Goal: Task Accomplishment & Management: Manage account settings

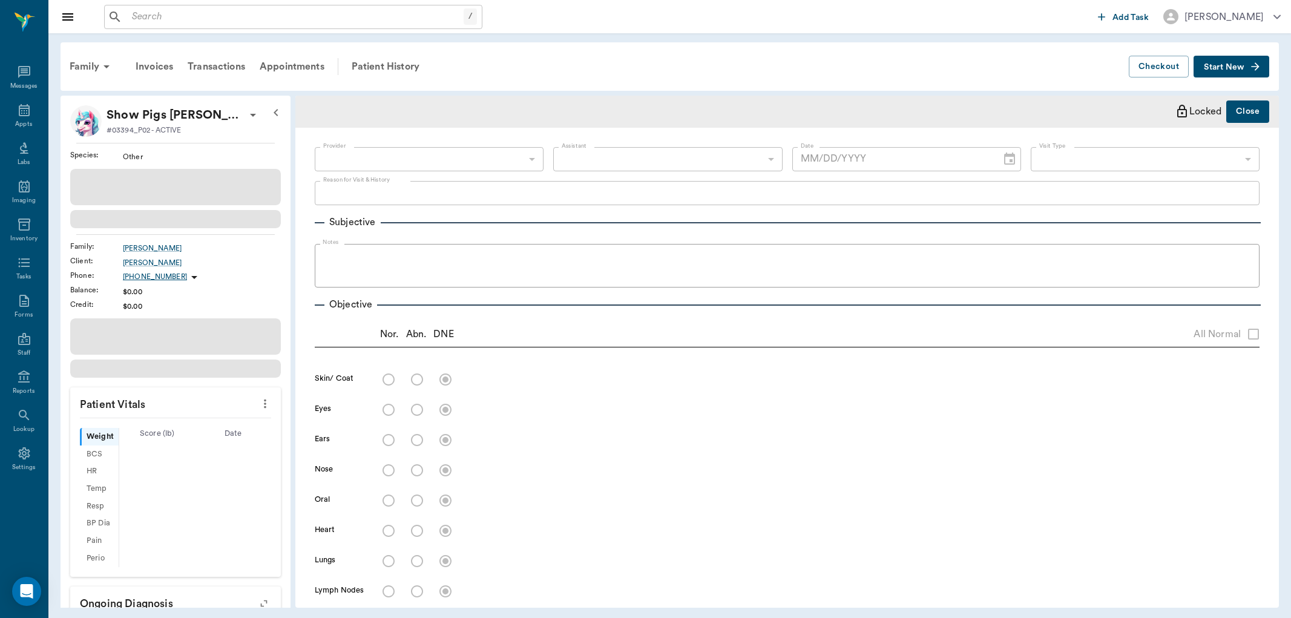
click at [199, 23] on input "text" at bounding box center [295, 16] width 337 height 17
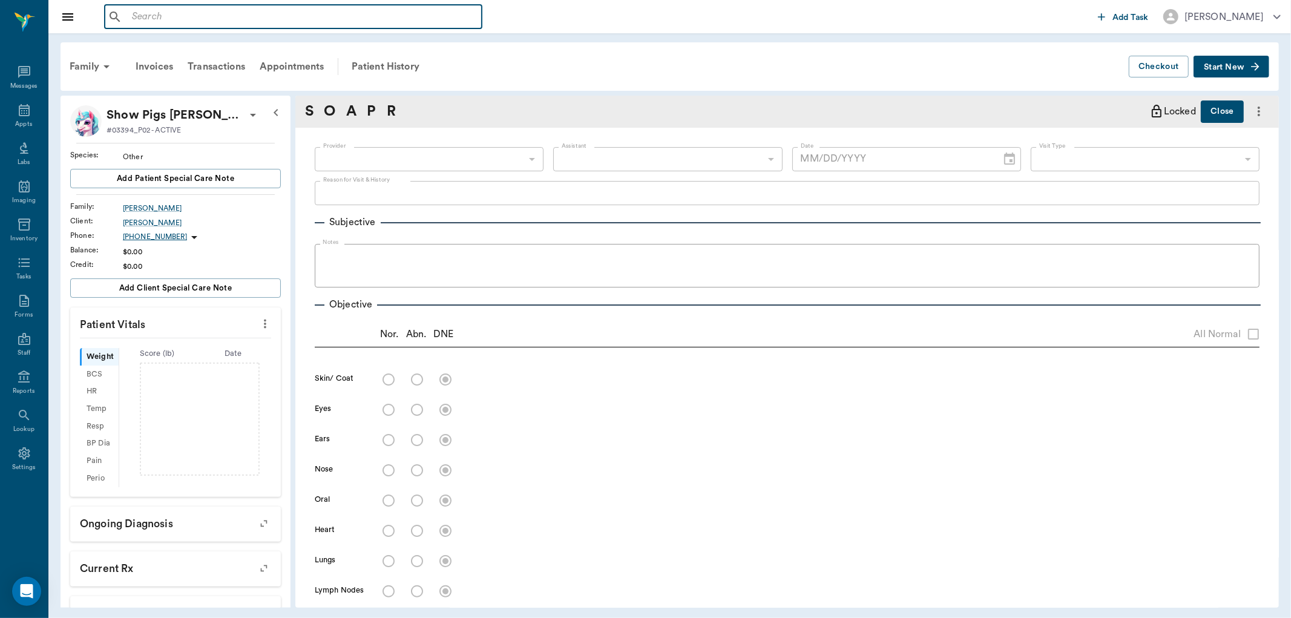
type input "63ec2f075fda476ae8351a4d"
type input "65d2be4f46e3a538d89b8c14"
type input "06/26/2025"
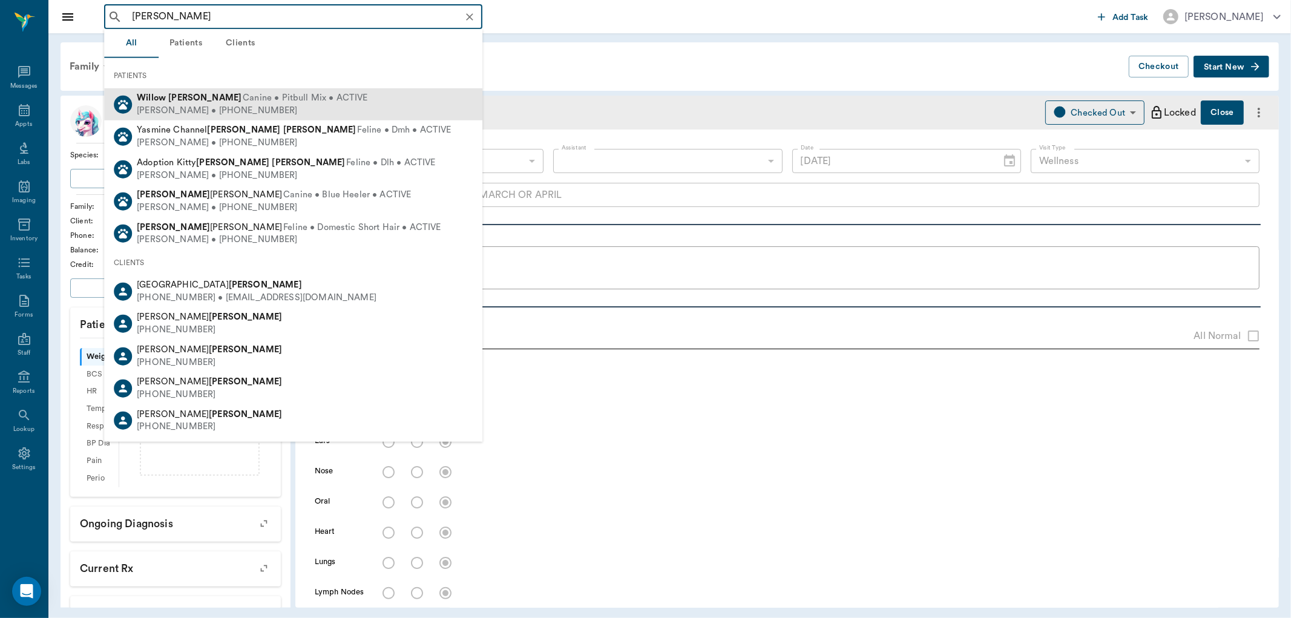
click at [183, 113] on div "Peggy Smith • (214) 603-7211" at bounding box center [252, 110] width 231 height 13
type input "WILLOW SMITH"
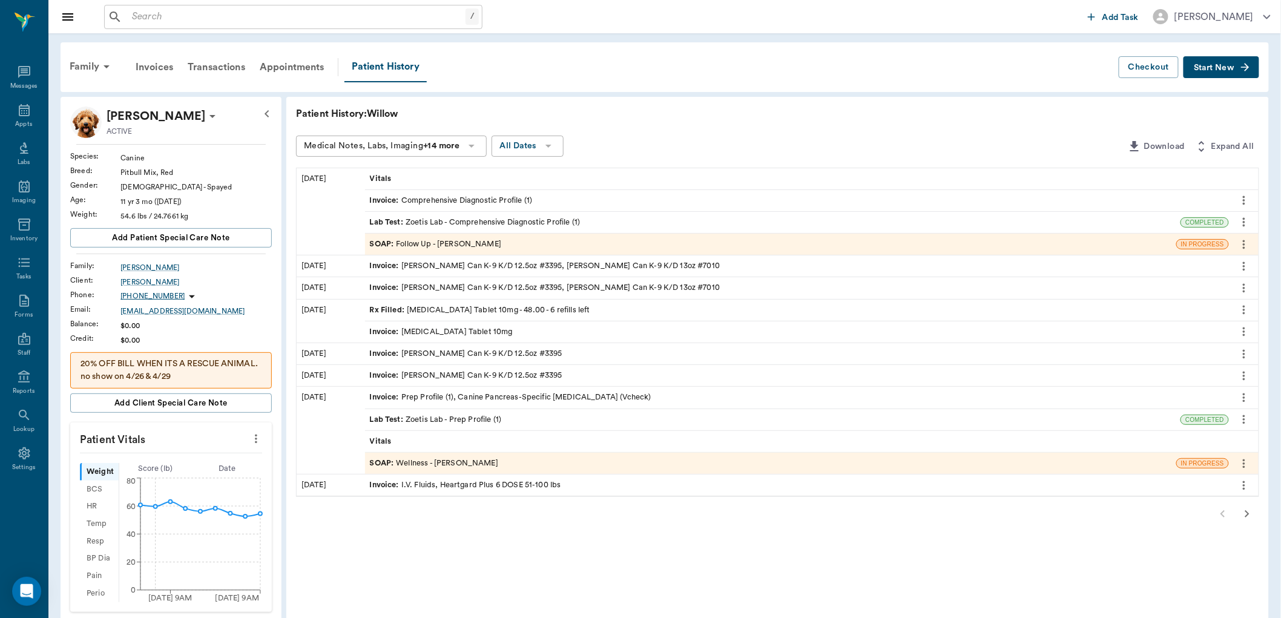
click at [1241, 507] on icon "button" at bounding box center [1247, 514] width 15 height 15
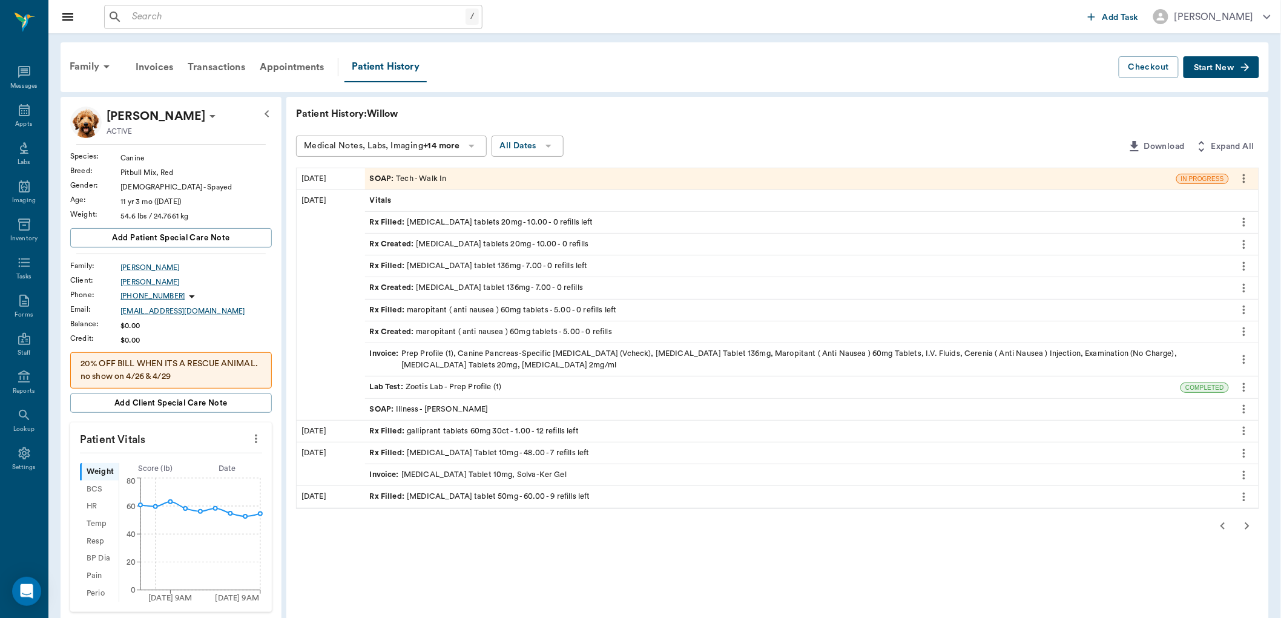
click at [403, 426] on span "Rx Filled :" at bounding box center [389, 432] width 38 height 12
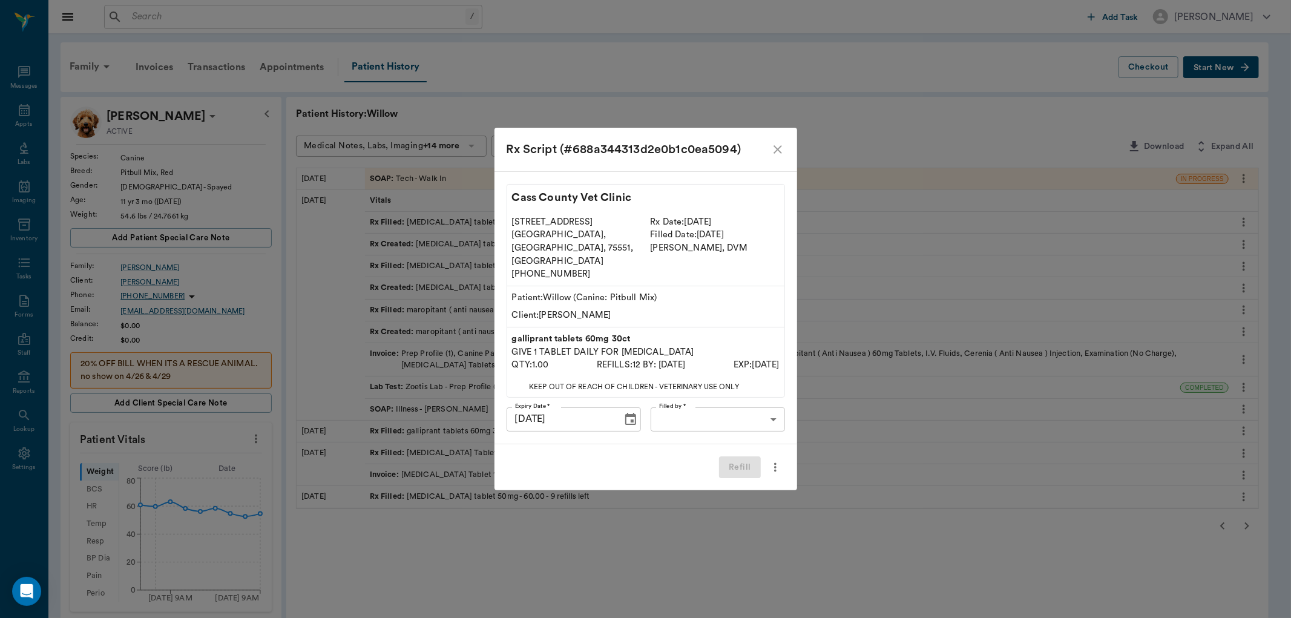
click at [684, 402] on label "Filled by *" at bounding box center [672, 406] width 27 height 8
click at [778, 157] on icon "close" at bounding box center [778, 149] width 15 height 15
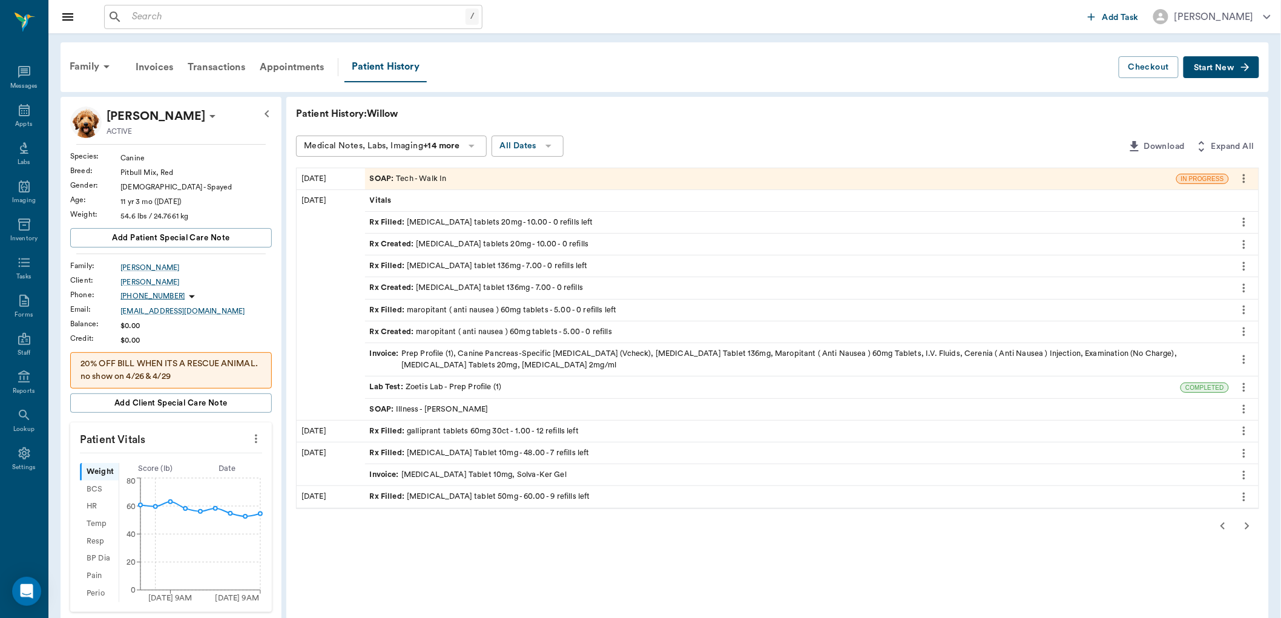
drag, startPoint x: 26, startPoint y: 110, endPoint x: 0, endPoint y: 2, distance: 110.3
click at [25, 110] on icon at bounding box center [24, 110] width 15 height 15
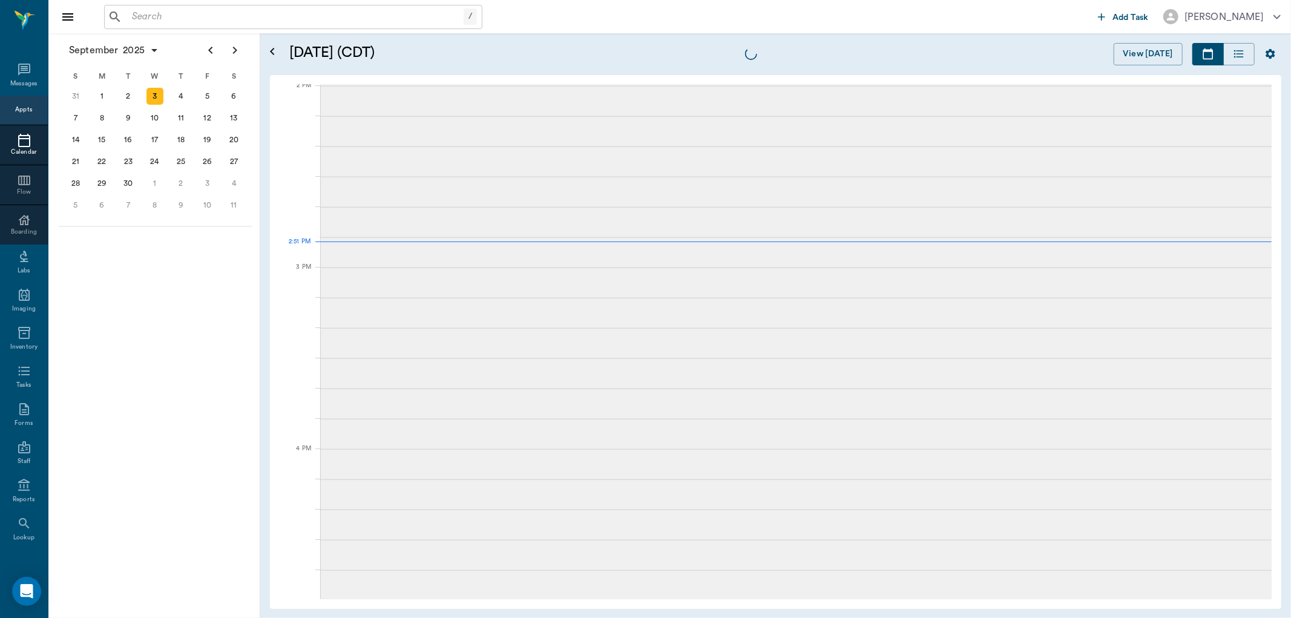
scroll to position [1092, 0]
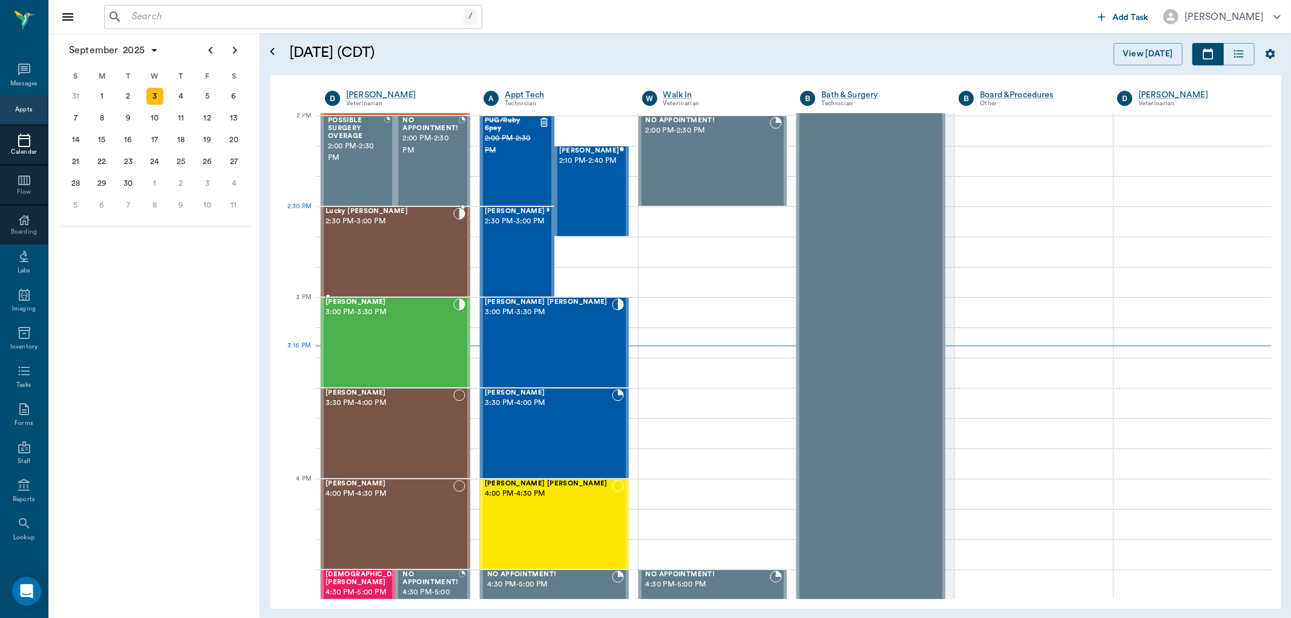
click at [377, 232] on div "Lucky Morphew 2:30 PM - 3:00 PM" at bounding box center [390, 252] width 128 height 88
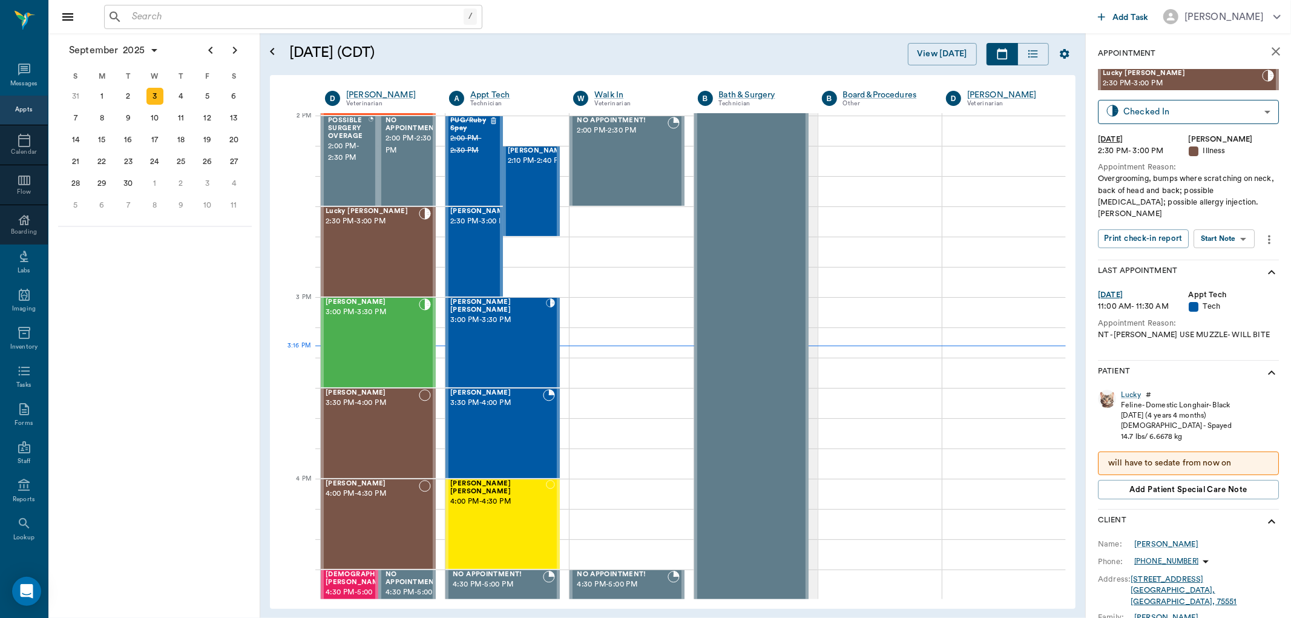
click at [1231, 225] on body "/ ​ Add Task Dr. Bert Ellsworth Nectar Messages Appts Calendar Flow Boarding La…" at bounding box center [645, 309] width 1291 height 618
click at [1217, 242] on li "View SOAP" at bounding box center [1226, 252] width 84 height 20
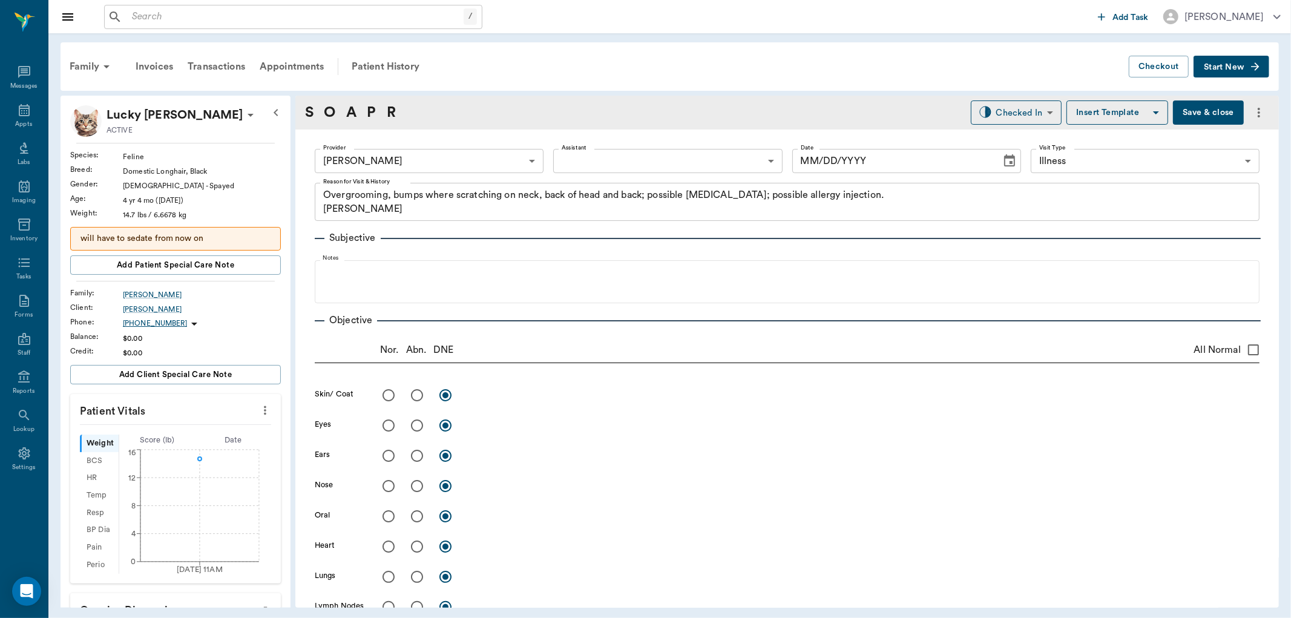
type input "63ec2f075fda476ae8351a4d"
type input "65d2be4f46e3a538d89b8c15"
type textarea "Overgrooming, bumps where scratching on neck, back of head and back; possible a…"
type input "[DATE]"
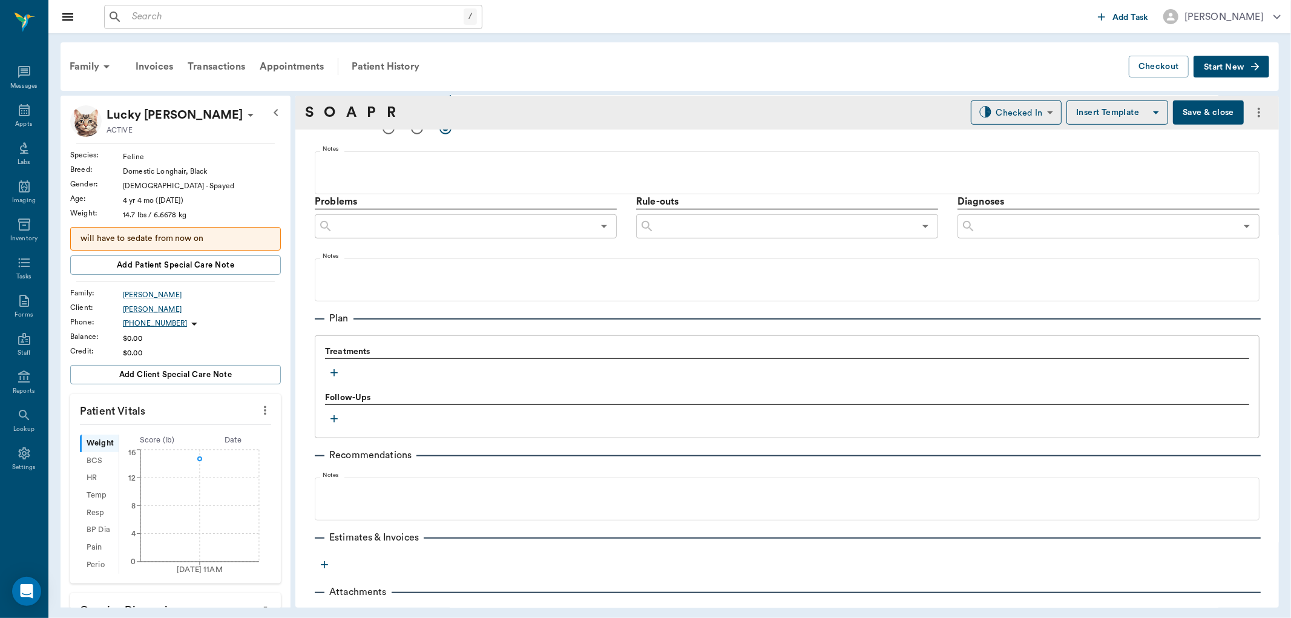
scroll to position [654, 0]
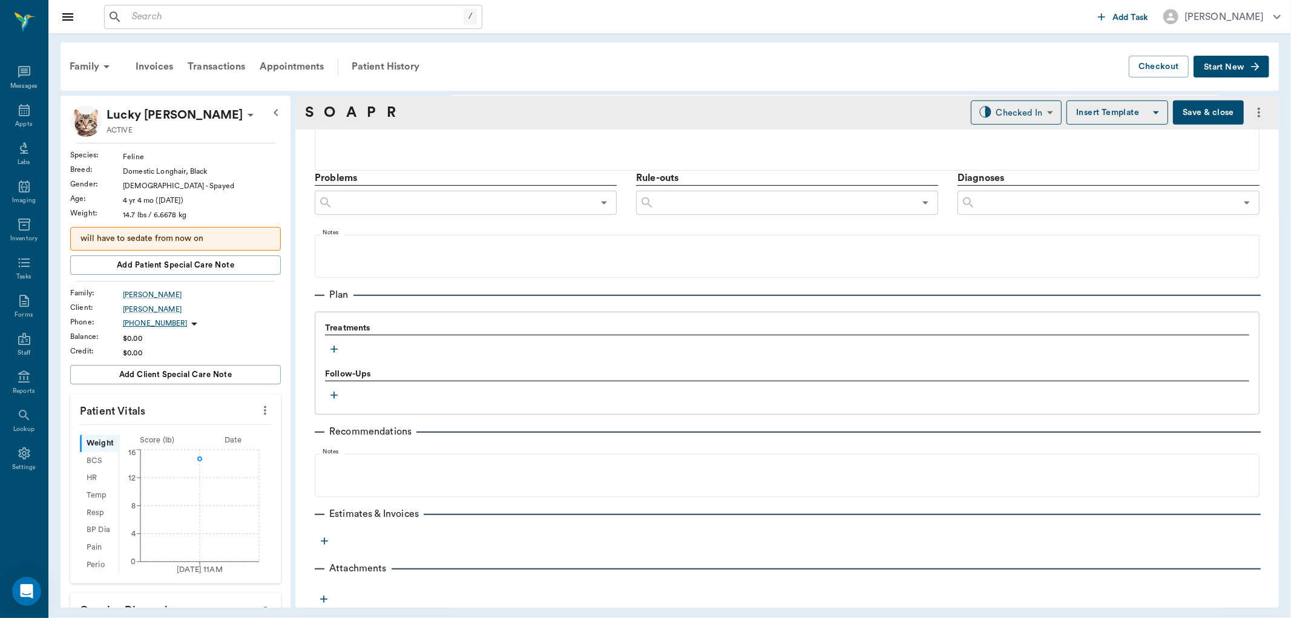
click at [333, 349] on icon "button" at bounding box center [334, 349] width 7 height 7
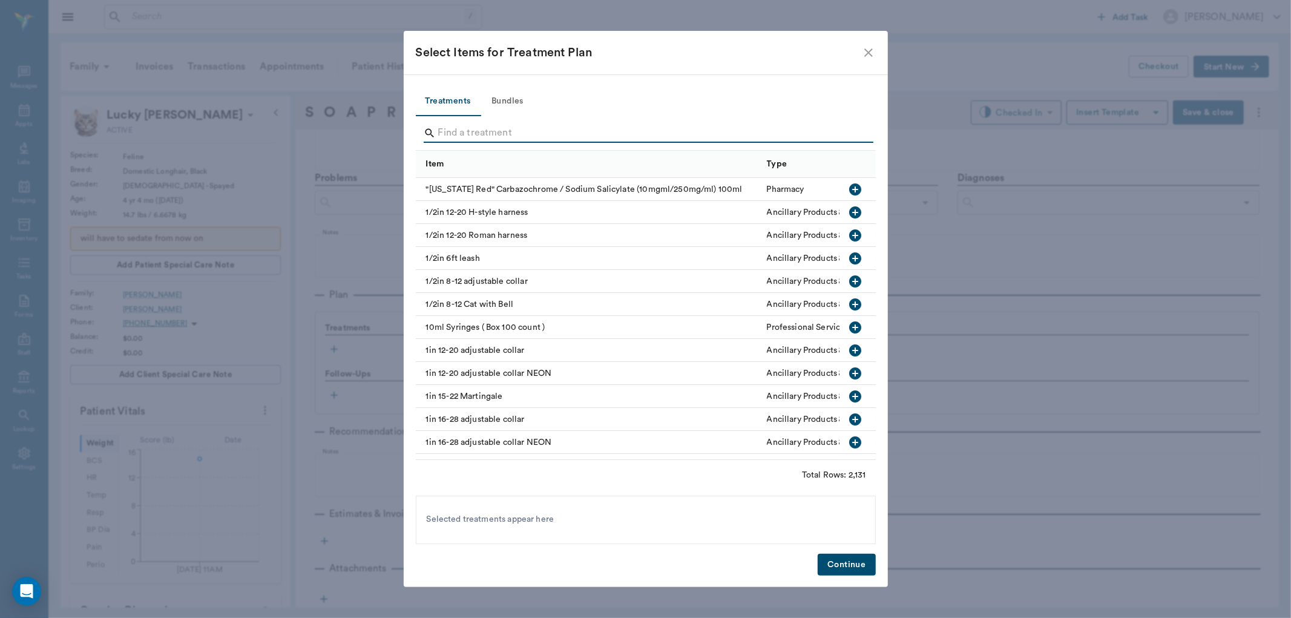
click at [475, 132] on input "Search" at bounding box center [646, 132] width 417 height 19
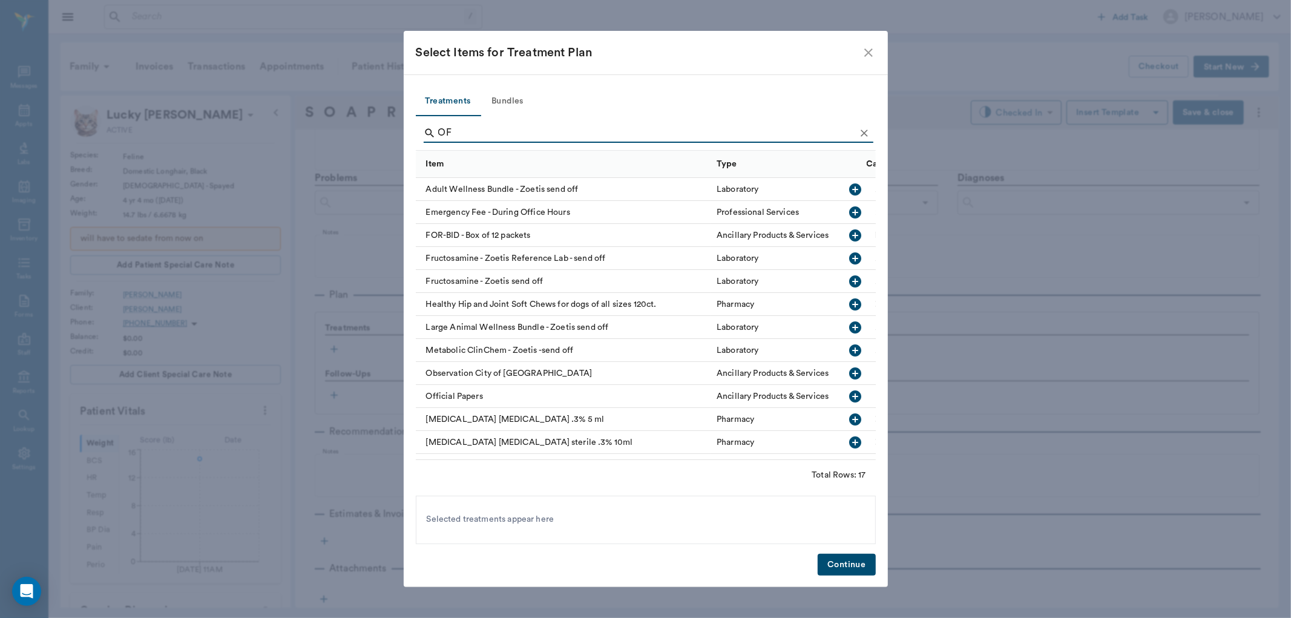
type input "O"
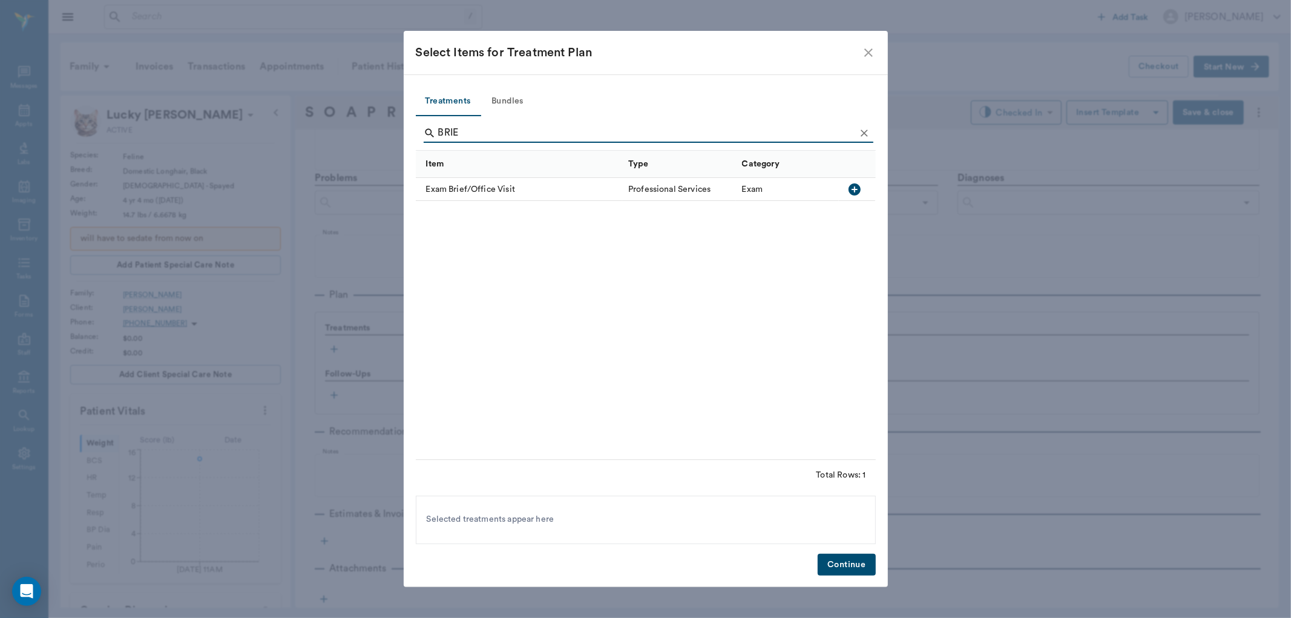
type input "BRIE"
click at [855, 190] on icon "button" at bounding box center [855, 189] width 15 height 15
click at [848, 571] on button "Continue" at bounding box center [847, 565] width 58 height 22
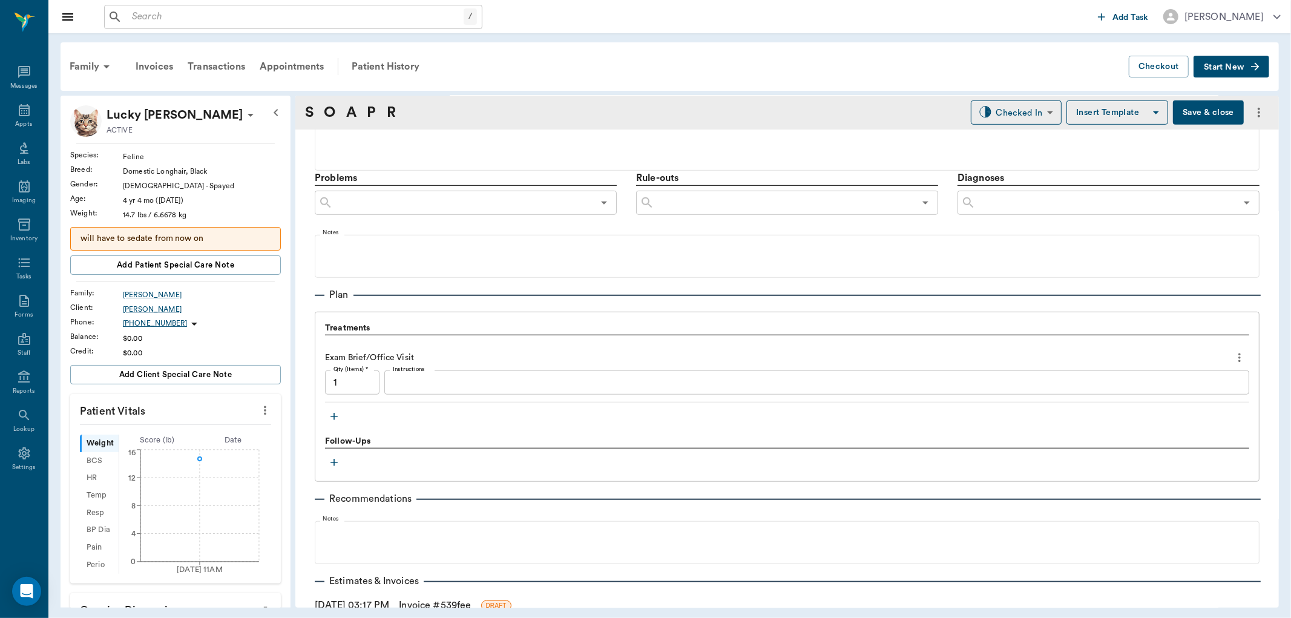
click at [335, 415] on icon "button" at bounding box center [334, 416] width 12 height 12
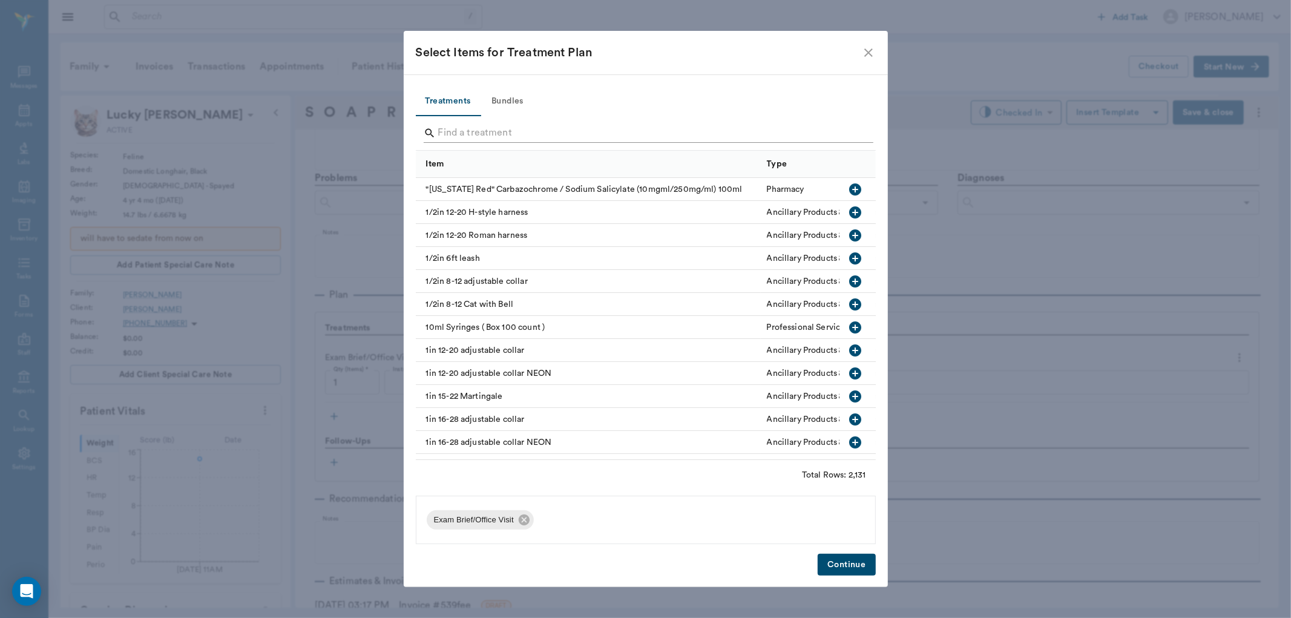
click at [481, 130] on input "Search" at bounding box center [646, 132] width 417 height 19
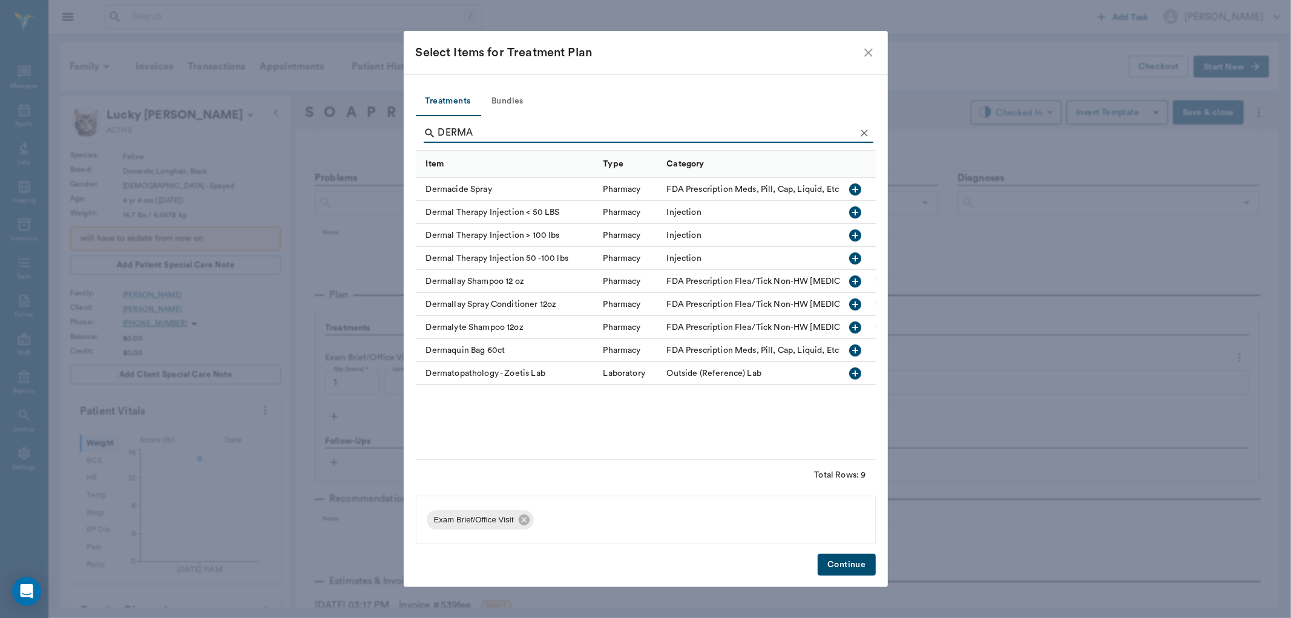
type input "DERMA"
click at [855, 212] on icon "button" at bounding box center [855, 212] width 15 height 15
click at [854, 564] on button "Continue" at bounding box center [847, 565] width 58 height 22
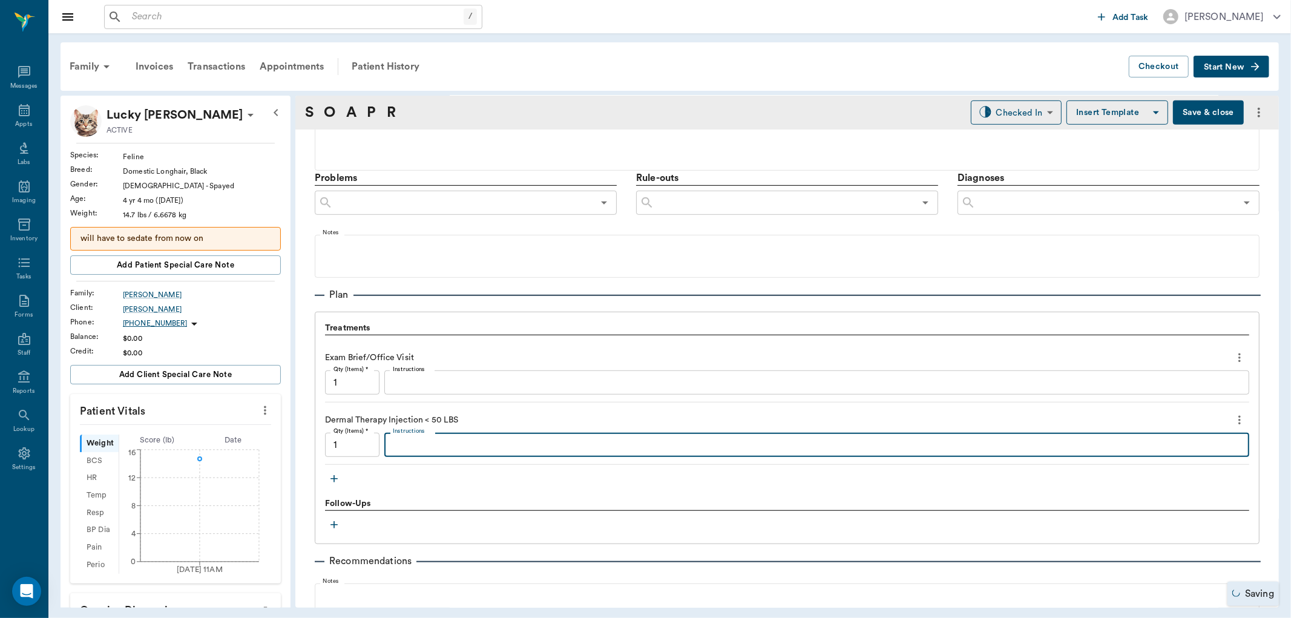
click at [430, 448] on textarea "Instructions" at bounding box center [817, 445] width 848 height 14
type textarea "m"
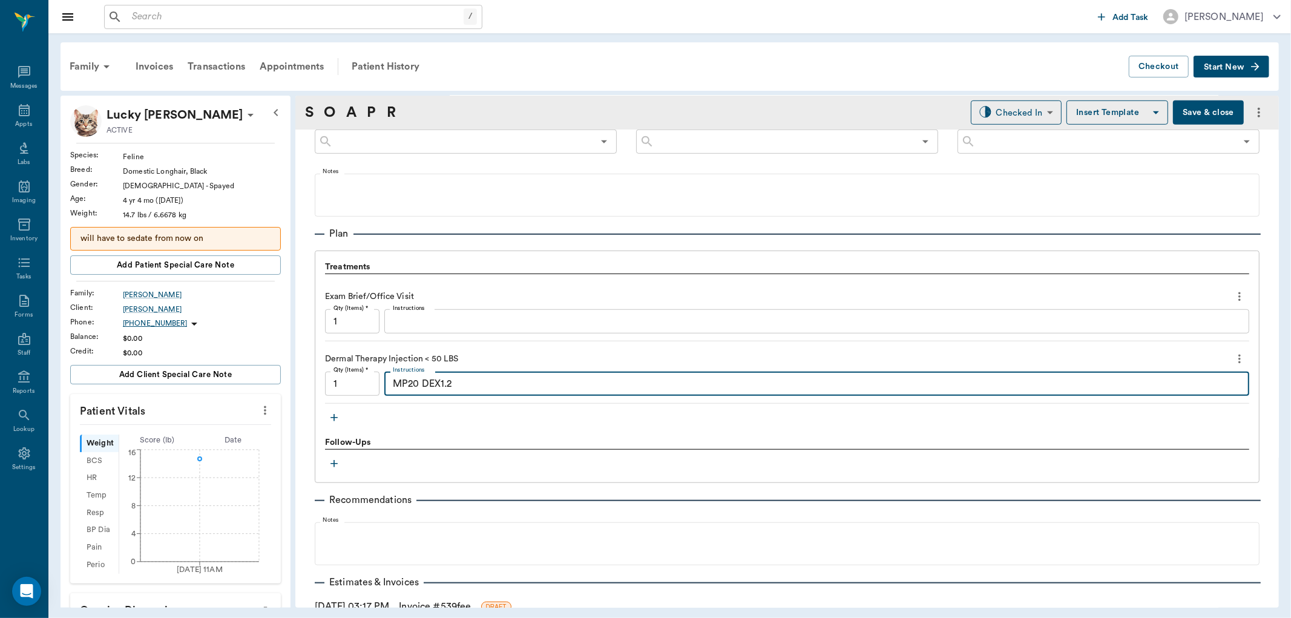
scroll to position [797, 0]
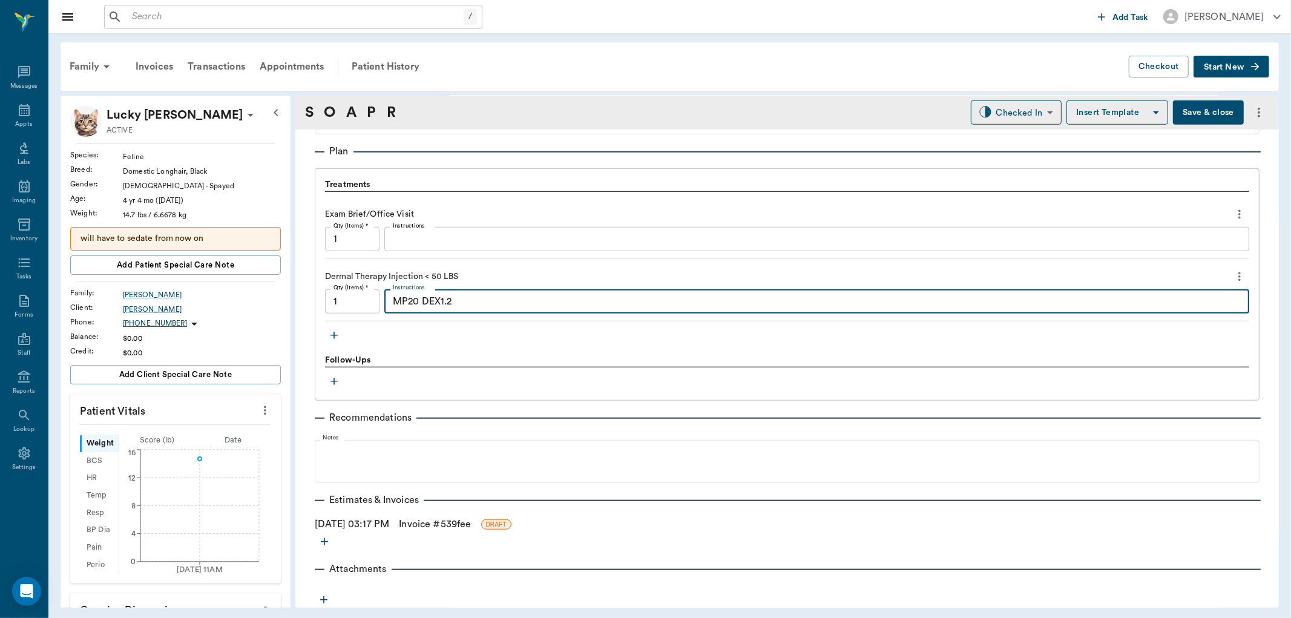
type textarea "MP20 DEX1.2"
click at [432, 522] on link "Invoice # 539fee" at bounding box center [435, 524] width 72 height 15
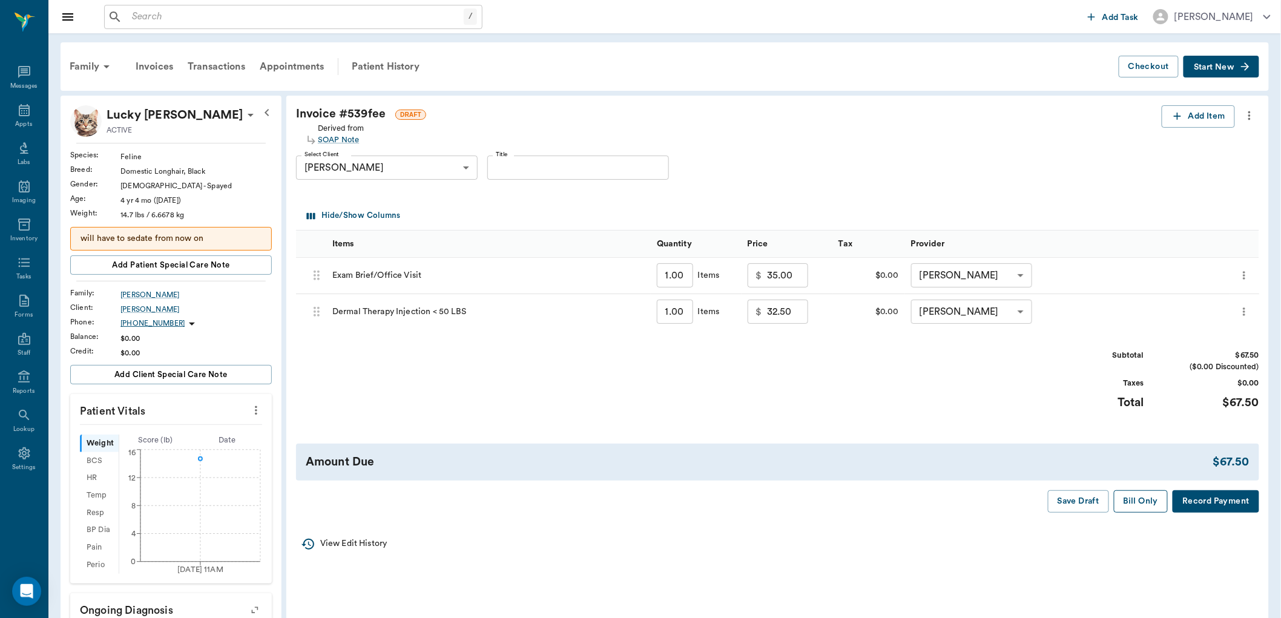
click at [1143, 503] on button "Bill Only" at bounding box center [1141, 501] width 54 height 22
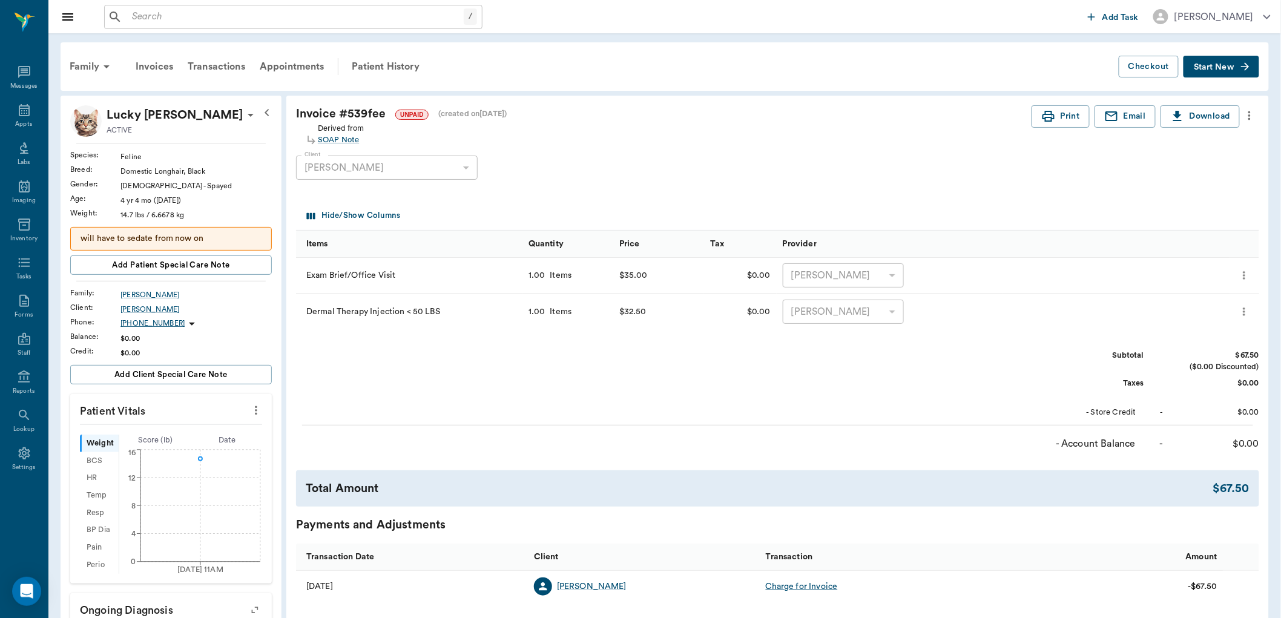
click at [424, 16] on input "text" at bounding box center [295, 16] width 337 height 17
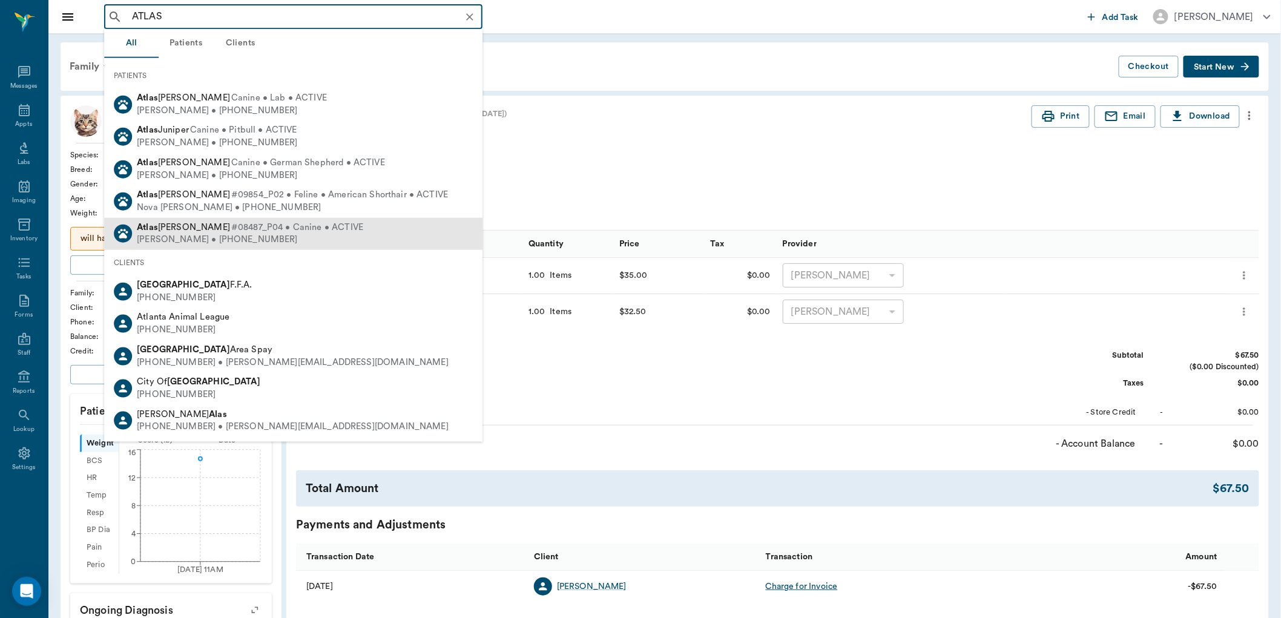
click at [338, 227] on div "Atlas Simmons #08487_P04 • Canine • ACTIVE Ashlee Simmons • (903) 204-8221" at bounding box center [293, 233] width 378 height 32
type input "ATLAS"
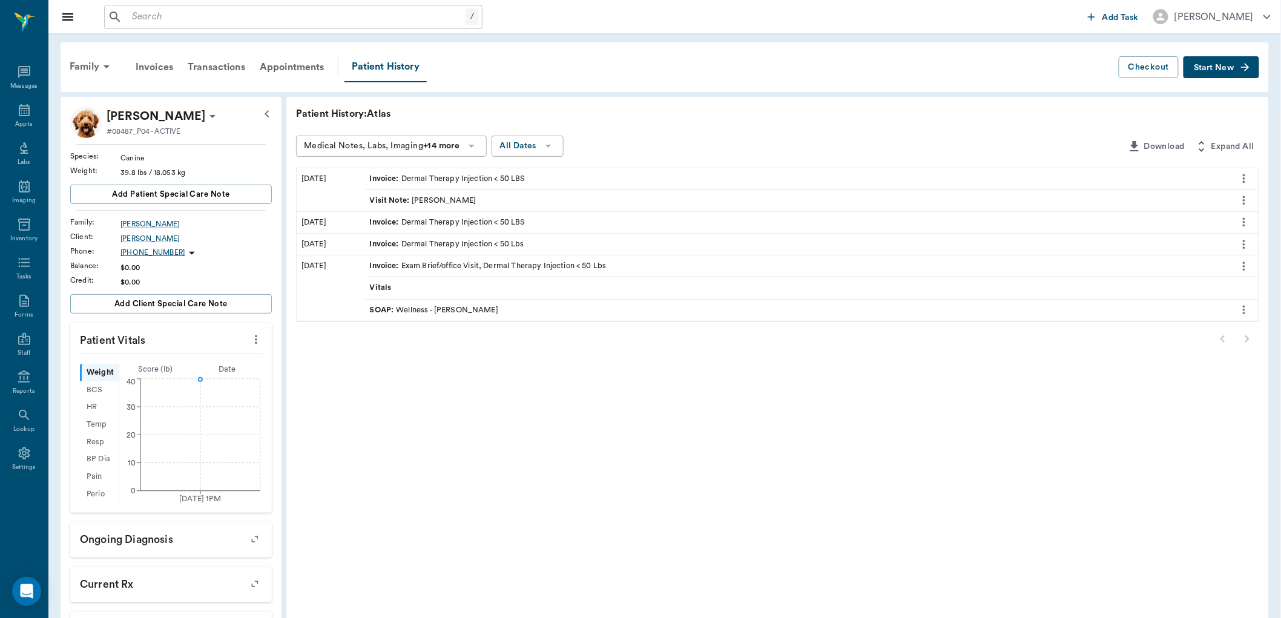
click at [473, 201] on div "Visit Note : Julie Dickerson" at bounding box center [797, 200] width 864 height 21
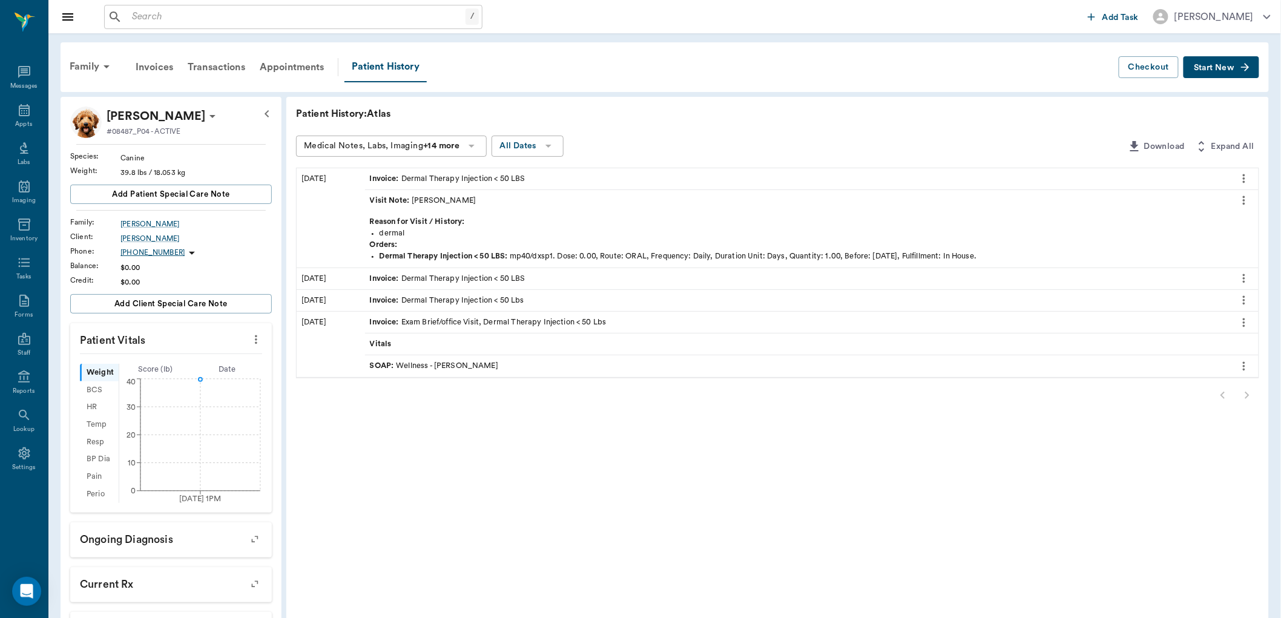
click at [1211, 68] on span "Start New" at bounding box center [1214, 68] width 41 height 0
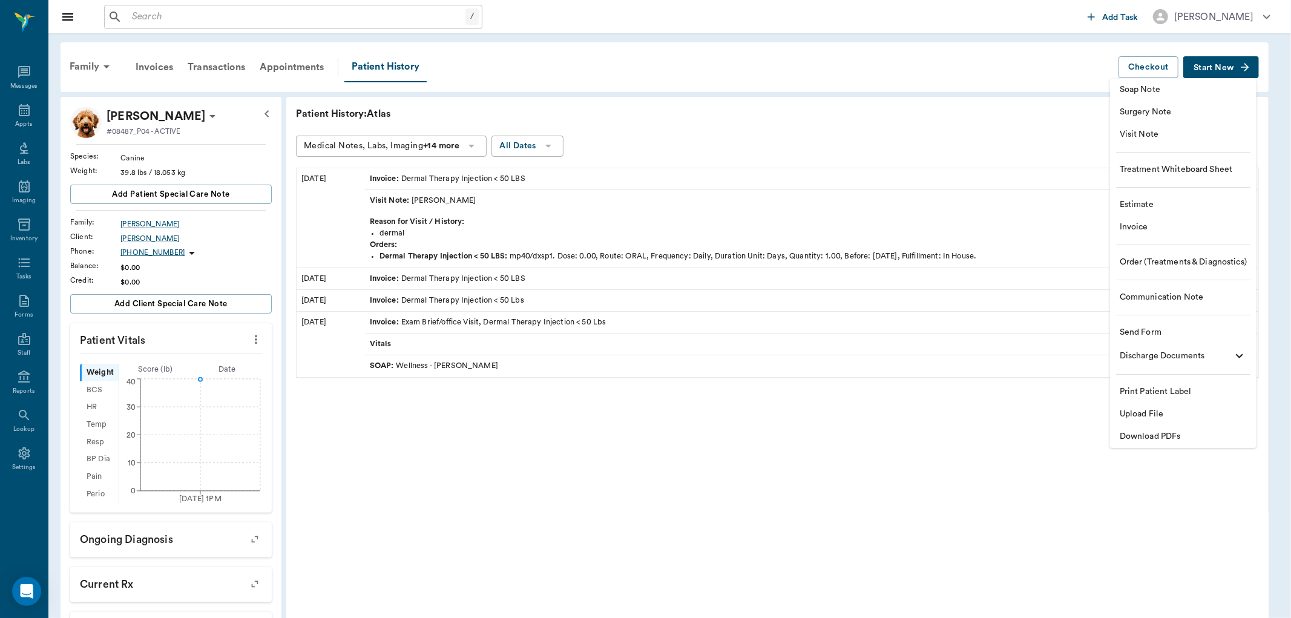
click at [1191, 134] on span "Visit Note" at bounding box center [1183, 134] width 127 height 13
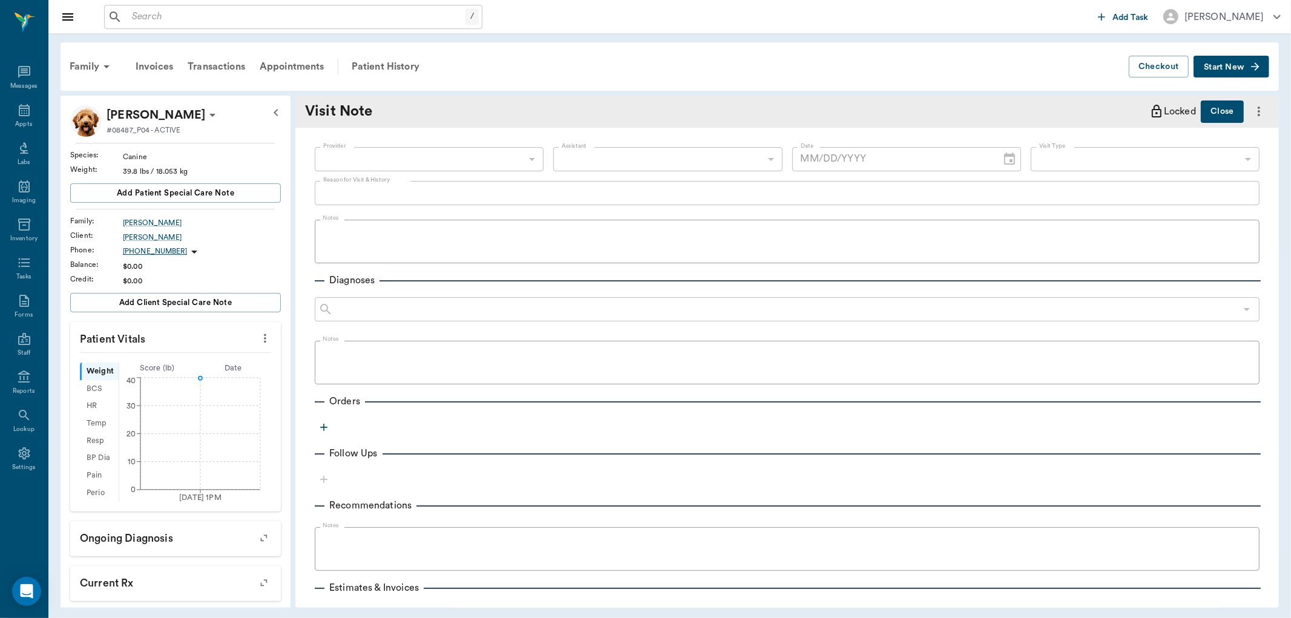
type input "[DATE]"
click at [482, 157] on body "/ ​ Add Task Dr. Bert Ellsworth Nectar Messages Appts Labs Imaging Inventory Ta…" at bounding box center [645, 309] width 1291 height 618
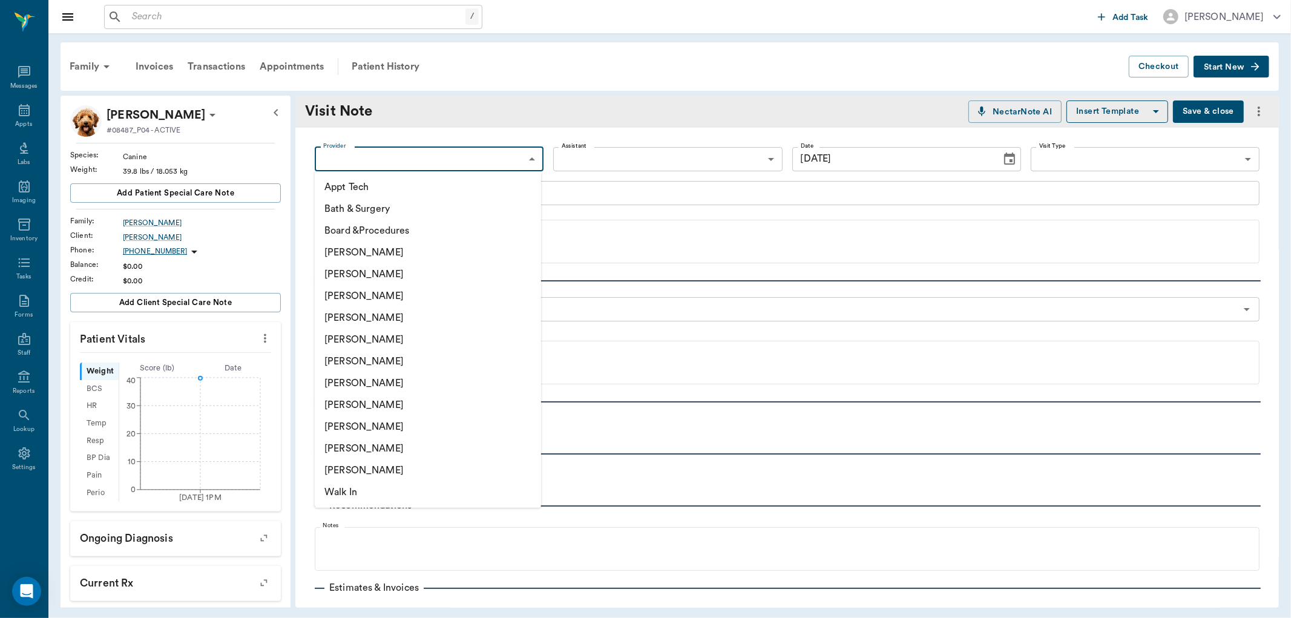
click at [447, 299] on li "[PERSON_NAME]" at bounding box center [428, 296] width 226 height 22
type input "642ef10e332a41444de2bad1"
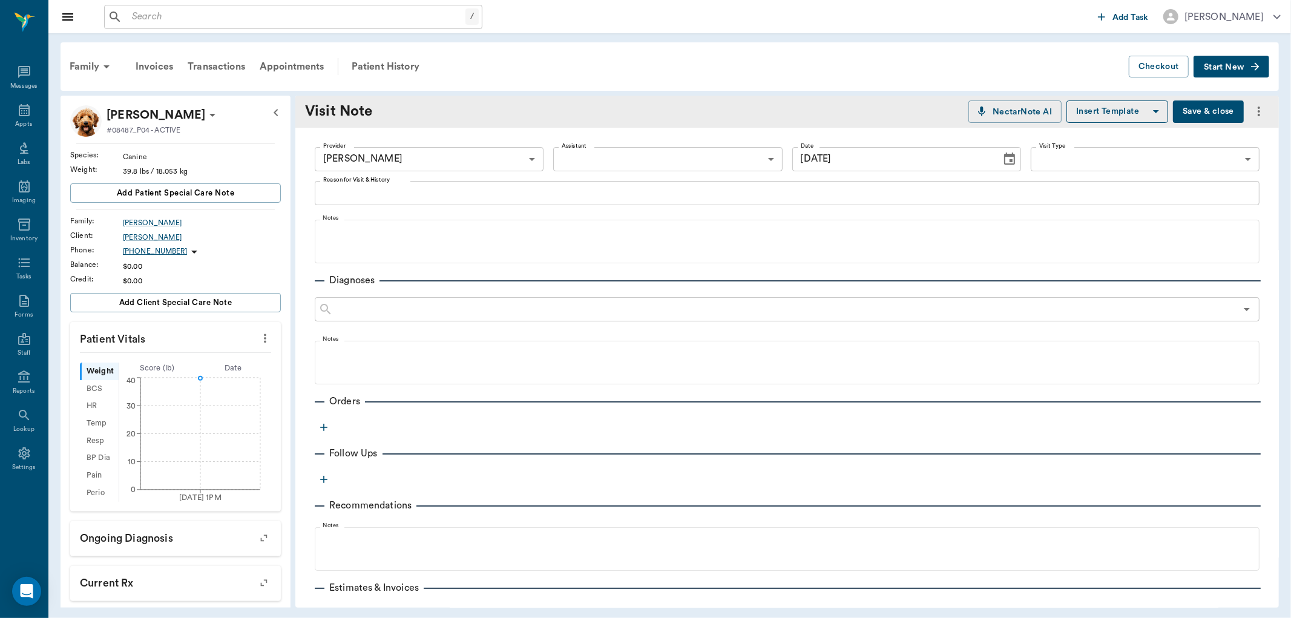
click at [322, 428] on icon "button" at bounding box center [324, 427] width 12 height 12
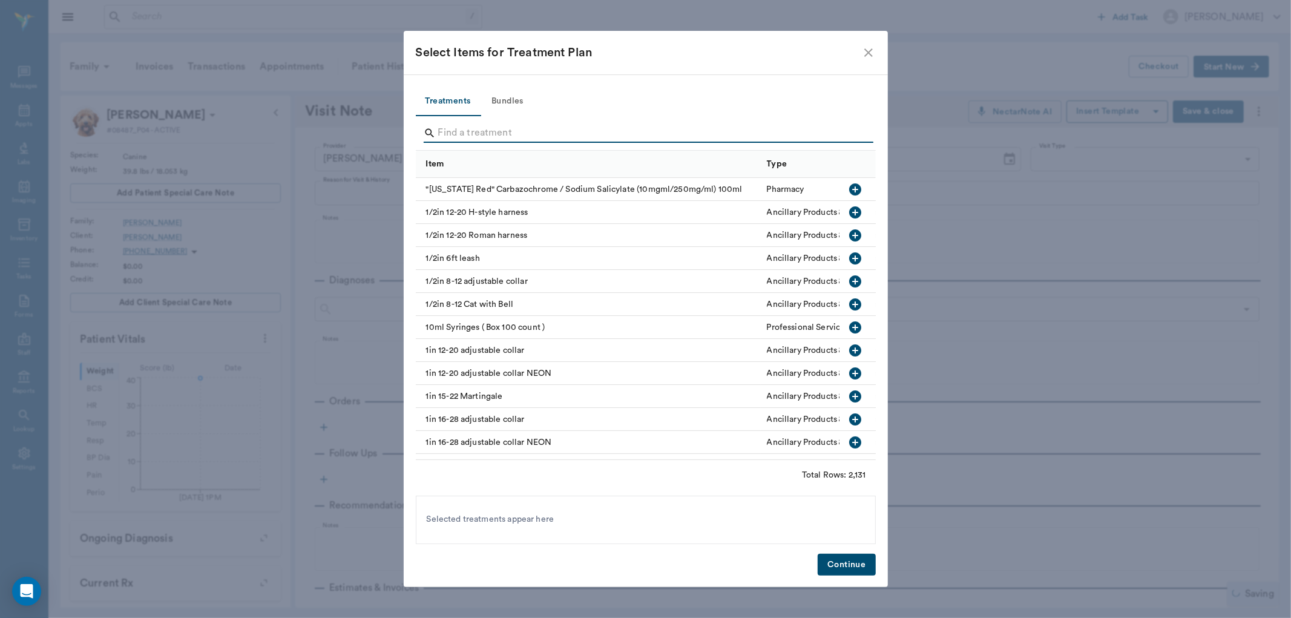
click at [515, 135] on input "Search" at bounding box center [646, 132] width 417 height 19
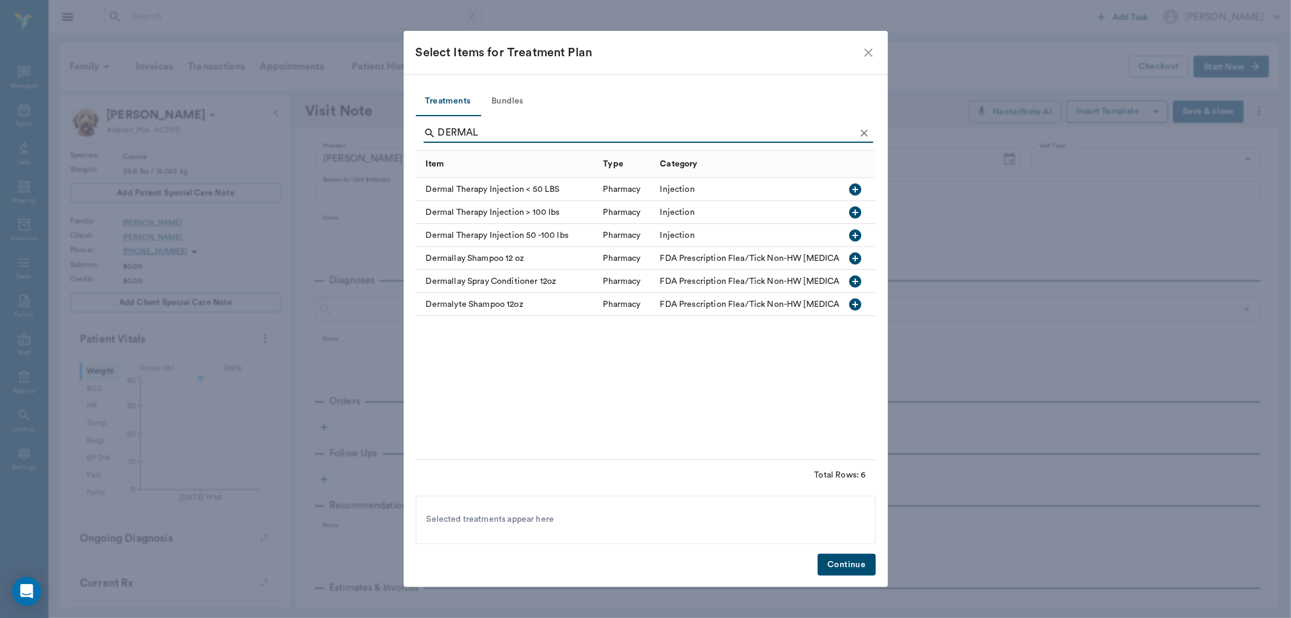
type input "DERMAL"
click at [855, 197] on button "button" at bounding box center [855, 189] width 21 height 21
click at [840, 569] on button "Continue" at bounding box center [847, 565] width 58 height 22
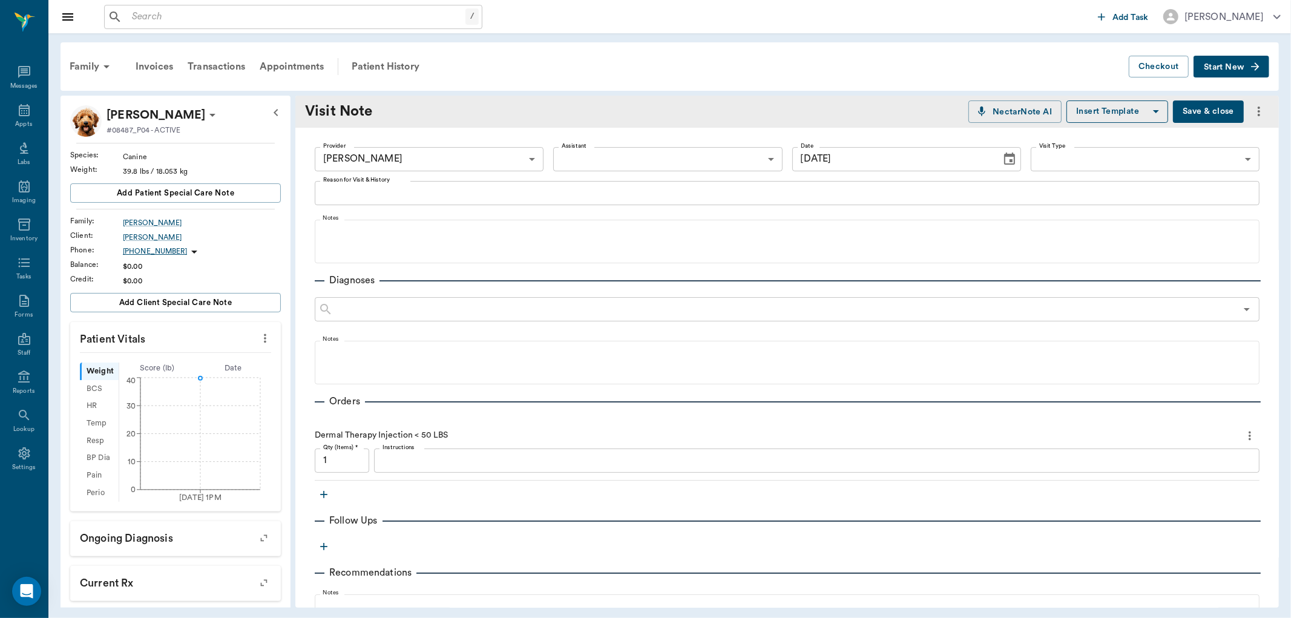
click at [493, 449] on div "x Instructions" at bounding box center [817, 461] width 886 height 24
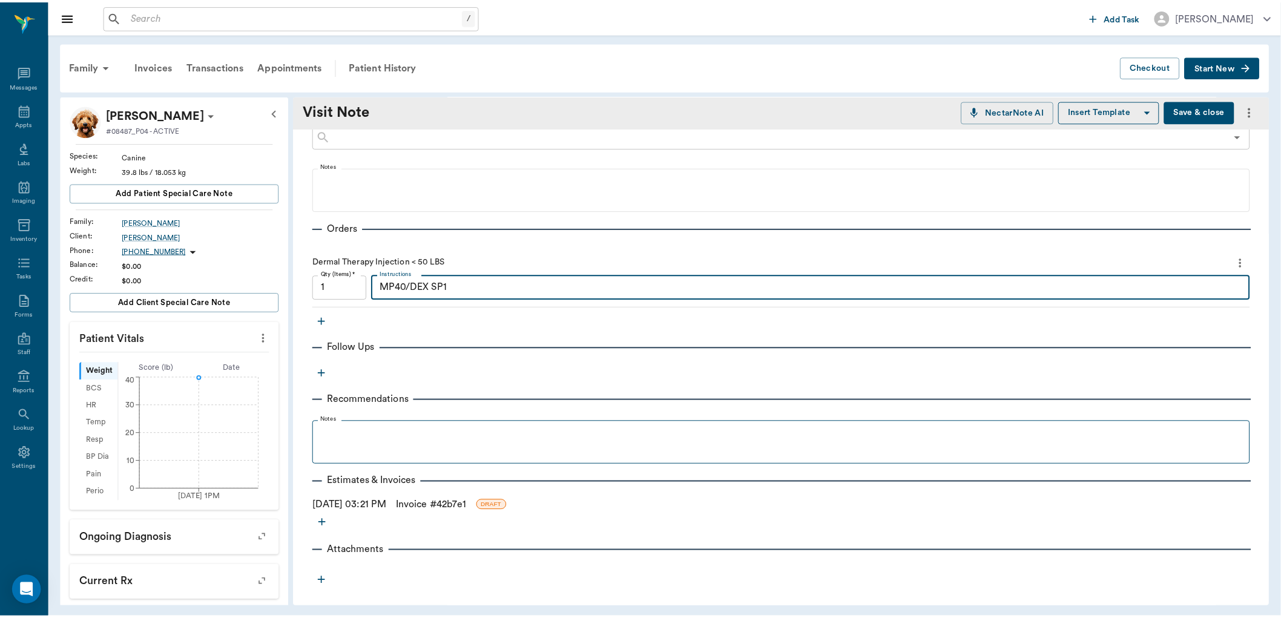
scroll to position [174, 0]
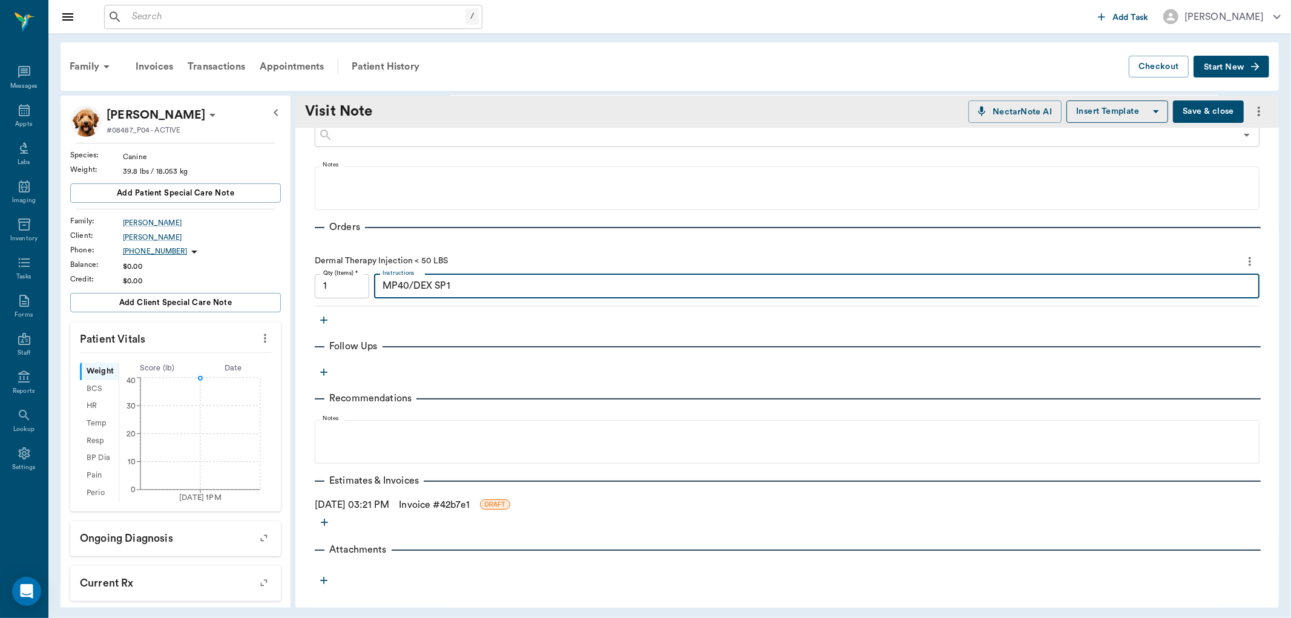
type textarea "MP40/DEX SP1"
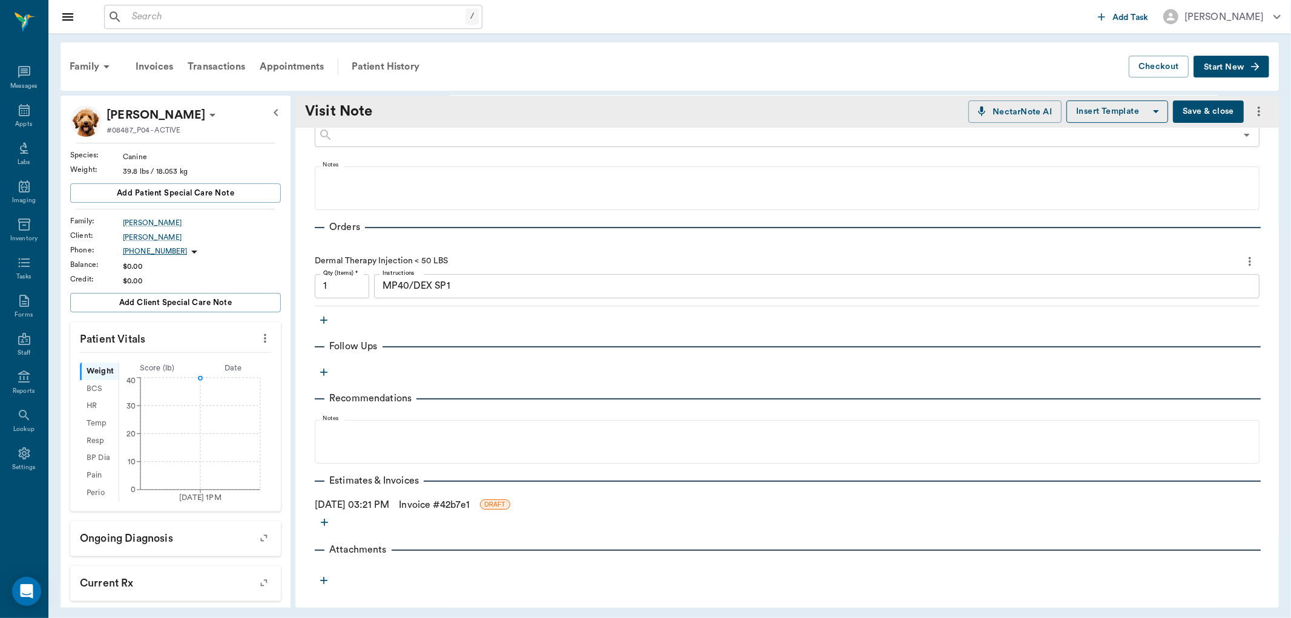
click at [470, 504] on link "Invoice # 42b7e1" at bounding box center [434, 505] width 71 height 15
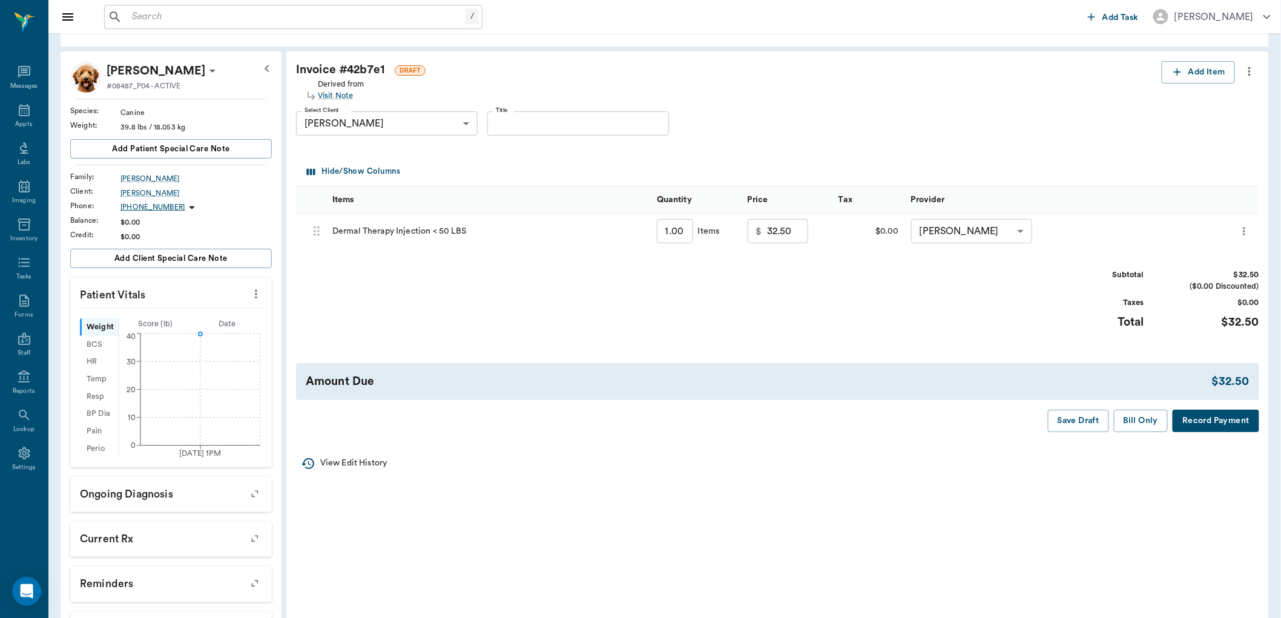
scroll to position [67, 0]
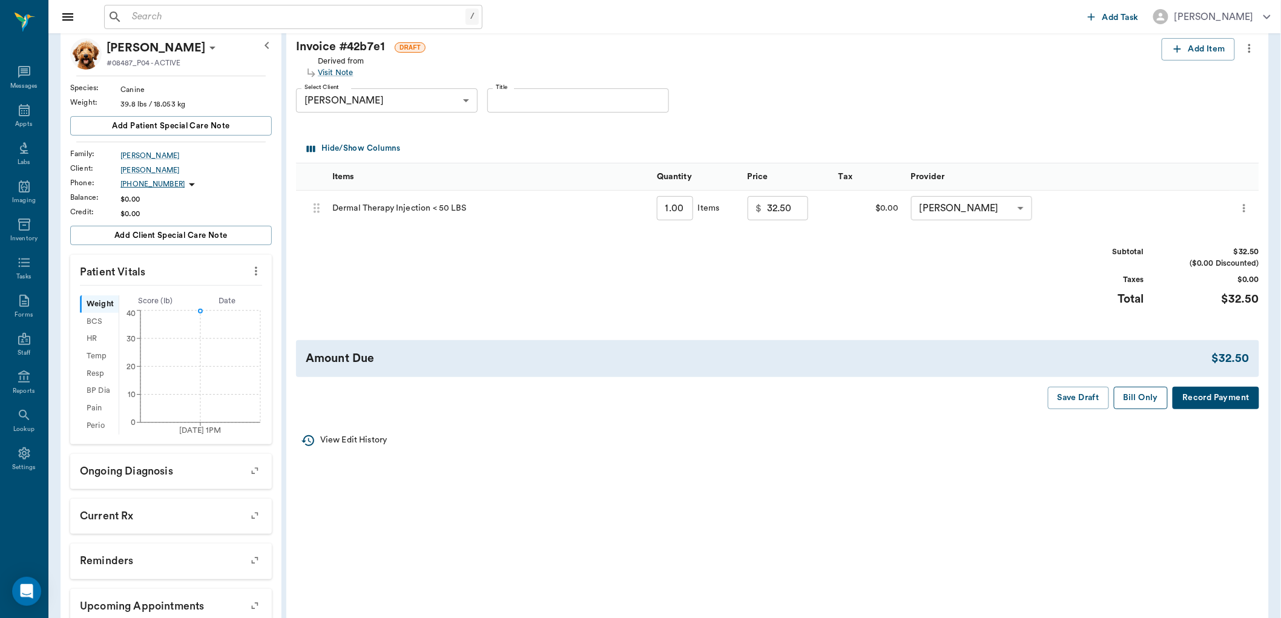
click at [1141, 400] on button "Bill Only" at bounding box center [1141, 398] width 54 height 22
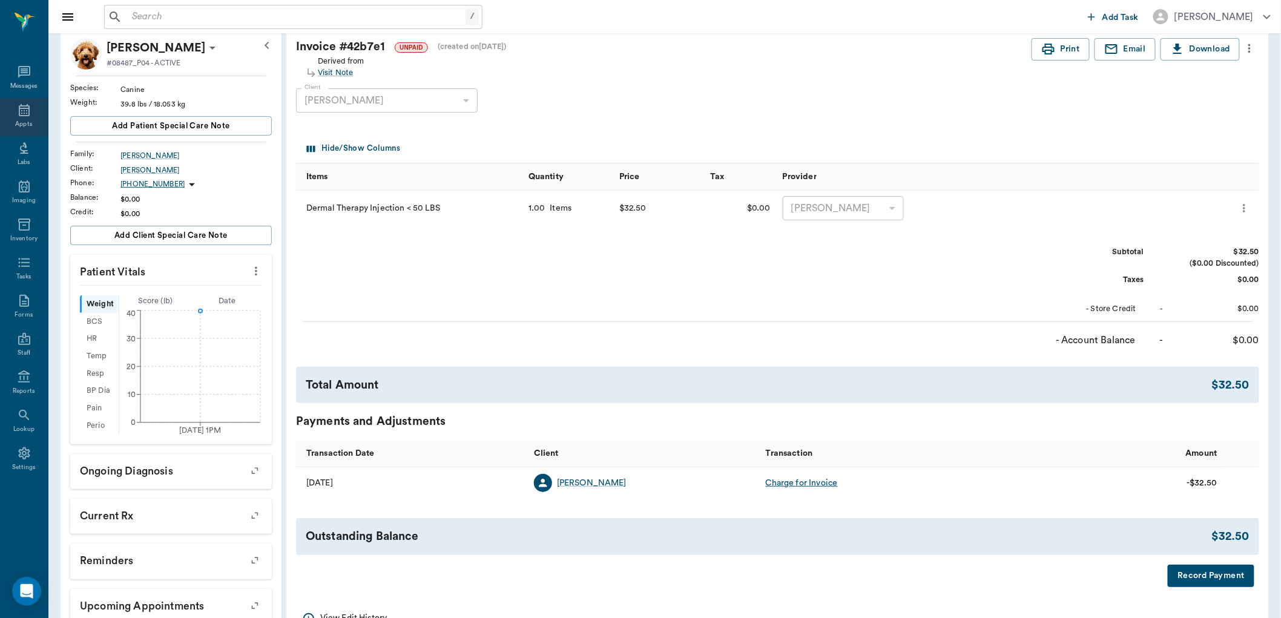
click at [17, 110] on icon at bounding box center [24, 110] width 15 height 15
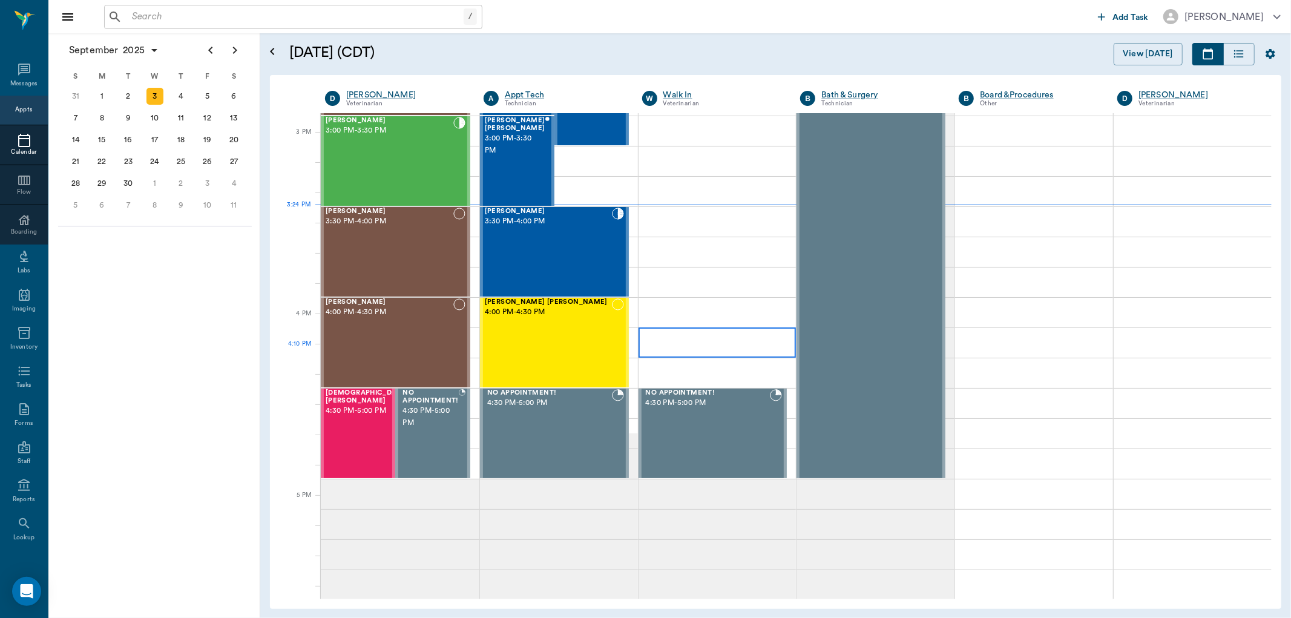
scroll to position [1072, 0]
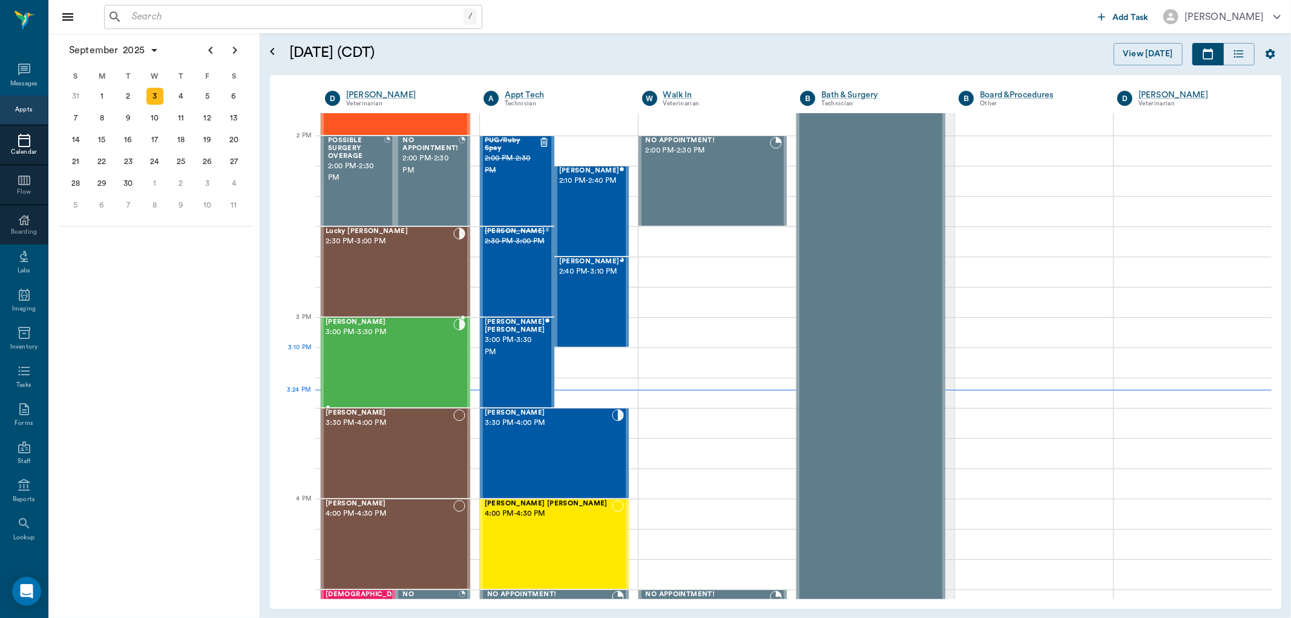
click at [391, 354] on div "Bart Trimble 3:00 PM - 3:30 PM" at bounding box center [390, 362] width 128 height 88
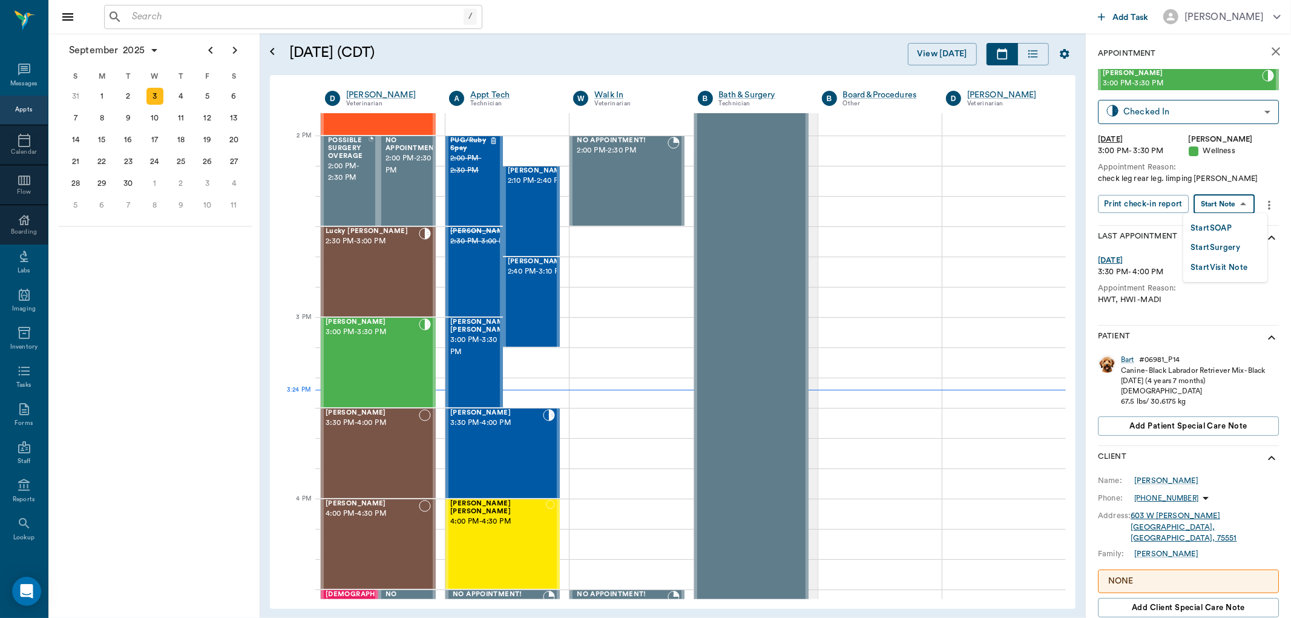
click at [1229, 209] on body "/ ​ Add Task Dr. Bert Ellsworth Nectar Messages Appts Calendar Flow Boarding La…" at bounding box center [645, 309] width 1291 height 618
click at [1225, 225] on button "Start SOAP" at bounding box center [1211, 229] width 41 height 14
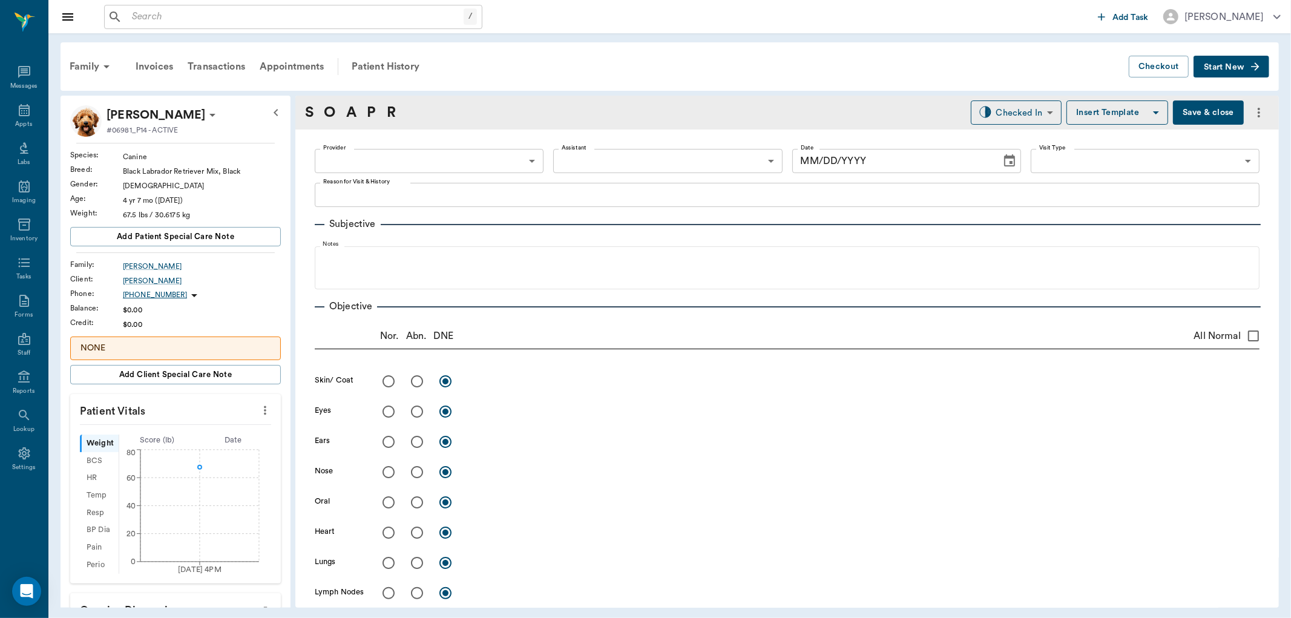
type input "63ec2f075fda476ae8351a4d"
type input "65d2be4f46e3a538d89b8c14"
type textarea "check leg rear leg. limping lory"
type input "[DATE]"
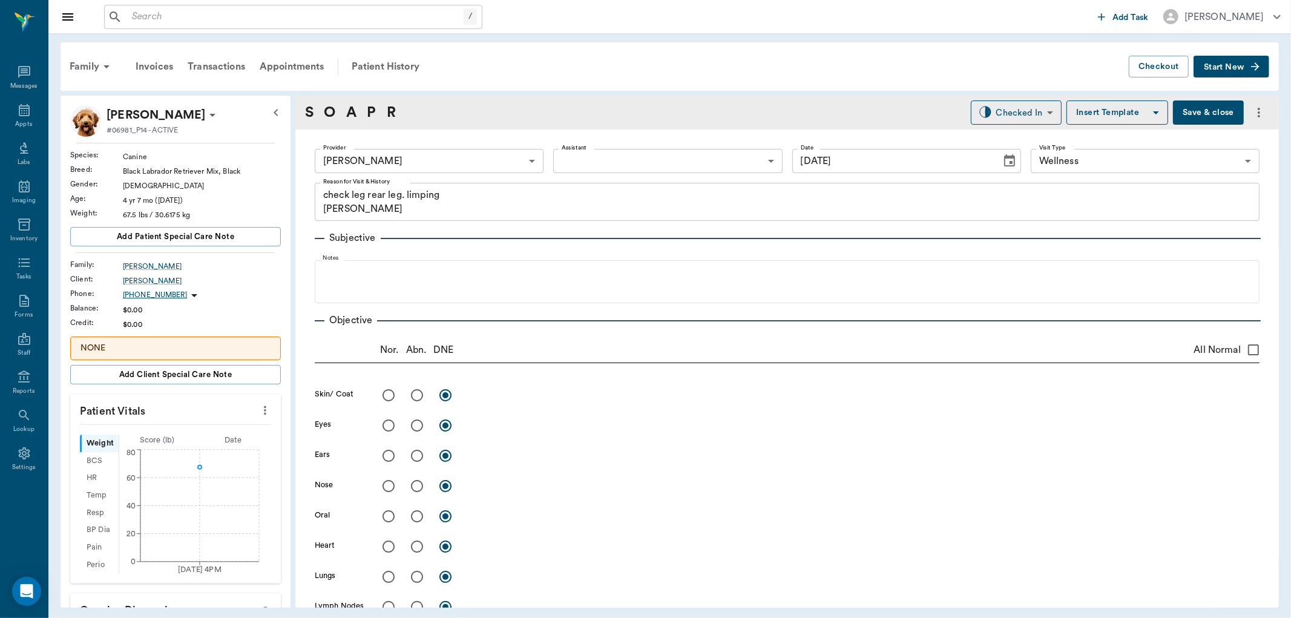
click at [258, 413] on icon "more" at bounding box center [264, 410] width 13 height 15
click at [215, 424] on li "Enter Vitals" at bounding box center [203, 432] width 121 height 22
click at [182, 441] on input "text" at bounding box center [174, 447] width 105 height 24
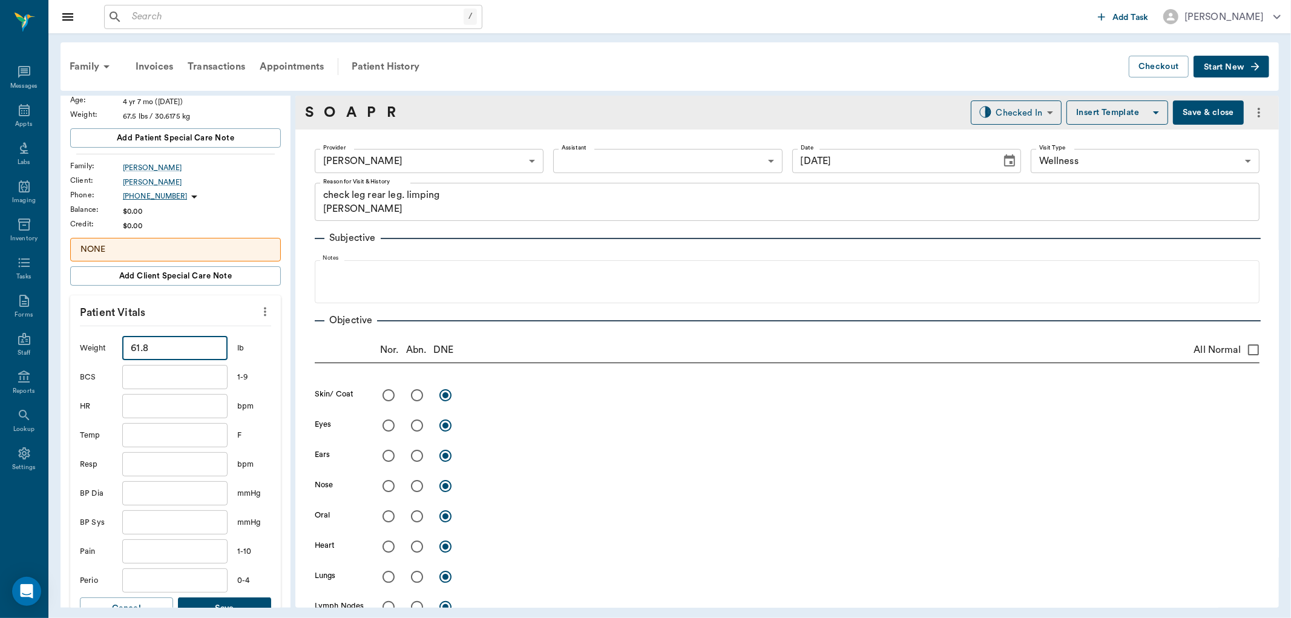
scroll to position [269, 0]
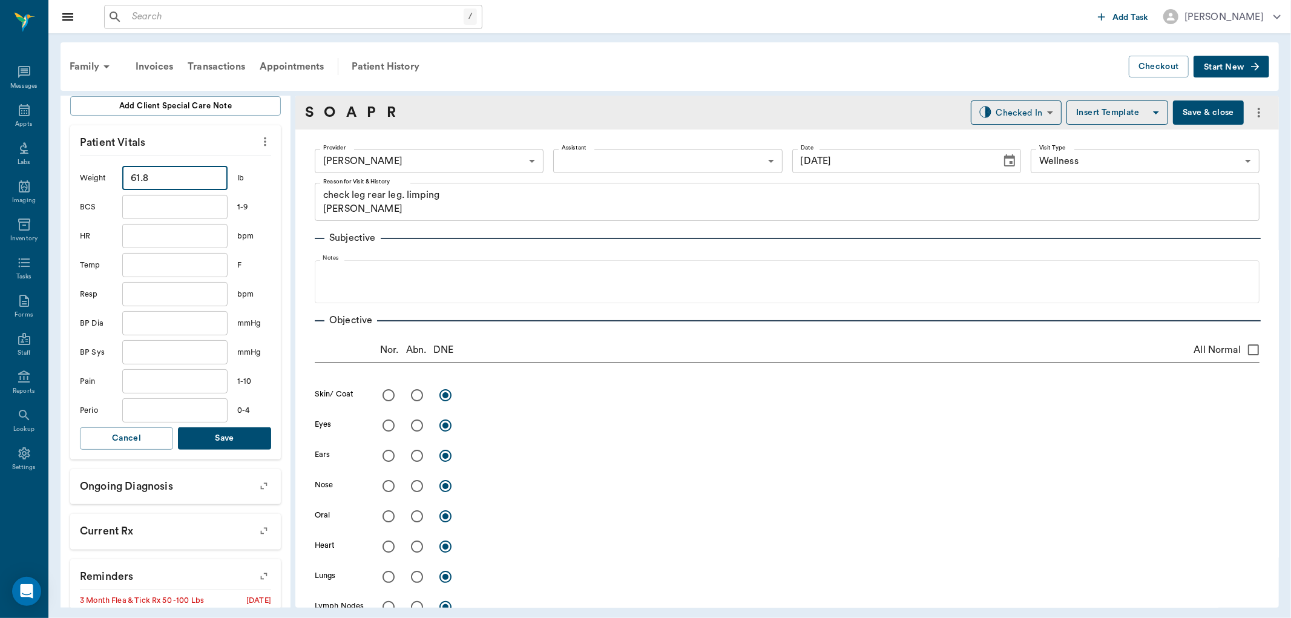
type input "61.8"
click at [217, 444] on button "Save" at bounding box center [224, 438] width 93 height 22
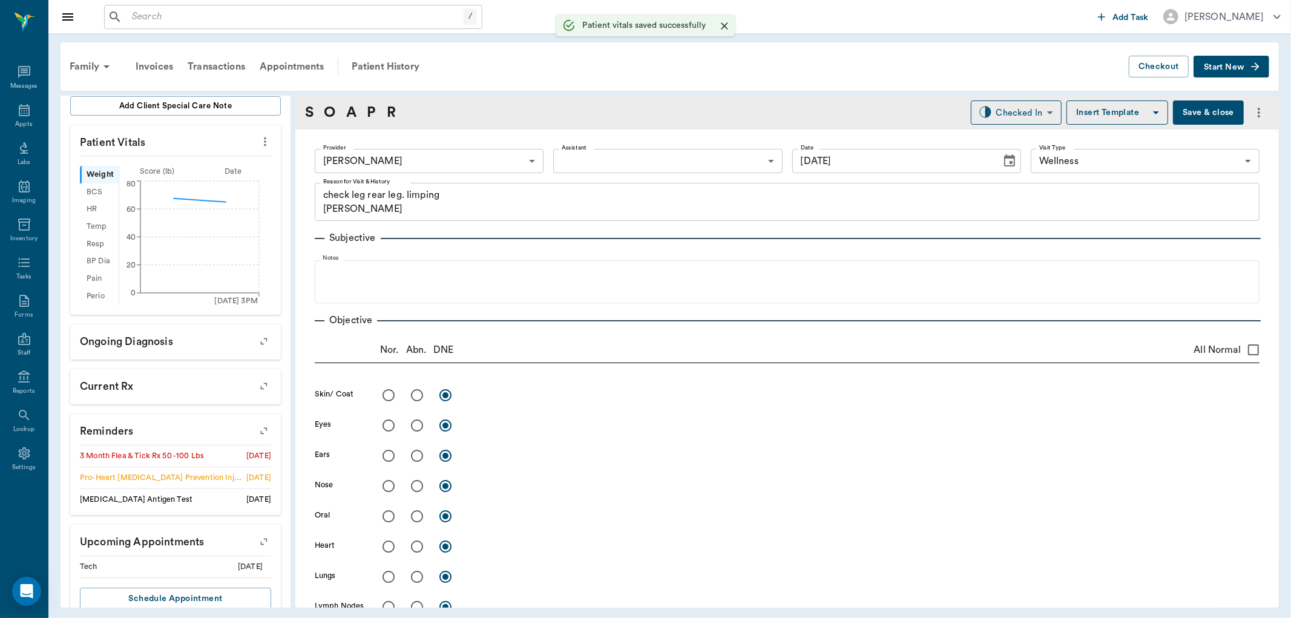
click at [628, 171] on body "/ ​ Add Task Dr. Bert Ellsworth Nectar Messages Appts Labs Imaging Inventory Ta…" at bounding box center [645, 309] width 1291 height 618
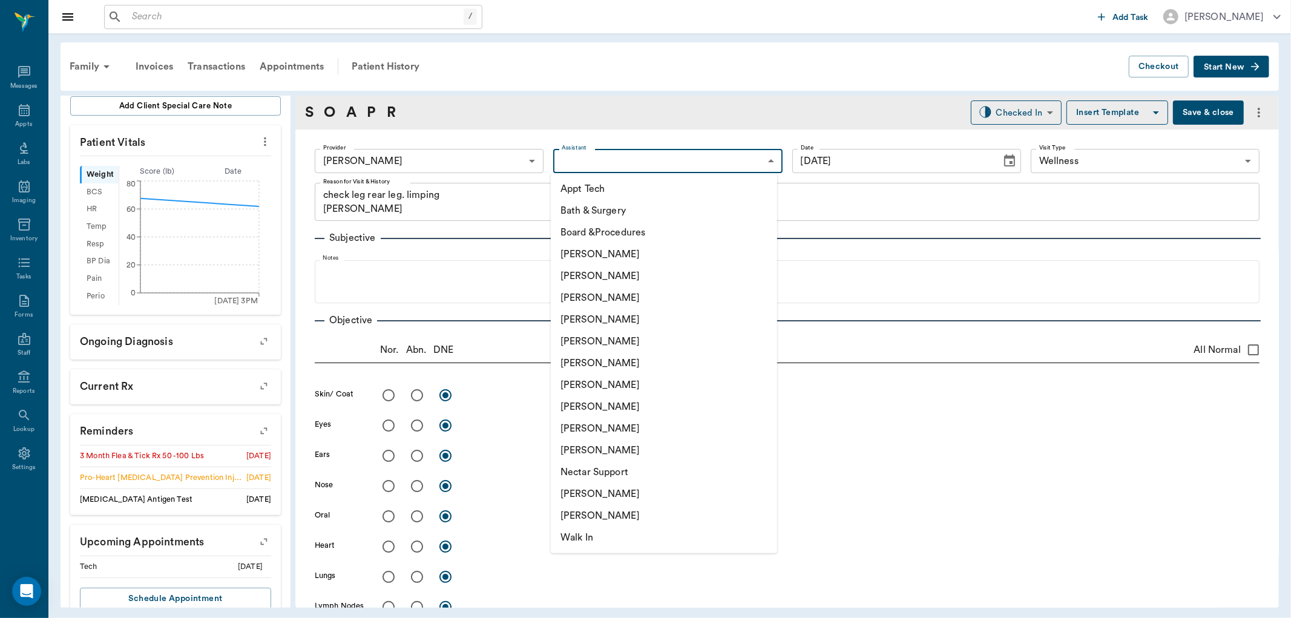
click at [591, 379] on li "[PERSON_NAME]" at bounding box center [664, 385] width 226 height 22
type input "682b670d8bdc6f7f8feef3db"
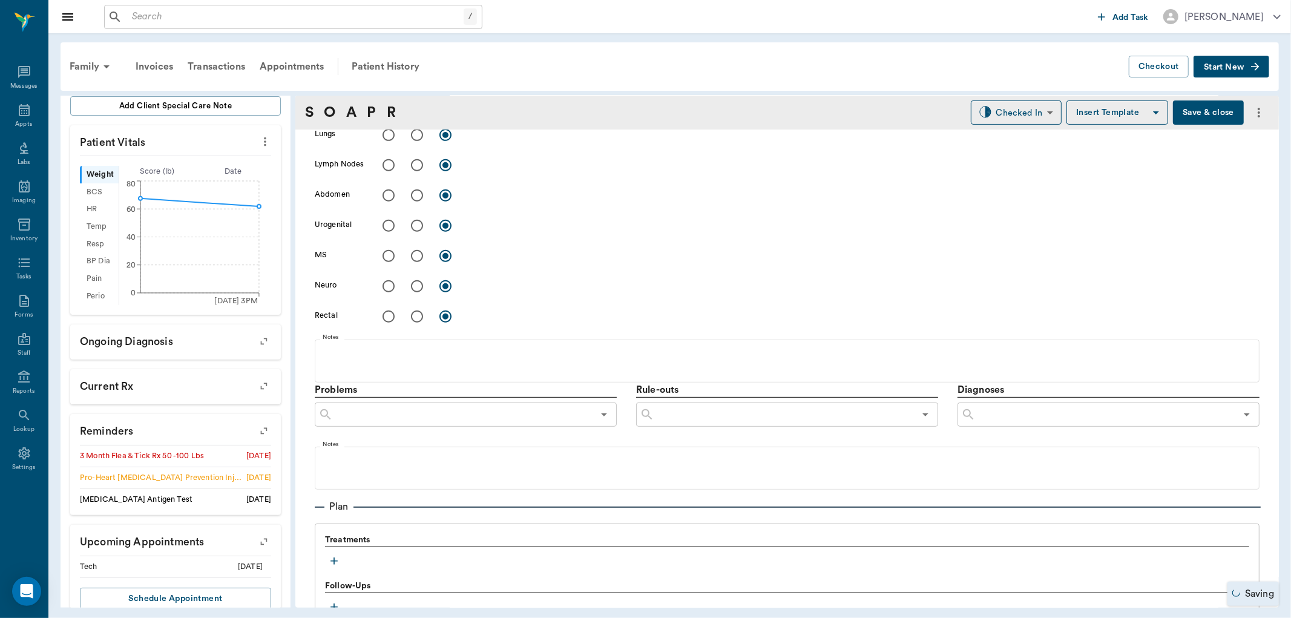
scroll to position [538, 0]
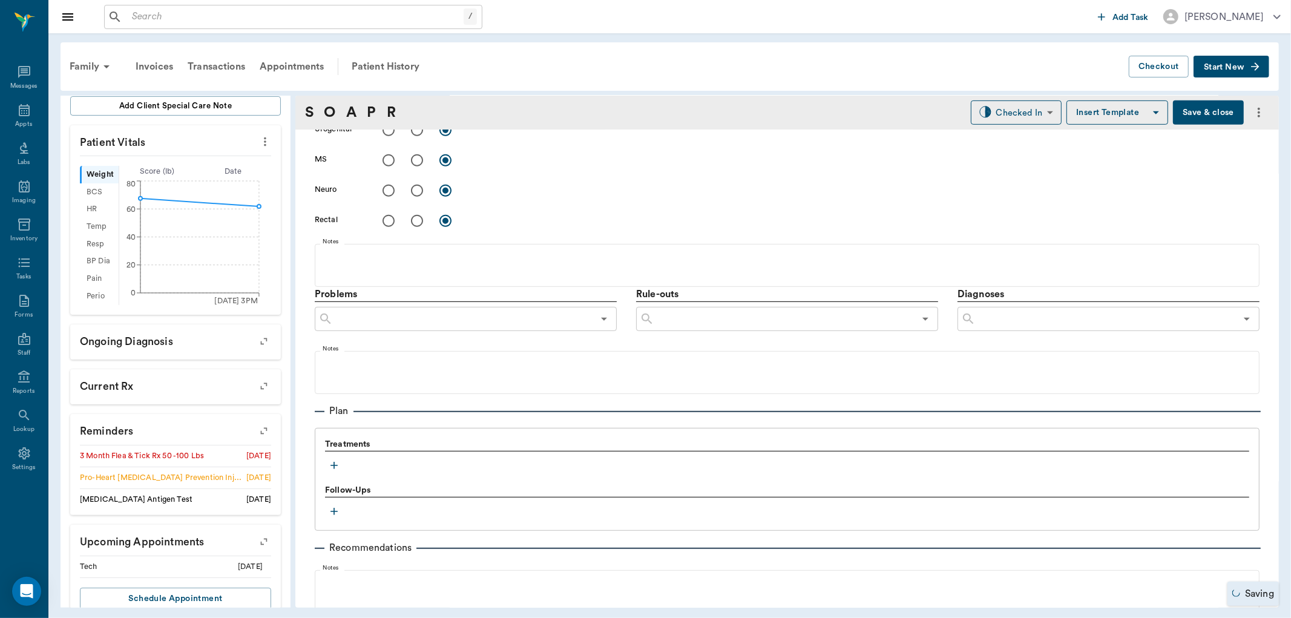
click at [336, 464] on icon "button" at bounding box center [334, 465] width 7 height 7
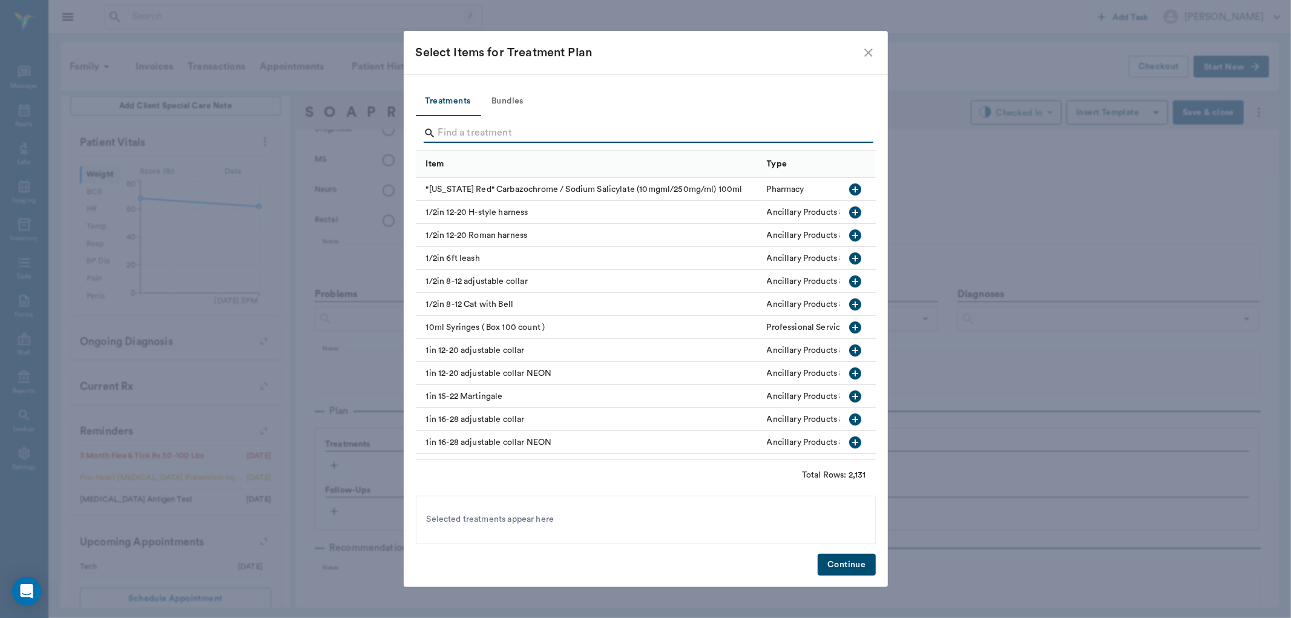
click at [465, 132] on input "Search" at bounding box center [646, 132] width 417 height 19
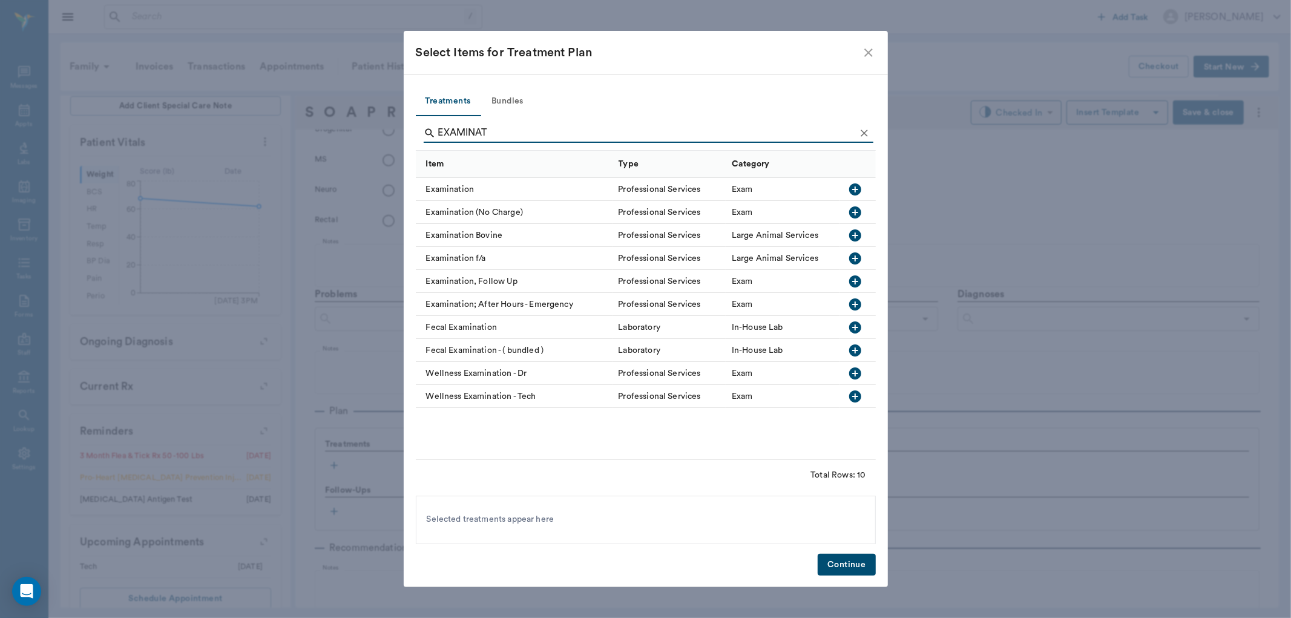
type input "EXAMINAT"
click at [855, 190] on icon "button" at bounding box center [855, 189] width 15 height 15
click at [864, 126] on button "Clear" at bounding box center [864, 133] width 18 height 18
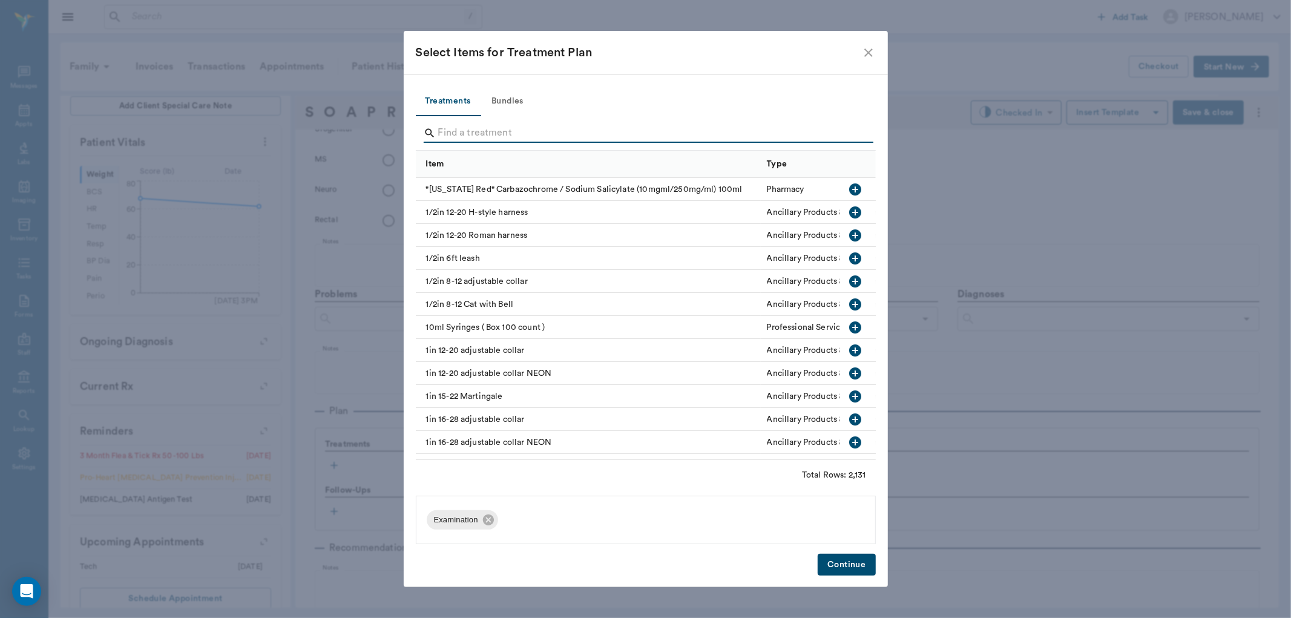
click at [846, 134] on input "Search" at bounding box center [646, 132] width 417 height 19
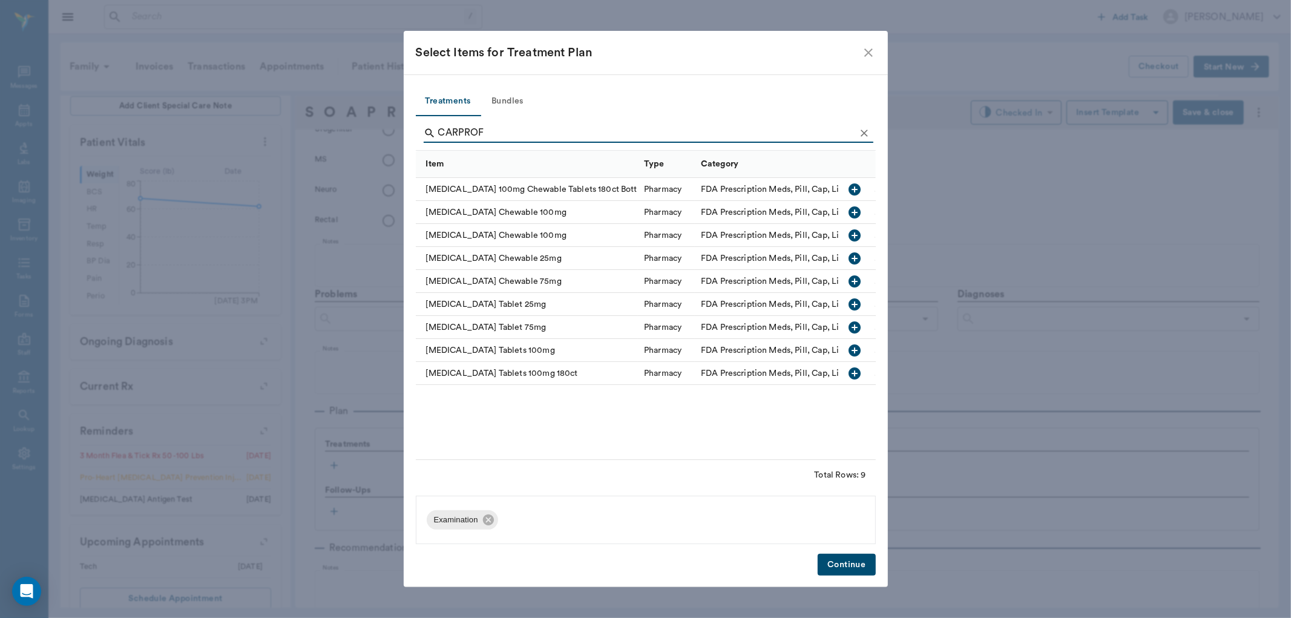
type input "CARPROF"
click at [854, 348] on icon "button" at bounding box center [855, 350] width 12 height 12
click at [846, 561] on button "Continue" at bounding box center [847, 565] width 58 height 22
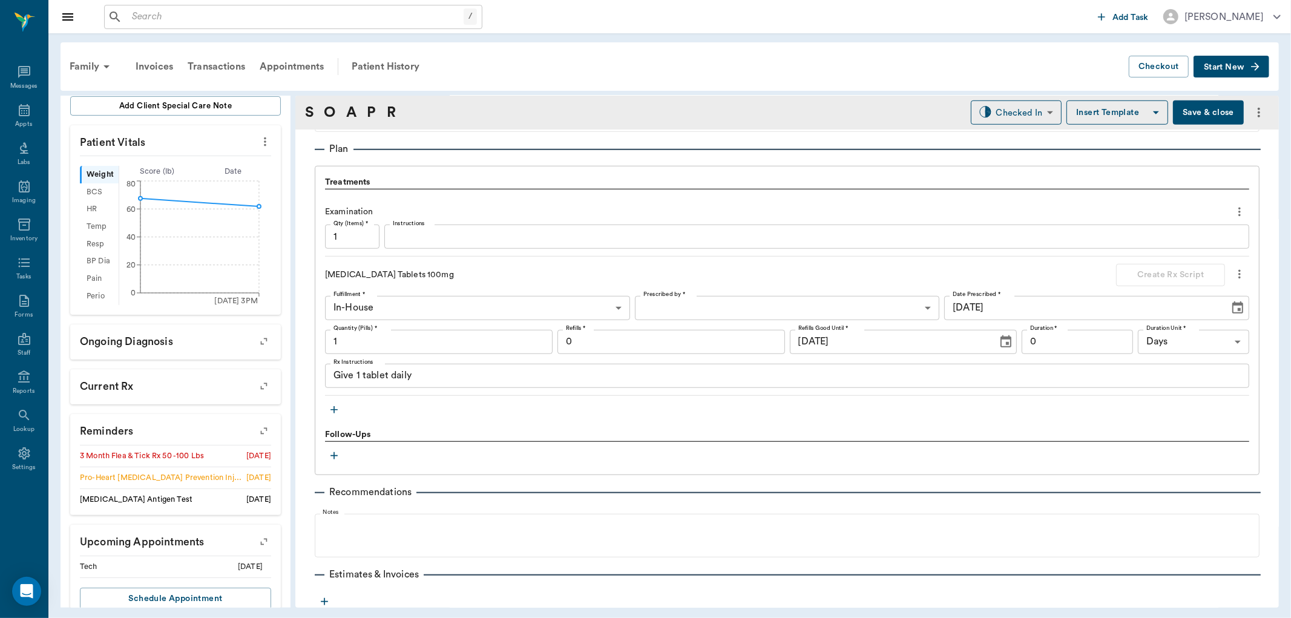
scroll to position [807, 0]
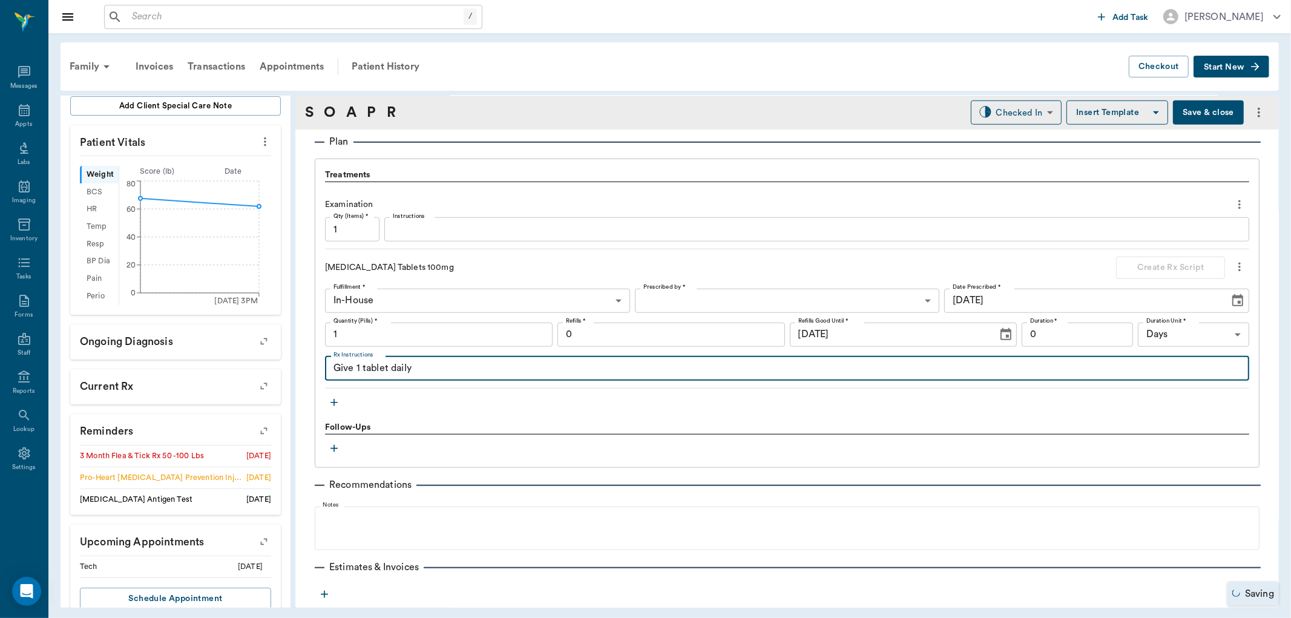
click at [426, 372] on textarea "Give 1 tablet daily" at bounding box center [787, 368] width 907 height 14
click at [397, 301] on body "/ ​ Add Task Dr. Bert Ellsworth Nectar Messages Appts Labs Imaging Inventory Ta…" at bounding box center [645, 309] width 1291 height 618
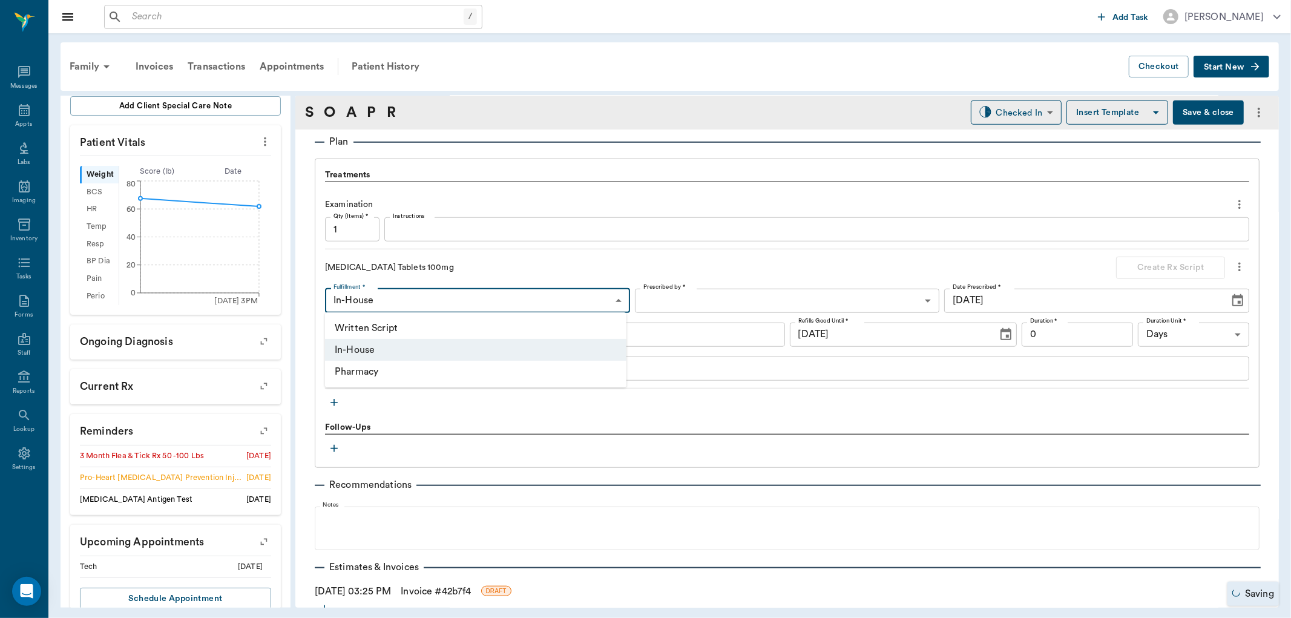
drag, startPoint x: 553, startPoint y: 264, endPoint x: 685, endPoint y: 287, distance: 133.4
click at [554, 264] on div at bounding box center [645, 309] width 1291 height 618
click at [692, 298] on body "/ ​ Add Task Dr. Bert Ellsworth Nectar Messages Appts Labs Imaging Inventory Ta…" at bounding box center [645, 309] width 1291 height 618
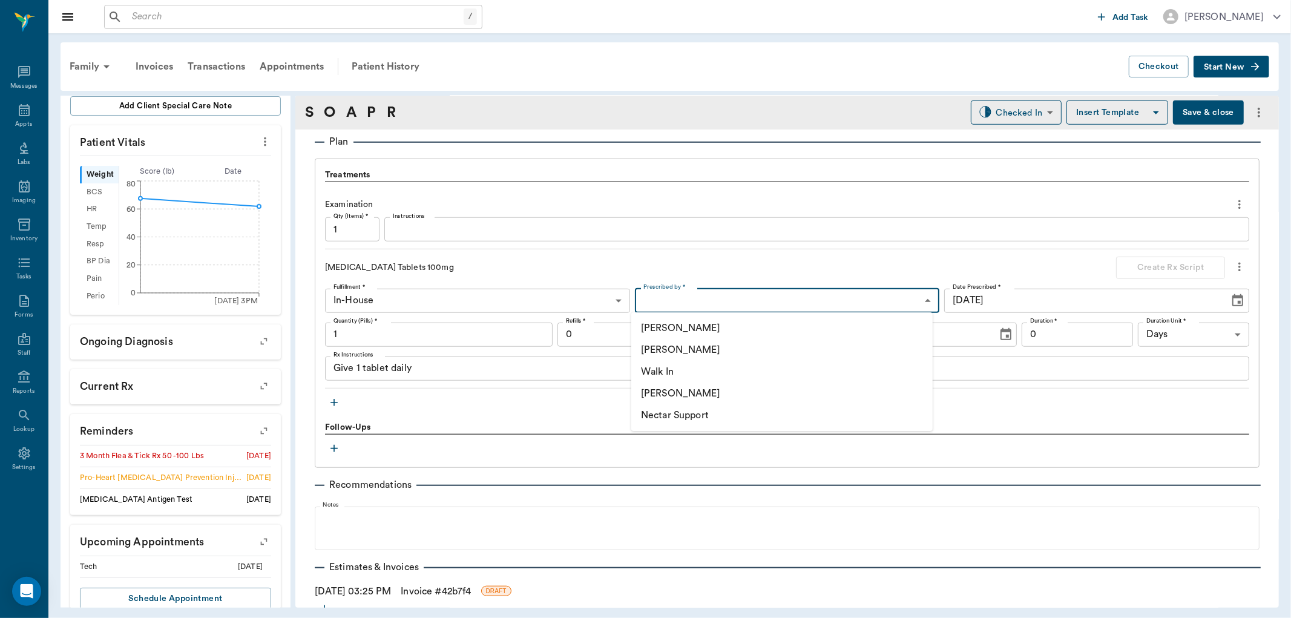
click at [698, 348] on li "[PERSON_NAME]" at bounding box center [781, 350] width 301 height 22
type input "63ec2f075fda476ae8351a4d"
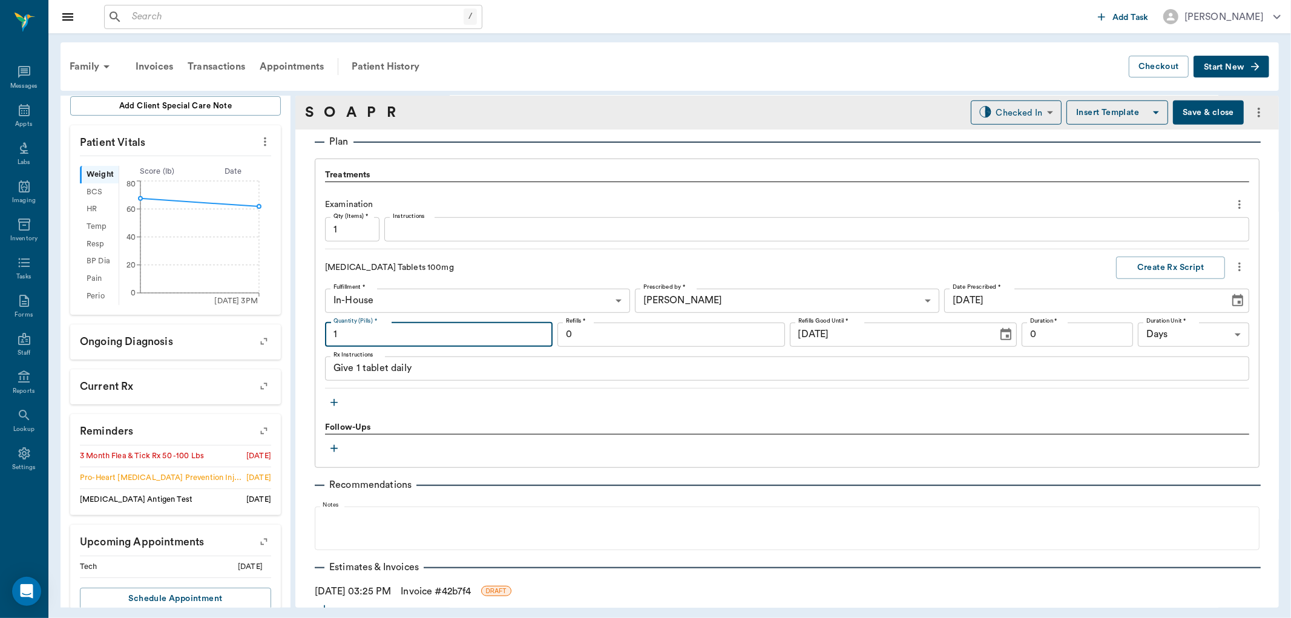
click at [473, 337] on input "1" at bounding box center [439, 335] width 228 height 24
type input "30"
click at [610, 339] on input "0" at bounding box center [672, 335] width 228 height 24
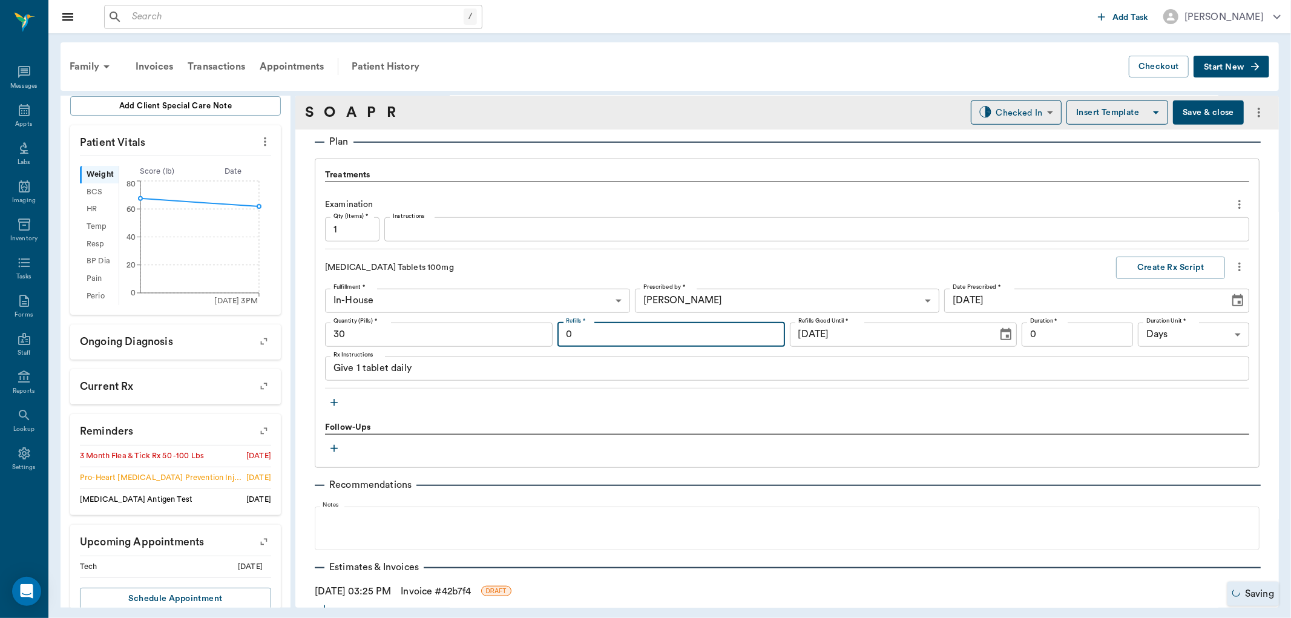
type input "2"
type input "12"
click at [1070, 331] on input "0" at bounding box center [1077, 335] width 111 height 24
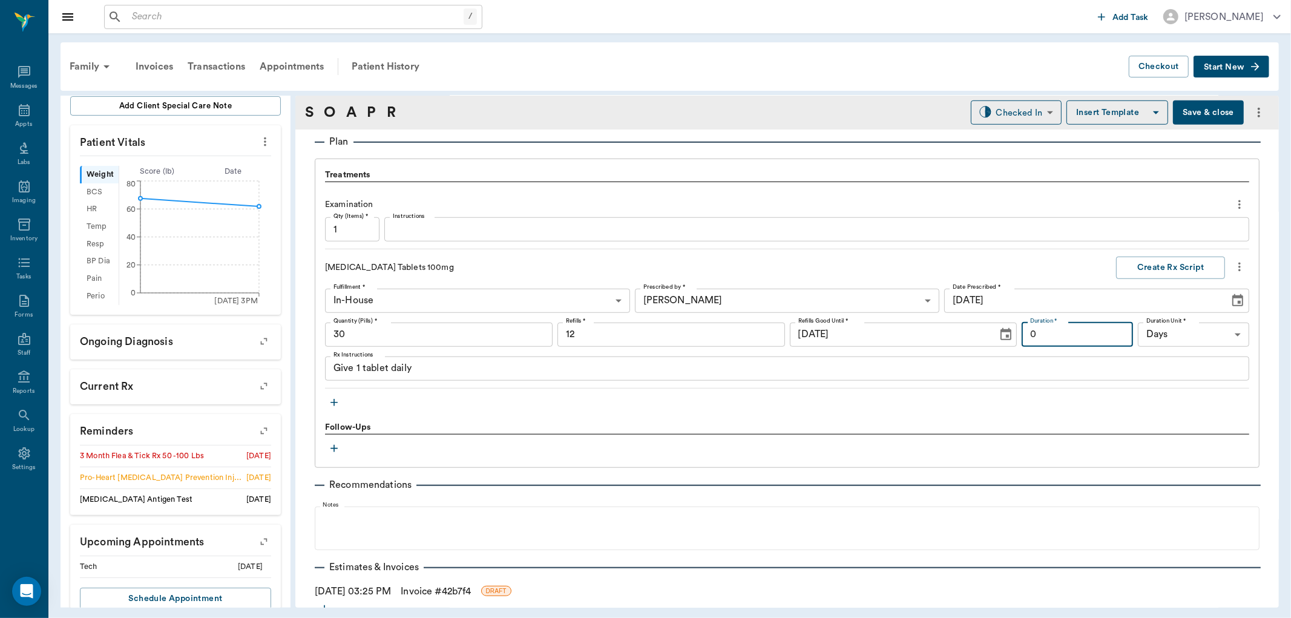
click at [495, 370] on textarea "Give 1 tablet daily" at bounding box center [787, 368] width 907 height 14
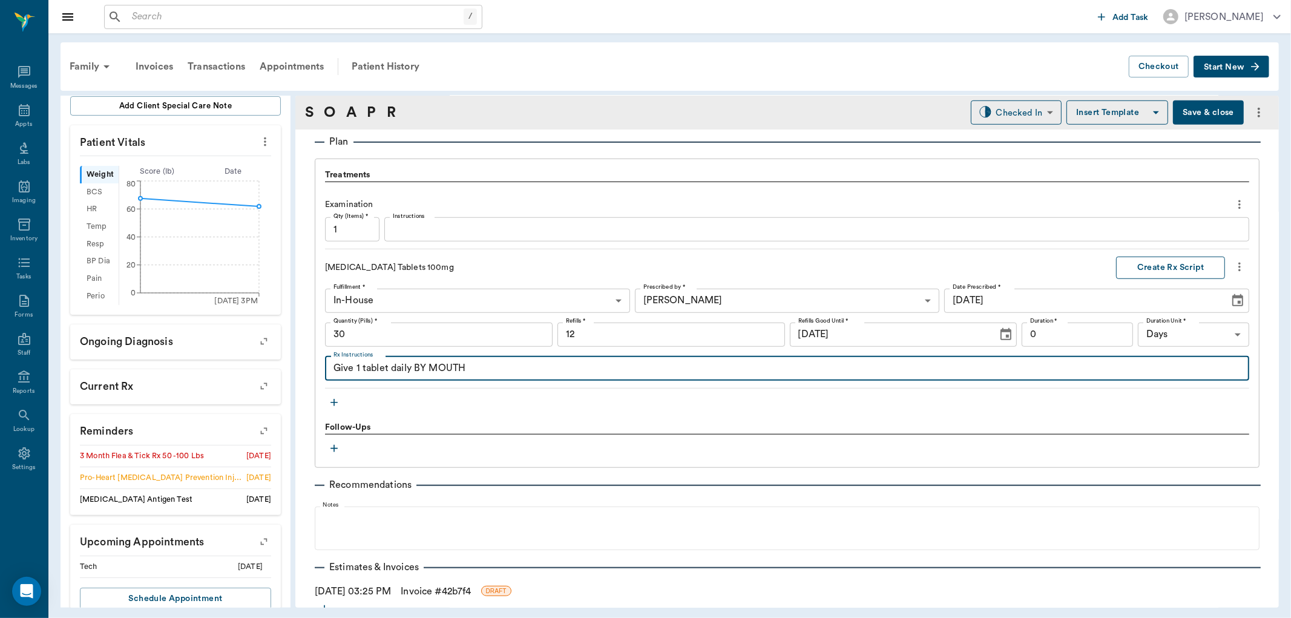
type textarea "Give 1 tablet daily BY MOUTH"
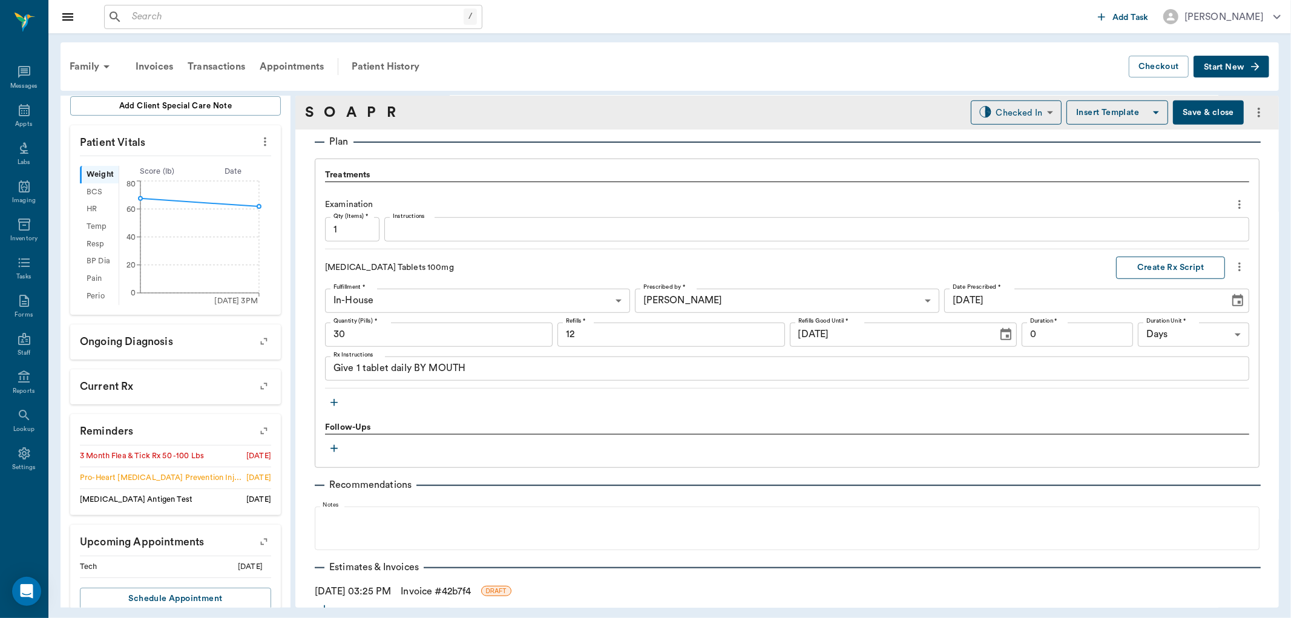
click at [1164, 259] on button "Create Rx Script" at bounding box center [1170, 268] width 109 height 22
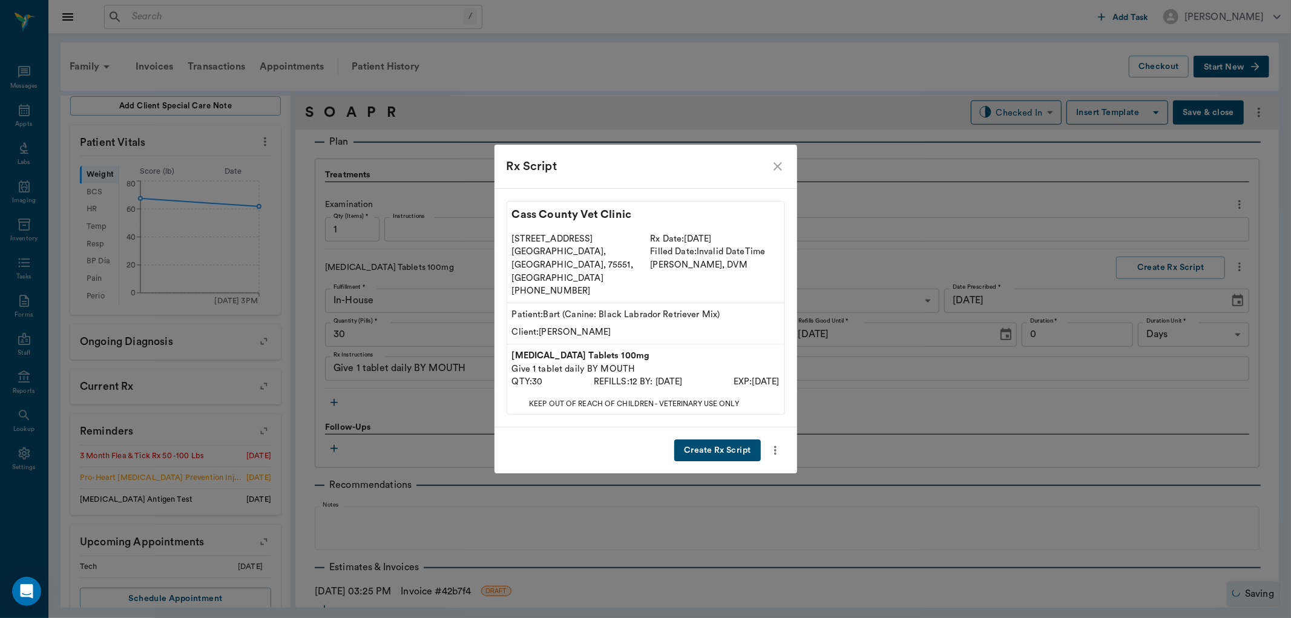
click at [709, 440] on button "Create Rx Script" at bounding box center [717, 451] width 86 height 22
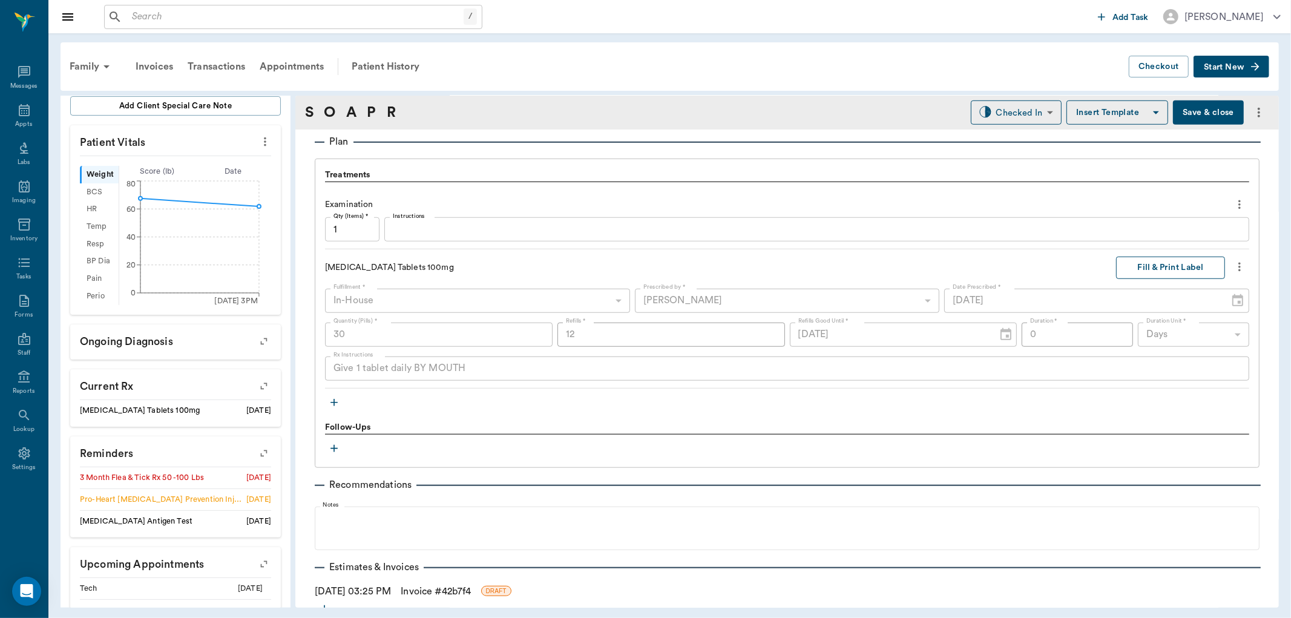
click at [1154, 263] on button "Fill & Print Label" at bounding box center [1170, 268] width 109 height 22
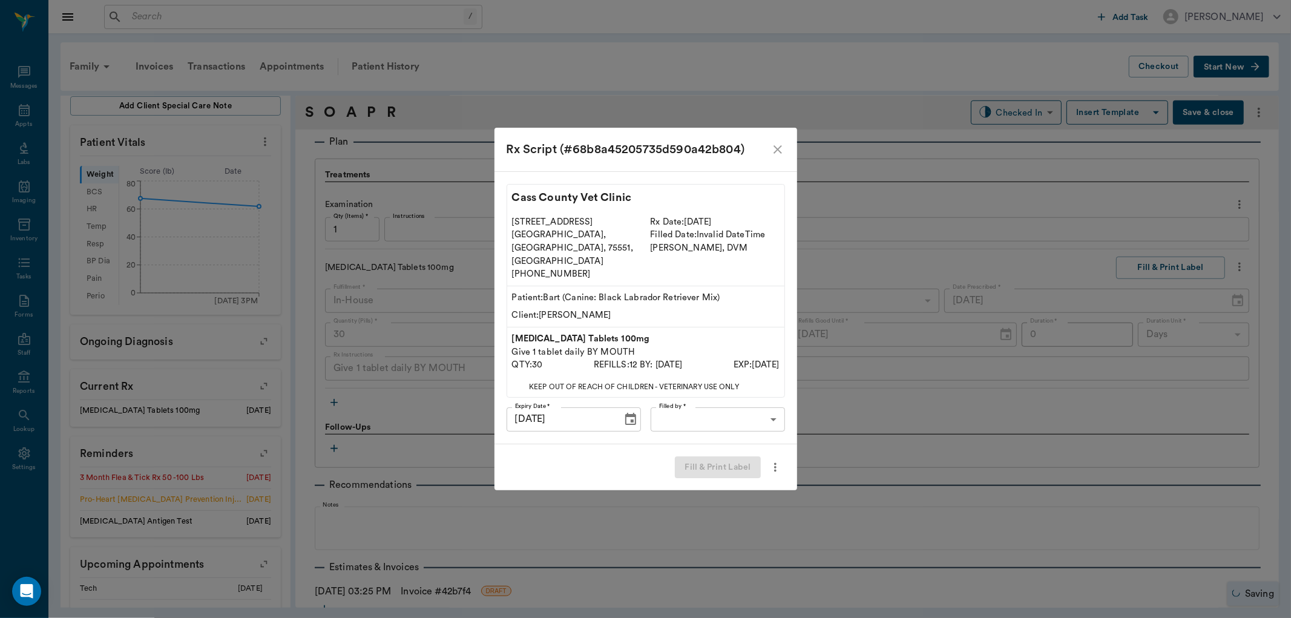
click at [730, 406] on body "/ ​ Add Task Dr. Bert Ellsworth Nectar Messages Appts Labs Imaging Inventory Ta…" at bounding box center [645, 309] width 1291 height 618
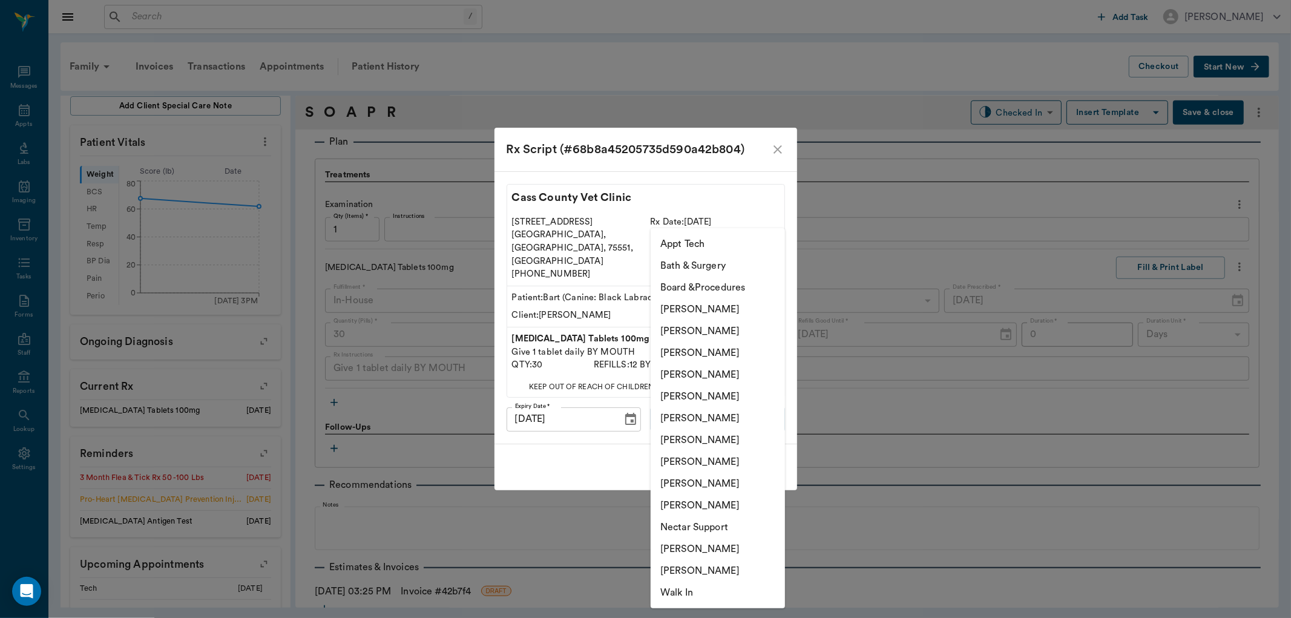
click at [718, 436] on li "[PERSON_NAME]" at bounding box center [718, 440] width 134 height 22
type input "682b670d8bdc6f7f8feef3db"
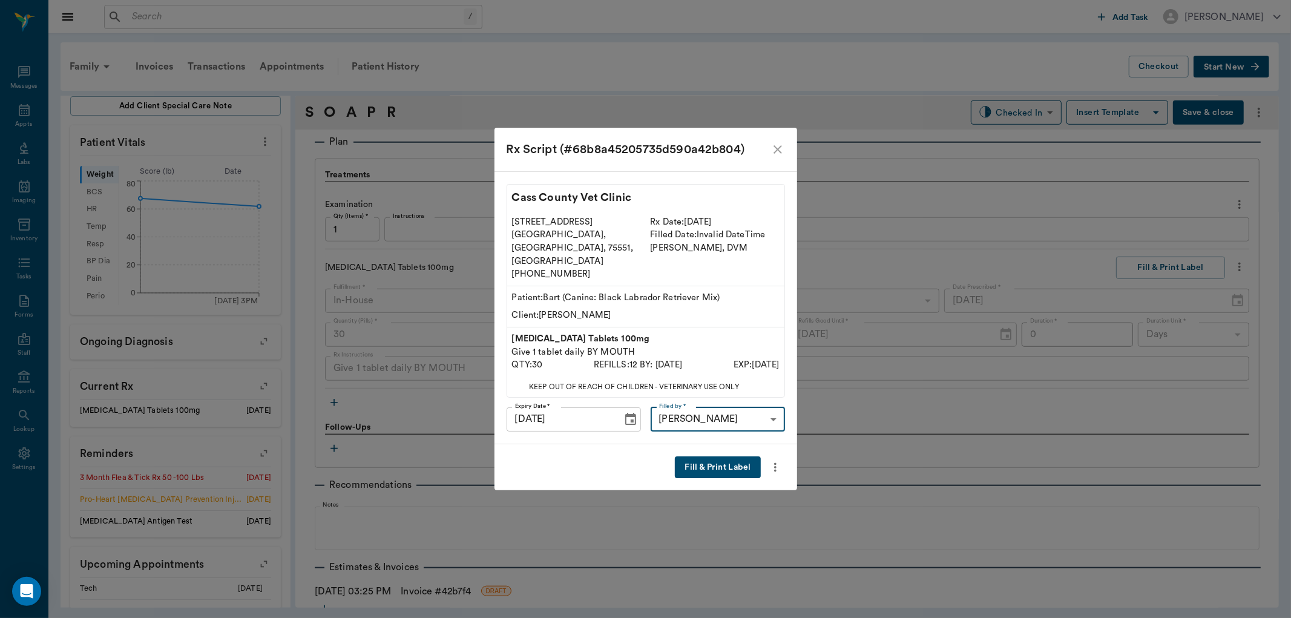
click at [723, 462] on button "Fill & Print Label" at bounding box center [717, 467] width 85 height 22
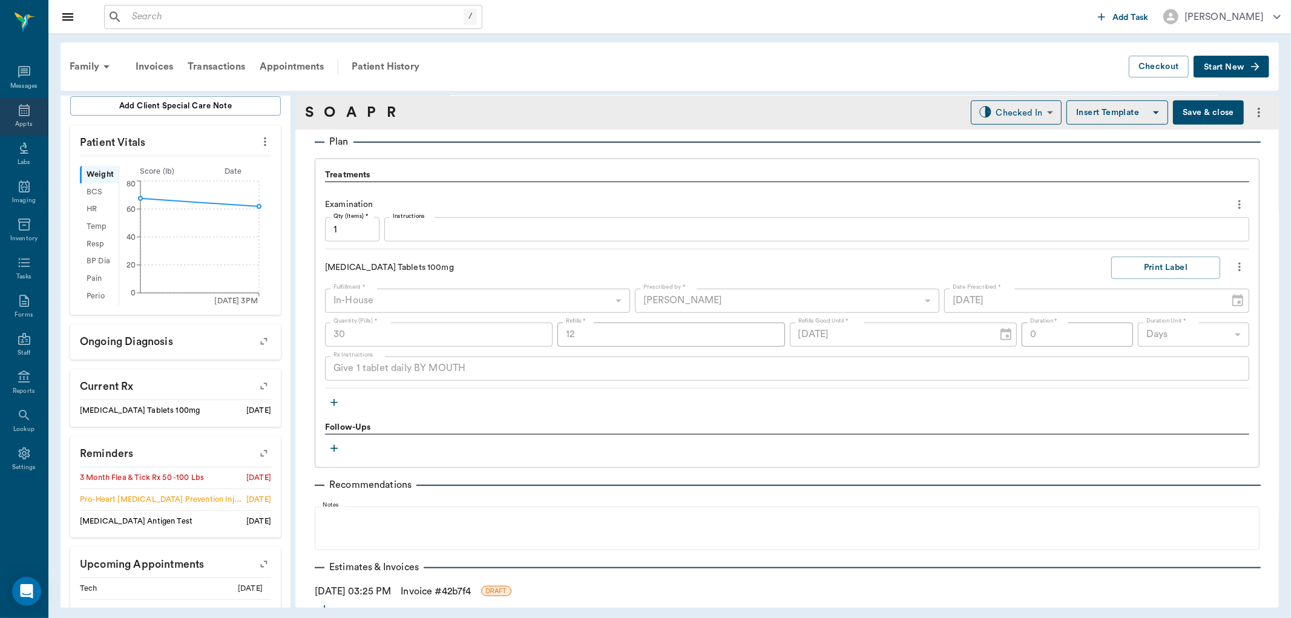
click at [33, 117] on div "Appts" at bounding box center [24, 117] width 48 height 38
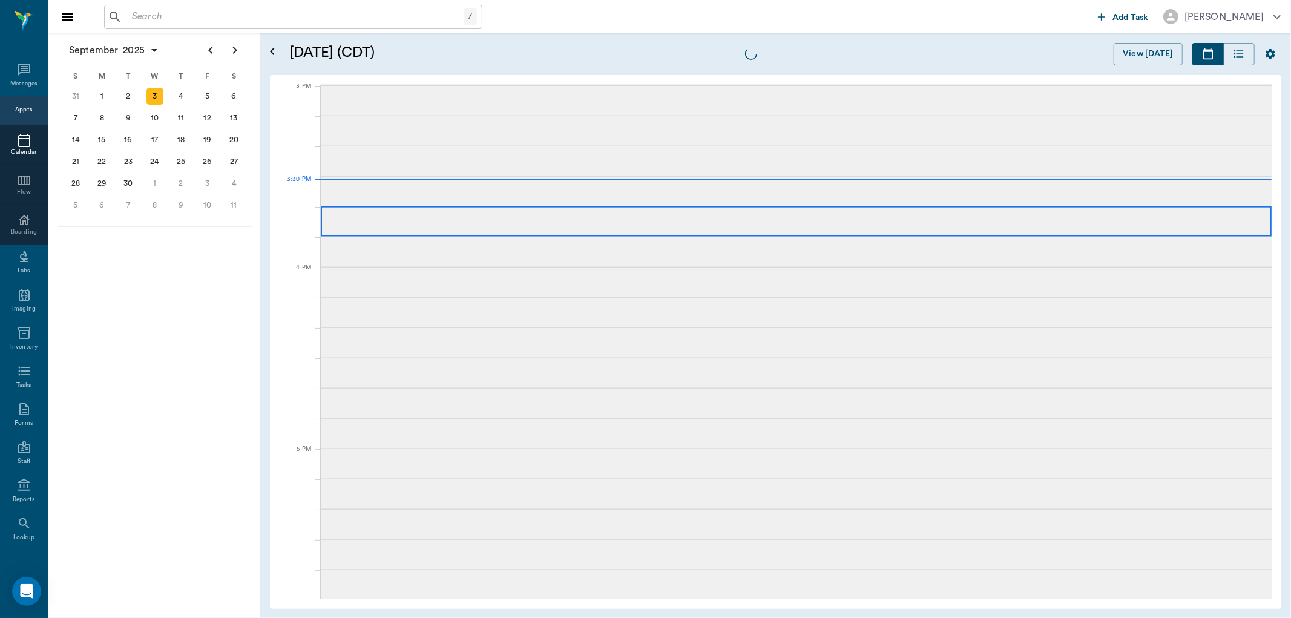
scroll to position [1273, 0]
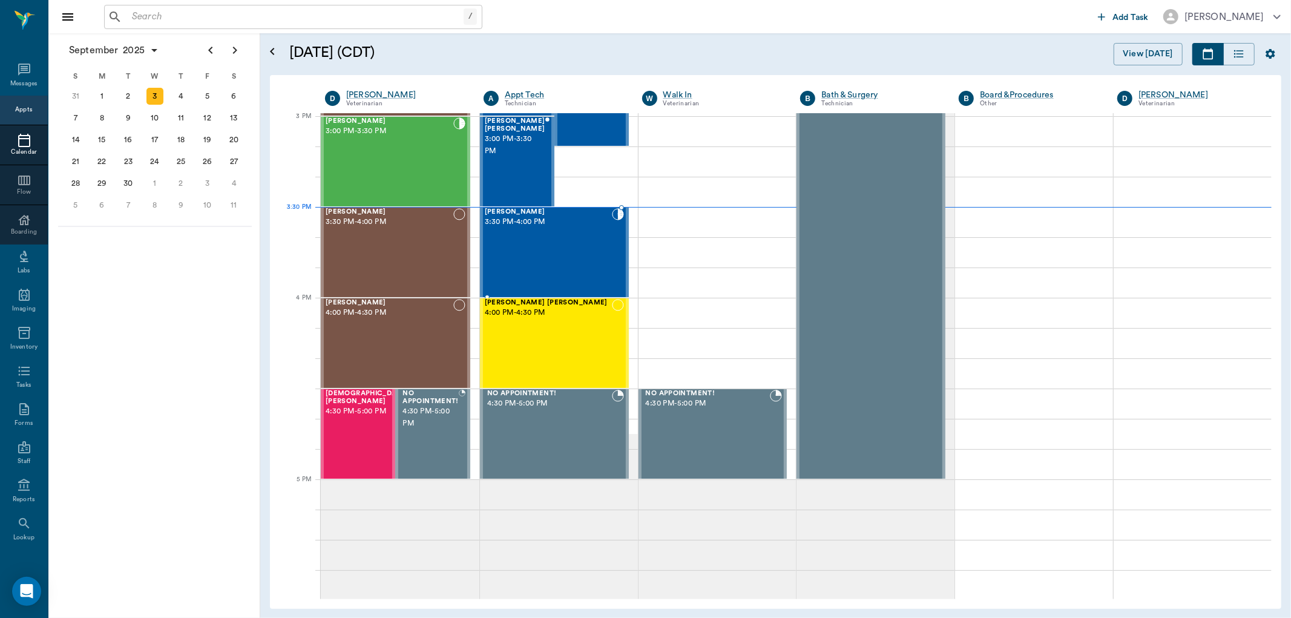
click at [570, 232] on div "Harley Kendall 3:30 PM - 4:00 PM" at bounding box center [548, 252] width 127 height 88
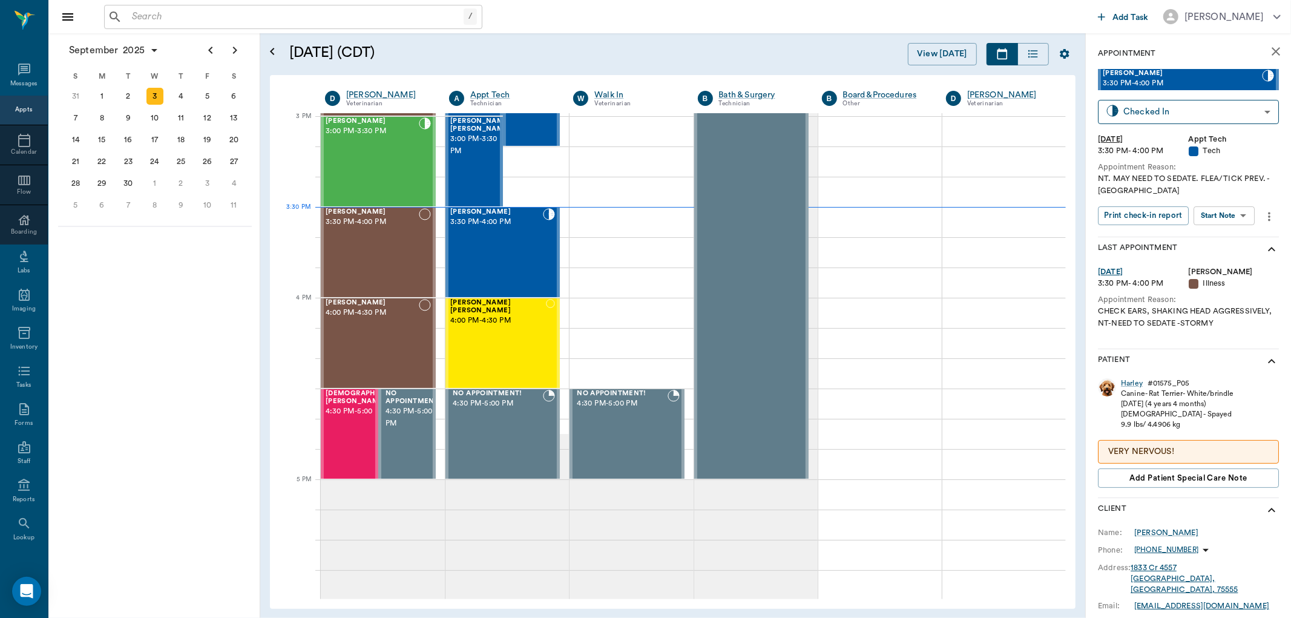
click at [1237, 226] on div "Print check-in report Start Note Start Note ​" at bounding box center [1179, 216] width 162 height 21
click at [1237, 213] on body "/ ​ Add Task Dr. Bert Ellsworth Nectar Messages Appts Calendar Flow Boarding La…" at bounding box center [645, 309] width 1291 height 618
click at [1220, 241] on button "Start SOAP" at bounding box center [1211, 241] width 41 height 14
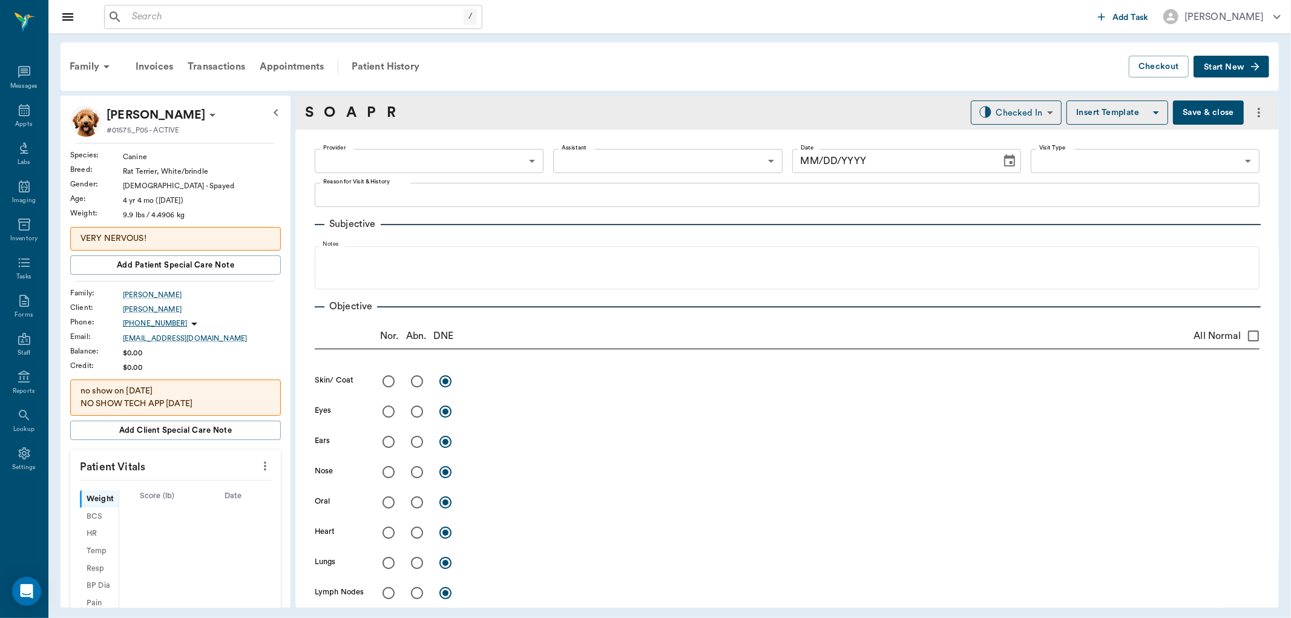
type input "63ec2f075fda476ae8351a4c"
type input "65d2be4f46e3a538d89b8c1a"
type textarea "NT. MAY NEED TO SEDATE. FLEA/TICK PREV. -LORY"
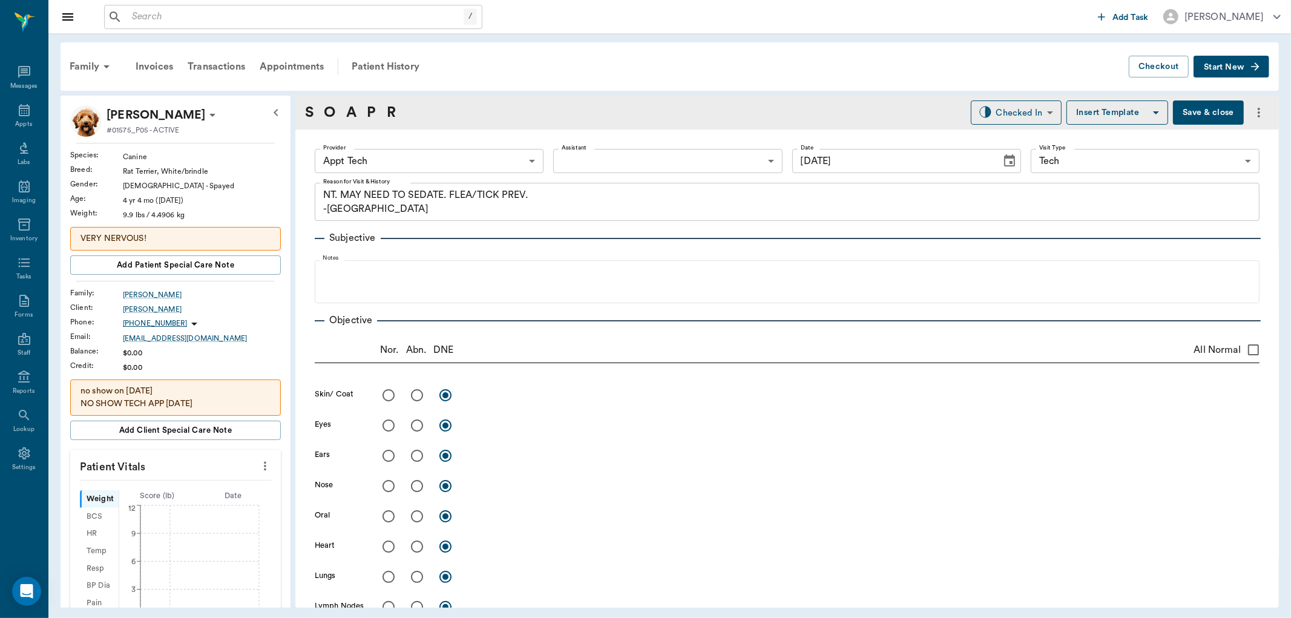
type input "[DATE]"
click at [502, 164] on body "/ ​ Add Task Dr. Bert Ellsworth Nectar Messages Appts Labs Imaging Inventory Ta…" at bounding box center [645, 309] width 1291 height 618
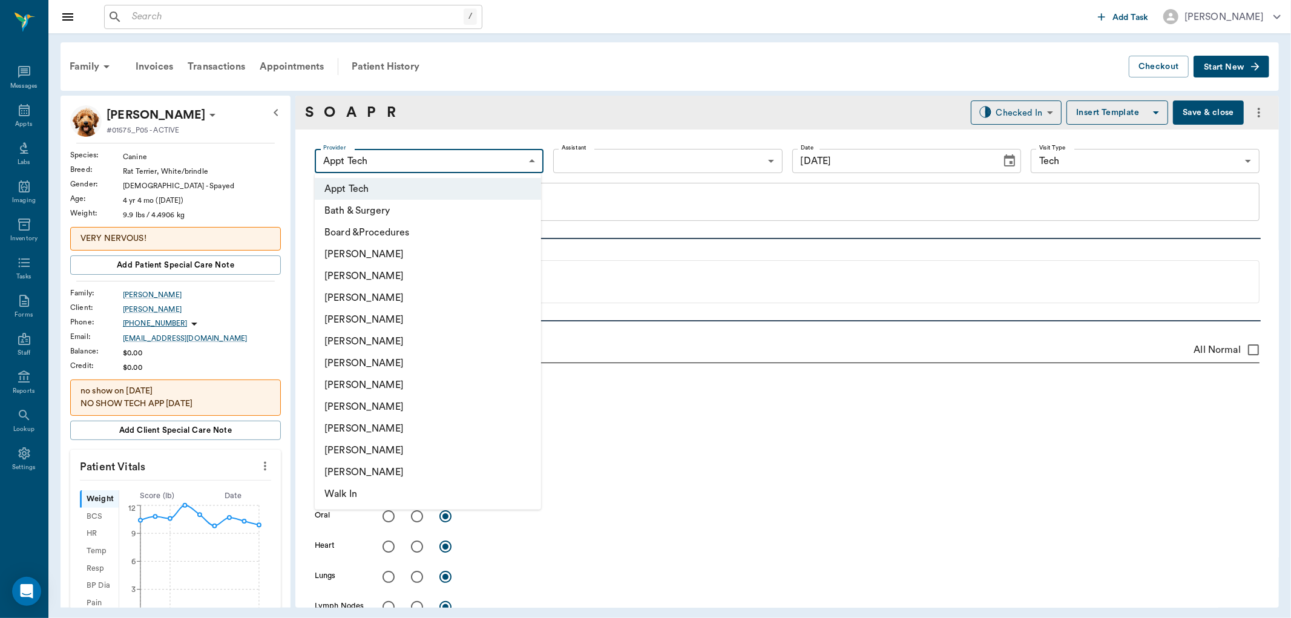
click at [449, 401] on li "[PERSON_NAME]" at bounding box center [428, 407] width 226 height 22
type input "63ec2e7e52e12b0ba117b124"
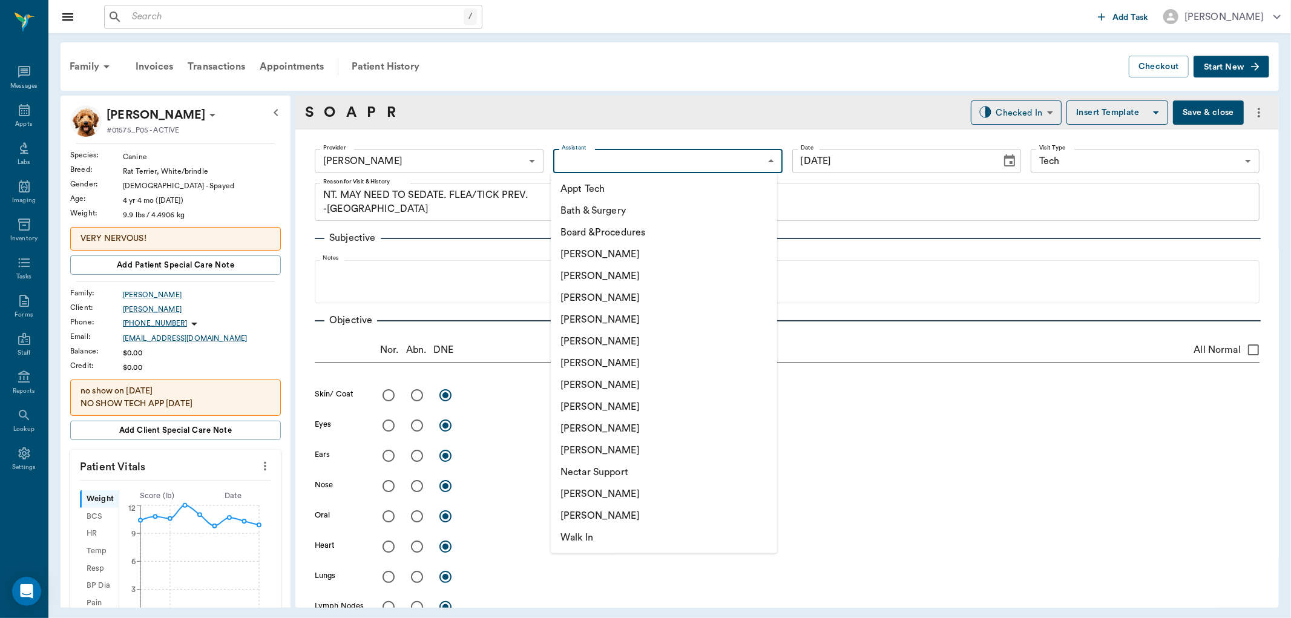
click at [675, 170] on body "/ ​ Add Task Dr. Bert Ellsworth Nectar Messages Appts Labs Imaging Inventory Ta…" at bounding box center [645, 309] width 1291 height 618
click at [634, 294] on li "[PERSON_NAME]" at bounding box center [664, 298] width 226 height 22
type input "642ef10e332a41444de2bad1"
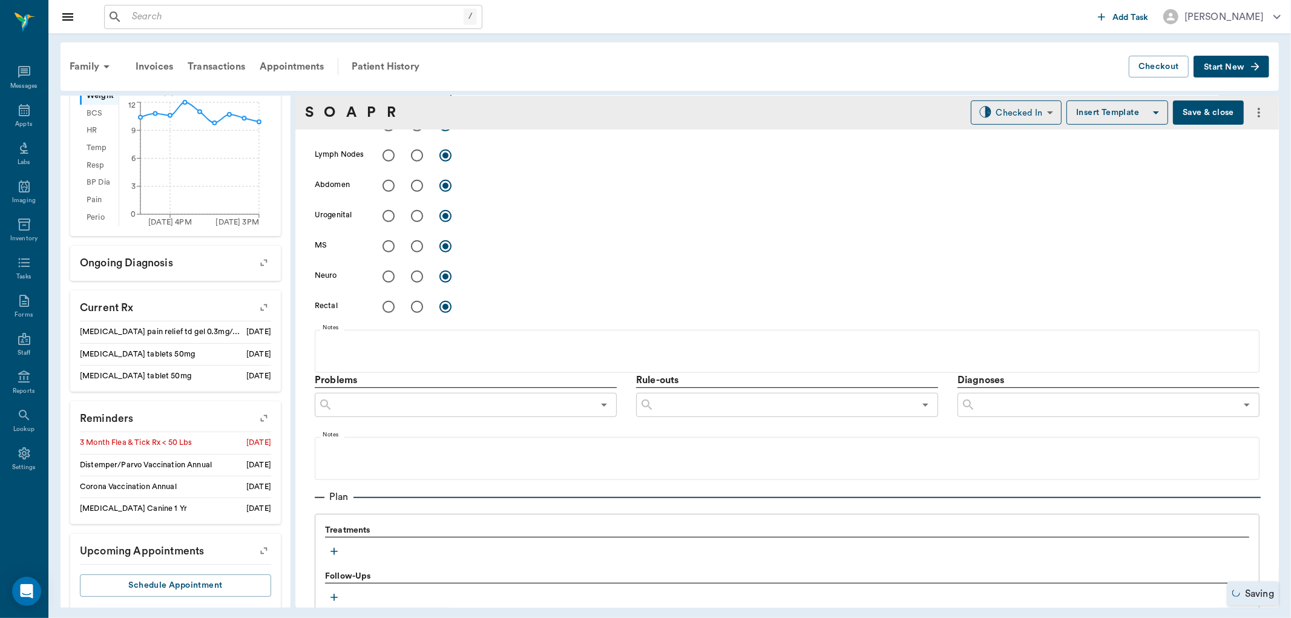
scroll to position [654, 0]
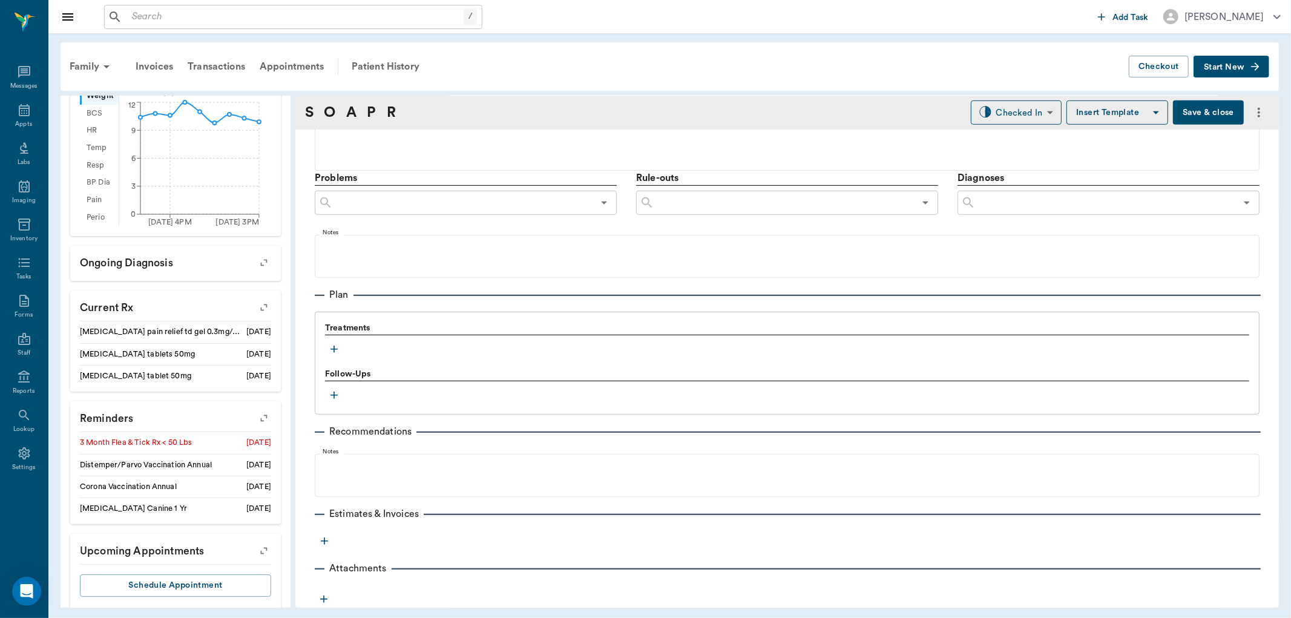
click at [335, 347] on icon "button" at bounding box center [334, 349] width 12 height 12
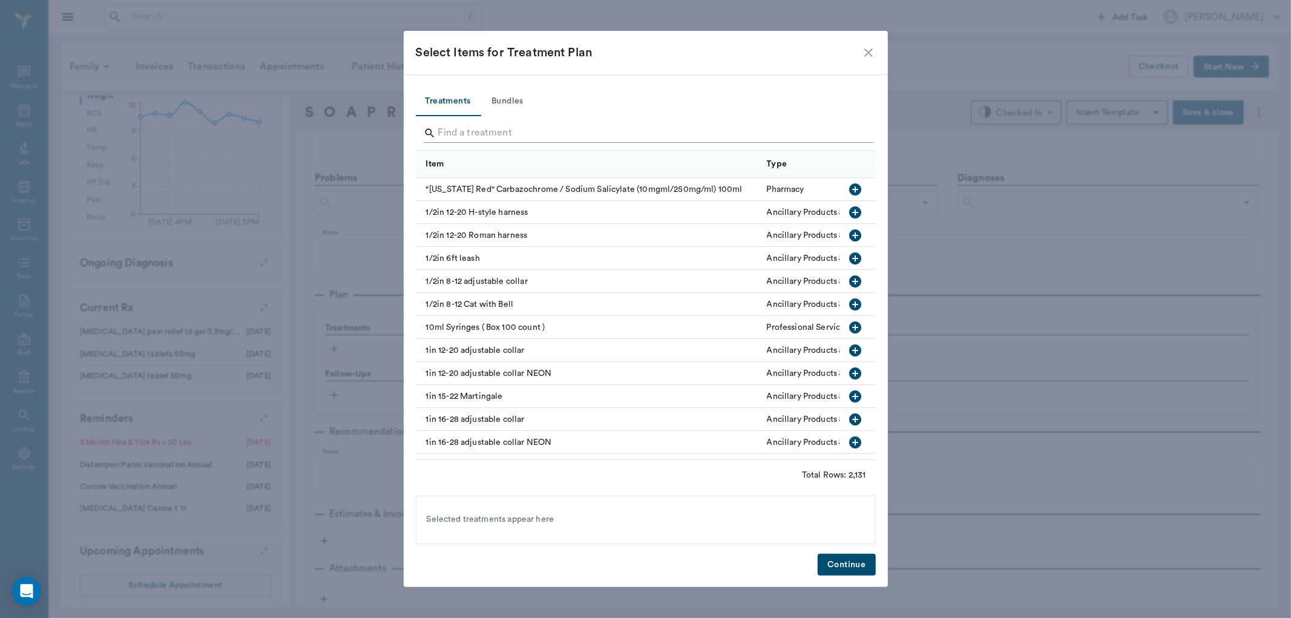
click at [588, 142] on input "Search" at bounding box center [646, 132] width 417 height 19
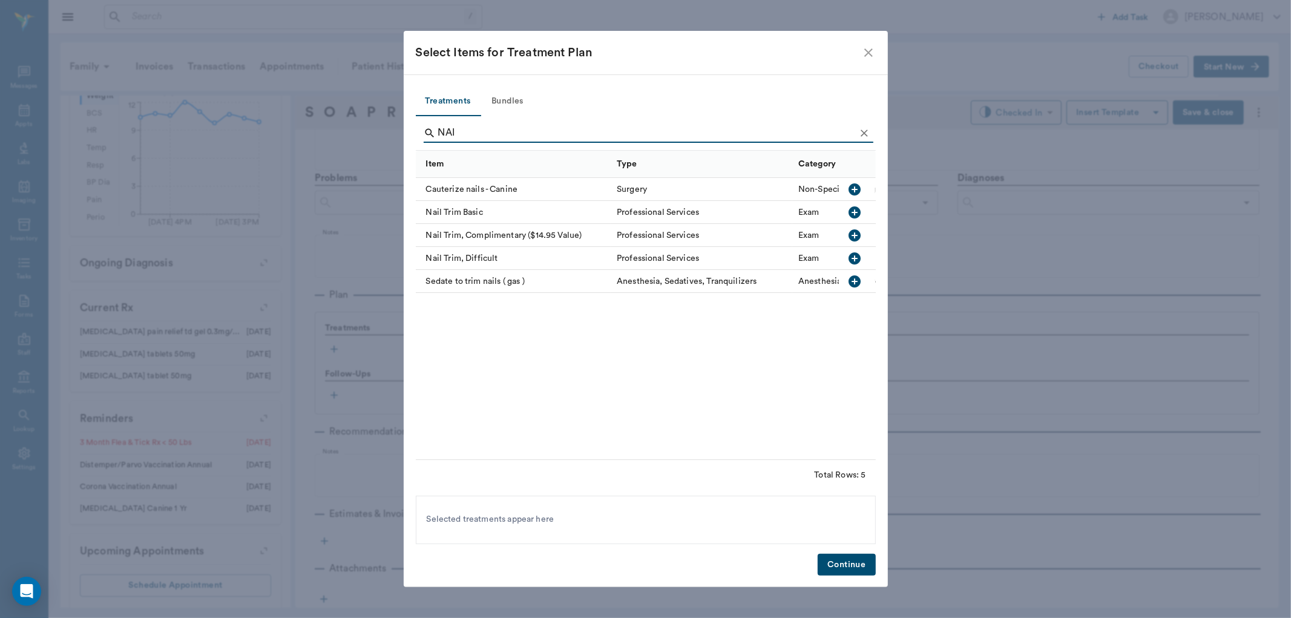
click at [857, 214] on icon "button" at bounding box center [855, 212] width 12 height 12
click at [735, 127] on input "NAI" at bounding box center [646, 132] width 417 height 19
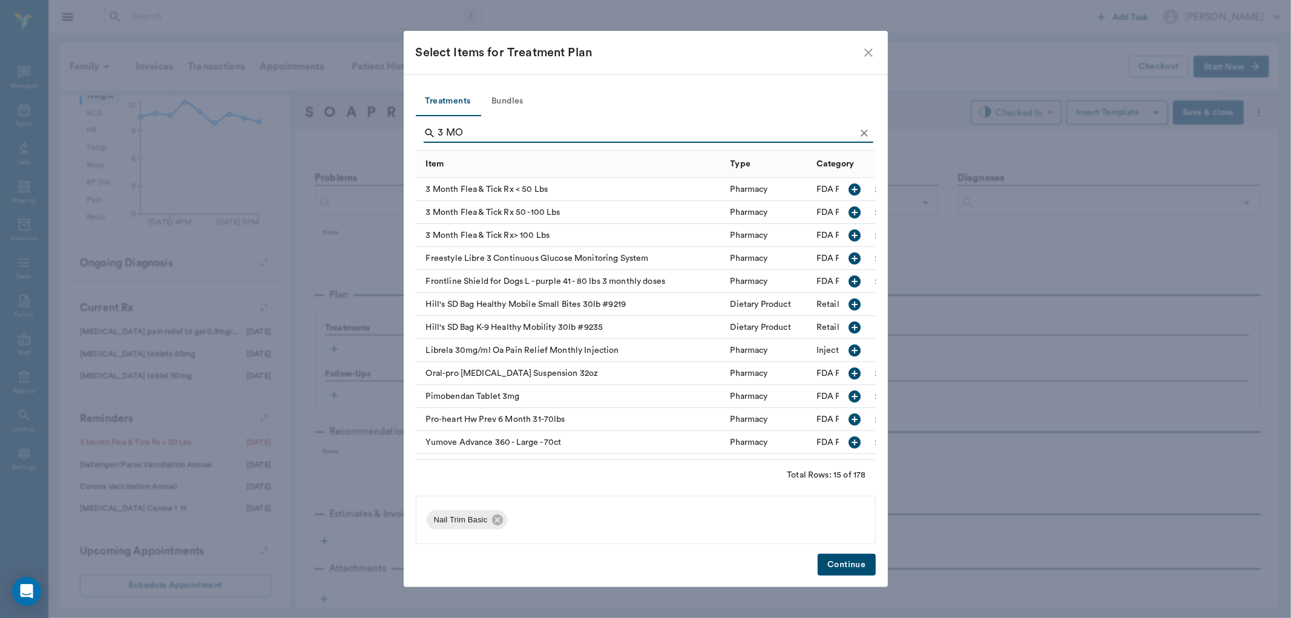
type input "3 MO"
click at [848, 189] on icon "button" at bounding box center [855, 189] width 15 height 15
click at [849, 565] on button "Continue" at bounding box center [847, 565] width 58 height 22
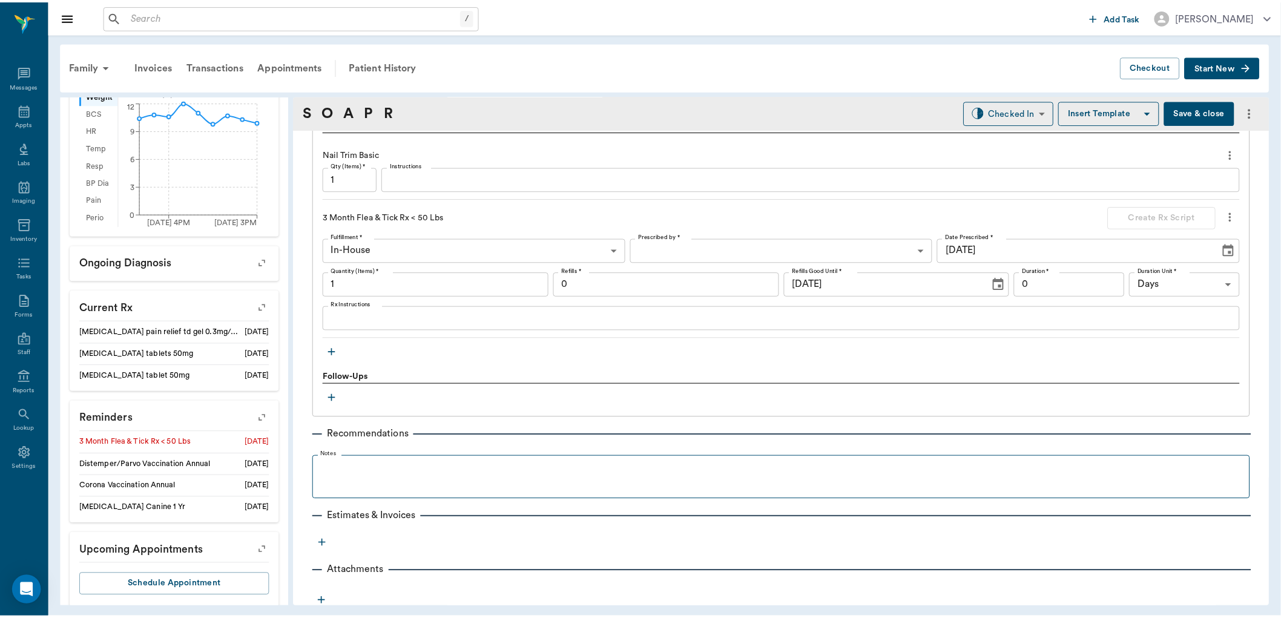
scroll to position [860, 0]
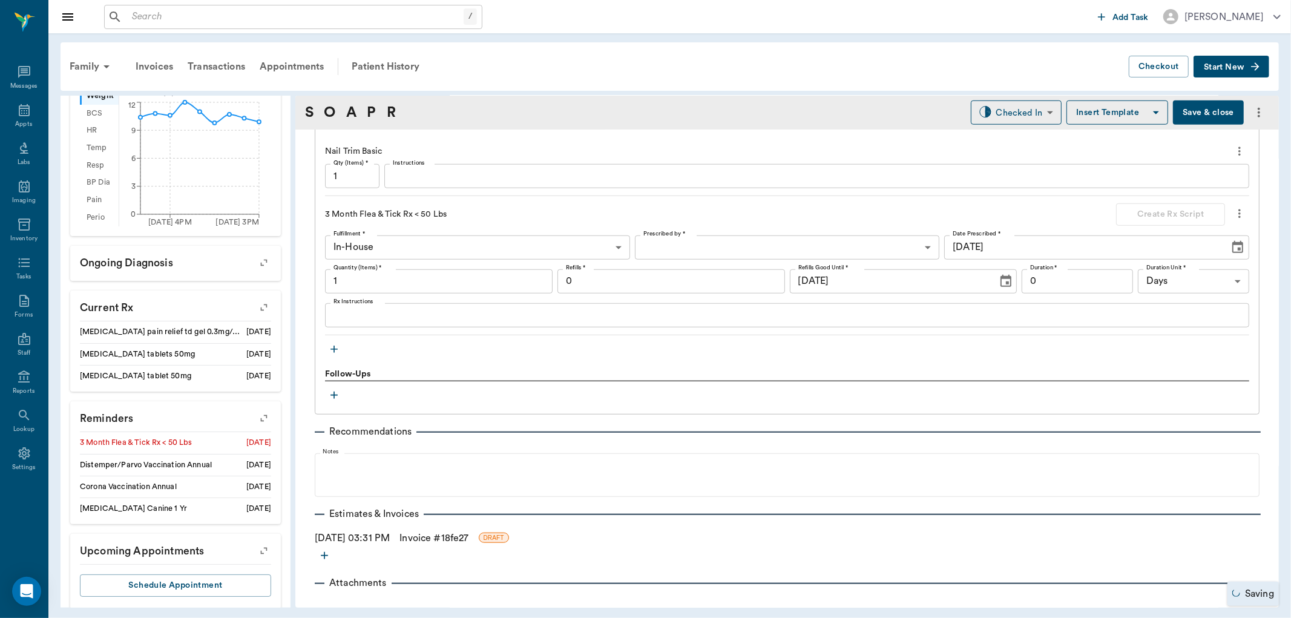
click at [454, 539] on link "Invoice # 18fe27" at bounding box center [434, 538] width 69 height 15
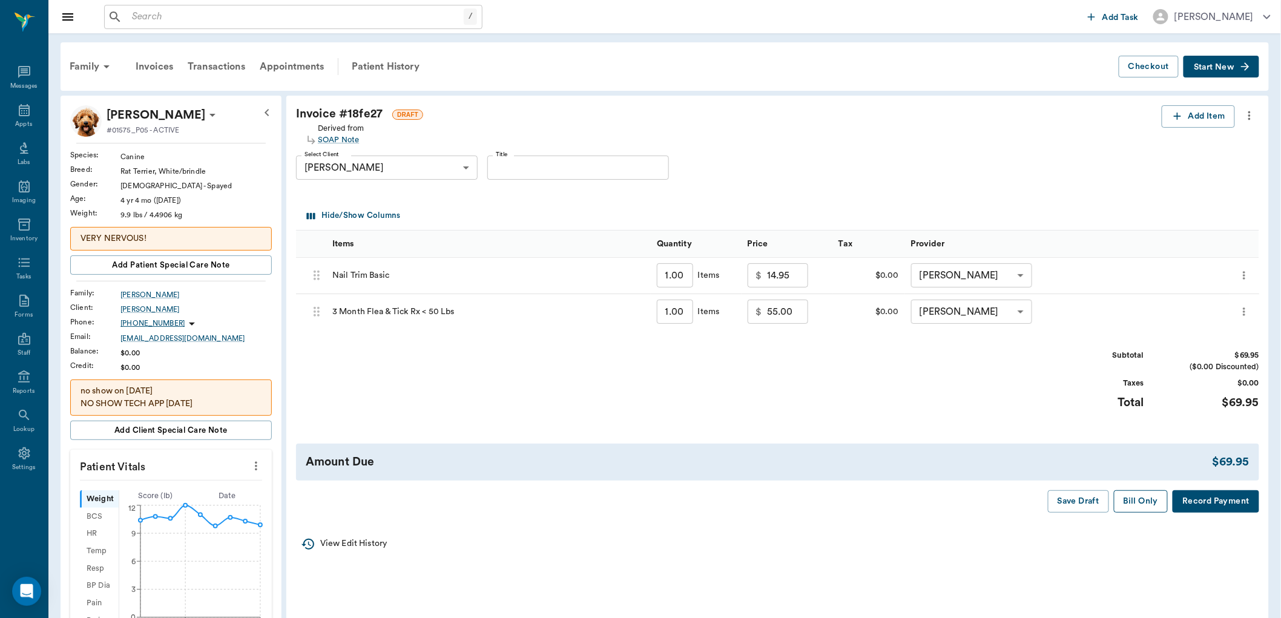
click at [1141, 506] on button "Bill Only" at bounding box center [1141, 501] width 54 height 22
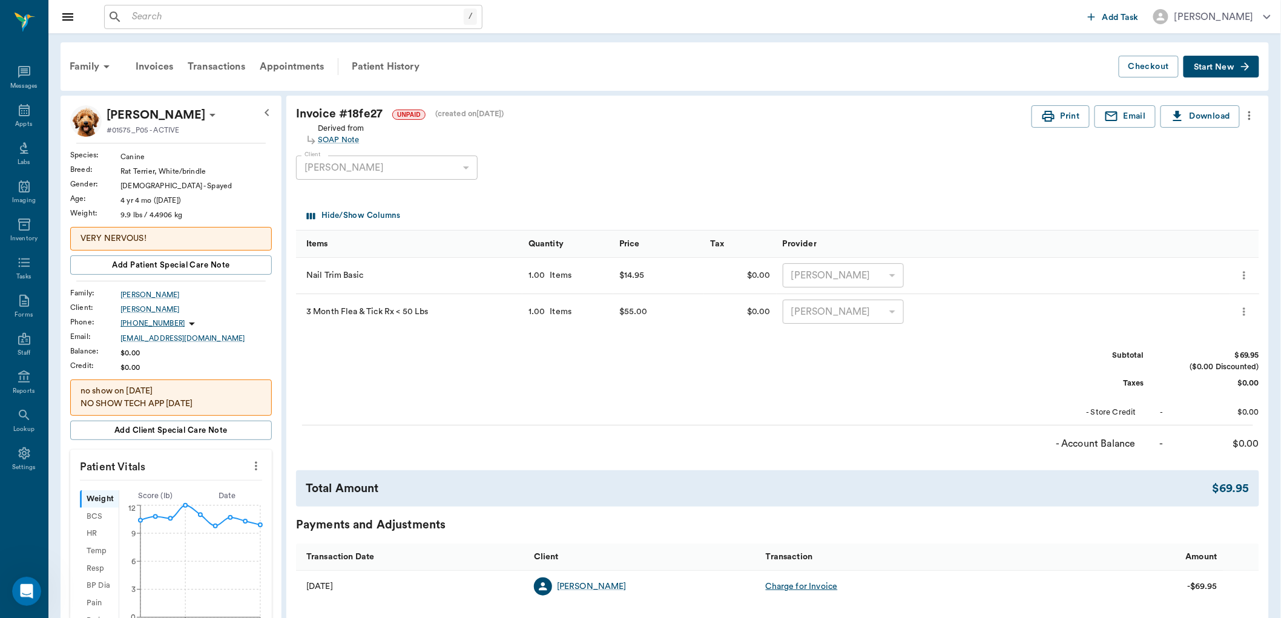
click at [156, 19] on input "text" at bounding box center [295, 16] width 337 height 17
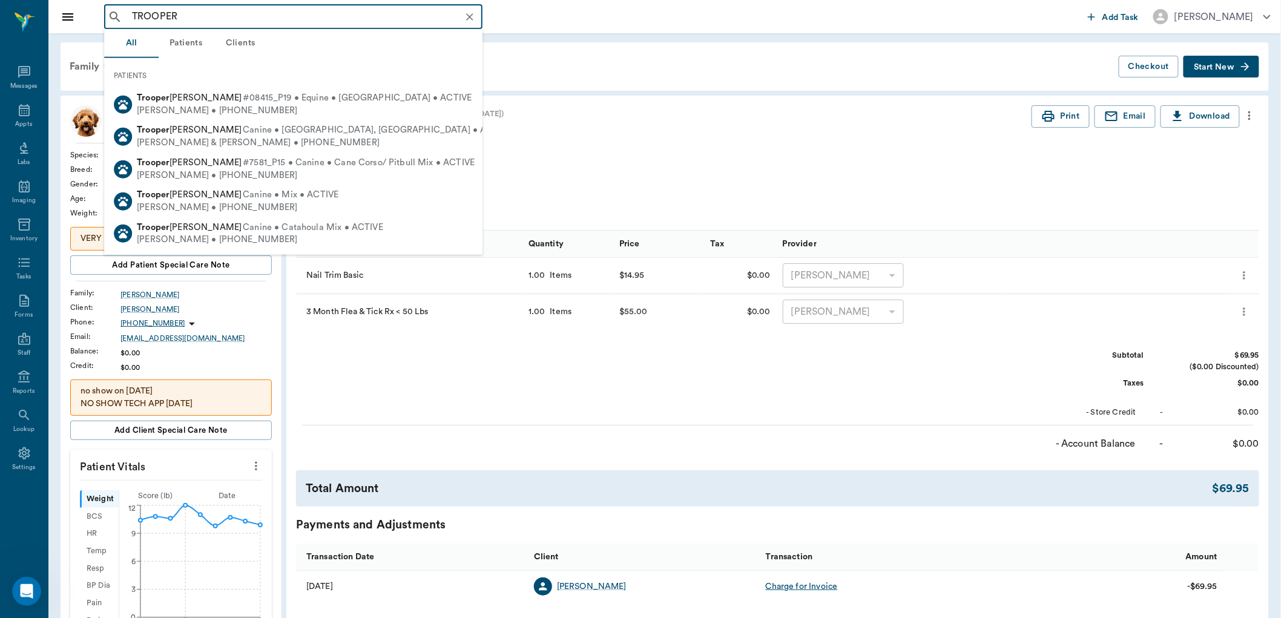
click at [177, 163] on span "Trooper Neff" at bounding box center [189, 162] width 105 height 9
type input "TROOPER"
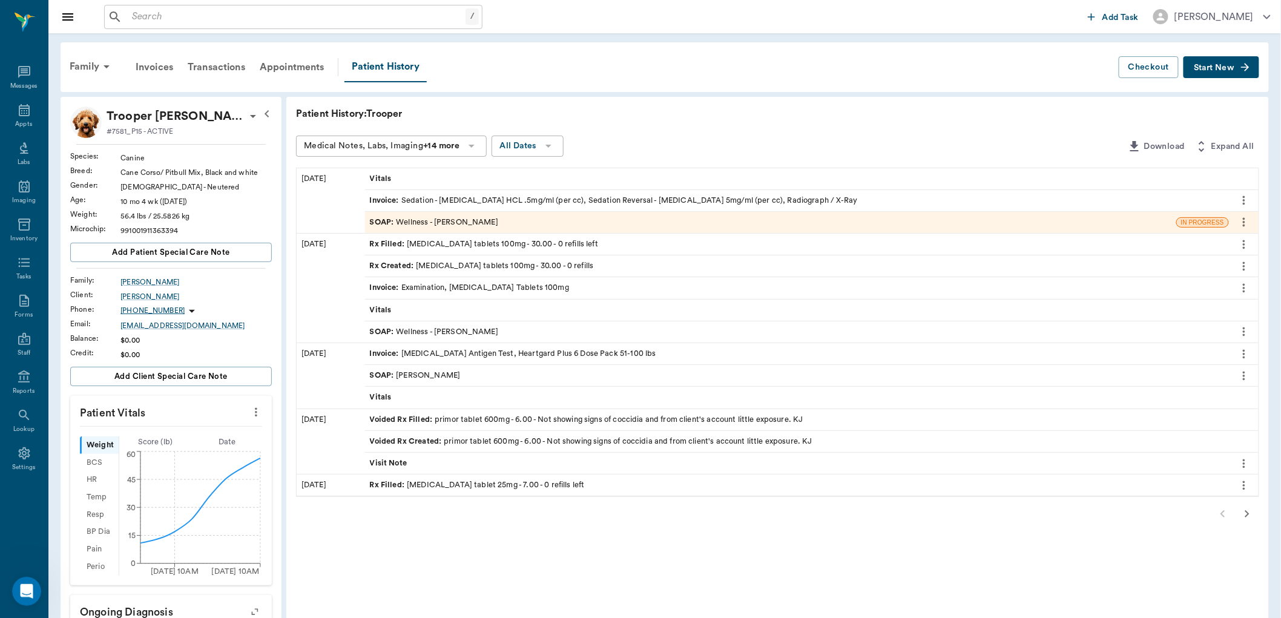
click at [491, 224] on div "SOAP : Wellness - Dr. Bert Ellsworth" at bounding box center [434, 223] width 128 height 12
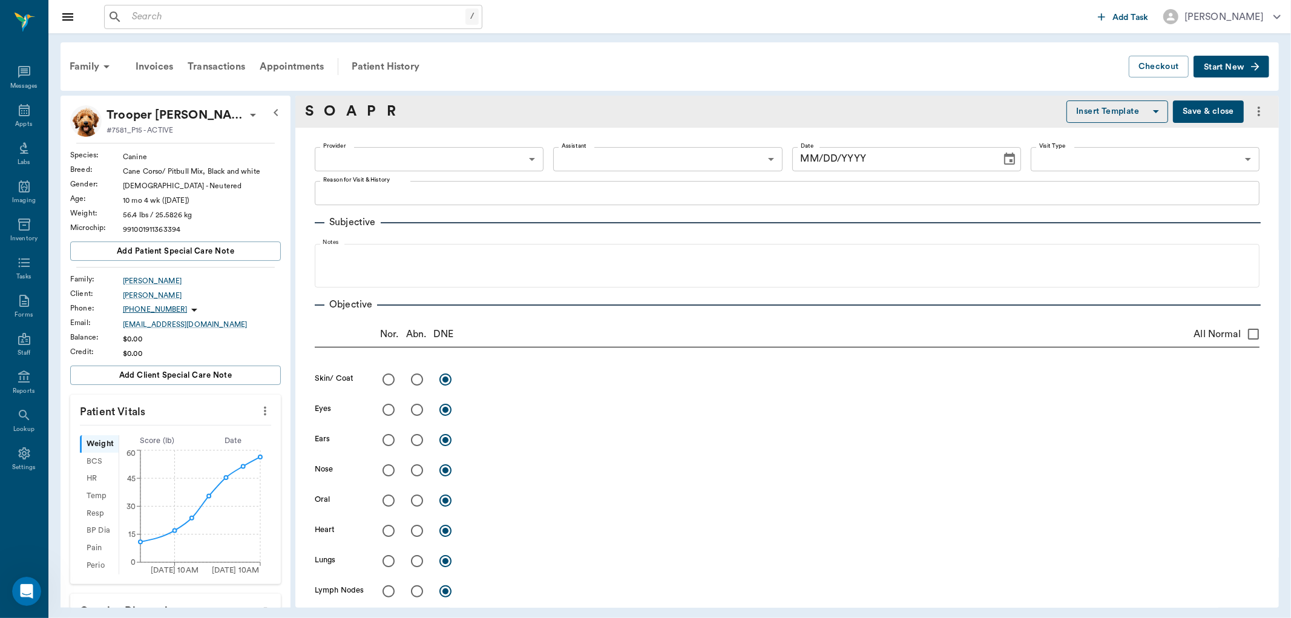
type textarea "X-RAY LEG. CARPROFEN NOT HELPING -LORY"
radio input "true"
type textarea "Normal radiographs and normal palpation"
type input "63ec2f075fda476ae8351a4d"
type input "65d2be4f46e3a538d89b8c14"
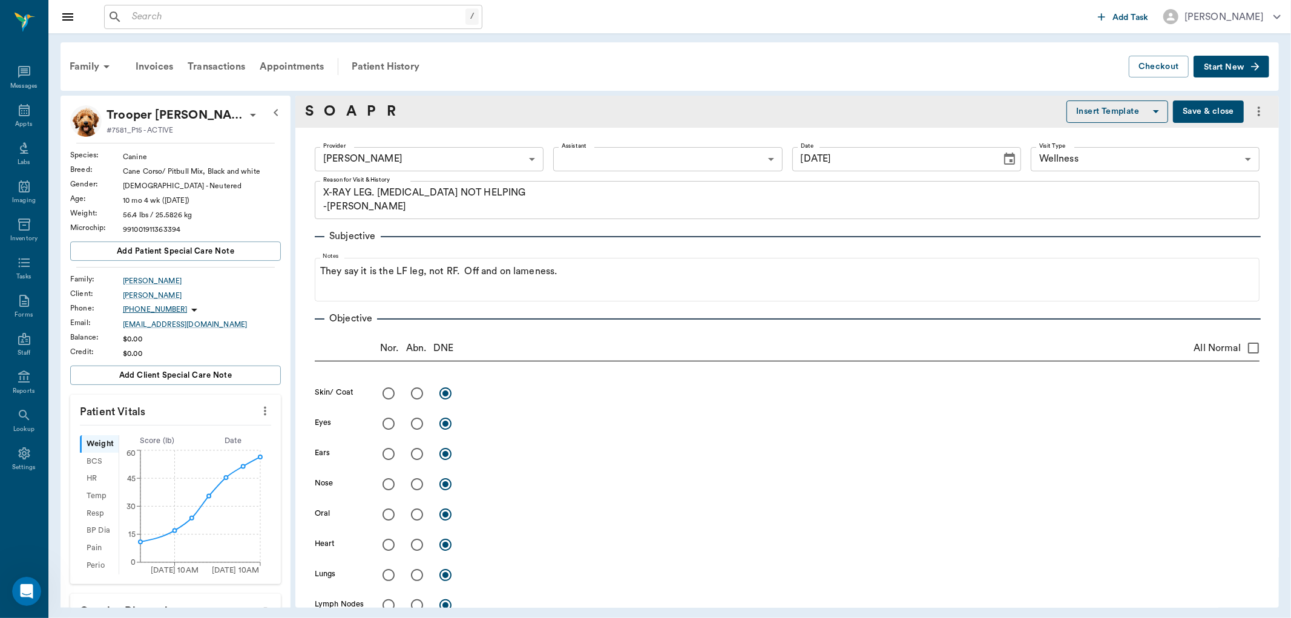
type input "08/20/2025"
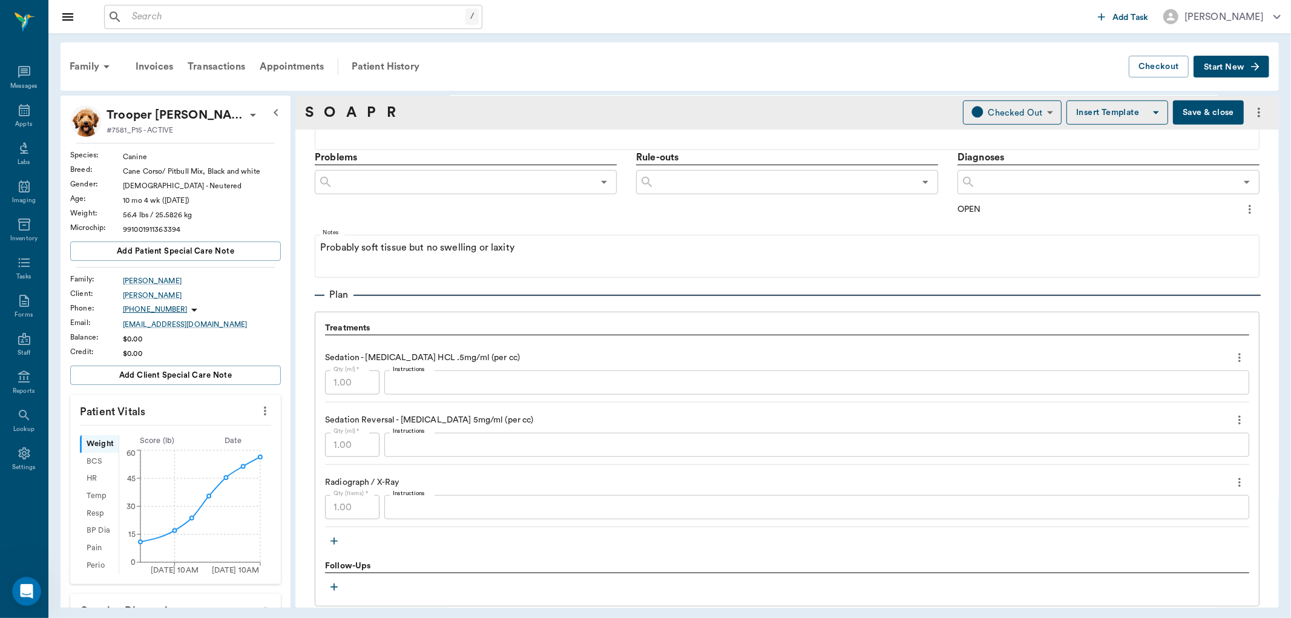
scroll to position [740, 0]
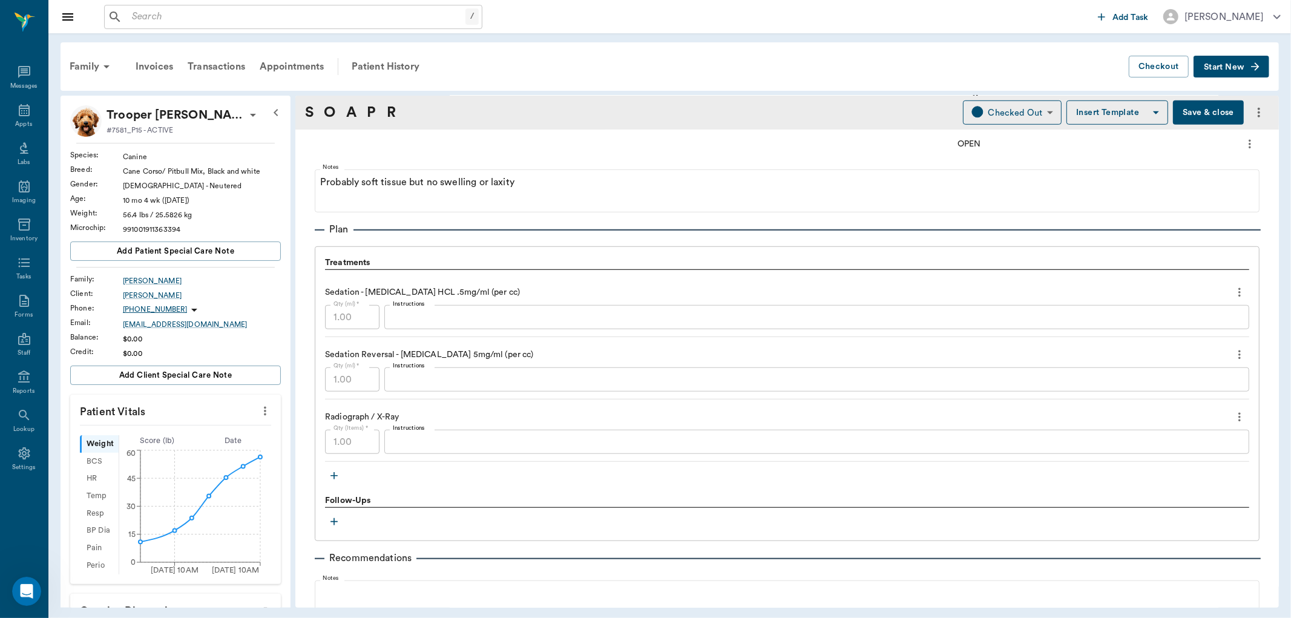
drag, startPoint x: 461, startPoint y: 412, endPoint x: 459, endPoint y: 462, distance: 49.7
click at [459, 462] on div "Treatments Sedation - Dexmedetomidine HCL .5mg/ml (per cc) Qty (ml) * 1.00 Qty …" at bounding box center [787, 371] width 924 height 228
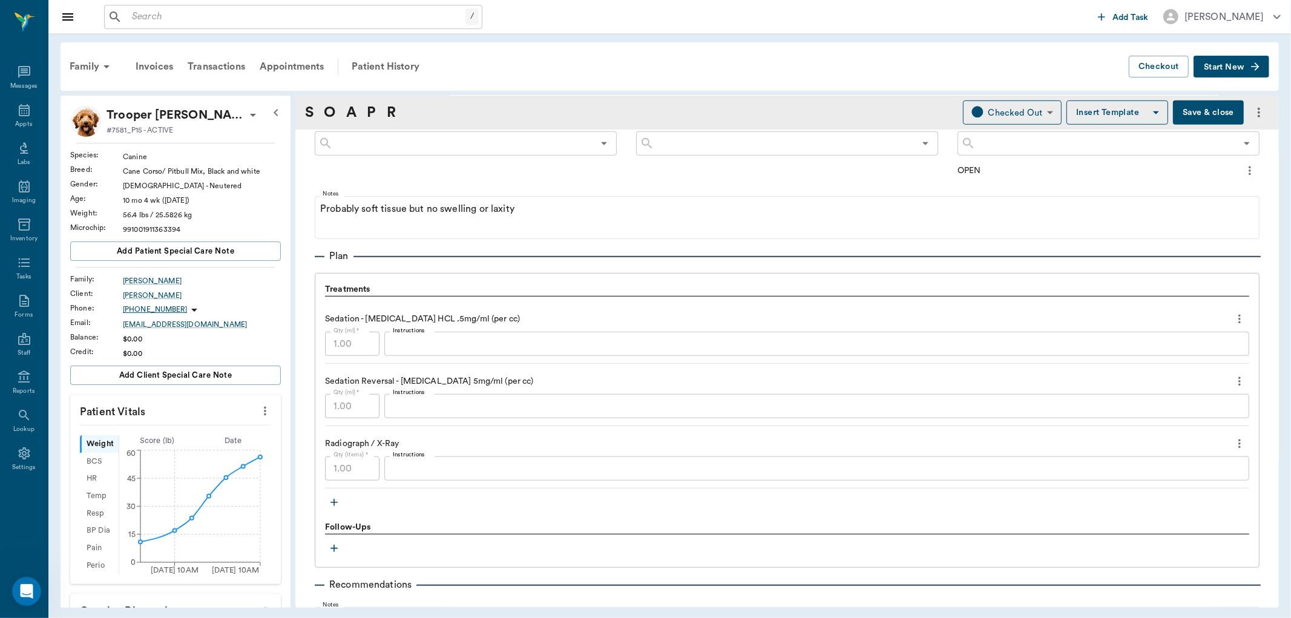
scroll to position [673, 0]
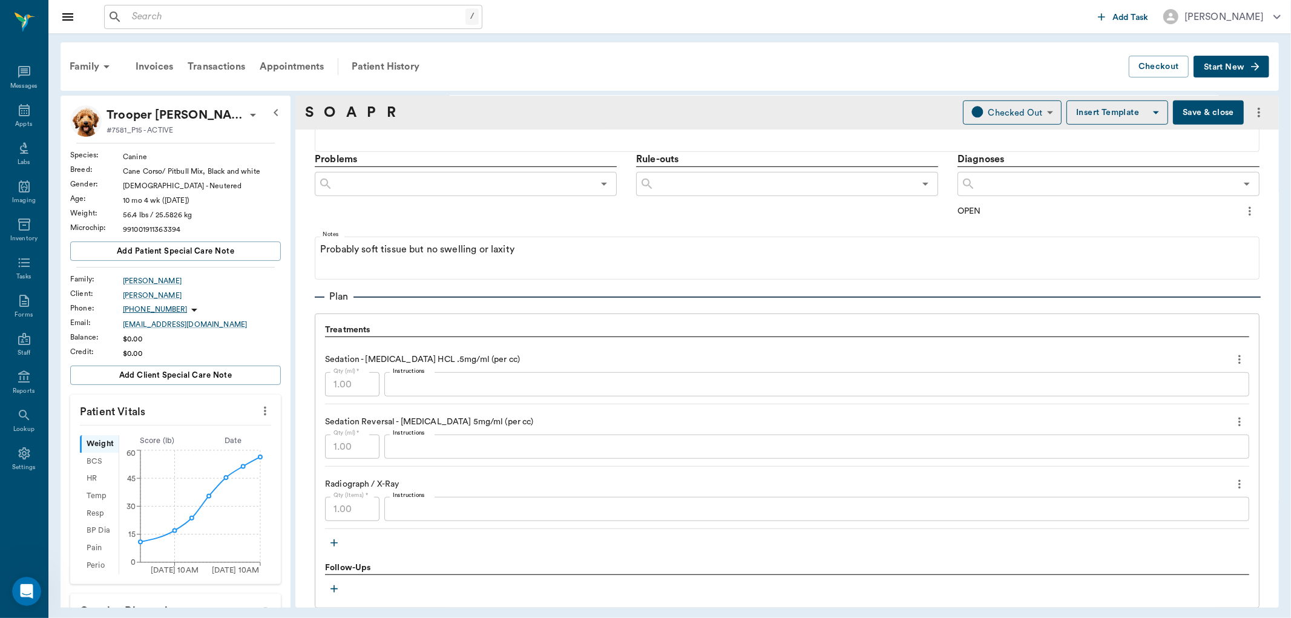
drag, startPoint x: 582, startPoint y: 324, endPoint x: 561, endPoint y: 291, distance: 39.5
click at [561, 291] on div "Plan" at bounding box center [787, 296] width 945 height 15
click at [1187, 116] on button "Save & close" at bounding box center [1208, 112] width 71 height 24
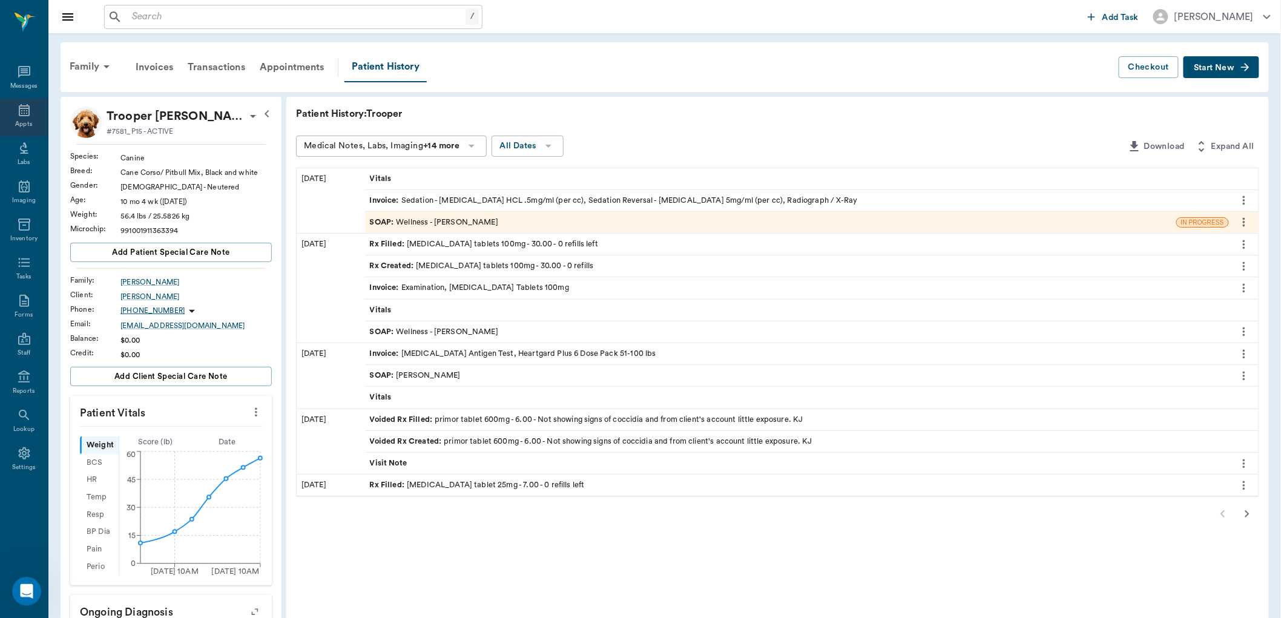
click at [19, 111] on icon at bounding box center [24, 110] width 11 height 12
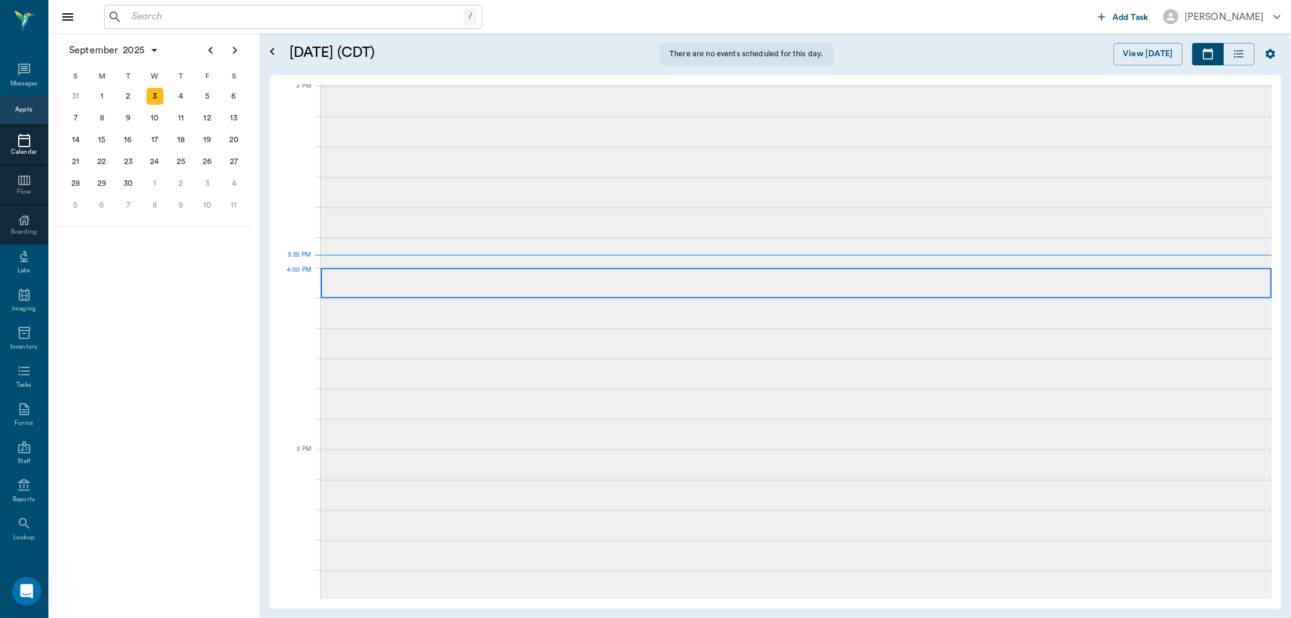
scroll to position [1274, 0]
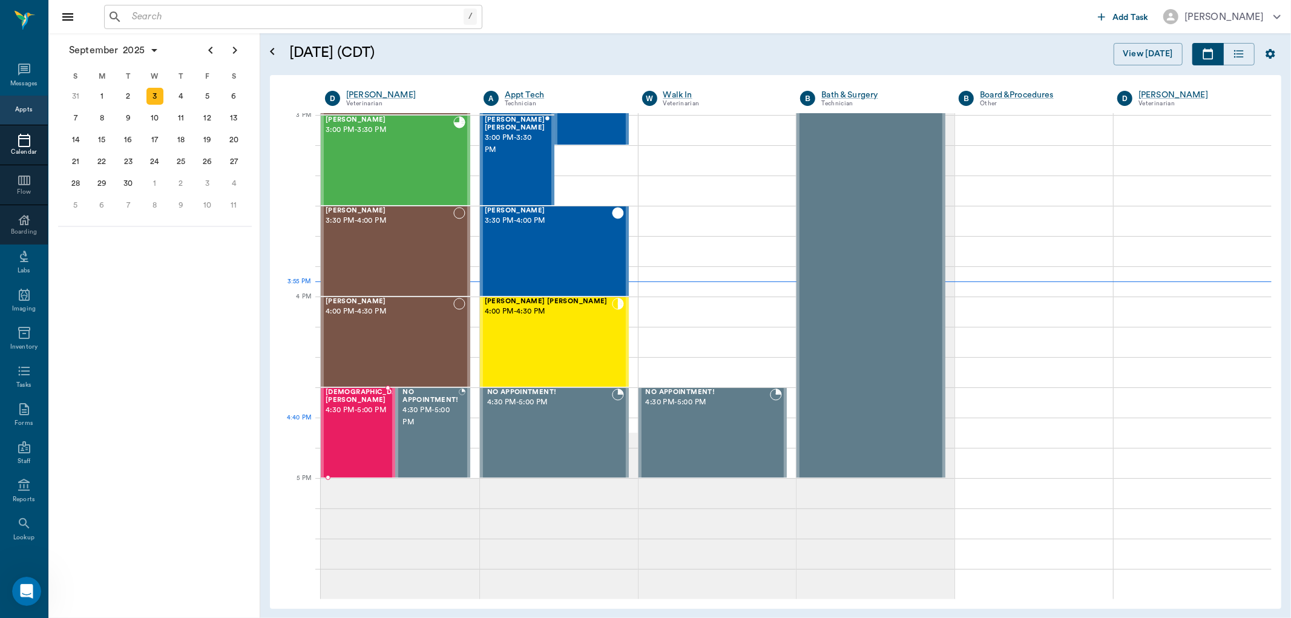
click at [346, 422] on div "Lady Smith 4:30 PM - 5:00 PM" at bounding box center [367, 433] width 82 height 88
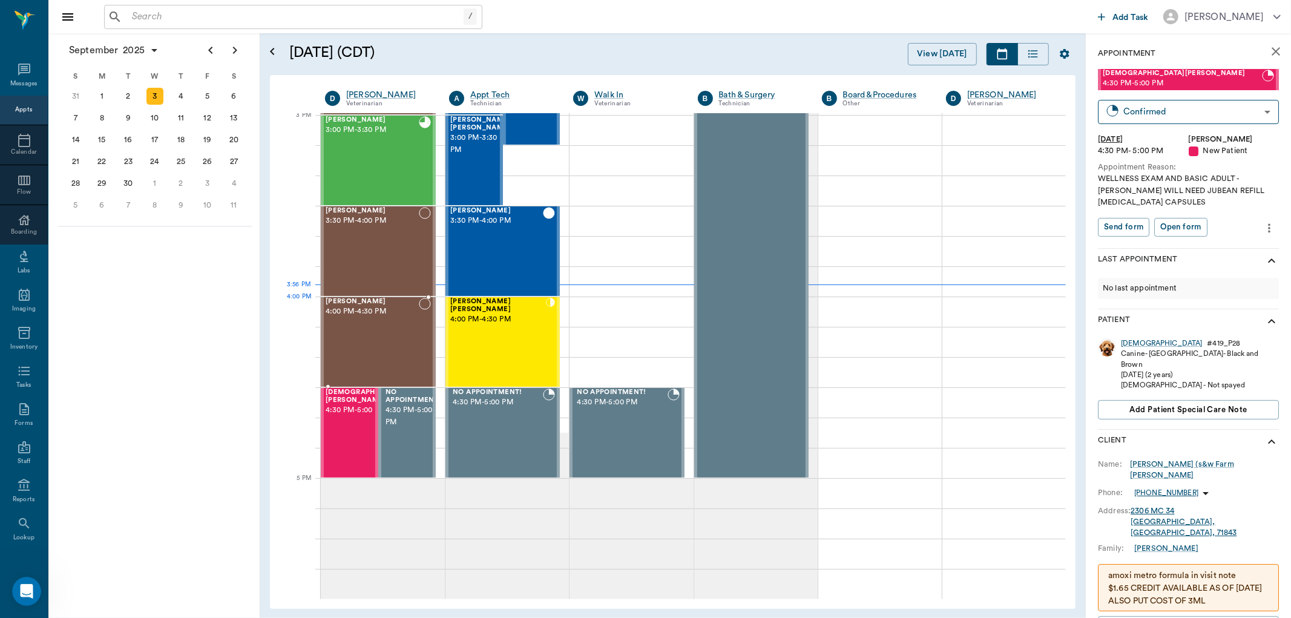
click at [355, 326] on div "Chub Malina 4:00 PM - 4:30 PM" at bounding box center [372, 342] width 93 height 88
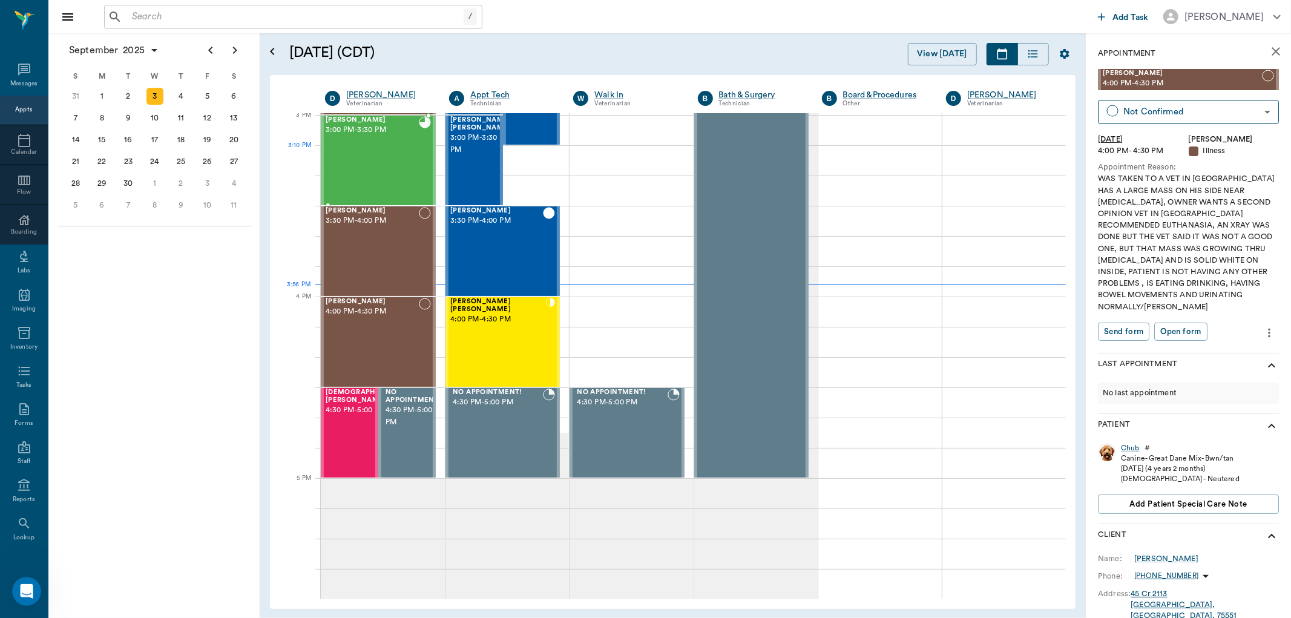
click at [378, 161] on div "Bart Trimble 3:00 PM - 3:30 PM" at bounding box center [372, 160] width 93 height 88
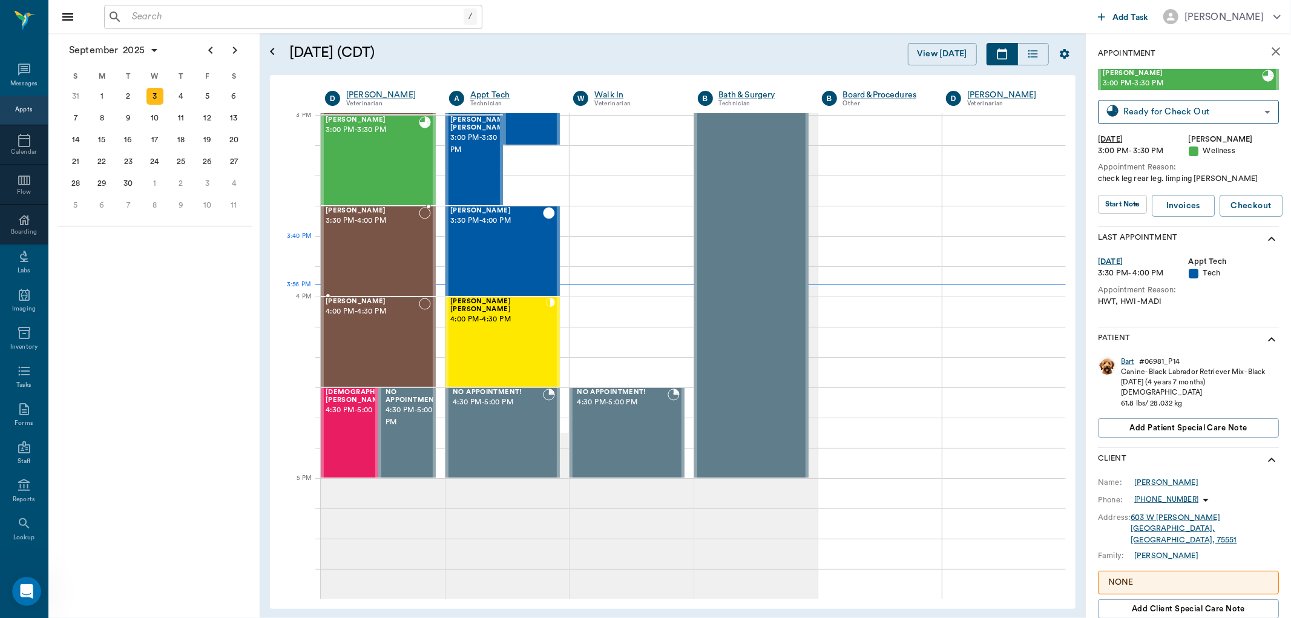
click at [367, 249] on div "Sir Edward Burrows 3:30 PM - 4:00 PM" at bounding box center [372, 251] width 93 height 88
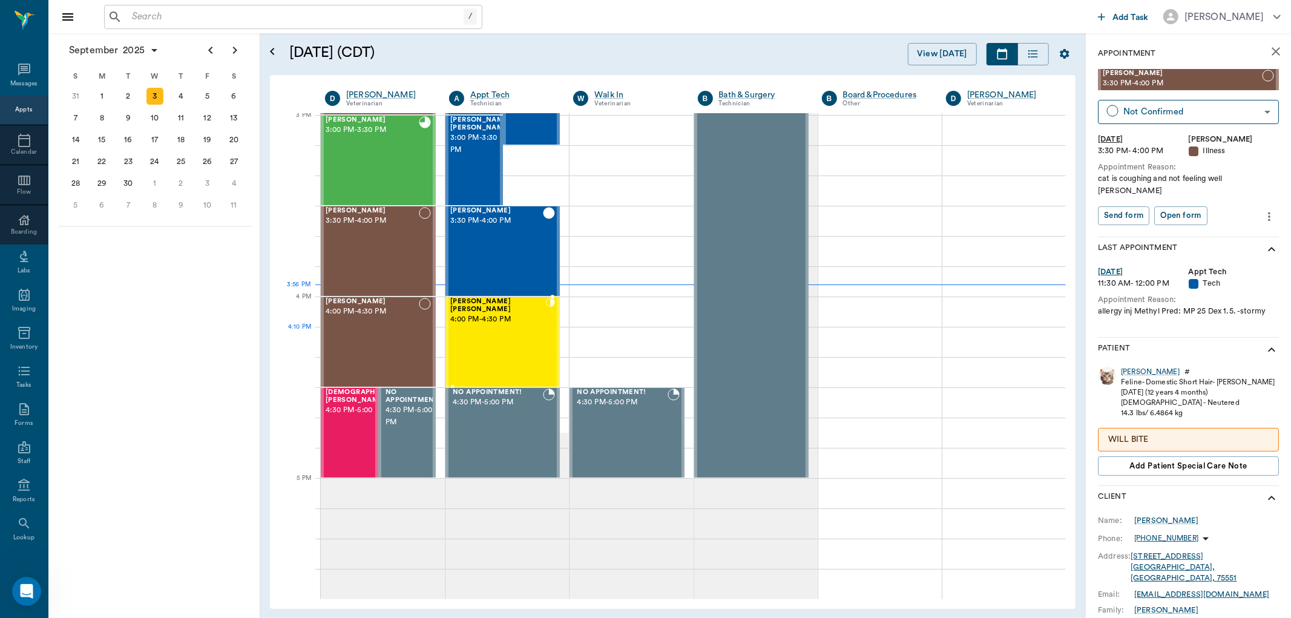
click at [476, 333] on div "MISS KITTY Floyd 4:00 PM - 4:30 PM" at bounding box center [498, 342] width 96 height 88
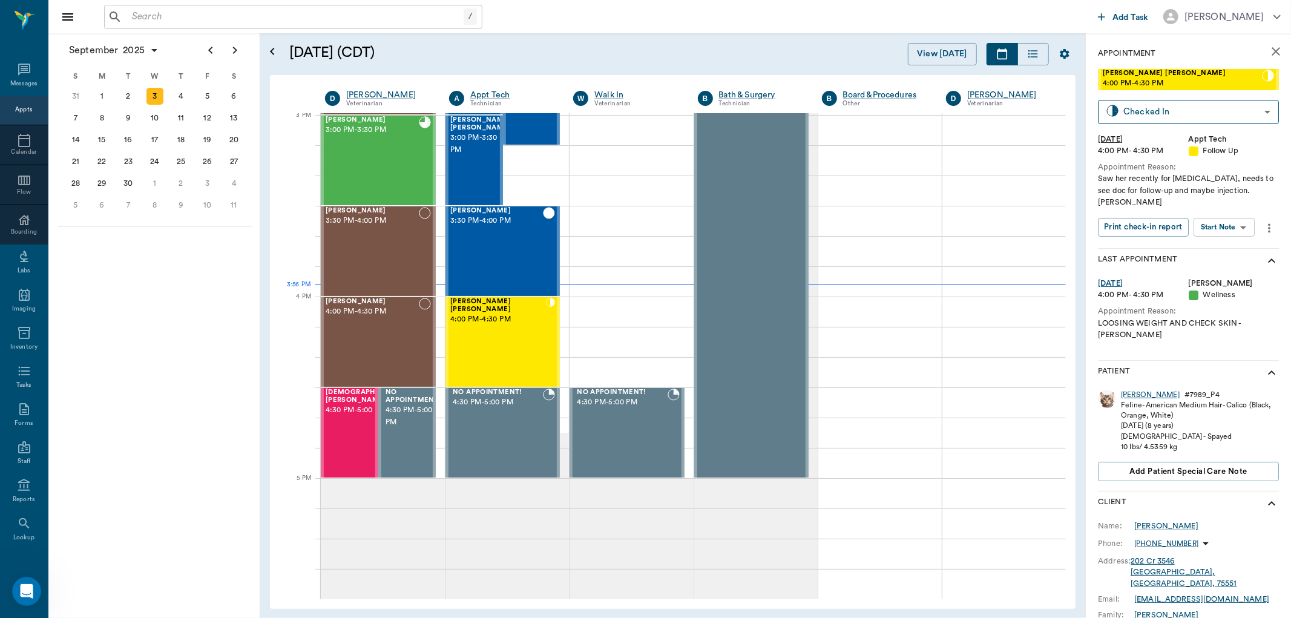
click at [1142, 390] on div "[PERSON_NAME]" at bounding box center [1150, 395] width 59 height 10
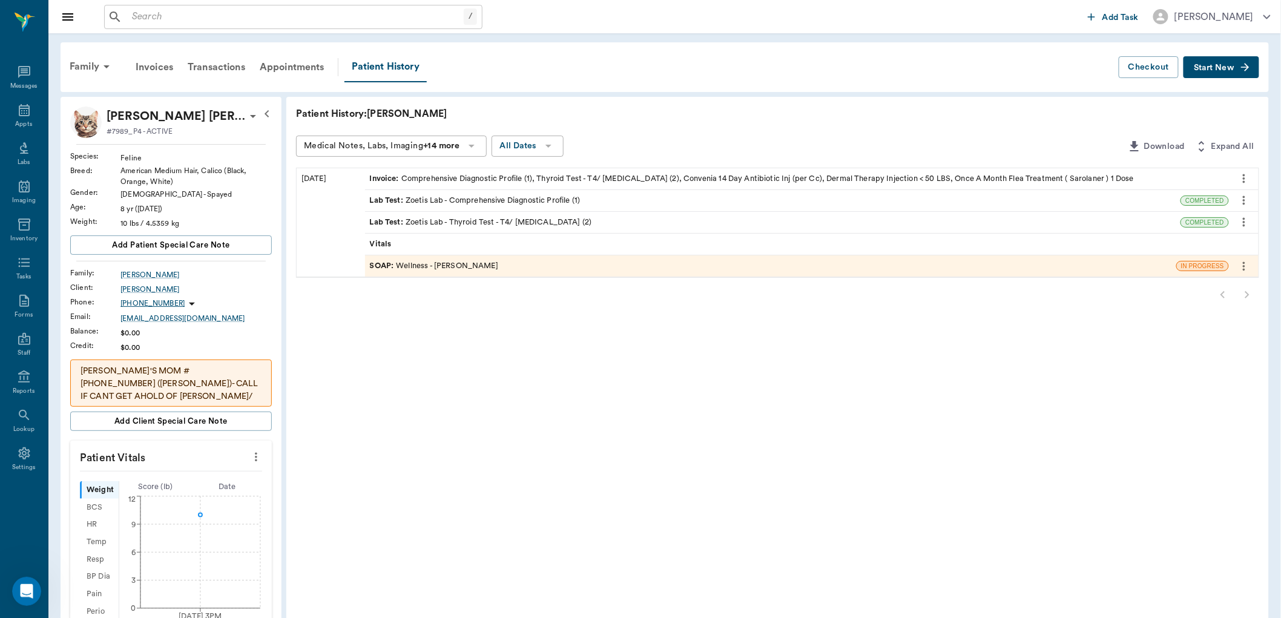
click at [539, 262] on div "SOAP : Wellness - Dr. Bert Ellsworth" at bounding box center [770, 265] width 811 height 21
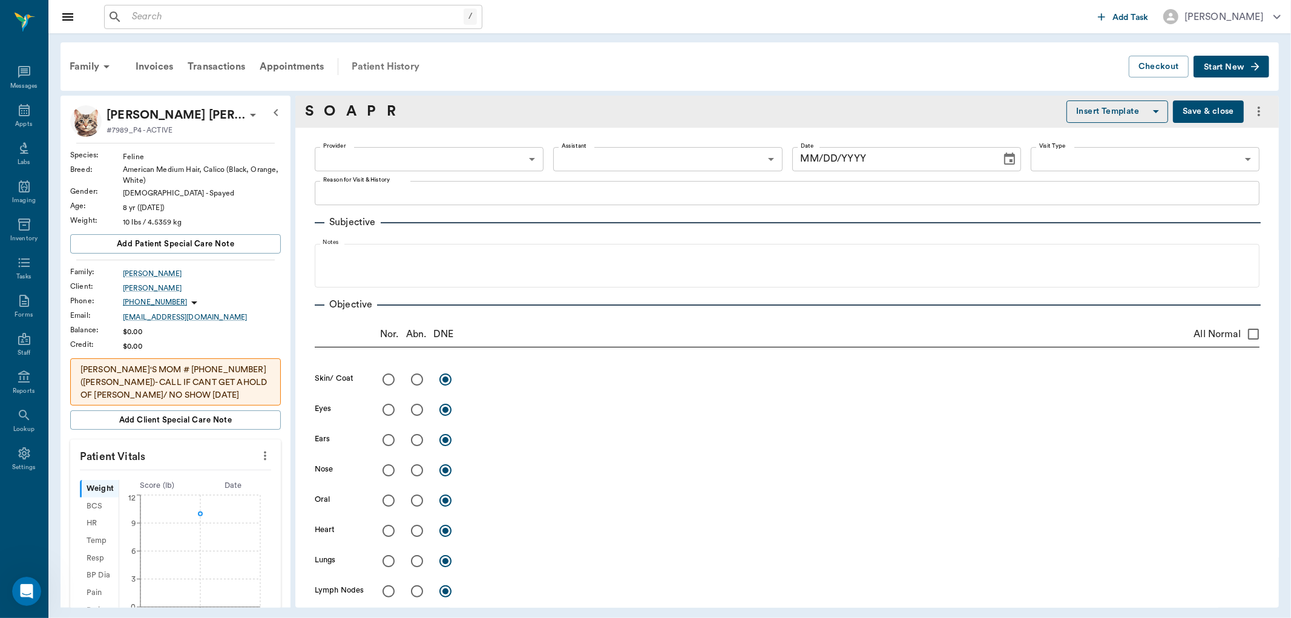
type input "63ec2f075fda476ae8351a4d"
type input "65d2be4f46e3a538d89b8c14"
type textarea "LOOSING WEIGHT AND CHECK SKIN -LORY"
radio input "true"
type textarea "belly is complete alopecia with excoriated skin with lesions, slick from lickin…"
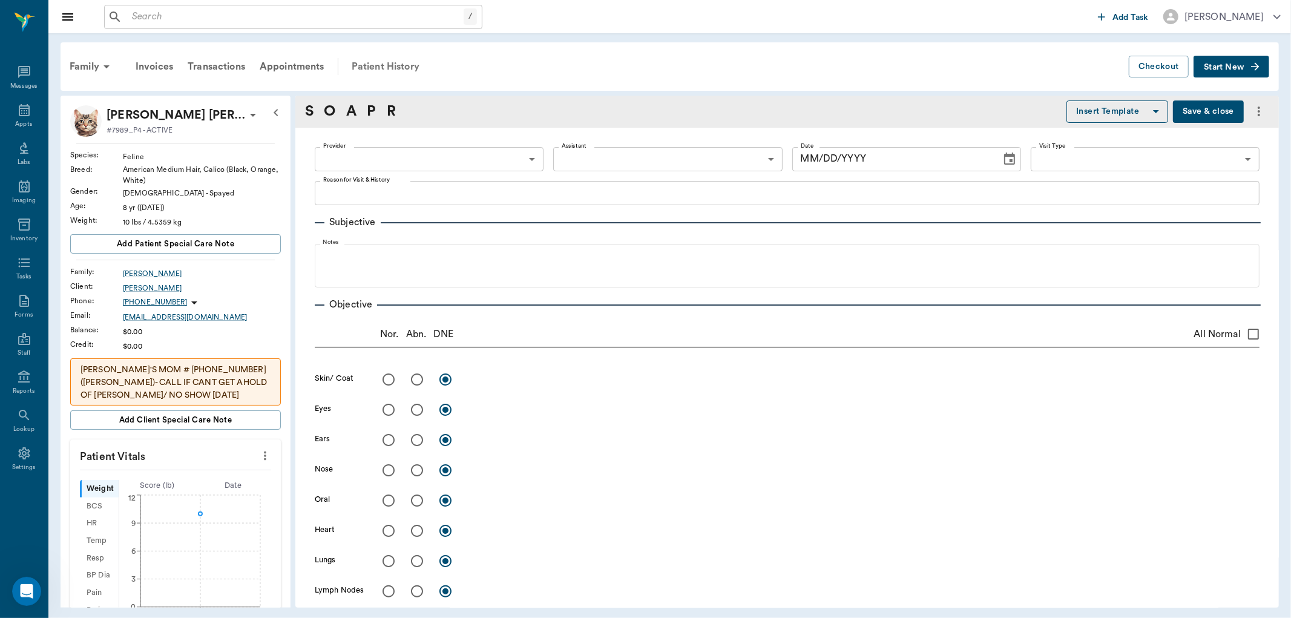
radio input "true"
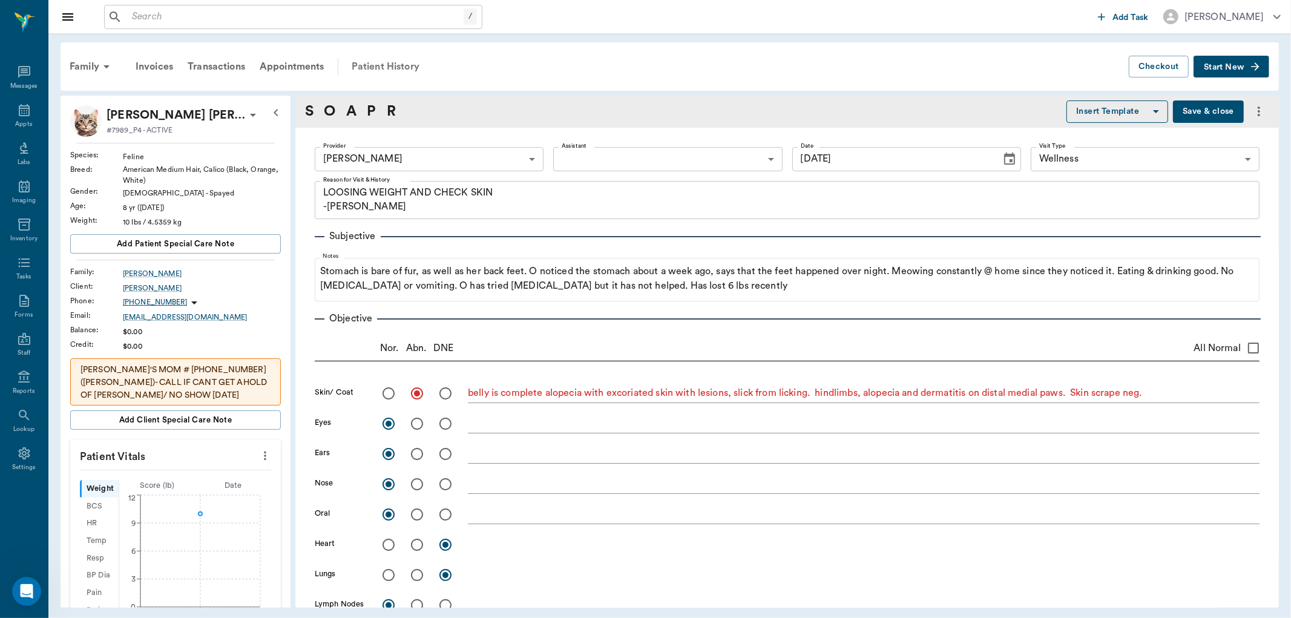
type input "08/20/2025"
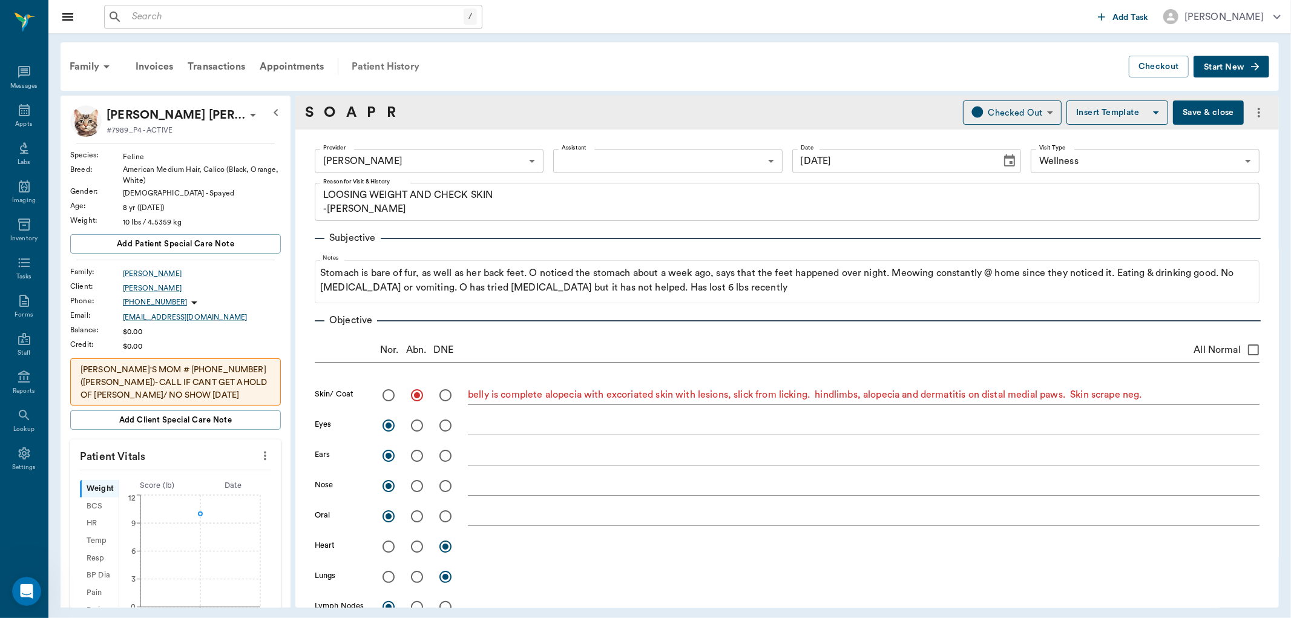
click at [383, 68] on div "Patient History" at bounding box center [385, 66] width 82 height 29
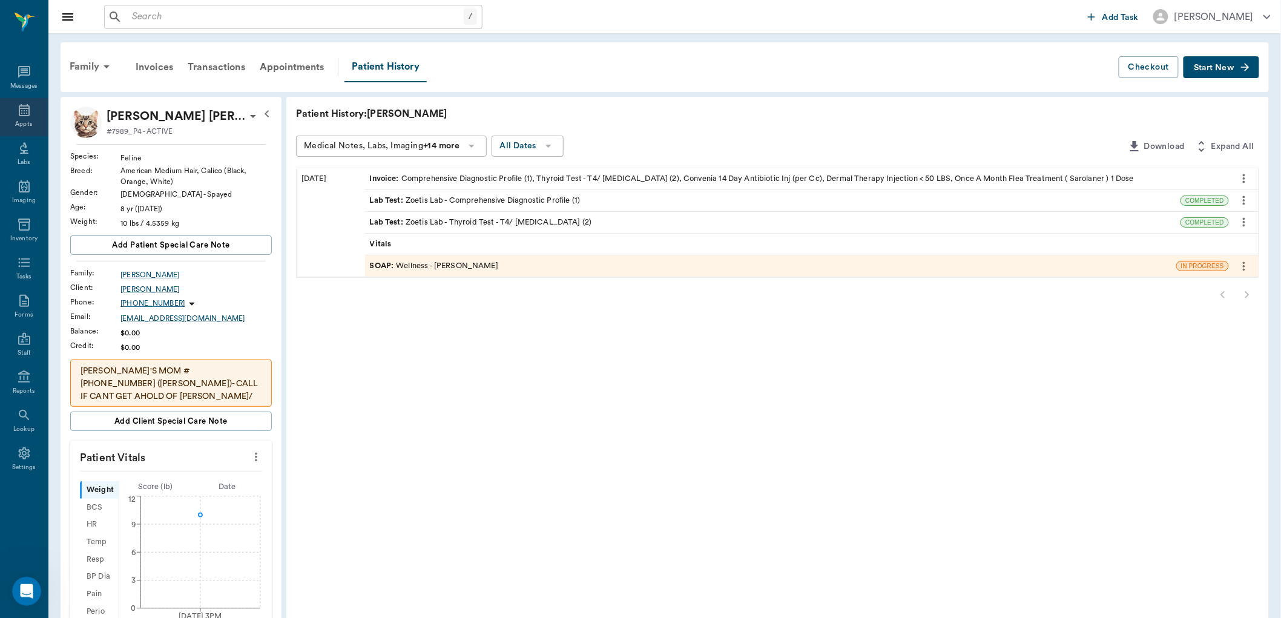
click at [28, 111] on icon at bounding box center [24, 110] width 11 height 12
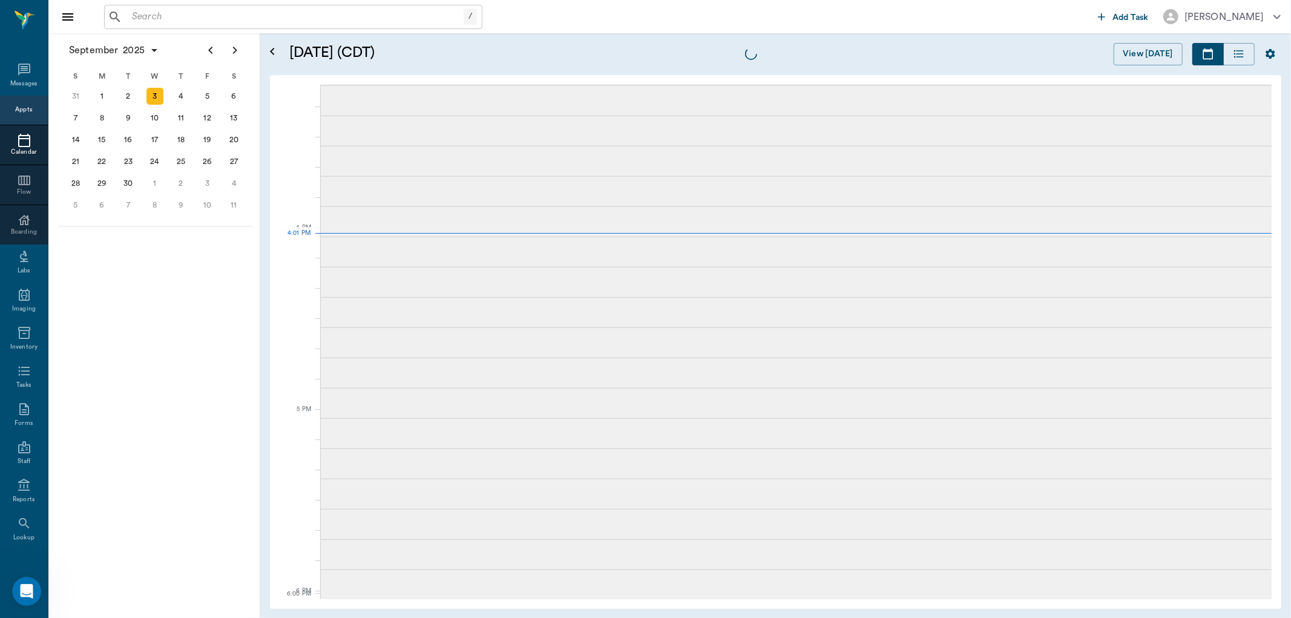
scroll to position [1454, 0]
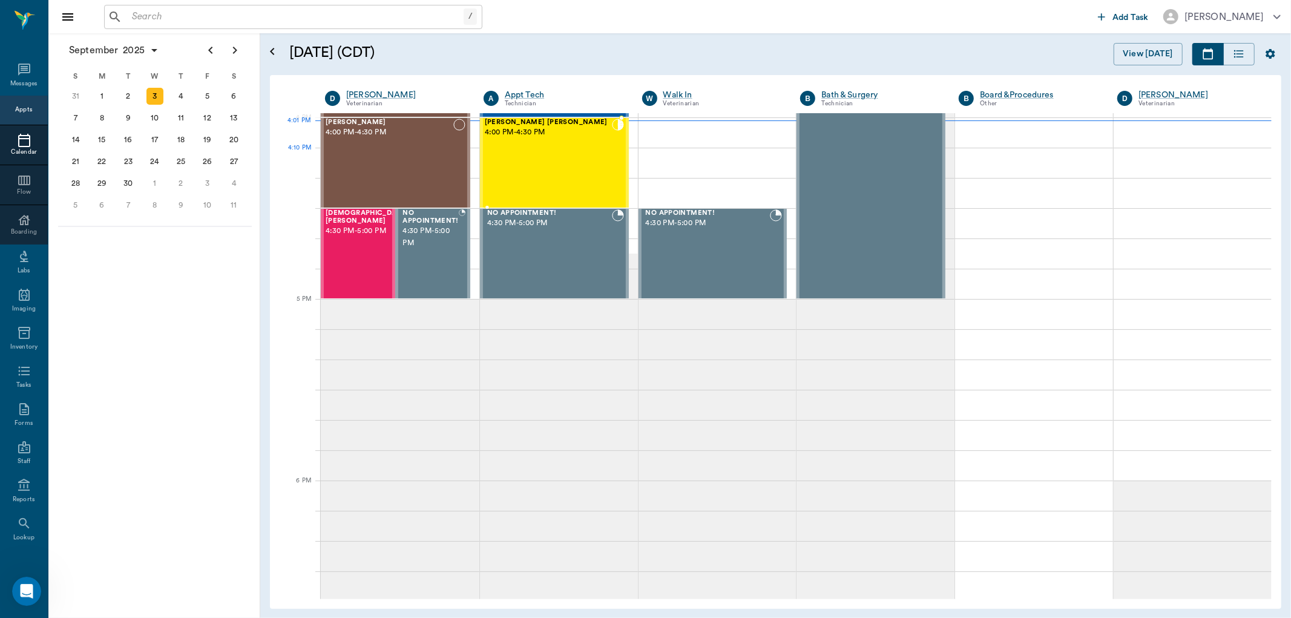
click at [565, 171] on div "MISS KITTY Floyd 4:00 PM - 4:30 PM" at bounding box center [548, 163] width 127 height 88
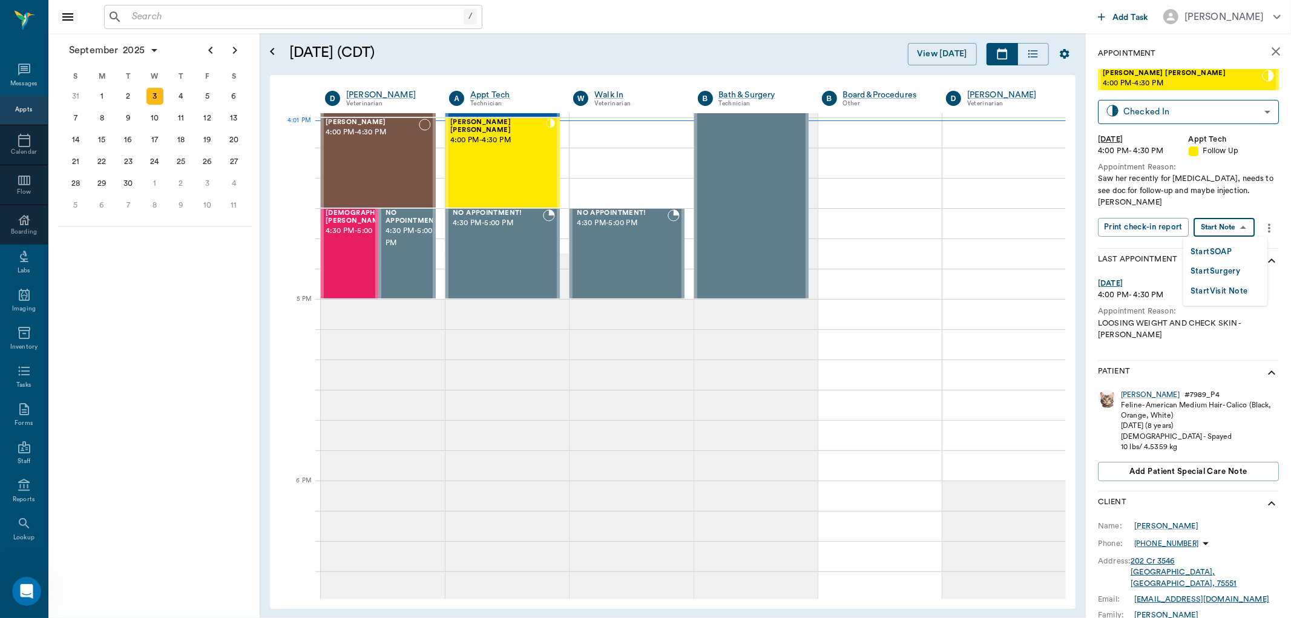
click at [1223, 227] on body "/ ​ Add Task Dr. Bert Ellsworth Nectar Messages Appts Calendar Flow Boarding La…" at bounding box center [645, 309] width 1291 height 618
click at [1208, 255] on button "Start SOAP" at bounding box center [1211, 252] width 41 height 14
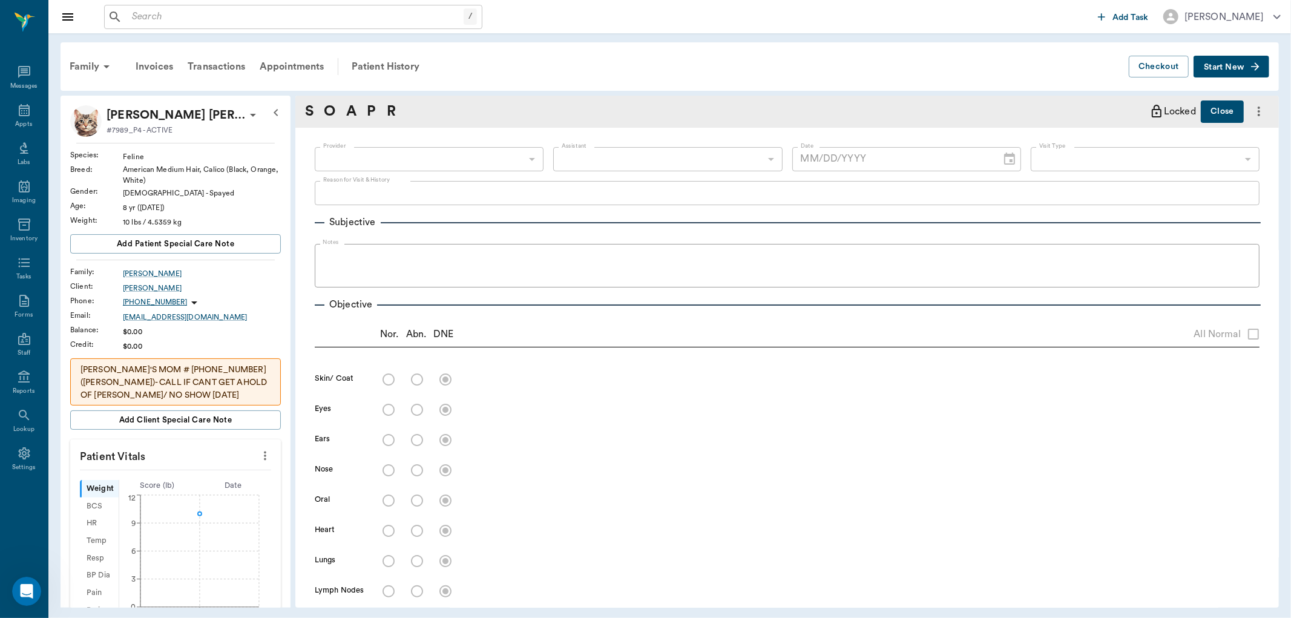
type input "63ec2f075fda476ae8351a4c"
type input "65d2be4f46e3a538d89b8c16"
type textarea "Saw her recently for [MEDICAL_DATA], needs to see doc for follow-up and maybe i…"
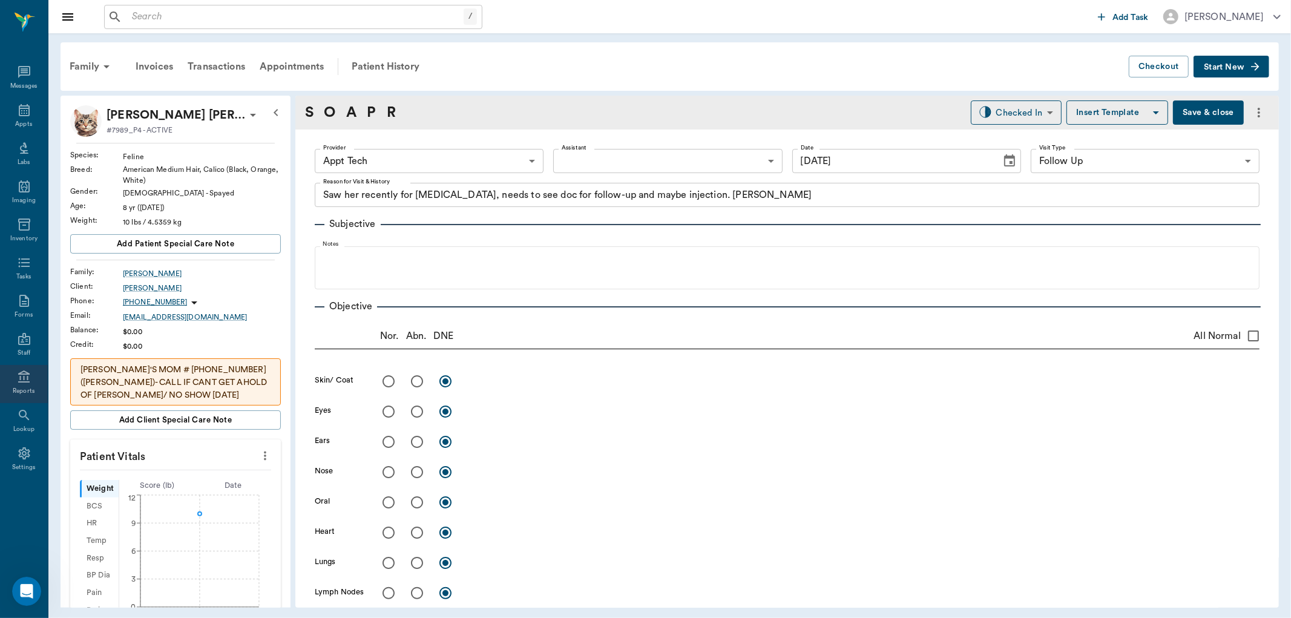
type input "[DATE]"
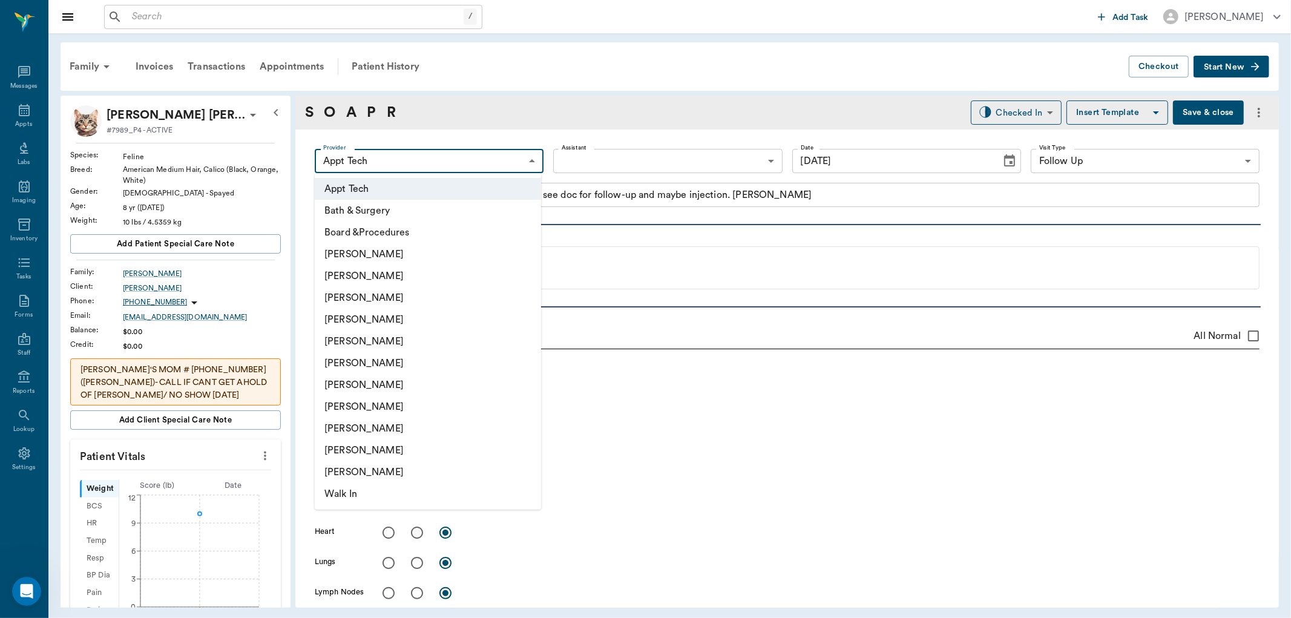
click at [482, 159] on body "/ ​ Add Task Dr. Bert Ellsworth Nectar Messages Appts Labs Imaging Inventory Ta…" at bounding box center [645, 309] width 1291 height 618
click at [426, 307] on li "[PERSON_NAME]" at bounding box center [428, 298] width 226 height 22
type input "642ef10e332a41444de2bad1"
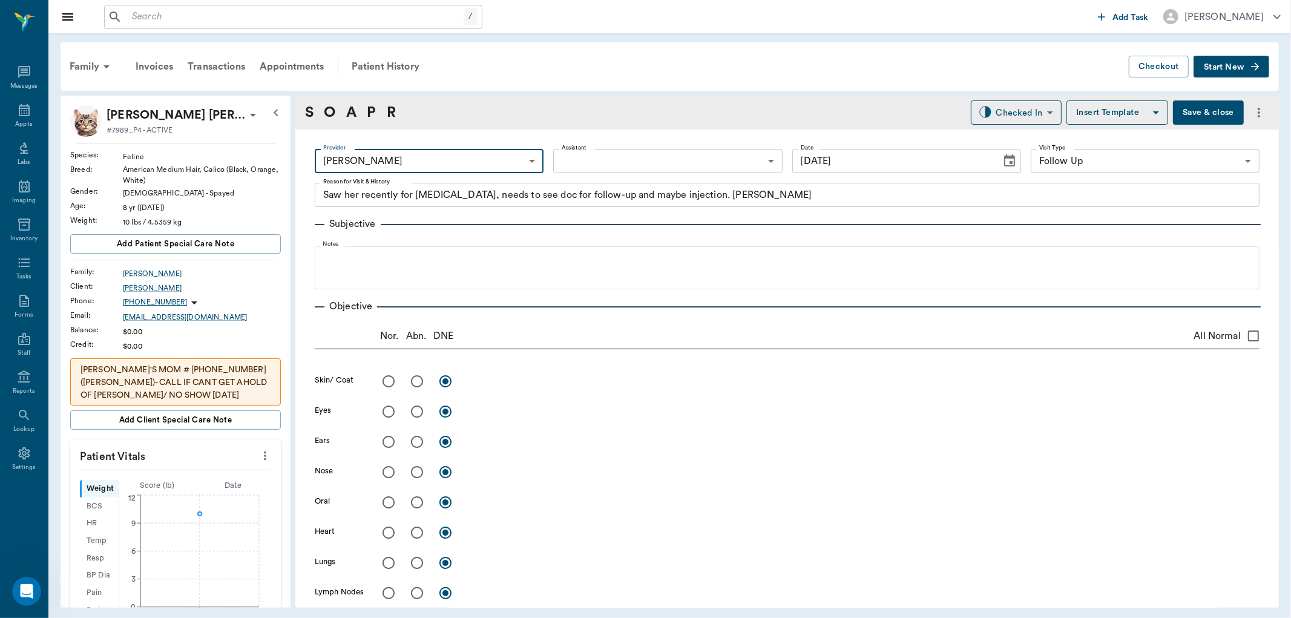
click at [470, 156] on body "/ ​ Add Task [PERSON_NAME] Nectar Messages Appts Labs Imaging Inventory Tasks F…" at bounding box center [645, 309] width 1291 height 618
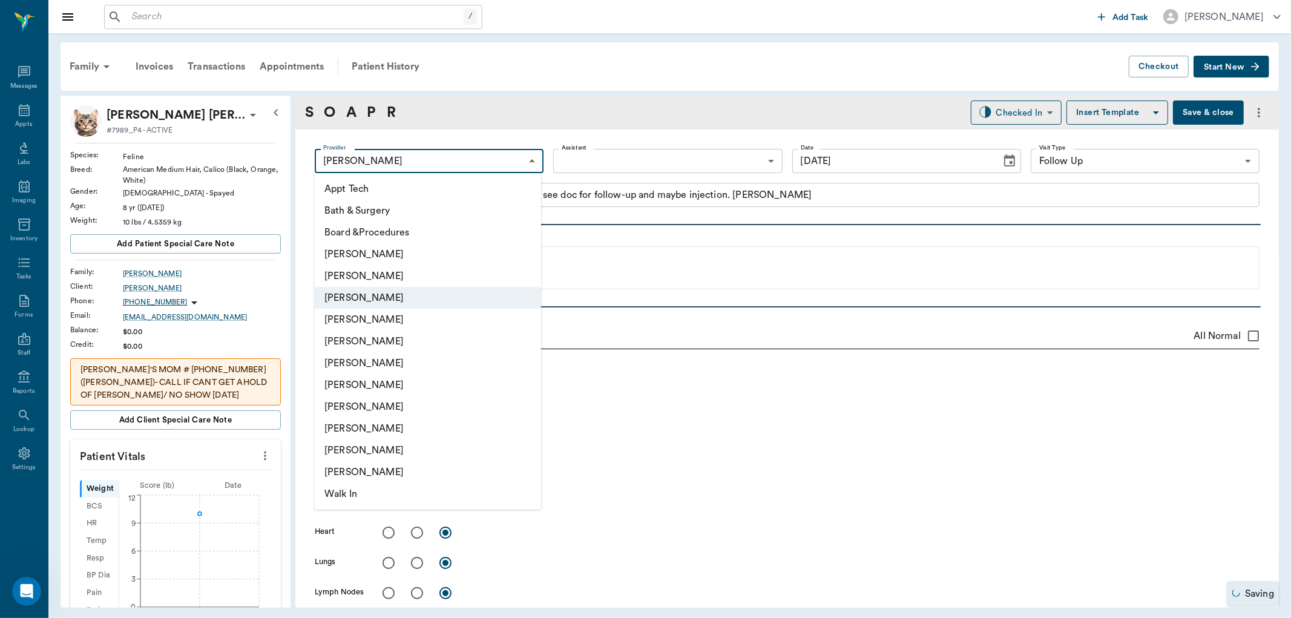
click at [404, 318] on li "[PERSON_NAME]" at bounding box center [428, 320] width 226 height 22
type input "63ec2f075fda476ae8351a4d"
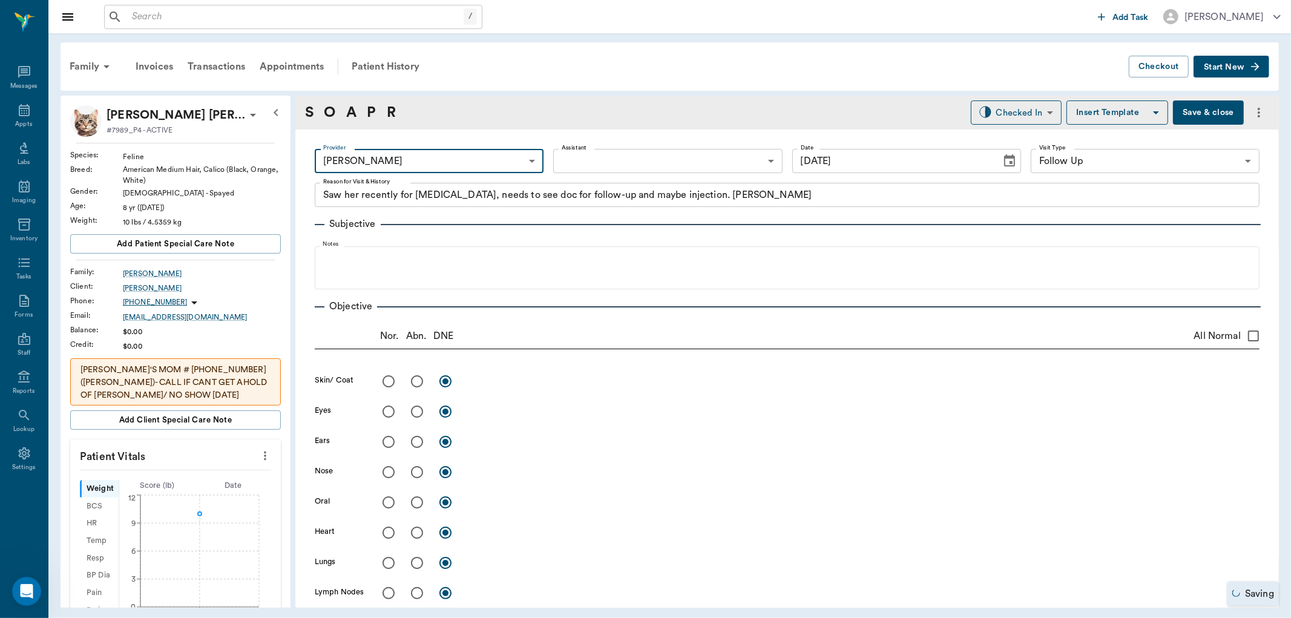
click at [654, 160] on body "/ ​ Add Task [PERSON_NAME] Nectar Messages Appts Labs Imaging Inventory Tasks F…" at bounding box center [645, 309] width 1291 height 618
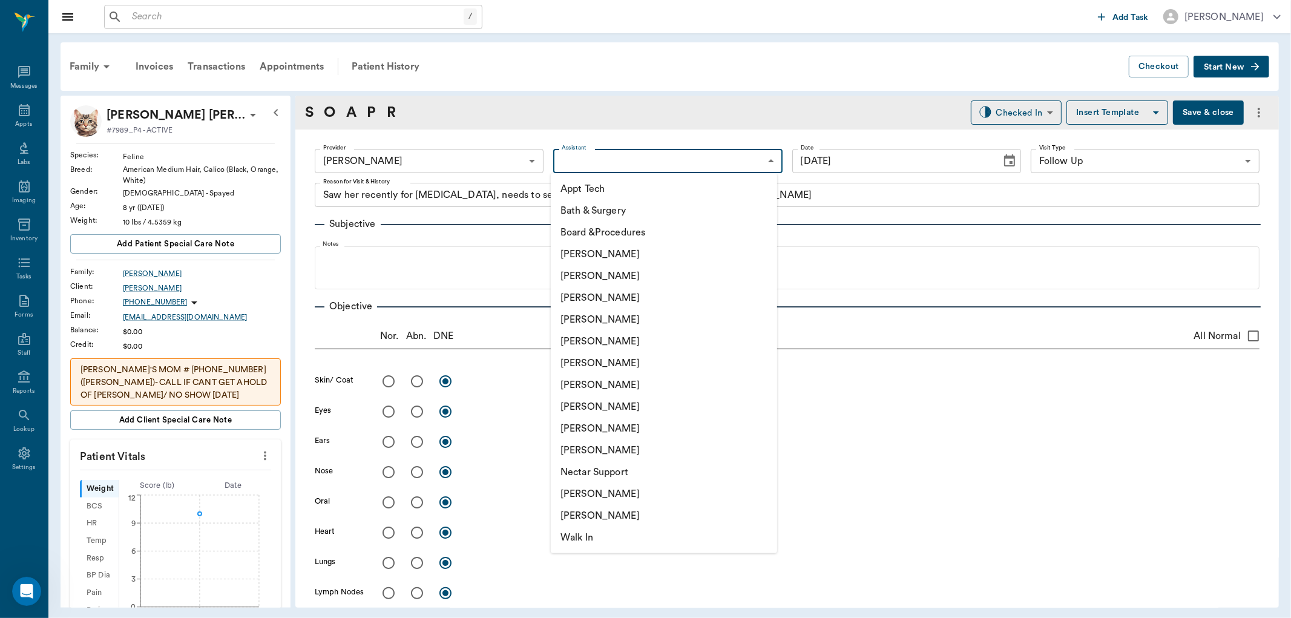
click at [656, 301] on li "[PERSON_NAME]" at bounding box center [664, 298] width 226 height 22
type input "642ef10e332a41444de2bad1"
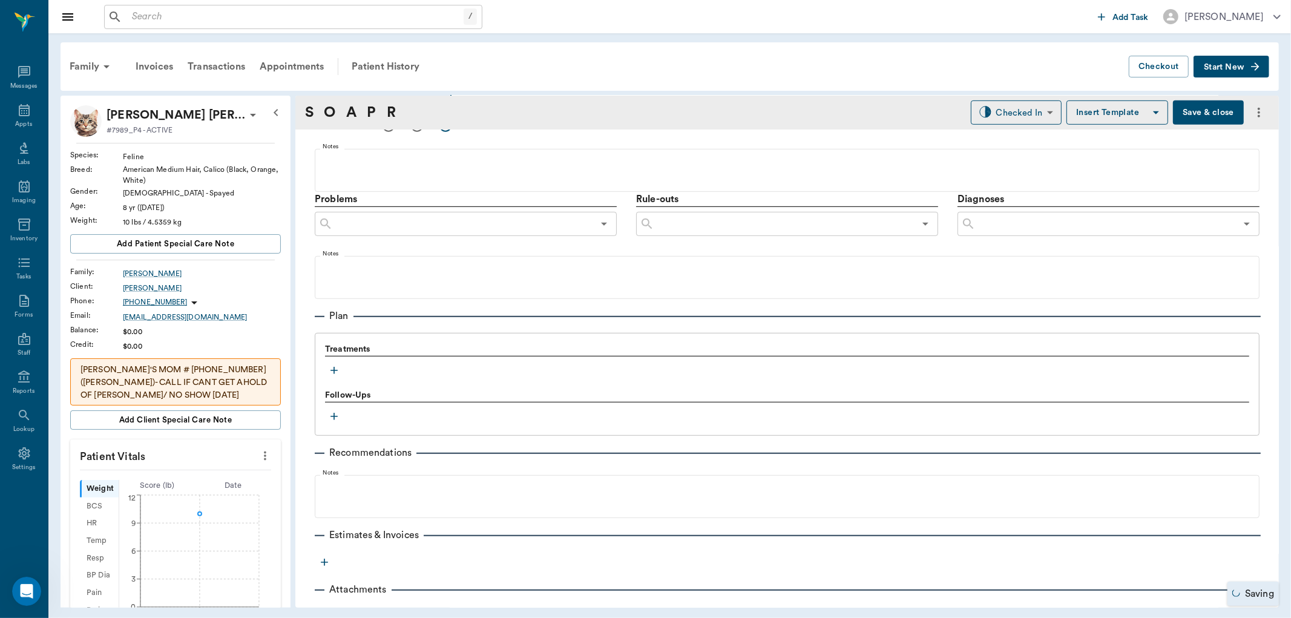
scroll to position [639, 0]
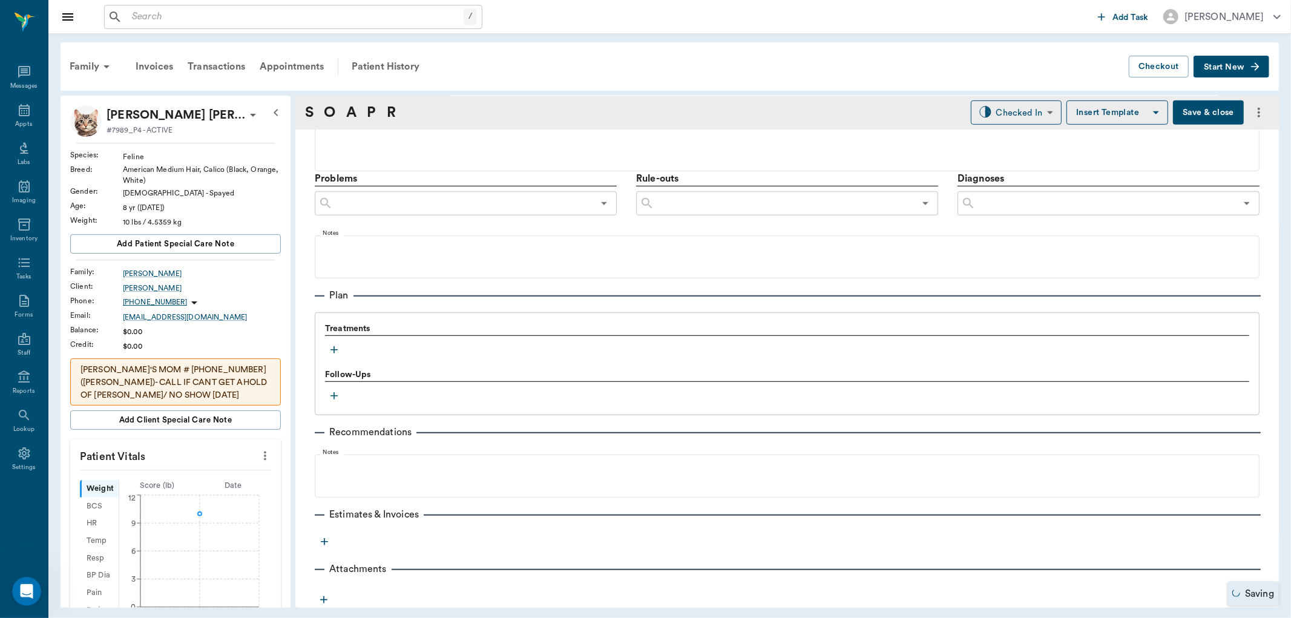
click at [260, 455] on icon "more" at bounding box center [264, 456] width 13 height 15
click at [241, 469] on li "Enter Vitals" at bounding box center [203, 477] width 121 height 22
click at [150, 492] on input "text" at bounding box center [174, 492] width 105 height 24
type input "9.6"
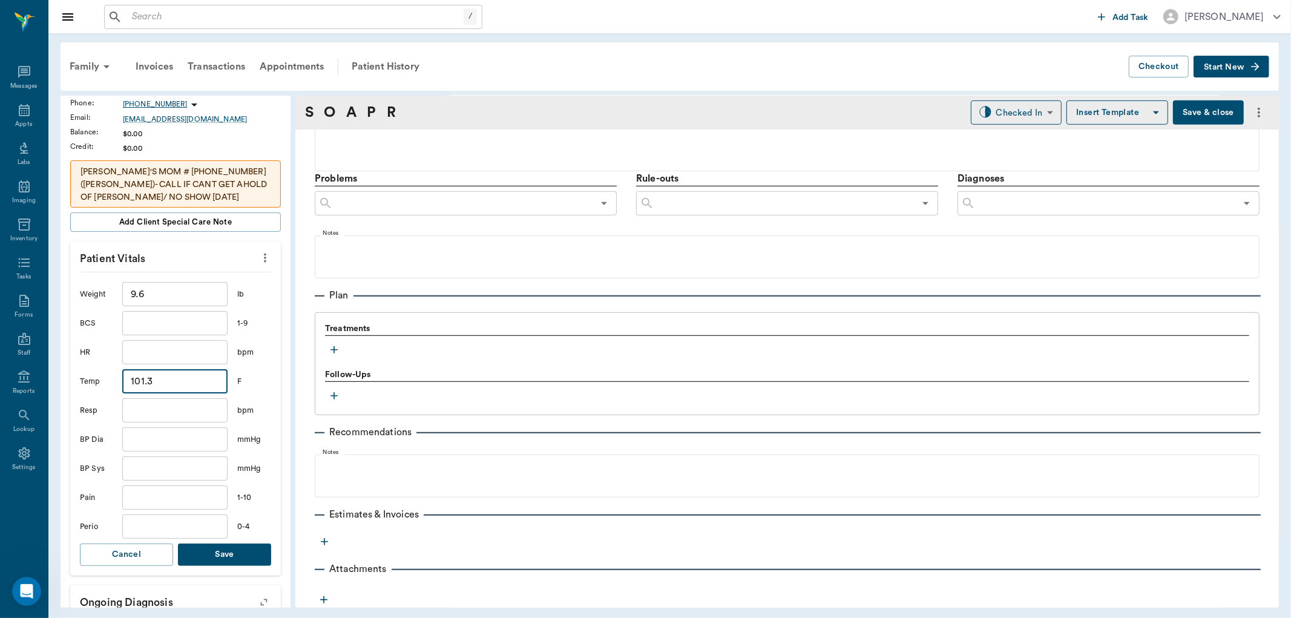
scroll to position [202, 0]
type input "101.3"
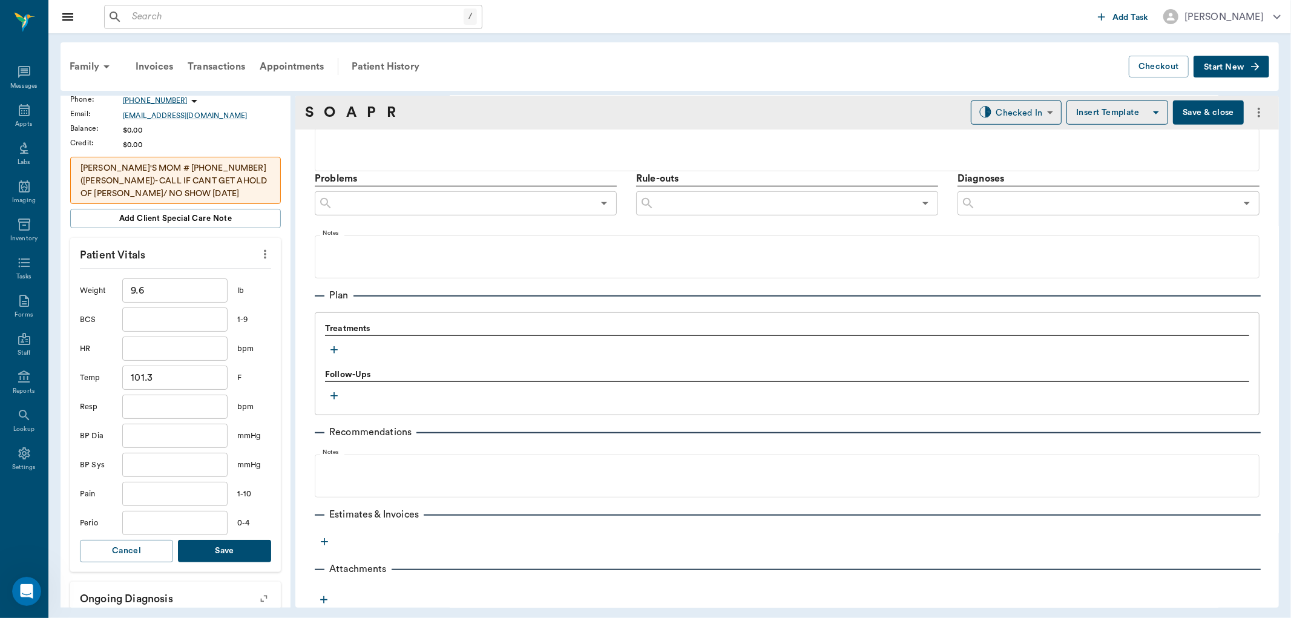
click at [212, 548] on button "Save" at bounding box center [224, 551] width 93 height 22
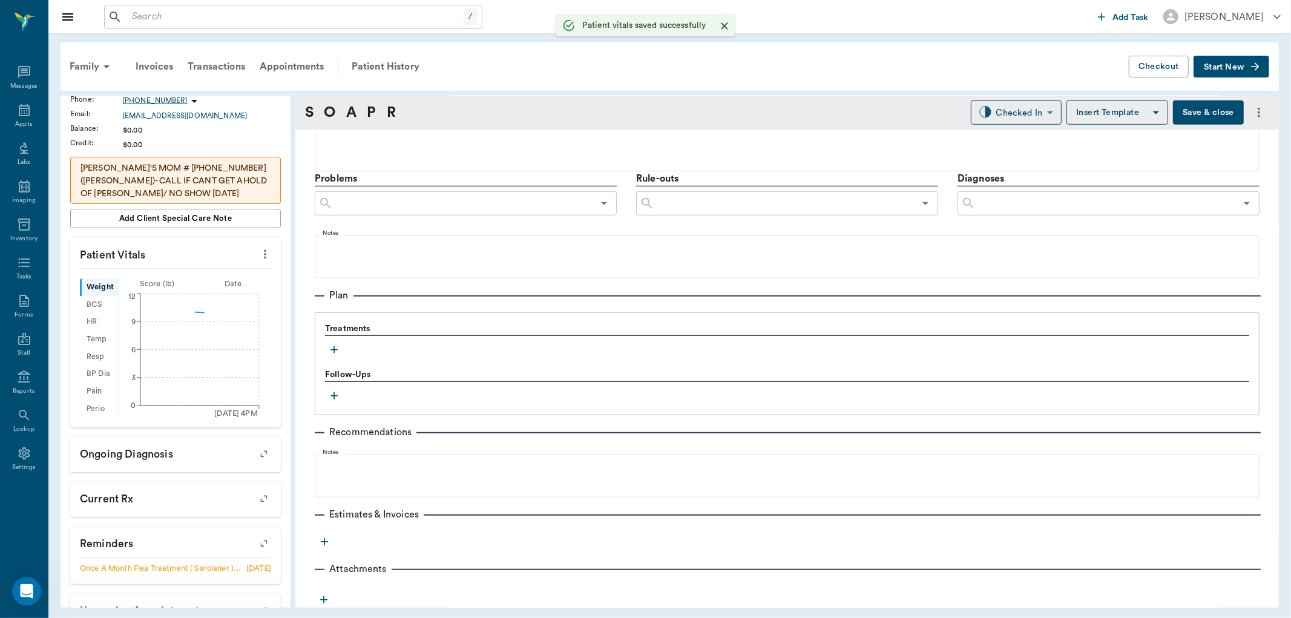
click at [337, 350] on icon "button" at bounding box center [334, 350] width 12 height 12
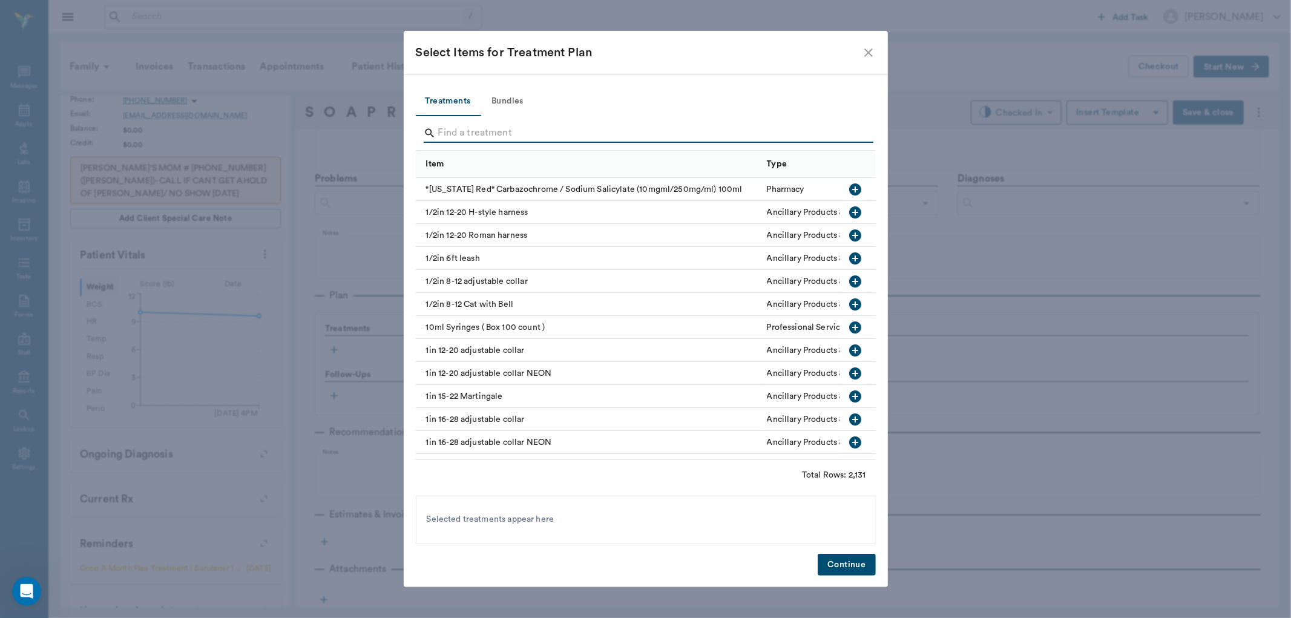
click at [537, 132] on input "Search" at bounding box center [646, 132] width 417 height 19
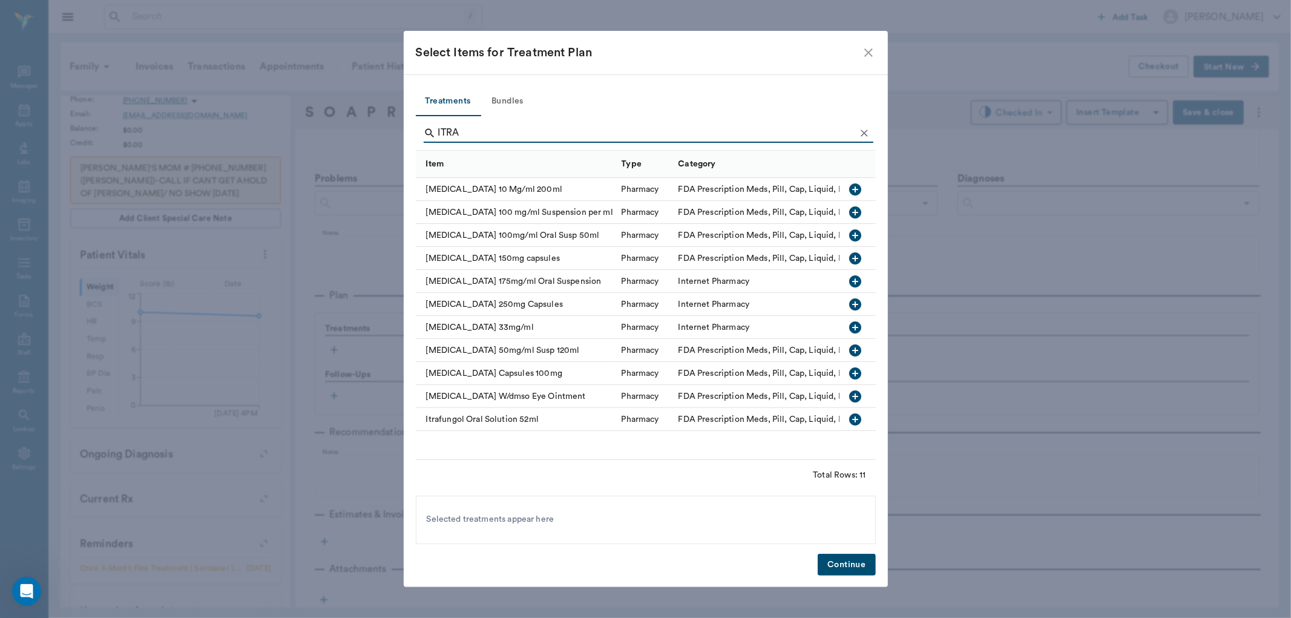
type input "ITRA"
click at [860, 282] on icon "button" at bounding box center [855, 281] width 12 height 12
click at [850, 555] on button "Continue" at bounding box center [847, 565] width 58 height 22
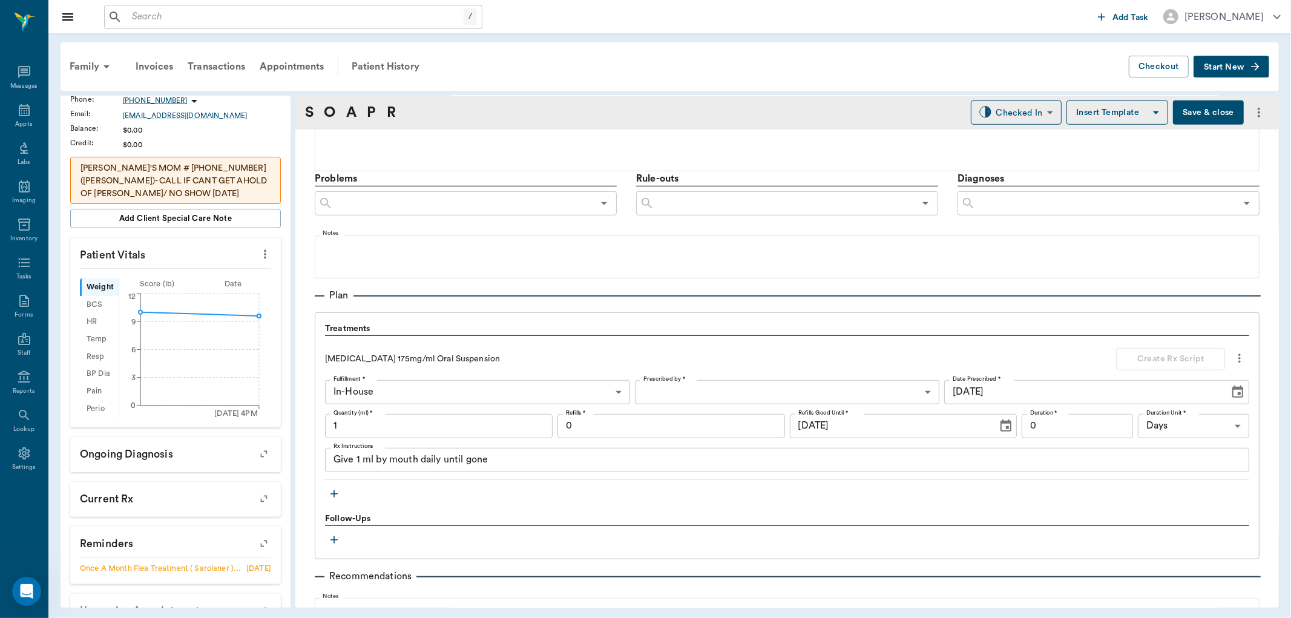
click at [424, 420] on input "1" at bounding box center [439, 426] width 228 height 24
type input "7.5"
click at [360, 456] on textarea "Give 1 ml by mouth daily until gone" at bounding box center [787, 460] width 907 height 14
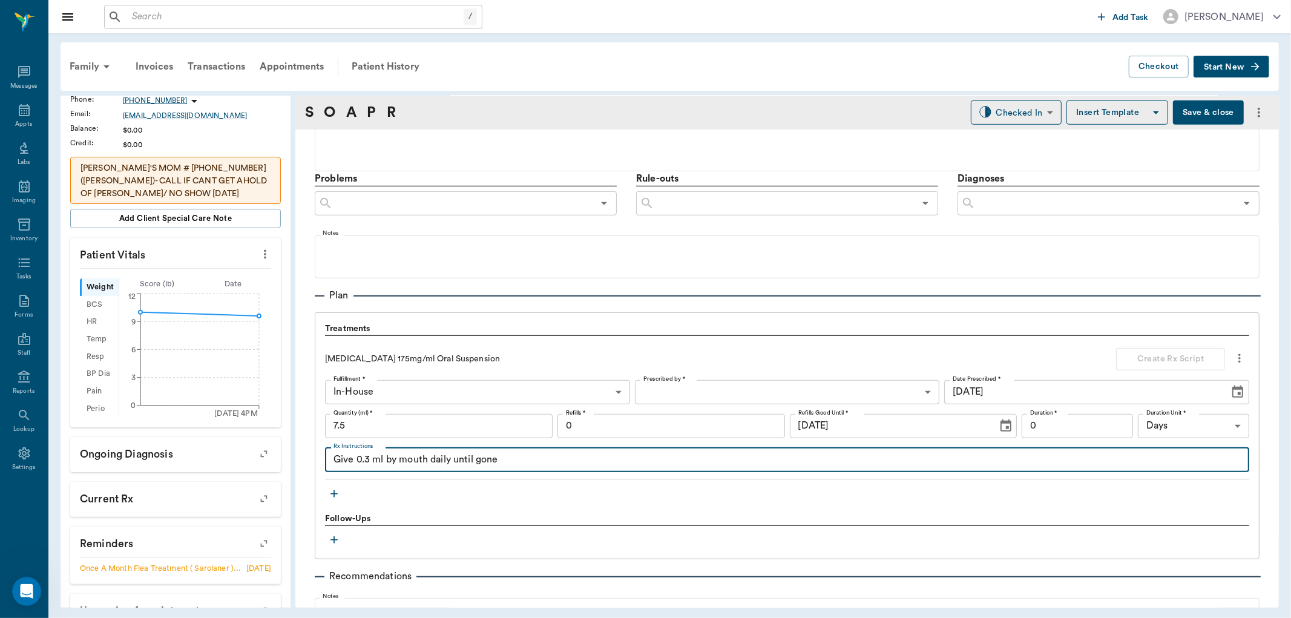
type textarea "Give 0.3 ml by mouth daily until gone"
click at [717, 390] on body "/ ​ Add Task [PERSON_NAME] Nectar Messages Appts Labs Imaging Inventory Tasks F…" at bounding box center [645, 309] width 1291 height 618
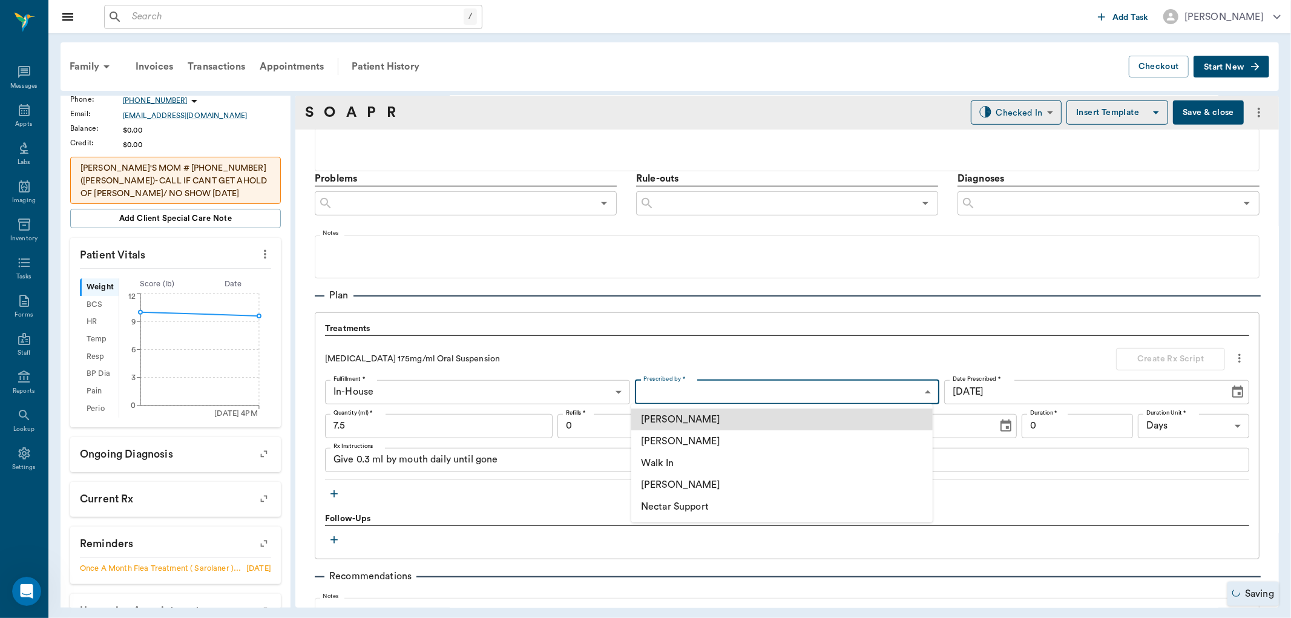
click at [710, 436] on li "[PERSON_NAME]" at bounding box center [781, 441] width 301 height 22
type input "63ec2f075fda476ae8351a4d"
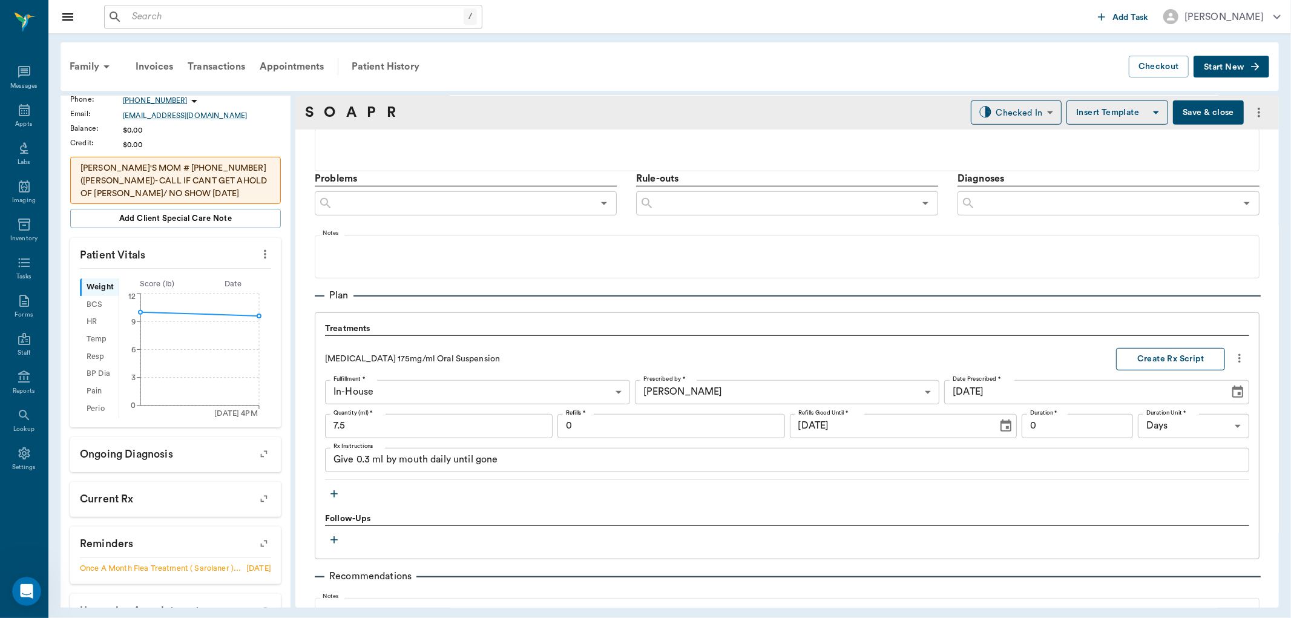
click at [1176, 355] on button "Create Rx Script" at bounding box center [1170, 359] width 109 height 22
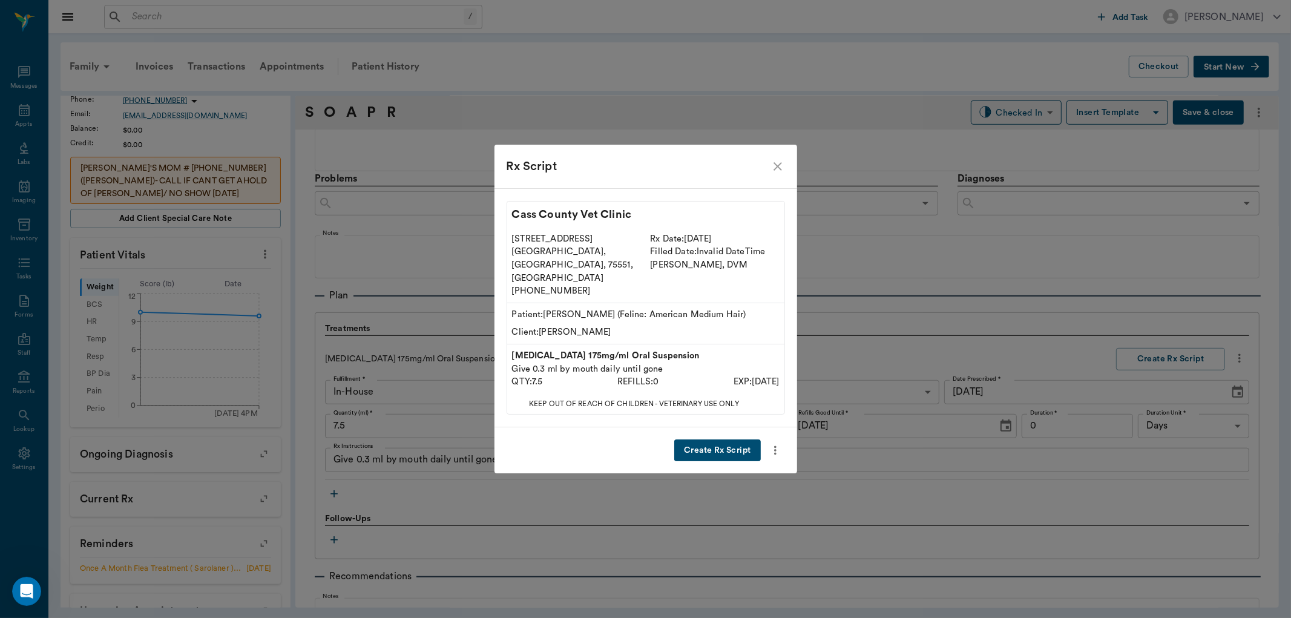
click at [716, 427] on div "Create Rx Script" at bounding box center [646, 450] width 303 height 47
click at [737, 440] on button "Create Rx Script" at bounding box center [717, 451] width 86 height 22
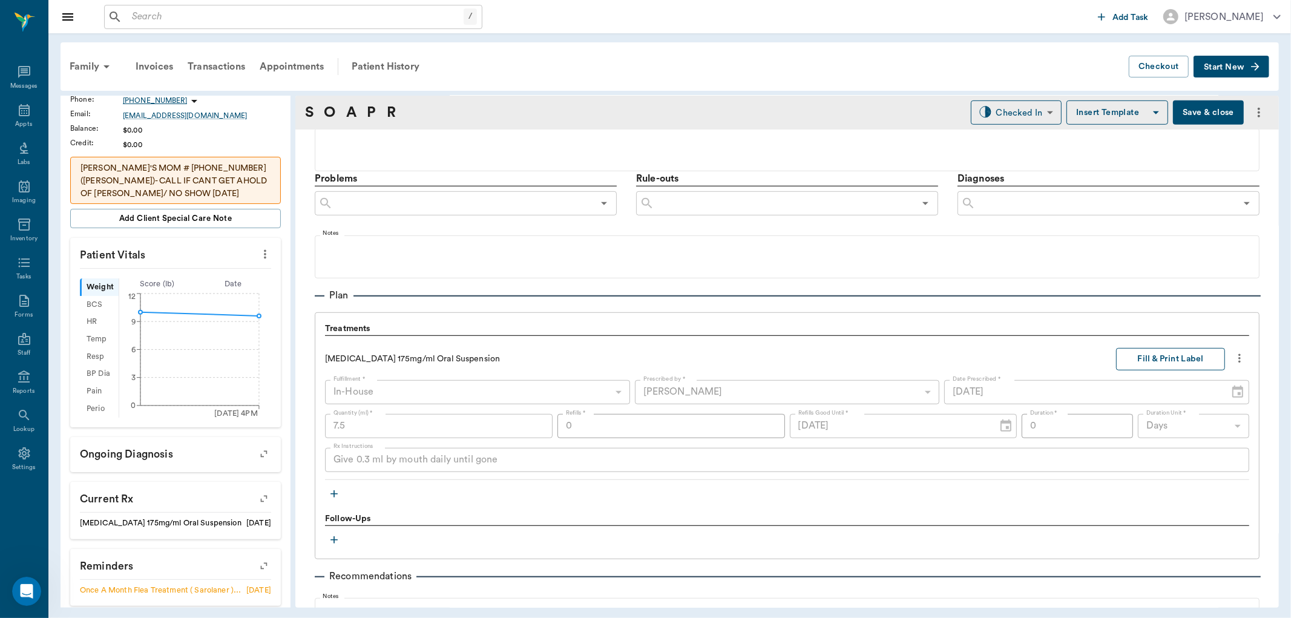
click at [1173, 355] on button "Fill & Print Label" at bounding box center [1170, 359] width 109 height 22
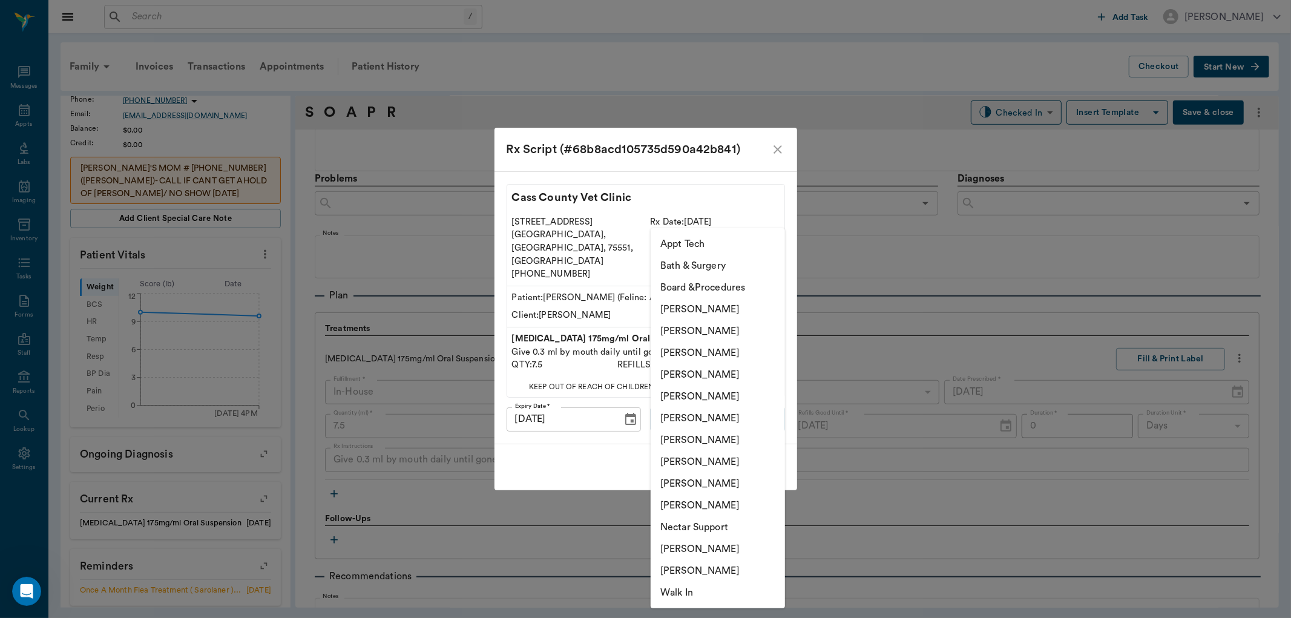
click at [700, 398] on body "/ ​ Add Task [PERSON_NAME] Nectar Messages Appts Labs Imaging Inventory Tasks F…" at bounding box center [645, 309] width 1291 height 618
click at [731, 348] on li "[PERSON_NAME]" at bounding box center [718, 353] width 134 height 22
type input "642ef10e332a41444de2bad1"
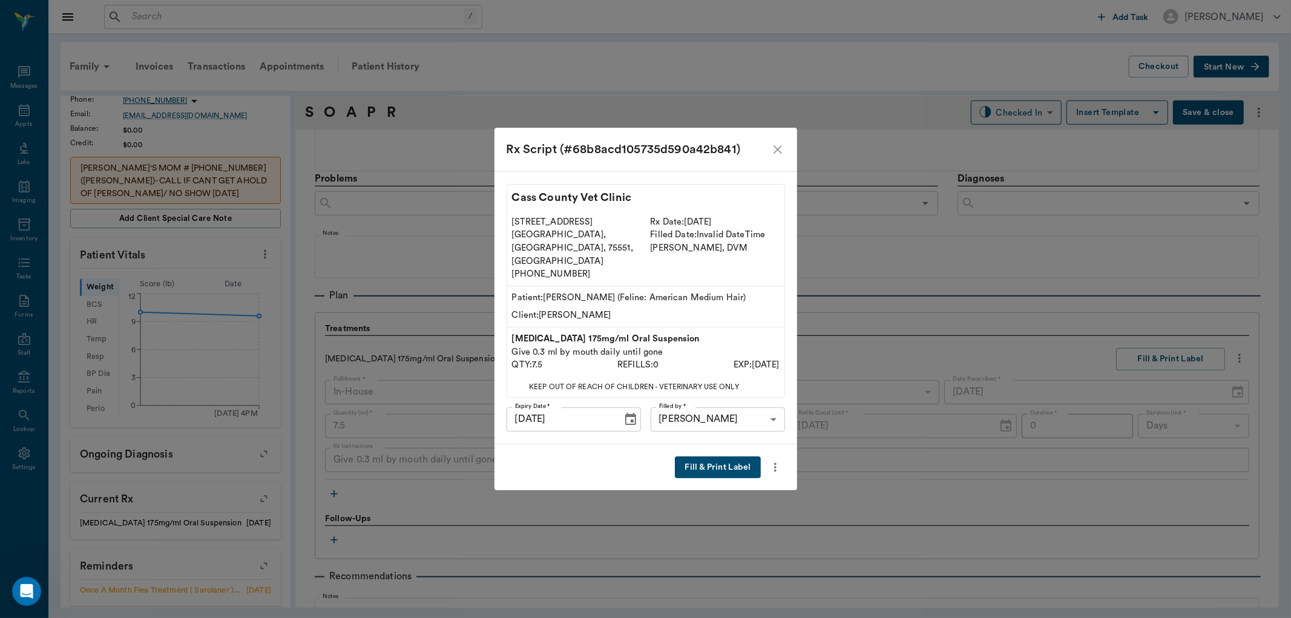
click at [718, 456] on button "Fill & Print Label" at bounding box center [717, 467] width 85 height 22
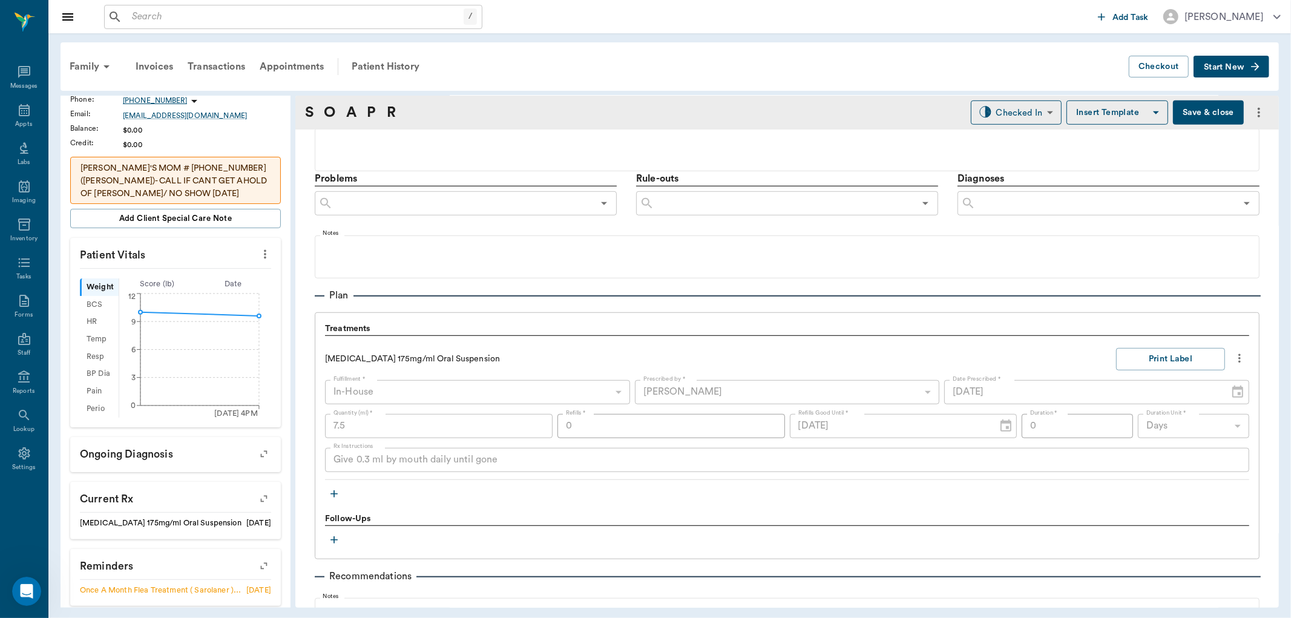
click at [334, 491] on icon "button" at bounding box center [334, 494] width 12 height 12
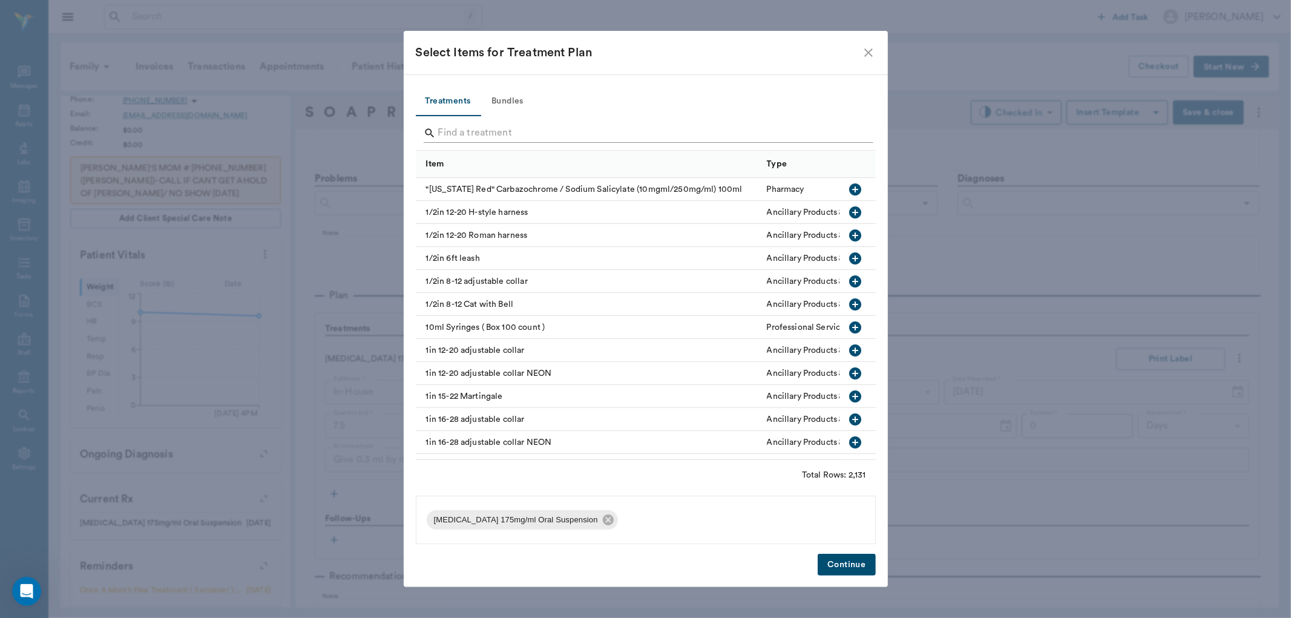
click at [513, 132] on input "Search" at bounding box center [646, 132] width 417 height 19
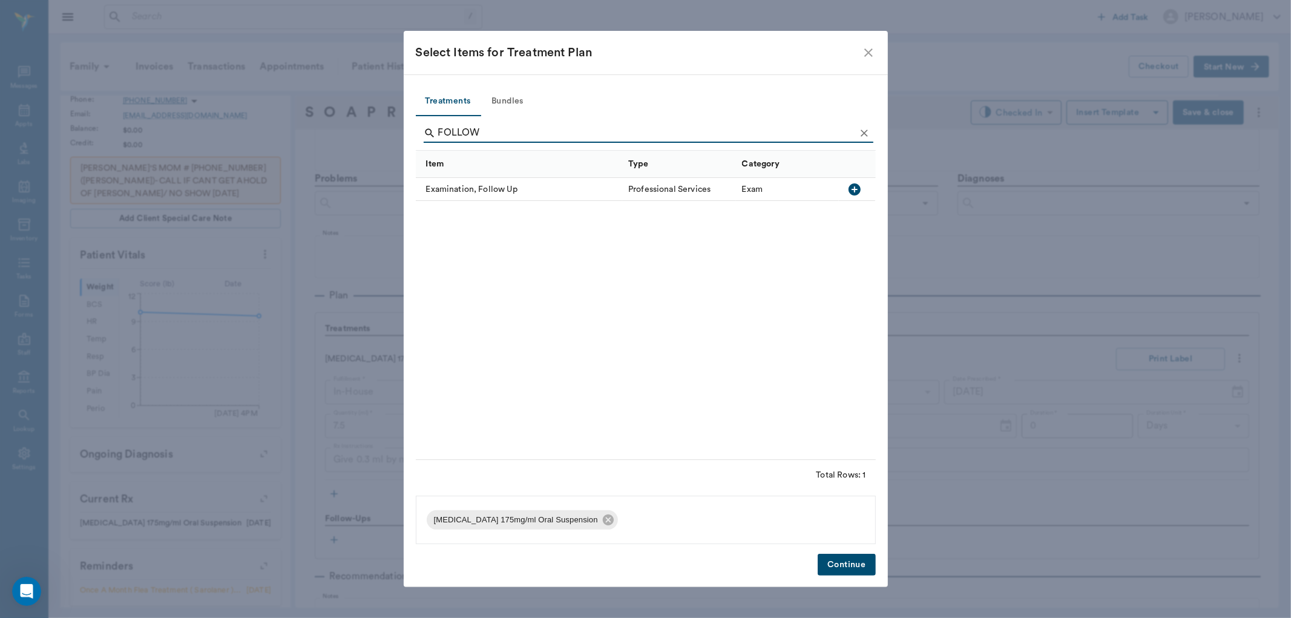
type input "FOLLOW"
click at [861, 188] on icon "button" at bounding box center [855, 189] width 12 height 12
click at [848, 563] on button "Continue" at bounding box center [847, 565] width 58 height 22
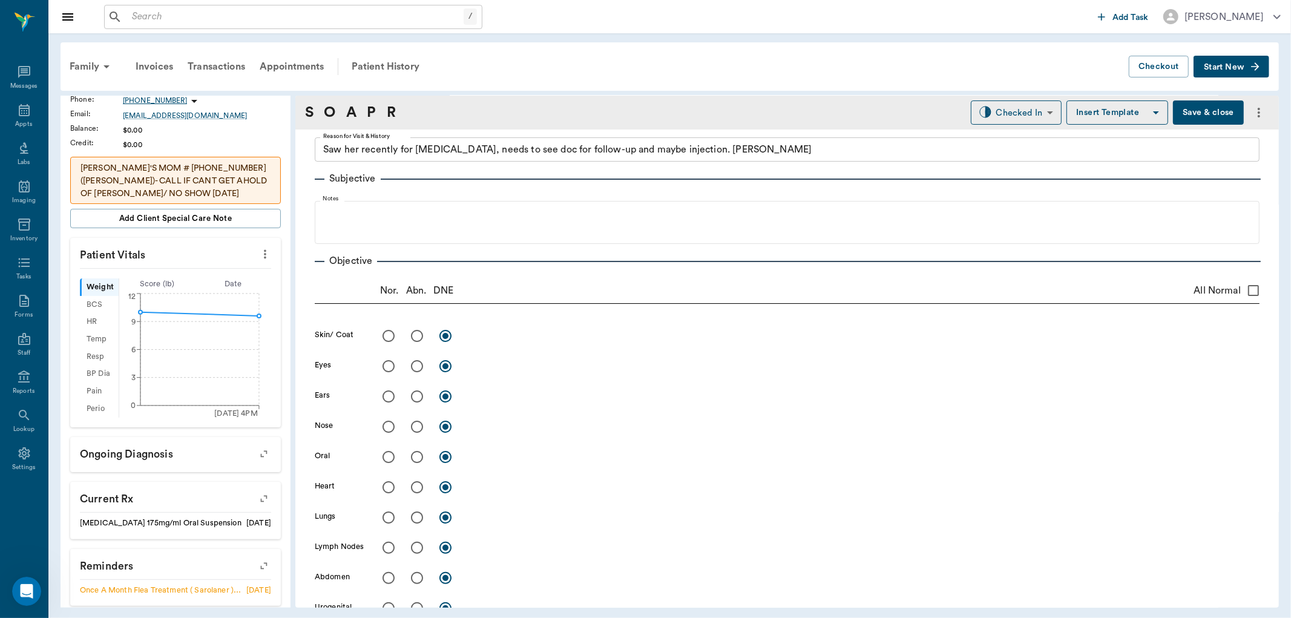
scroll to position [34, 0]
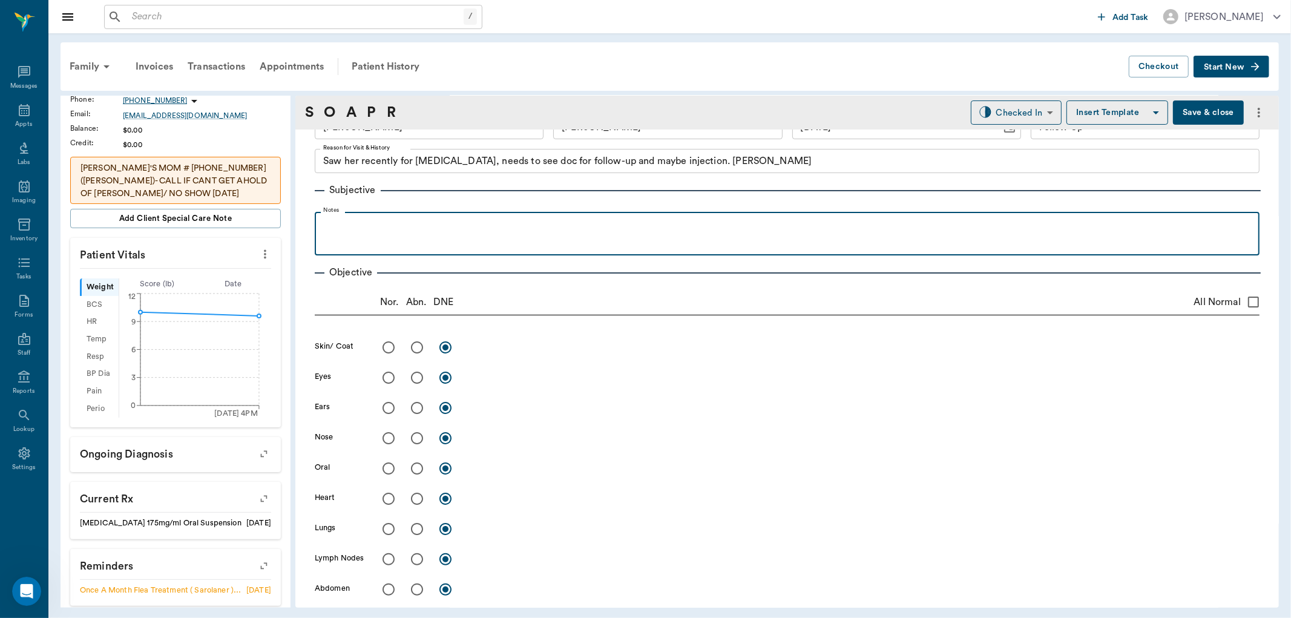
click at [378, 229] on p at bounding box center [787, 225] width 933 height 15
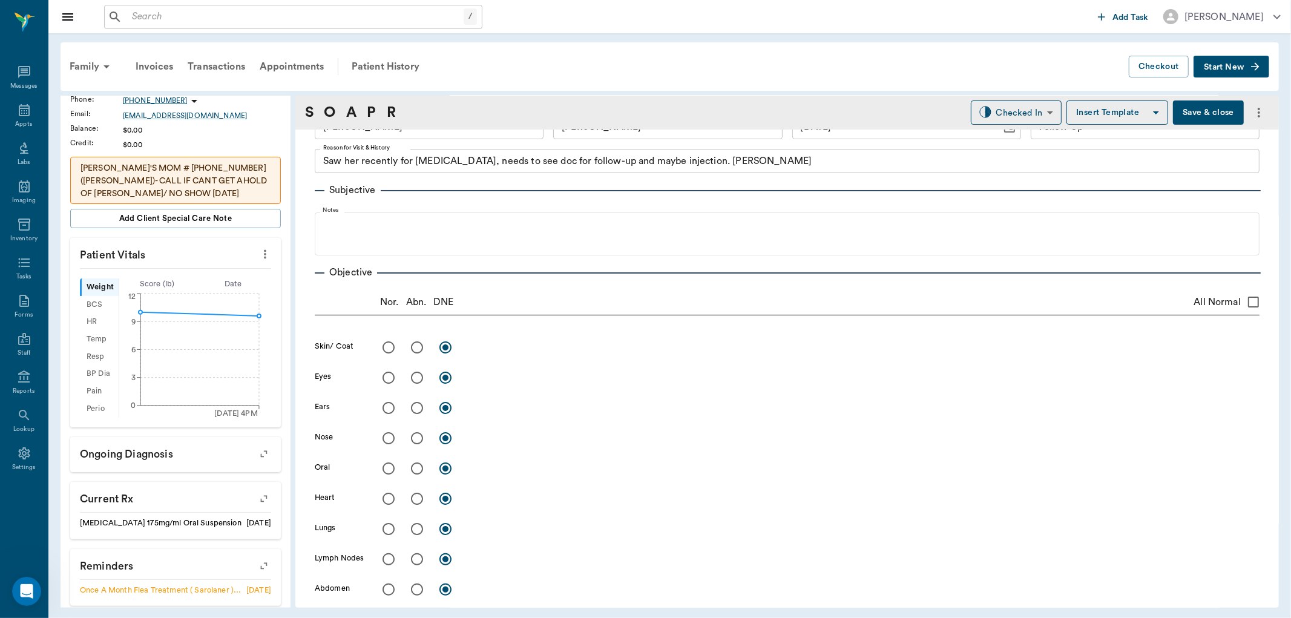
click at [258, 252] on icon "more" at bounding box center [264, 254] width 13 height 15
click at [219, 276] on span "Enter Vitals" at bounding box center [204, 275] width 102 height 13
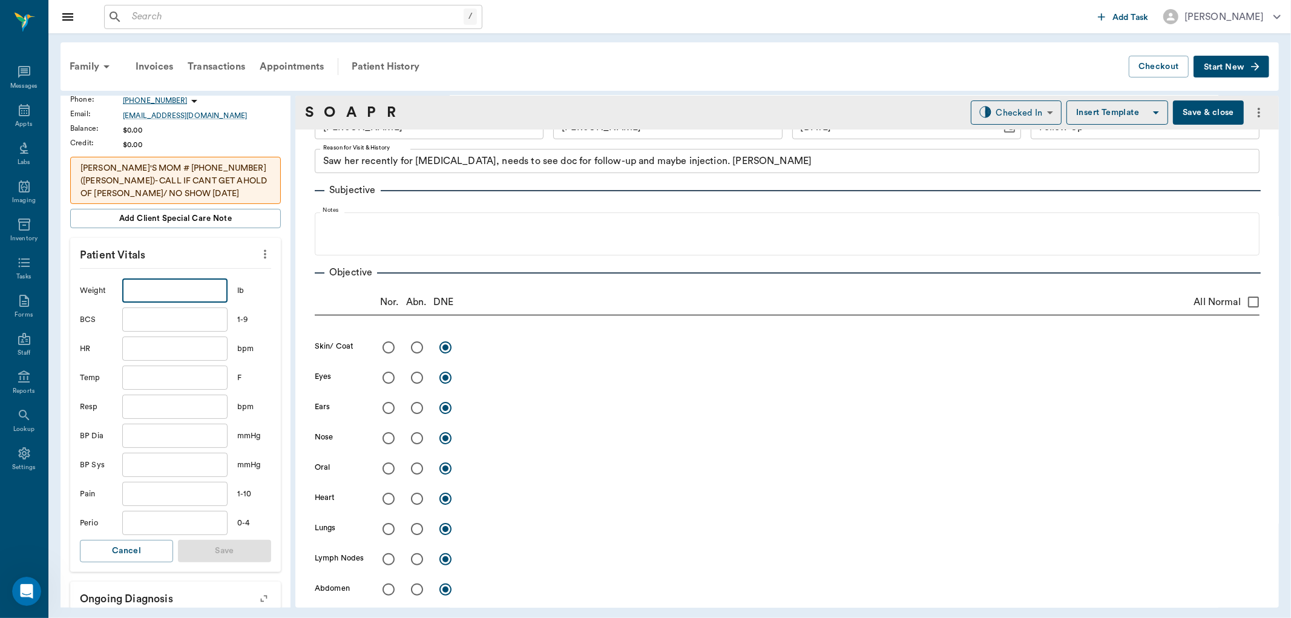
click at [196, 297] on input "text" at bounding box center [174, 290] width 105 height 24
type input "9"
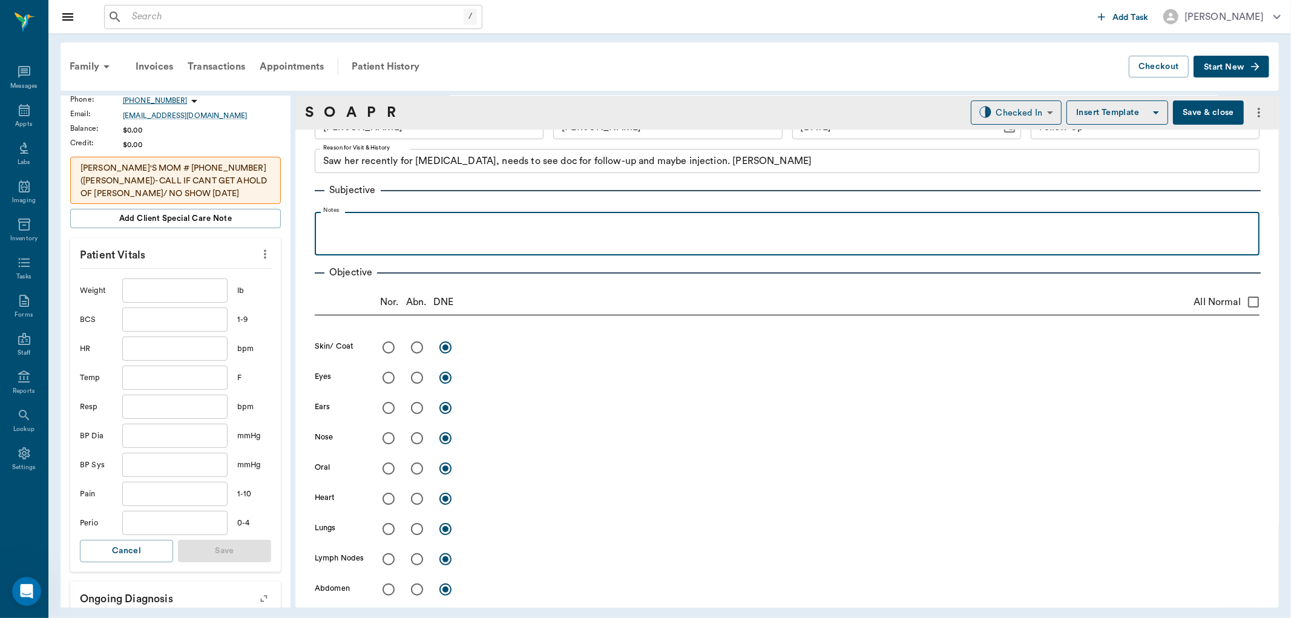
click at [370, 232] on p at bounding box center [787, 225] width 933 height 15
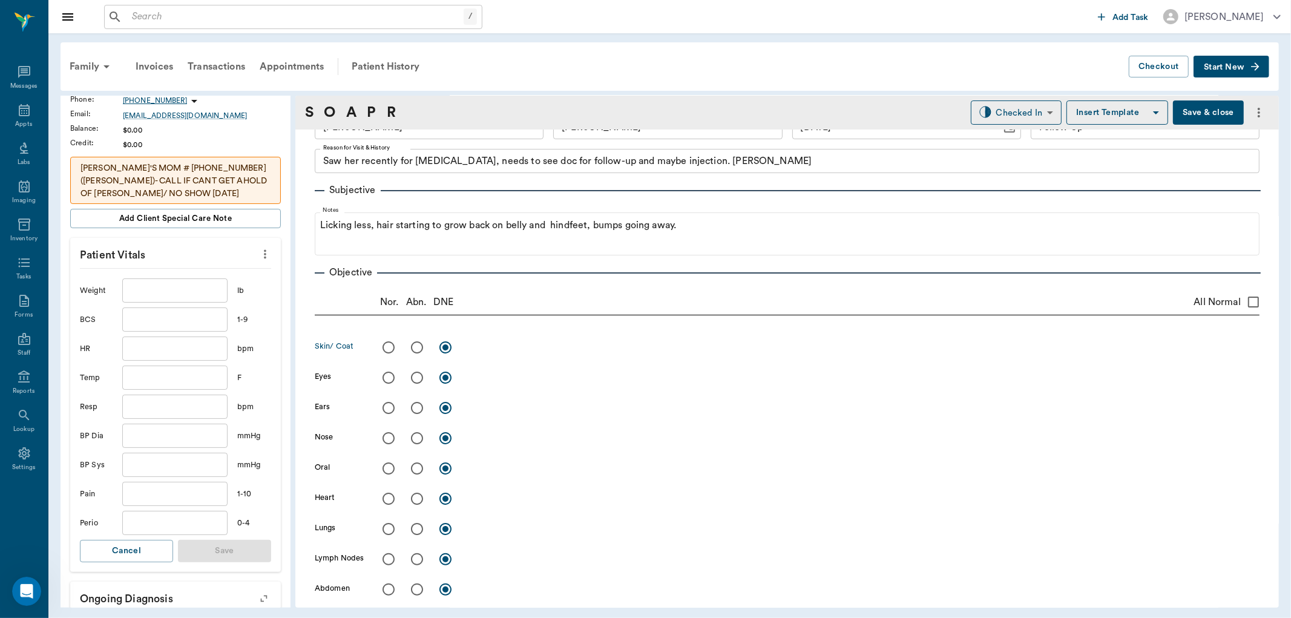
click at [413, 343] on input "radio" at bounding box center [416, 347] width 25 height 25
radio input "true"
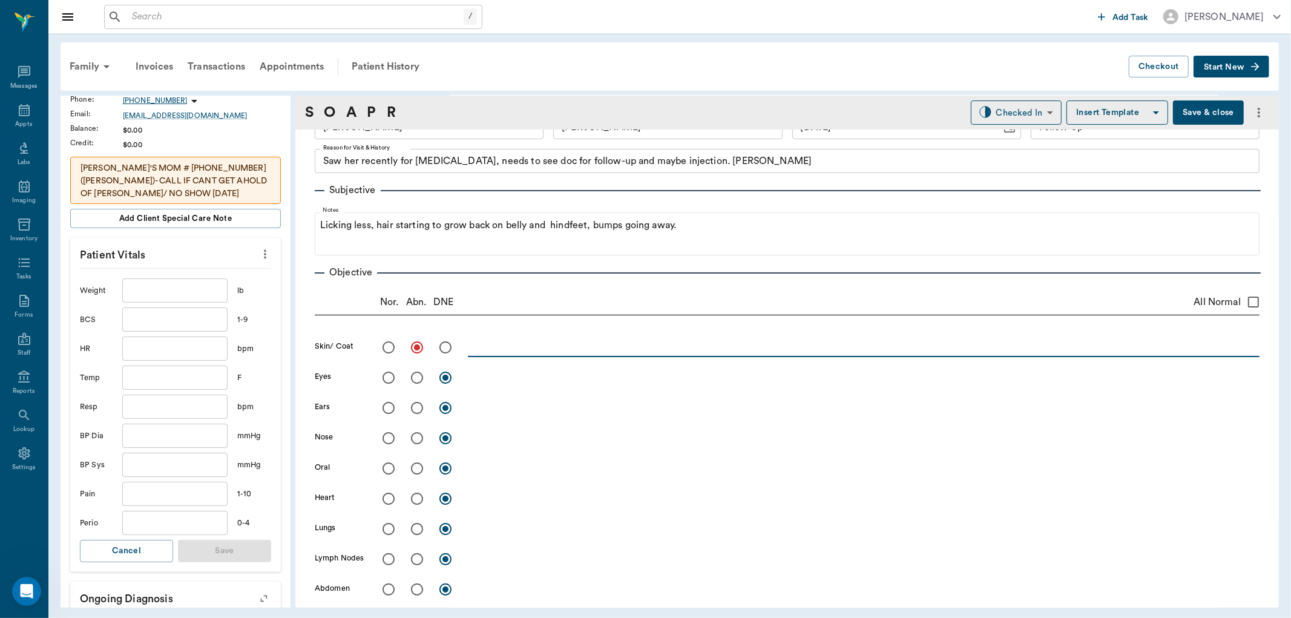
click at [486, 347] on textarea at bounding box center [864, 347] width 792 height 14
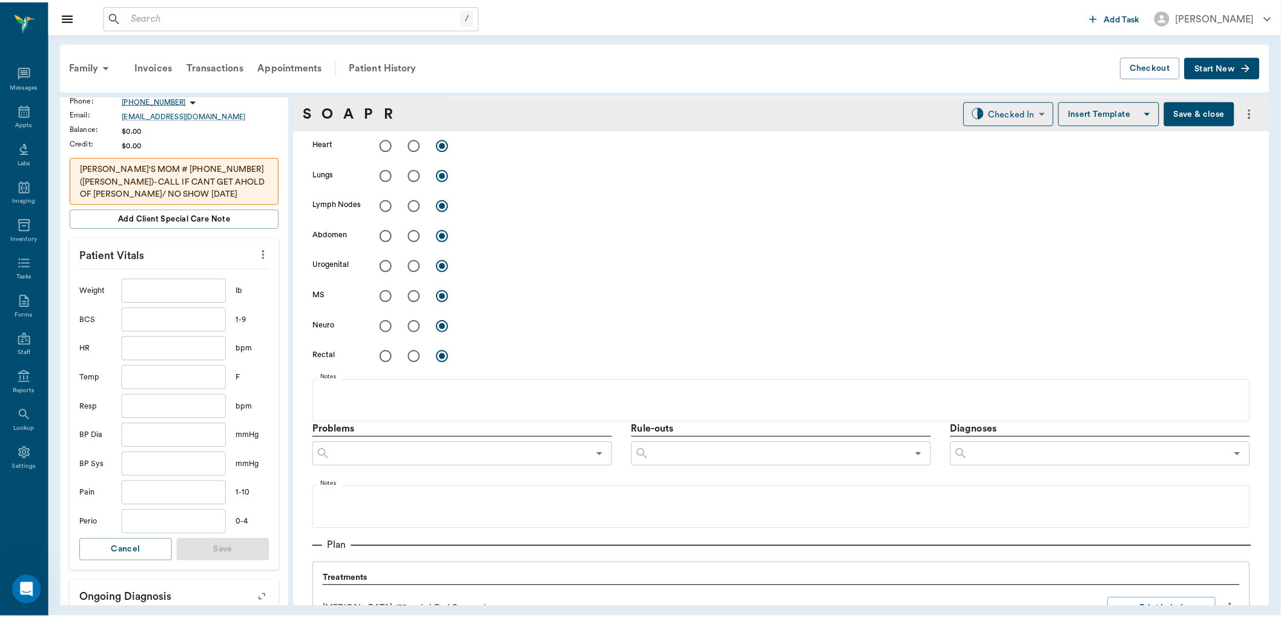
scroll to position [505, 0]
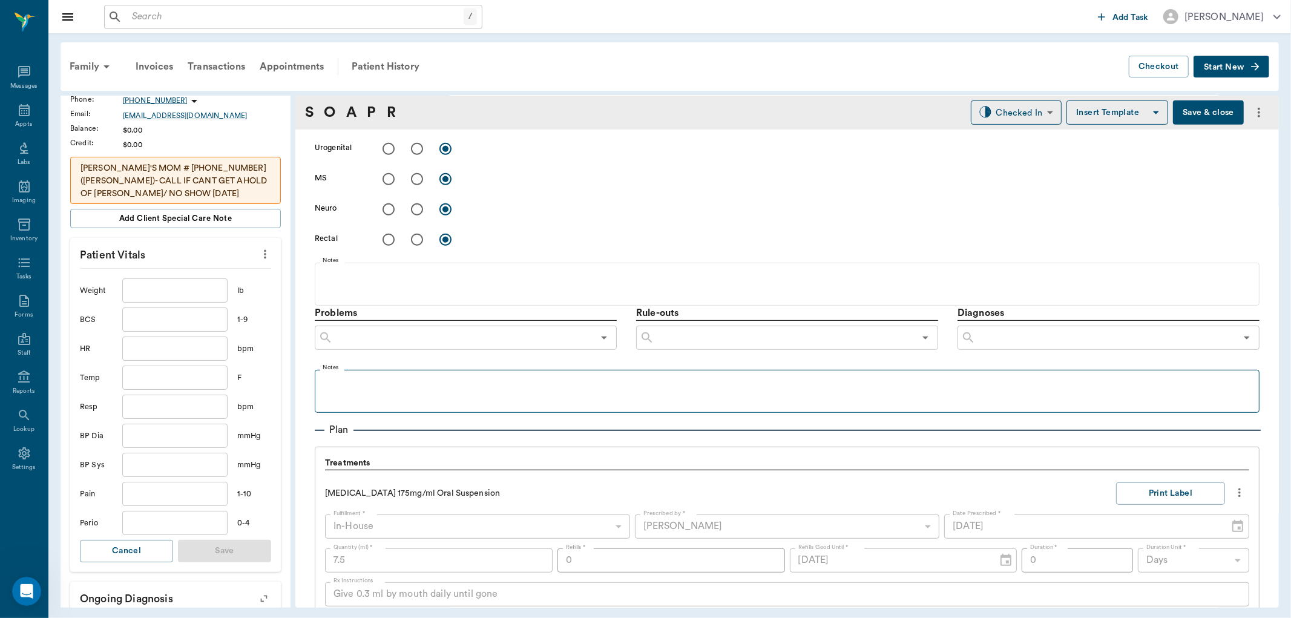
type textarea "Skin still pink, peach fuzz hair. [PERSON_NAME] lamp semi +"
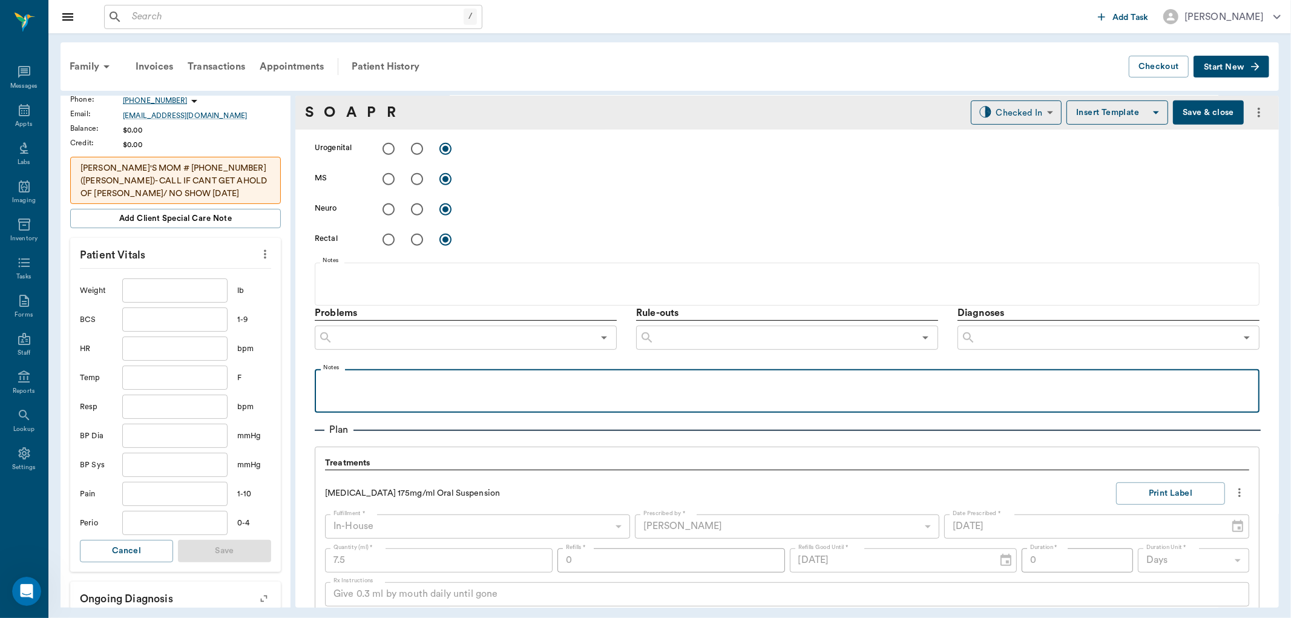
click at [360, 377] on p at bounding box center [787, 382] width 933 height 15
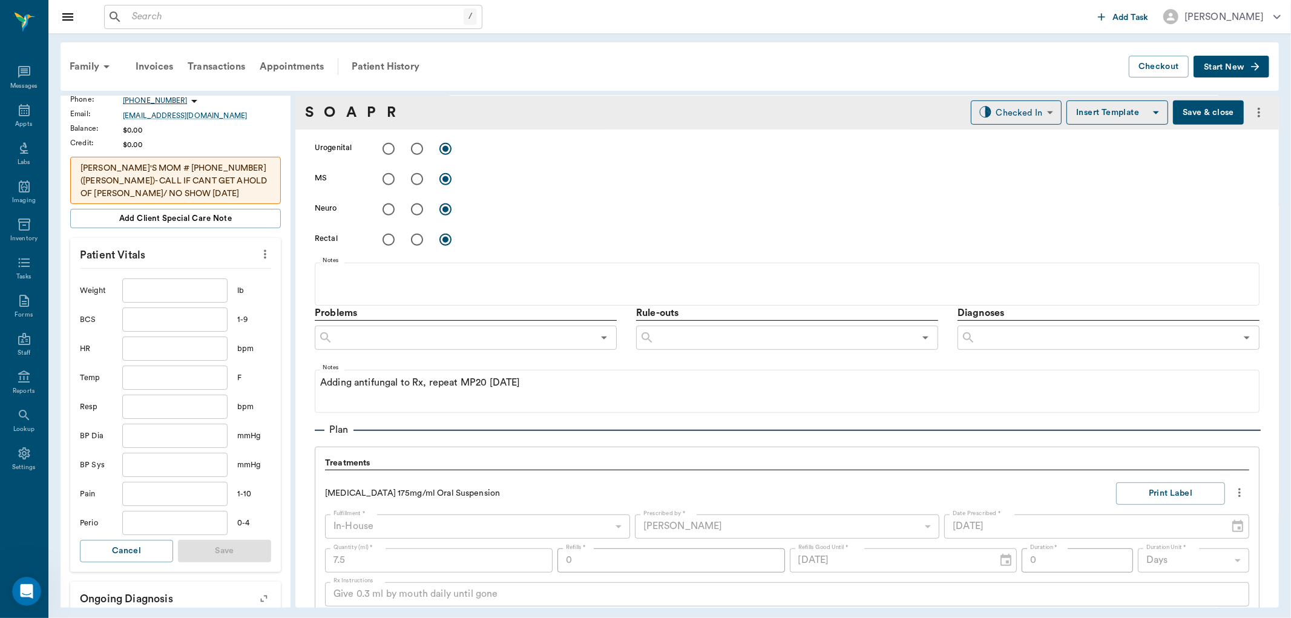
click at [1194, 116] on button "Save & close" at bounding box center [1208, 112] width 71 height 24
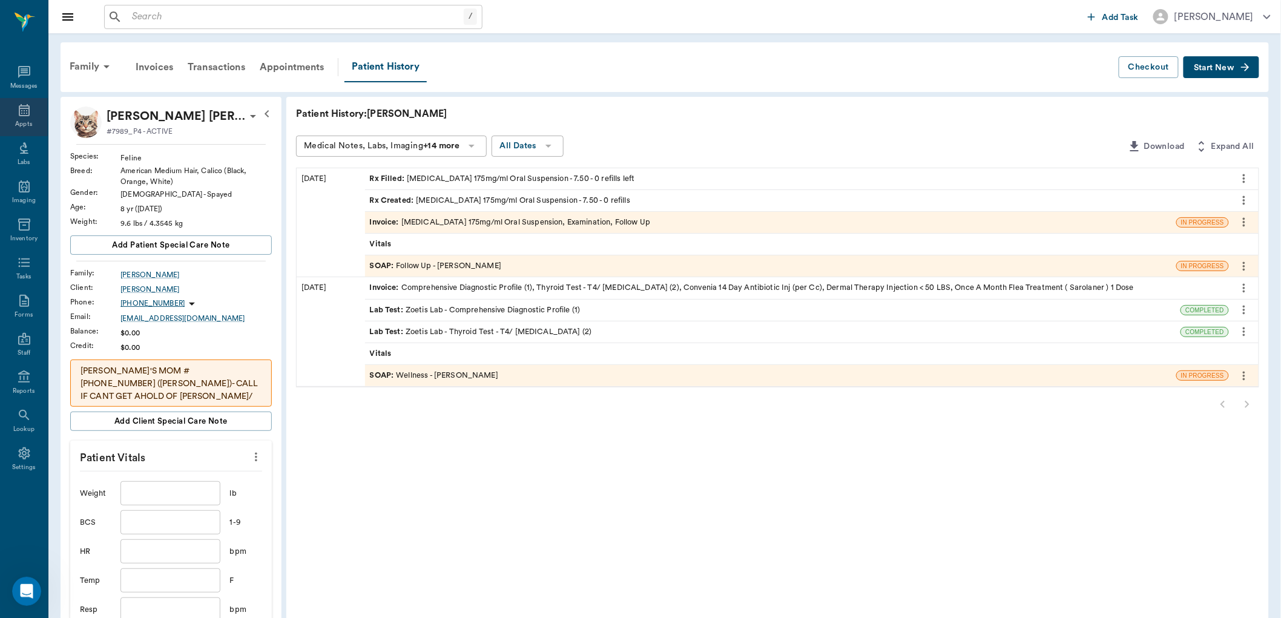
click at [30, 115] on icon at bounding box center [24, 110] width 15 height 15
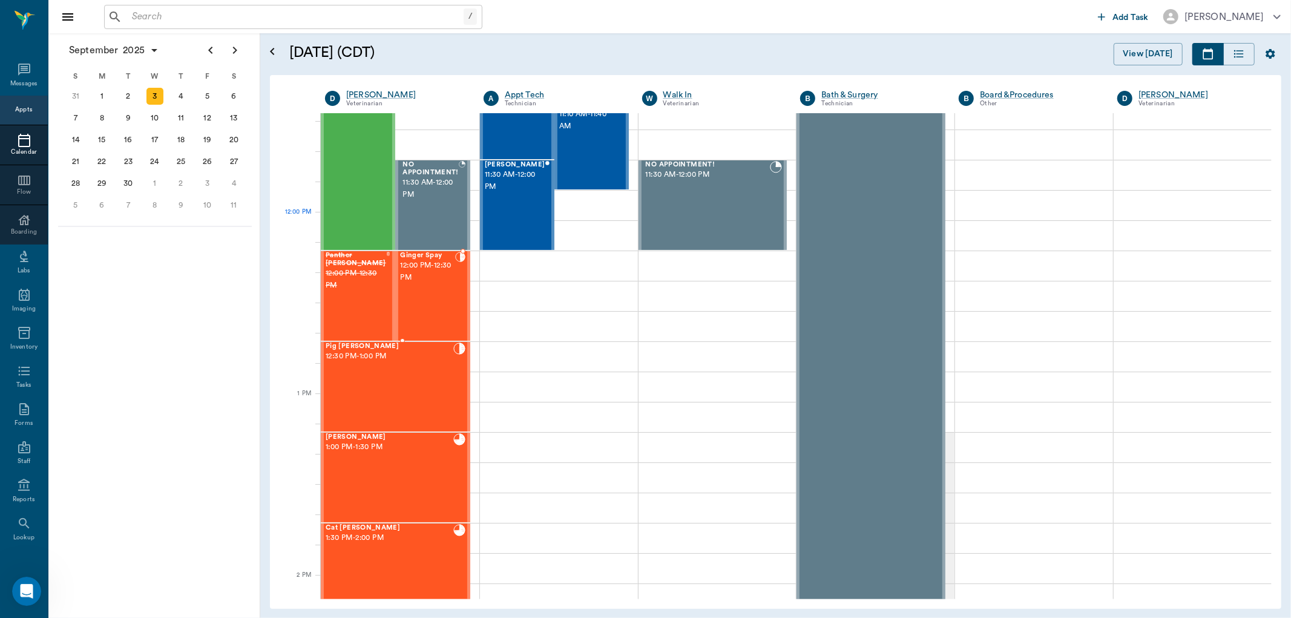
scroll to position [581, 0]
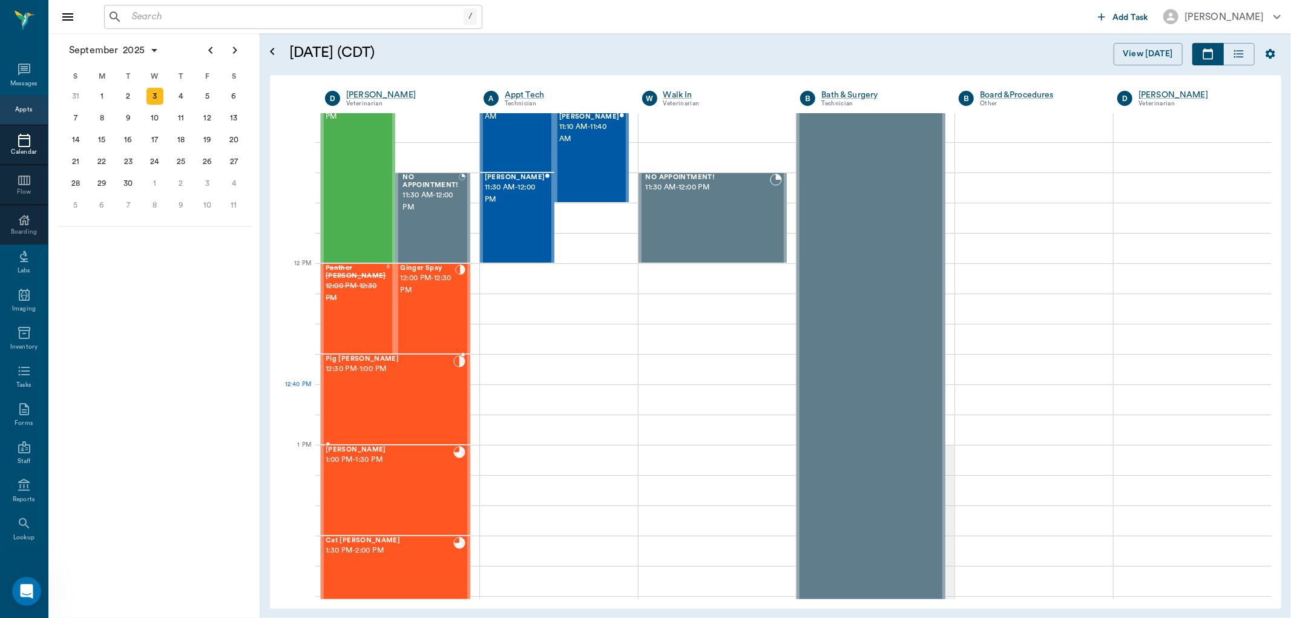
click at [395, 387] on div "Pig [PERSON_NAME] 12:30 PM - 1:00 PM" at bounding box center [390, 399] width 128 height 88
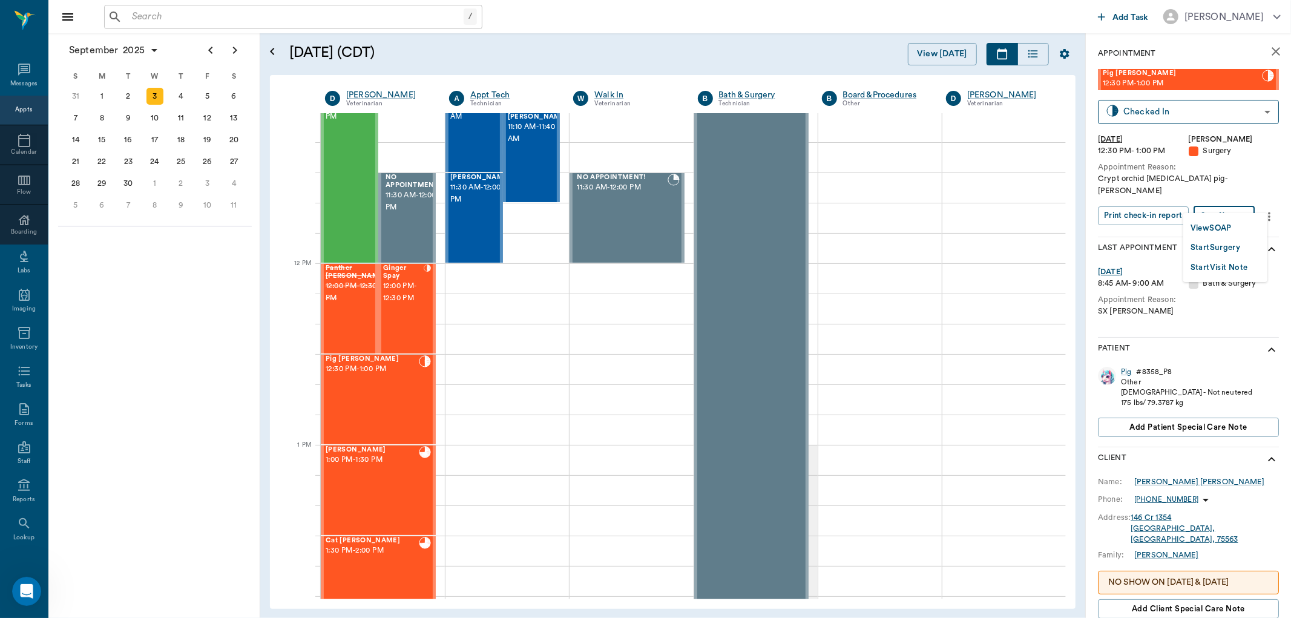
click at [1223, 205] on body "/ ​ Add Task [PERSON_NAME] Nectar Messages Appts Calendar Flow Boarding Labs Im…" at bounding box center [645, 309] width 1291 height 618
click at [1221, 249] on button "Start Surgery" at bounding box center [1216, 248] width 50 height 14
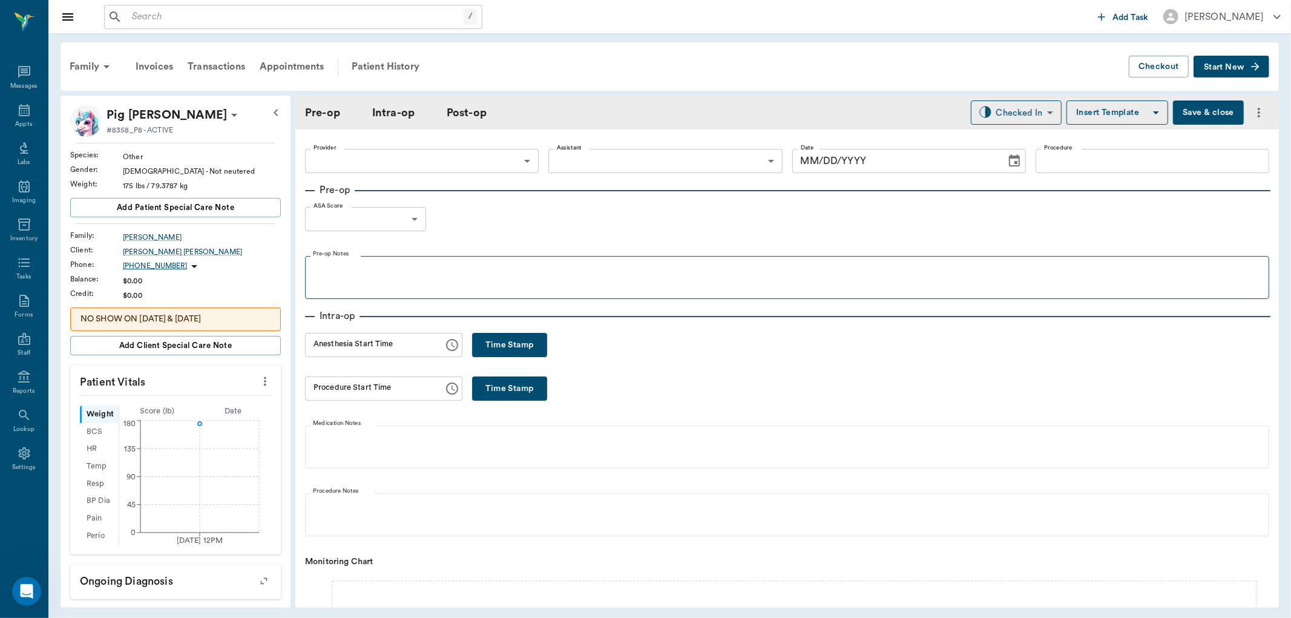
type input "63ec2f075fda476ae8351a4d"
type input "[DATE]"
click at [384, 68] on div "Patient History" at bounding box center [385, 66] width 82 height 29
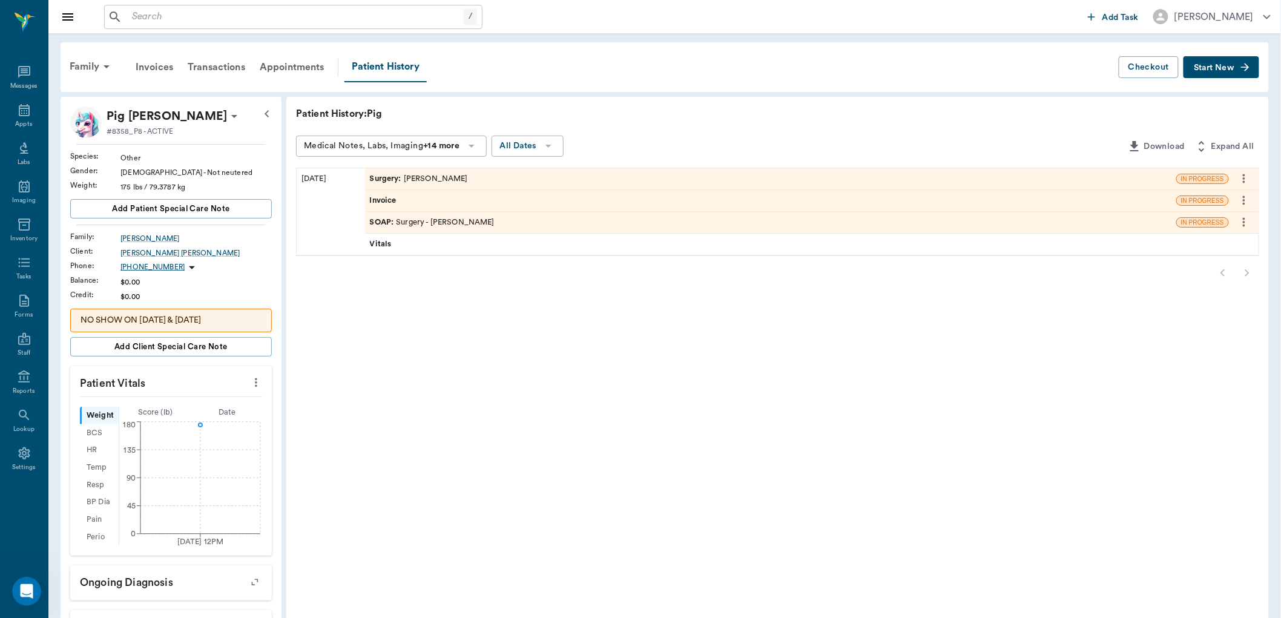
click at [438, 221] on div "SOAP : Surgery - [PERSON_NAME]" at bounding box center [432, 223] width 125 height 12
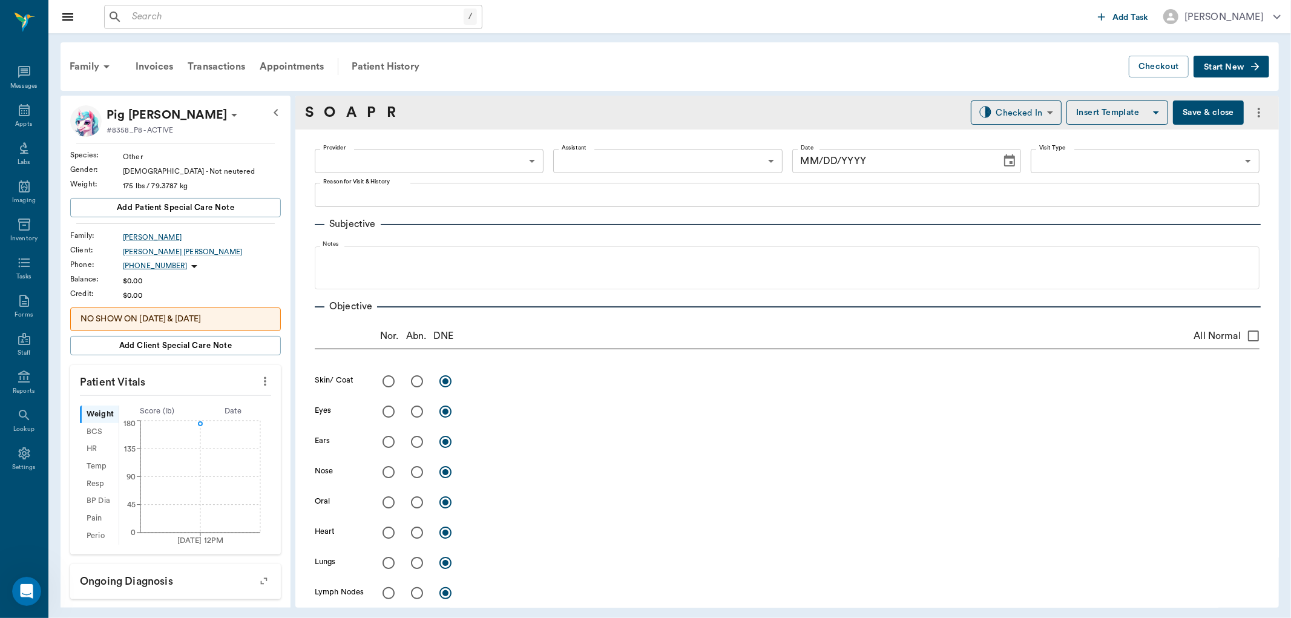
type input "63ec2f075fda476ae8351a4d"
type input "63ec2e7e52e12b0ba117b124"
type input "65d2be4f46e3a538d89b8c18"
type textarea "Crypt orchid [MEDICAL_DATA] pig- [PERSON_NAME]"
type input "[DATE]"
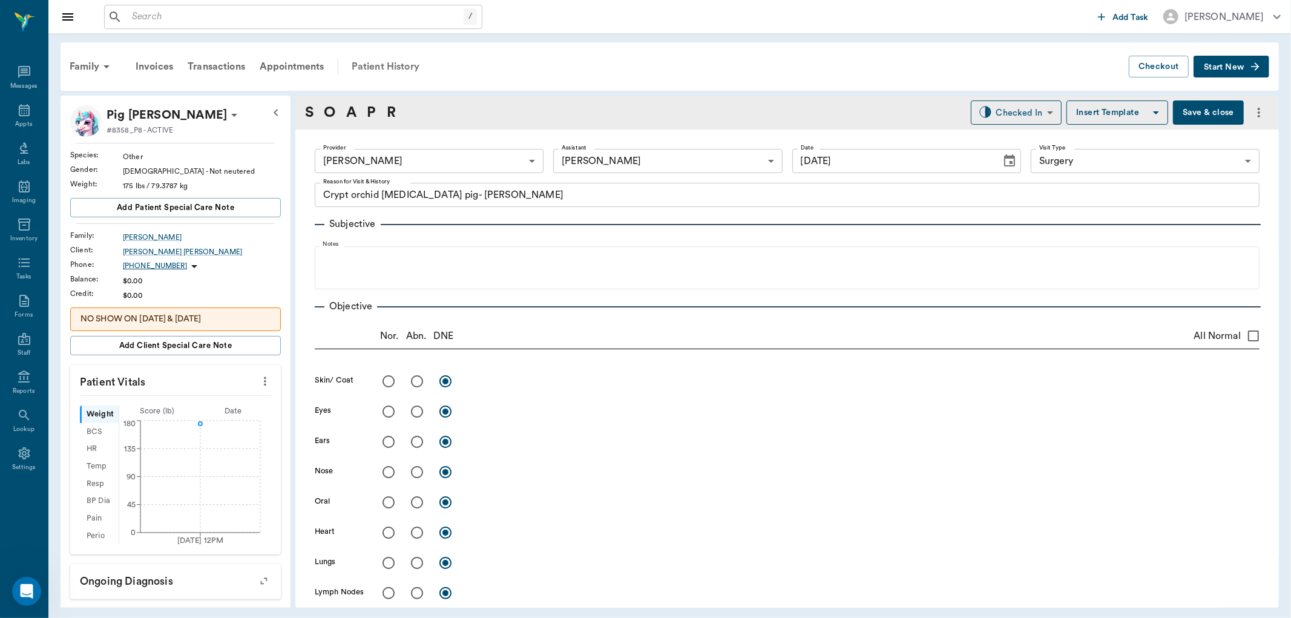
click at [383, 62] on div "Patient History" at bounding box center [385, 66] width 82 height 29
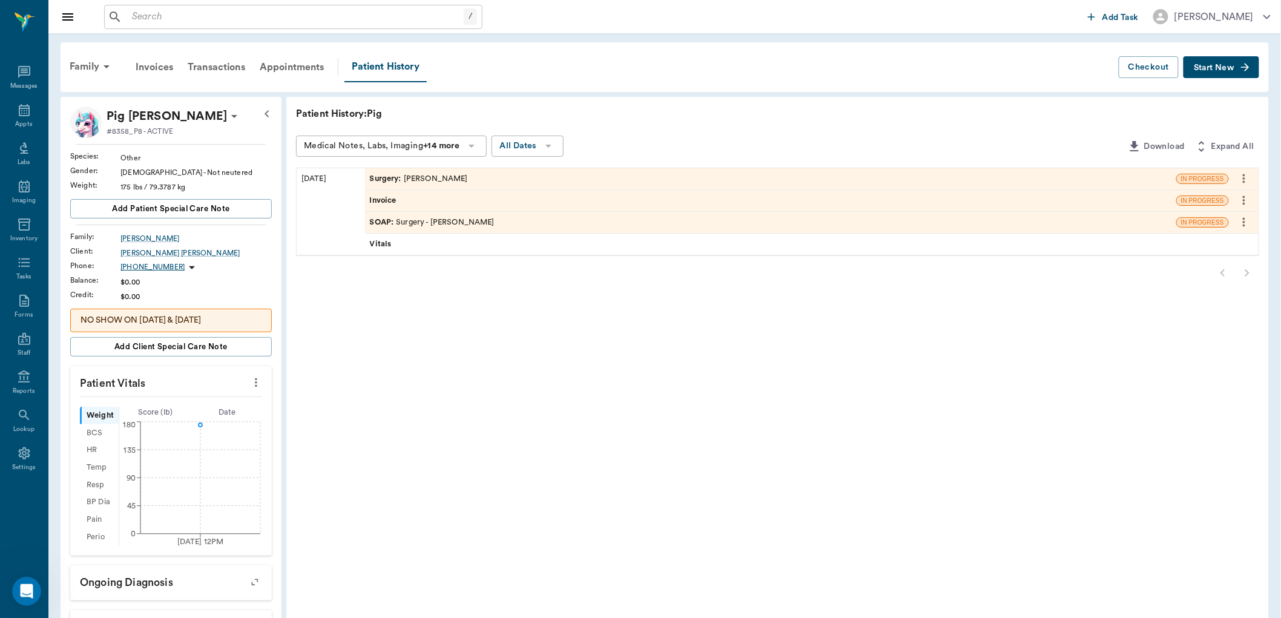
click at [468, 182] on div "Surgery : [PERSON_NAME]" at bounding box center [770, 178] width 811 height 21
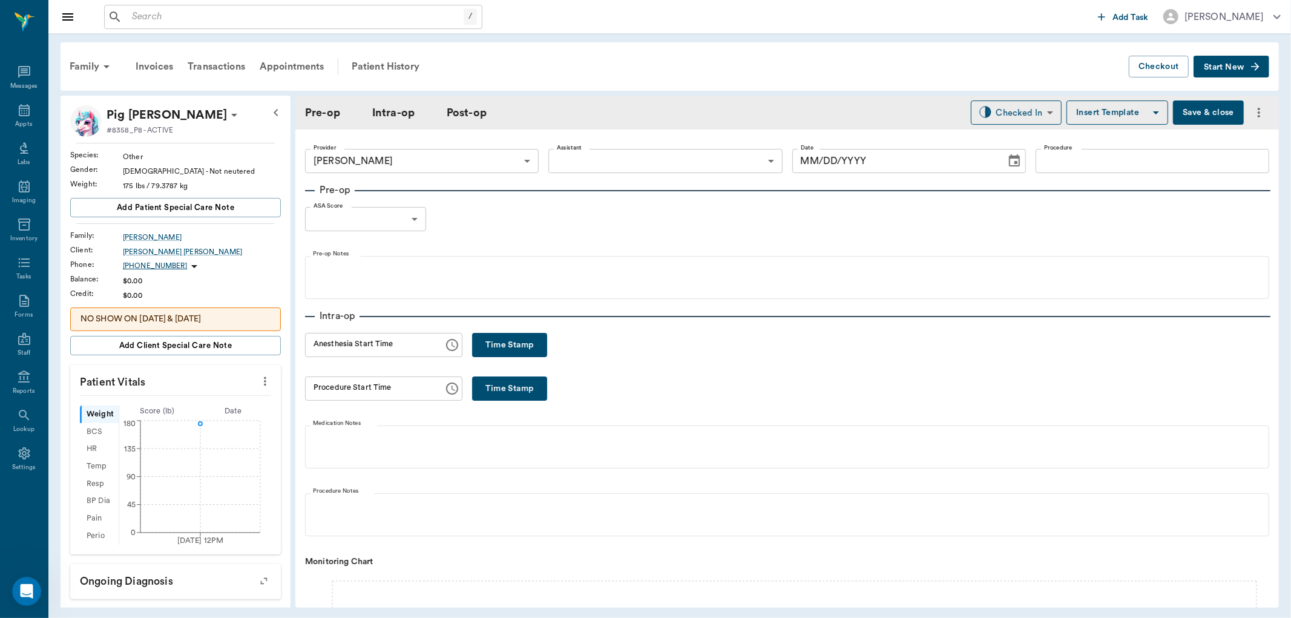
type input "63ec2f075fda476ae8351a4d"
type input "[DATE]"
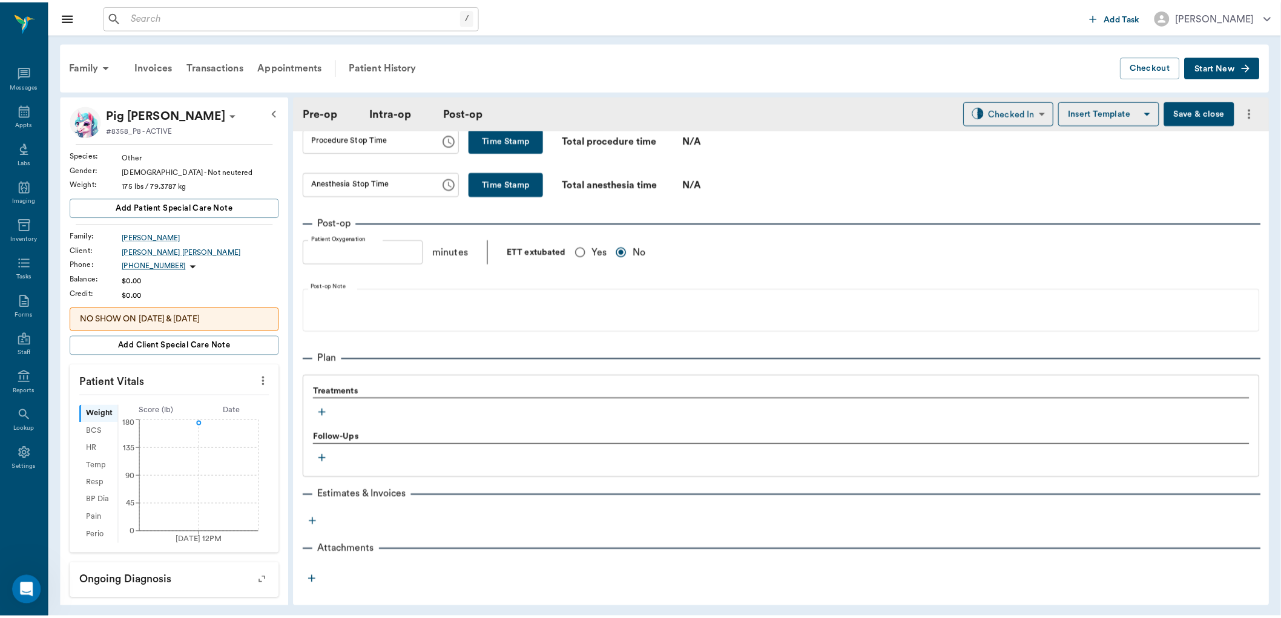
scroll to position [773, 0]
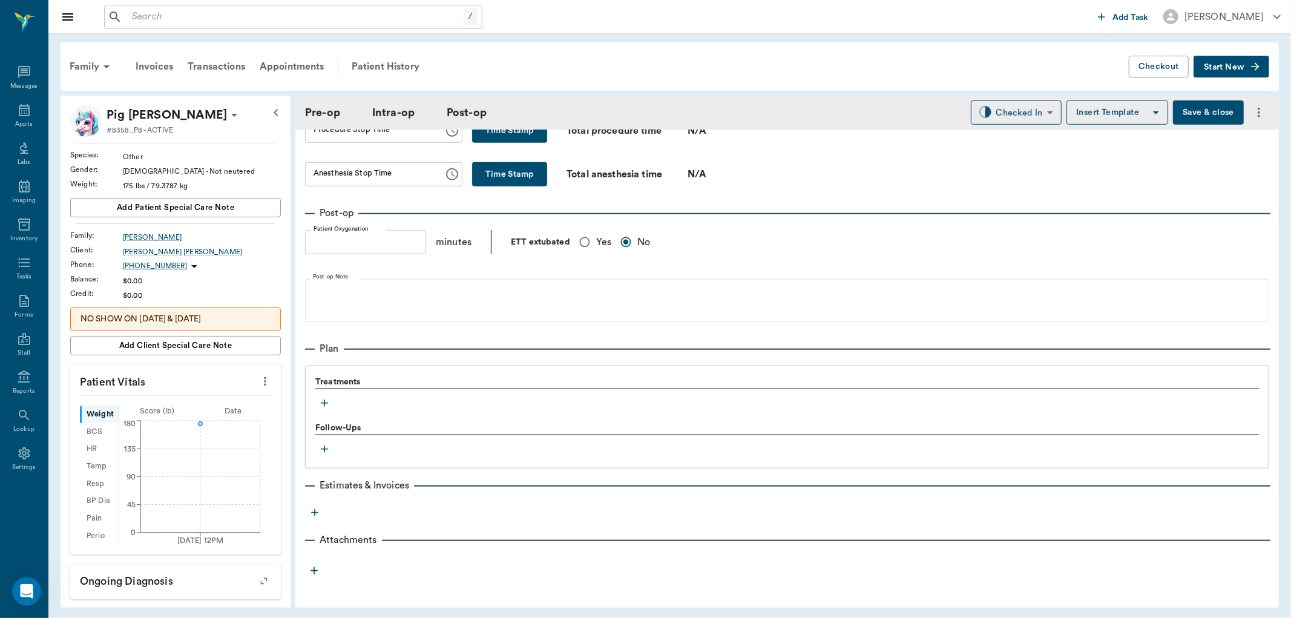
click at [324, 401] on icon "button" at bounding box center [324, 403] width 7 height 7
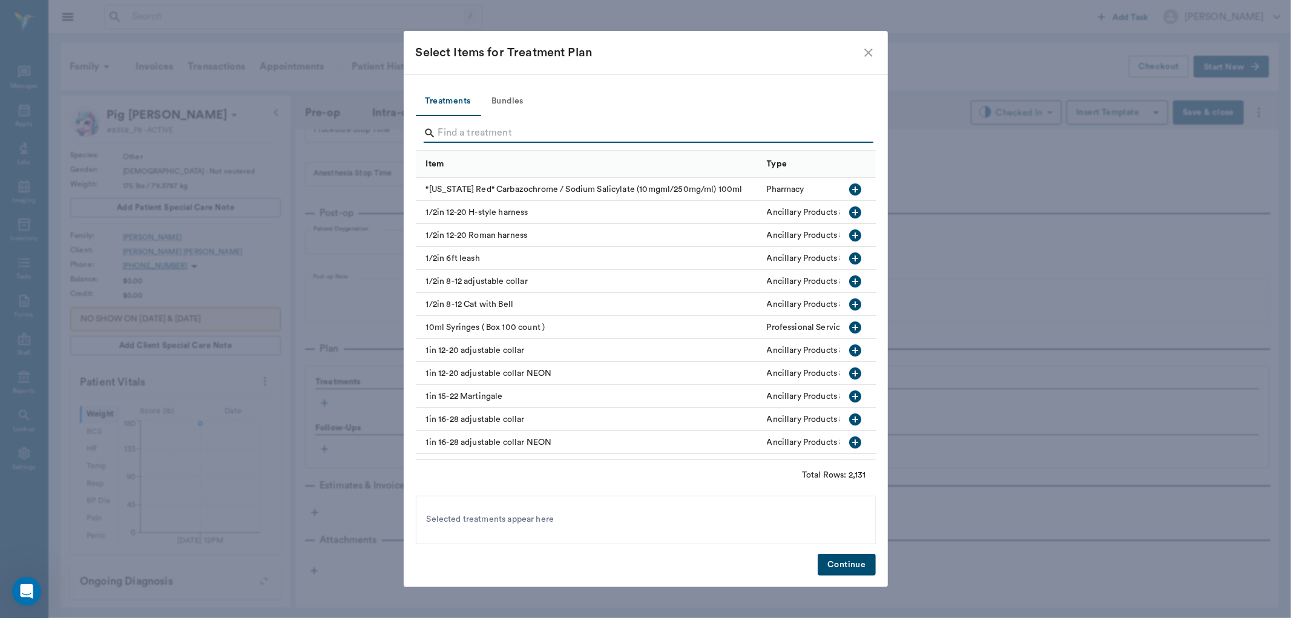
click at [455, 130] on input "Search" at bounding box center [646, 132] width 417 height 19
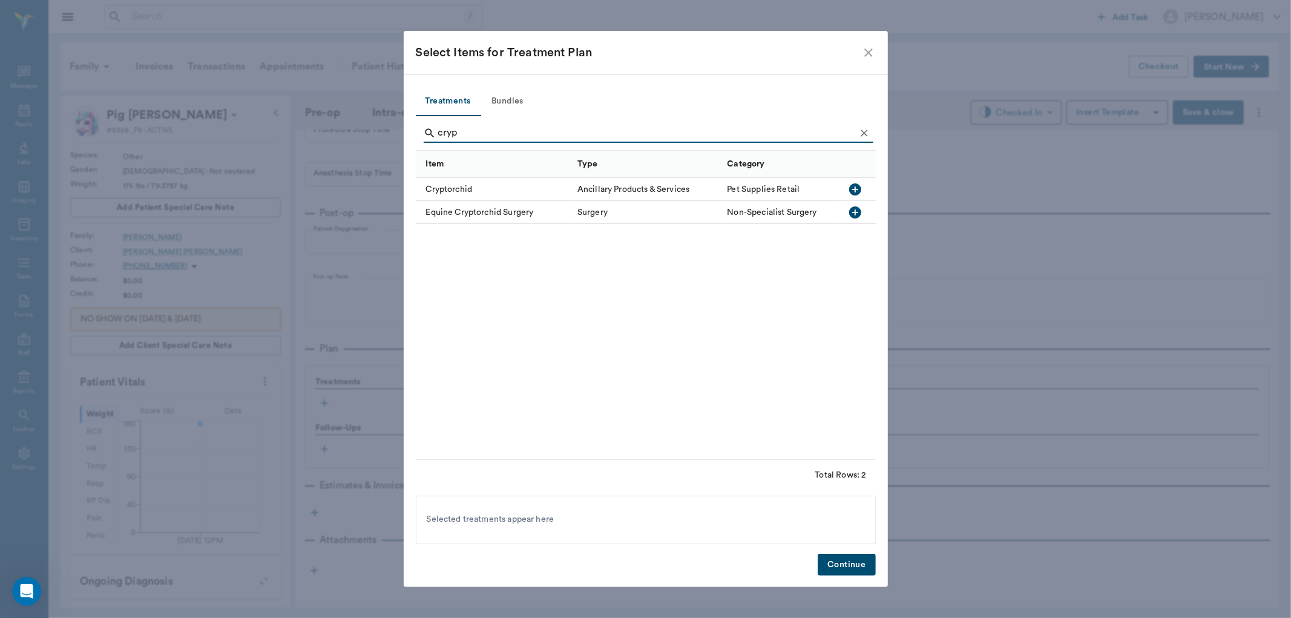
type input "cryp"
click at [854, 191] on icon "button" at bounding box center [855, 189] width 12 height 12
click at [843, 571] on button "Continue" at bounding box center [847, 565] width 58 height 22
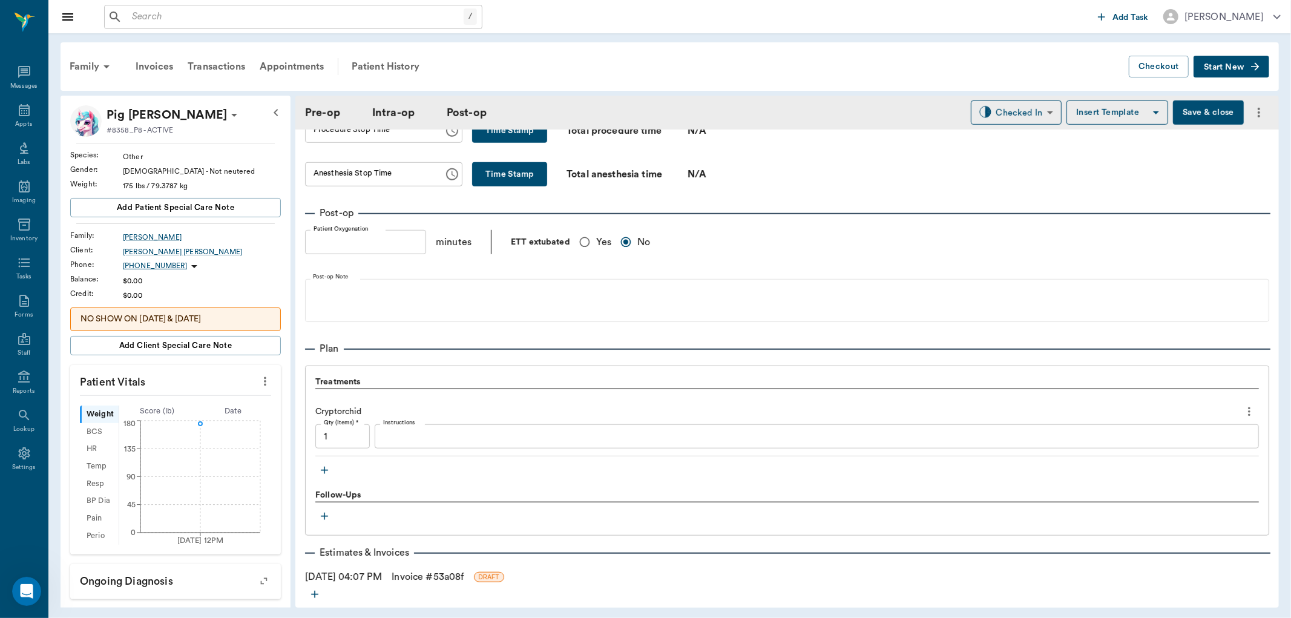
click at [421, 575] on link "Invoice # 53a08f" at bounding box center [428, 577] width 72 height 15
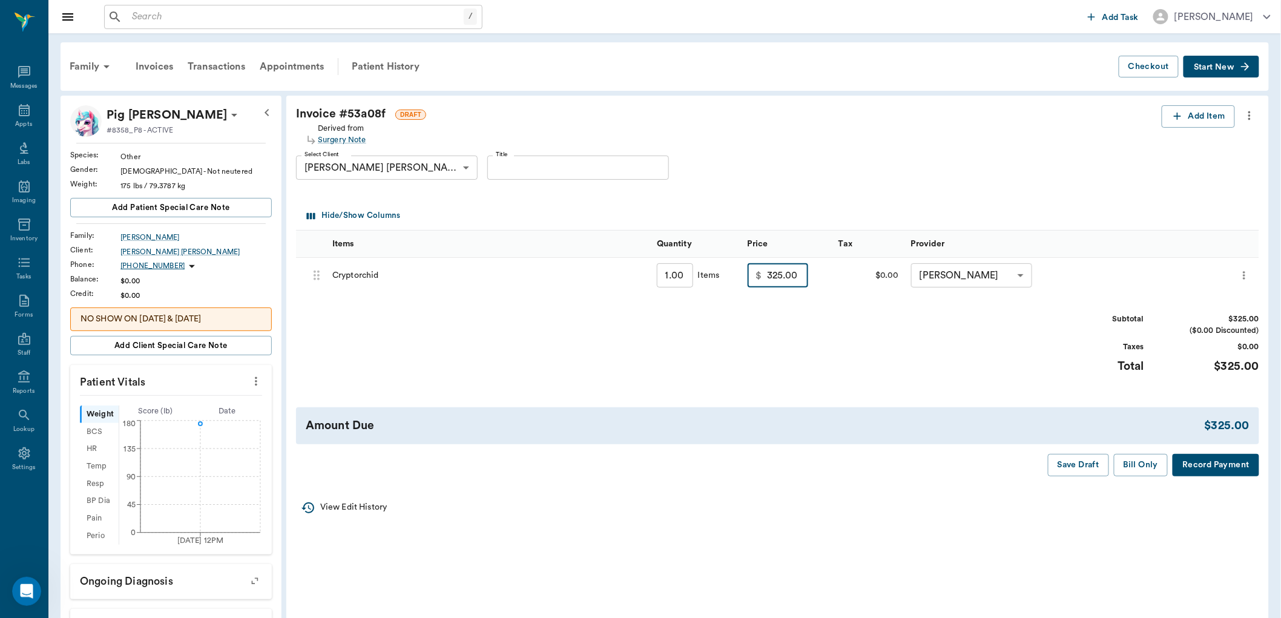
click at [773, 277] on input "325.00" at bounding box center [787, 275] width 41 height 24
click at [777, 281] on input "325.00" at bounding box center [787, 275] width 41 height 24
click at [875, 338] on div "Subtotal $200.00 ($0.00 Discounted) Taxes $0.00 Total $200.00" at bounding box center [777, 351] width 963 height 74
click at [780, 280] on input "200.00" at bounding box center [787, 275] width 41 height 24
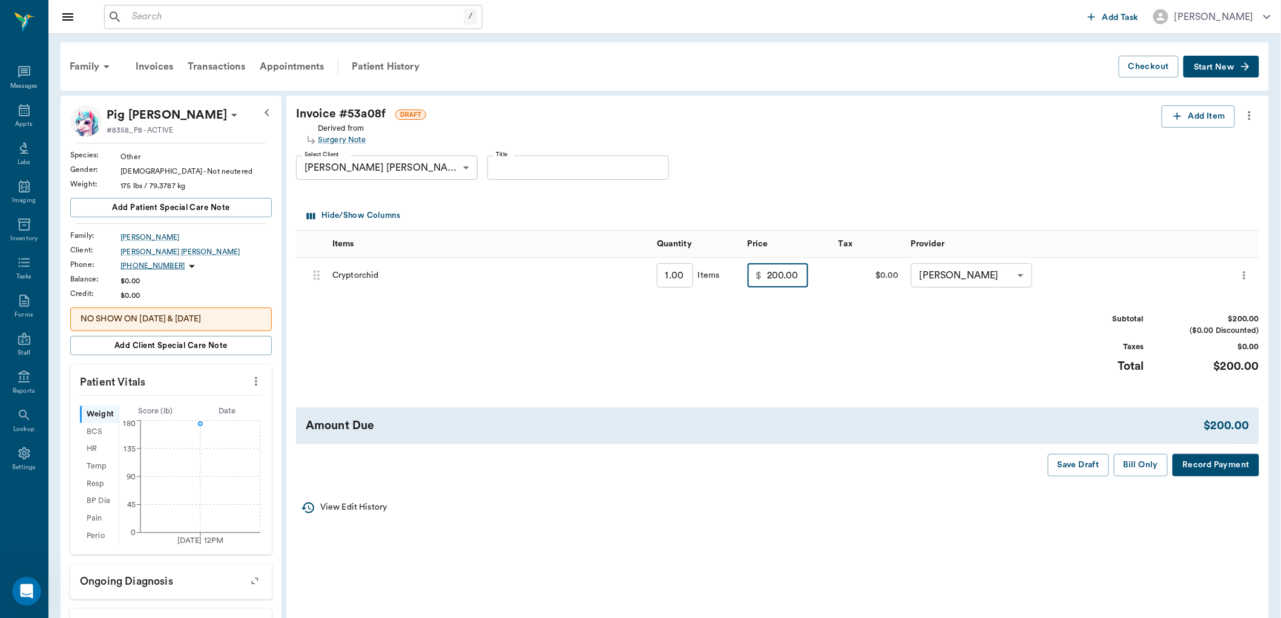
click at [780, 280] on input "200.00" at bounding box center [787, 275] width 41 height 24
type input "220.00"
click at [823, 330] on div "Subtotal $220.00 ($0.00 Discounted) Taxes $0.00 Total $220.00" at bounding box center [777, 351] width 963 height 74
click at [1142, 466] on button "Bill Only" at bounding box center [1141, 465] width 54 height 22
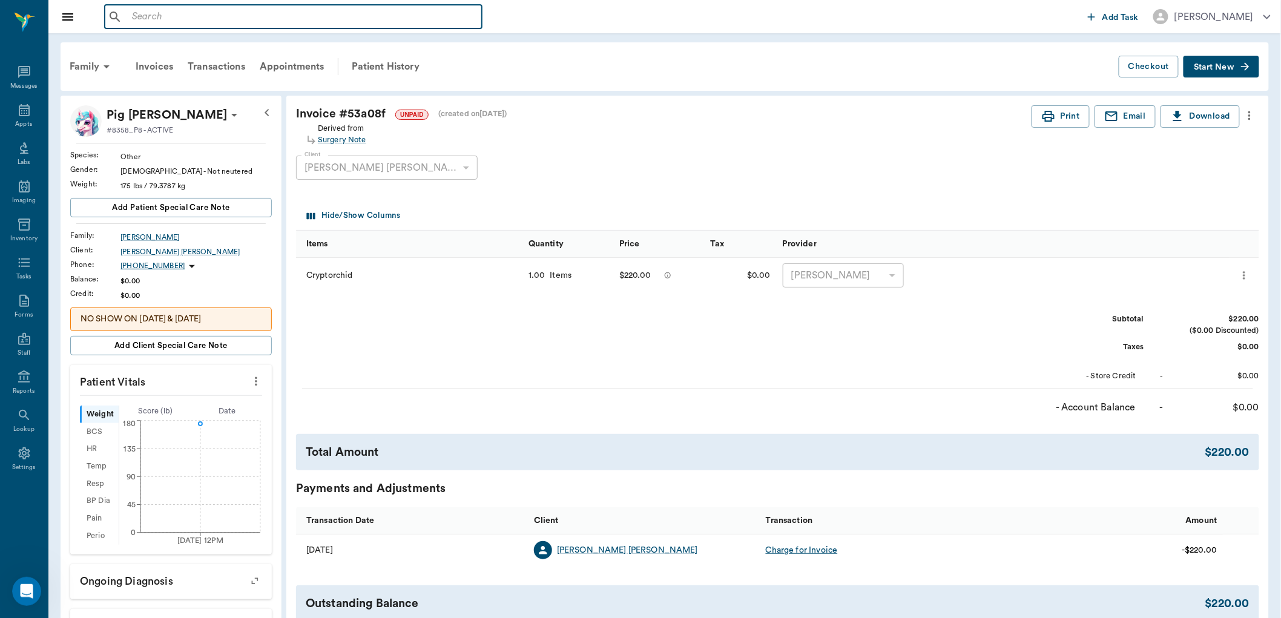
click at [159, 15] on input "text" at bounding box center [302, 16] width 350 height 17
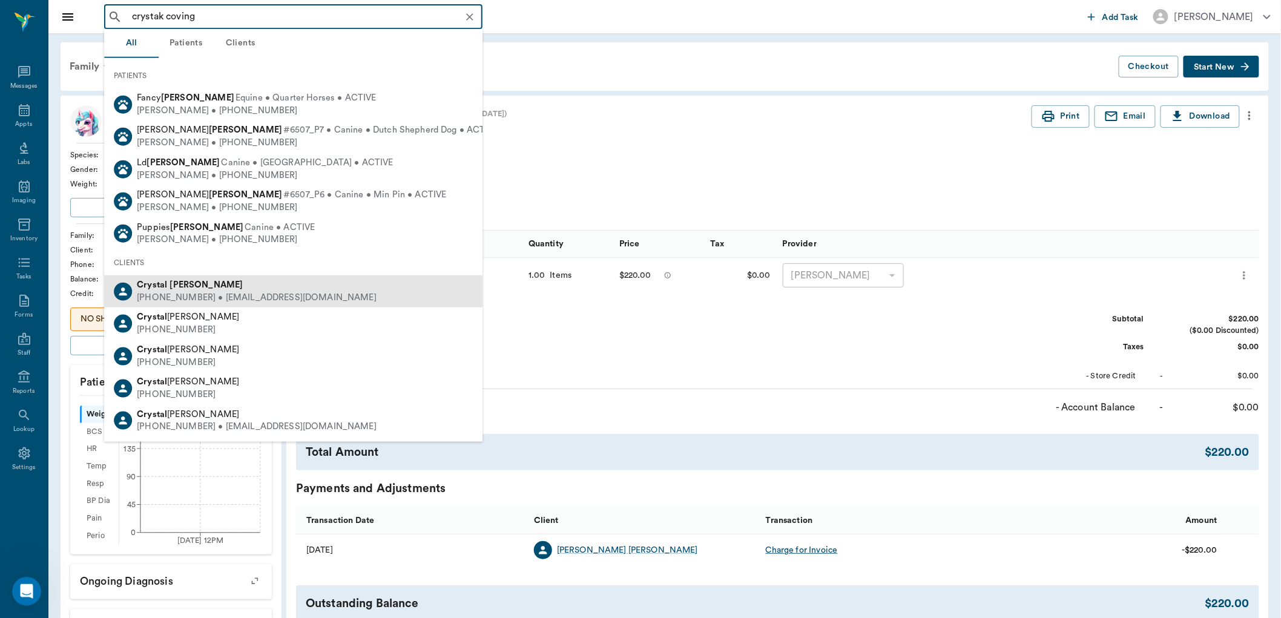
click at [168, 295] on div "[PHONE_NUMBER] • [EMAIL_ADDRESS][DOMAIN_NAME]" at bounding box center [257, 298] width 240 height 13
type input "crystak coving"
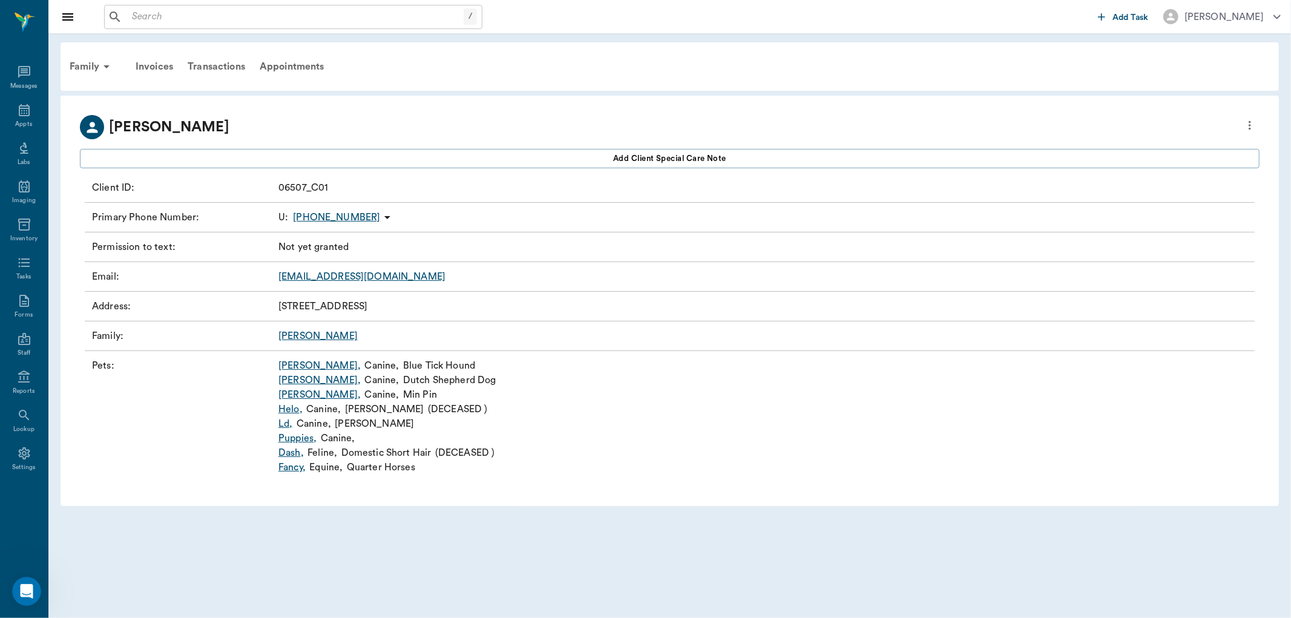
click at [286, 449] on link "Dash ," at bounding box center [290, 453] width 25 height 15
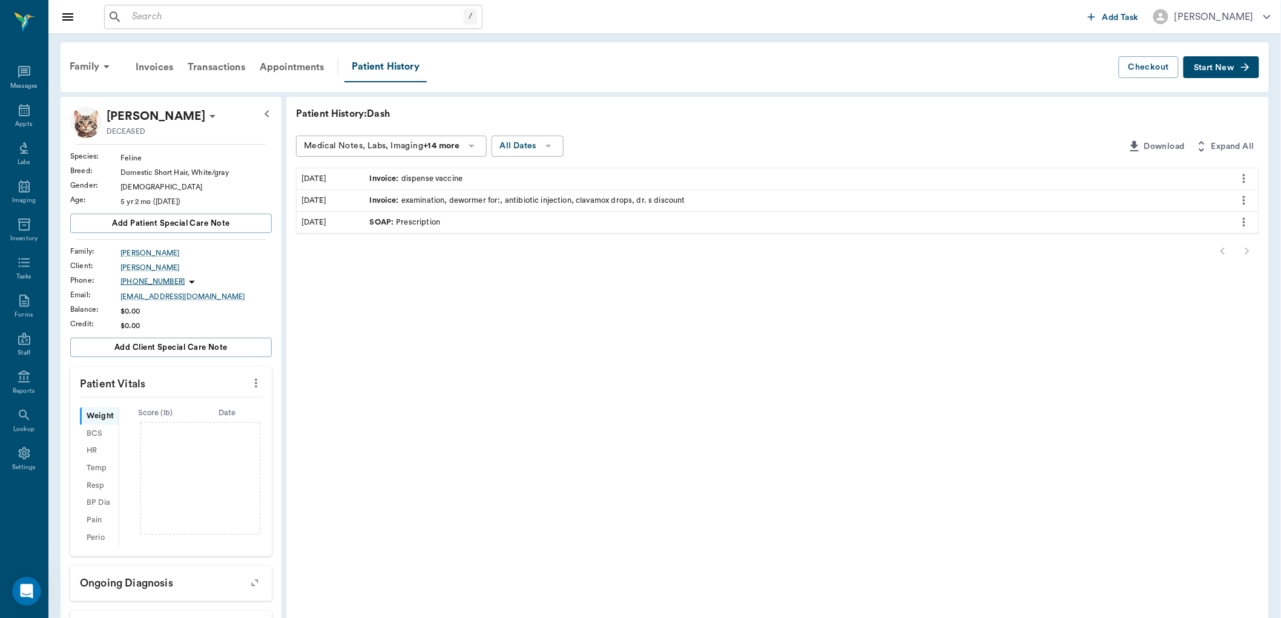
click at [286, 447] on div "Patient History: Dash Medical Notes, Labs, Imaging +14 more All Dates Download …" at bounding box center [777, 442] width 983 height 691
click at [93, 65] on div "Family" at bounding box center [91, 66] width 59 height 29
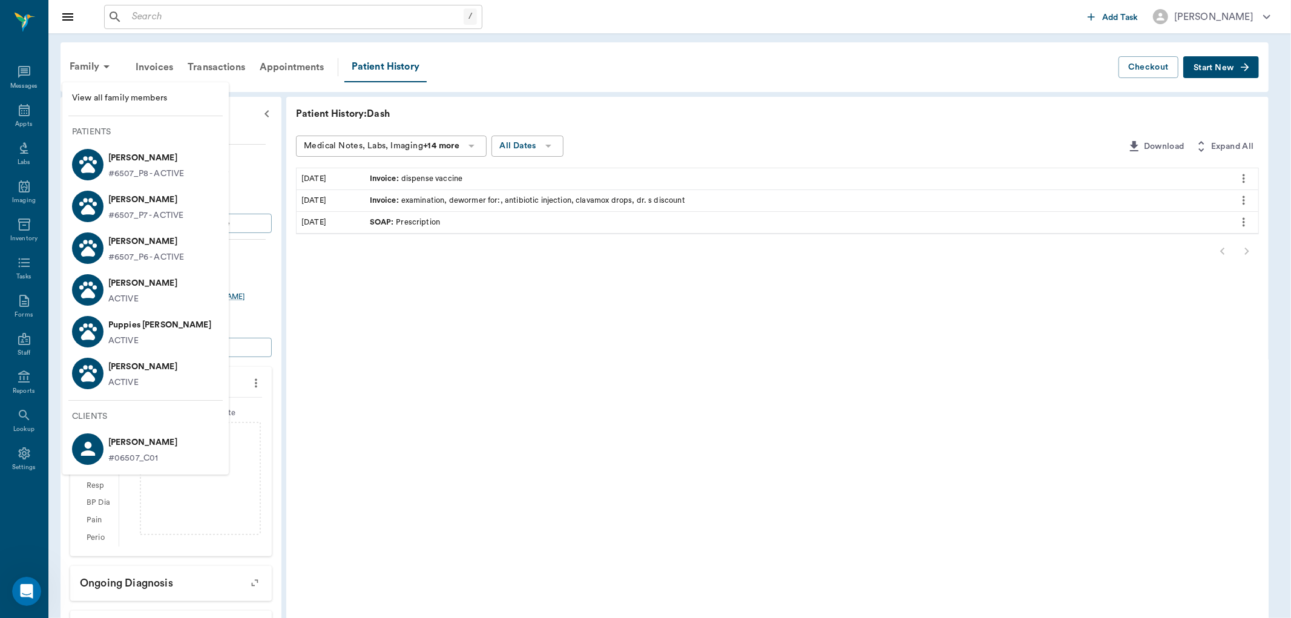
click at [347, 309] on div at bounding box center [645, 309] width 1291 height 618
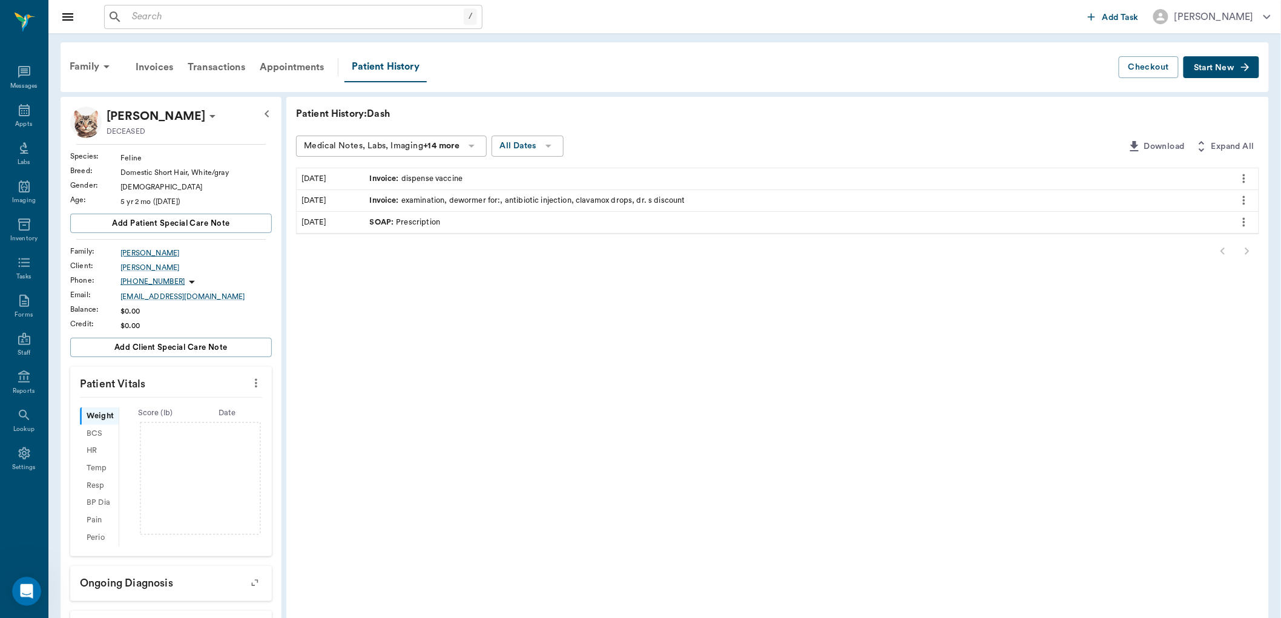
click at [144, 251] on div "[PERSON_NAME]" at bounding box center [195, 253] width 151 height 11
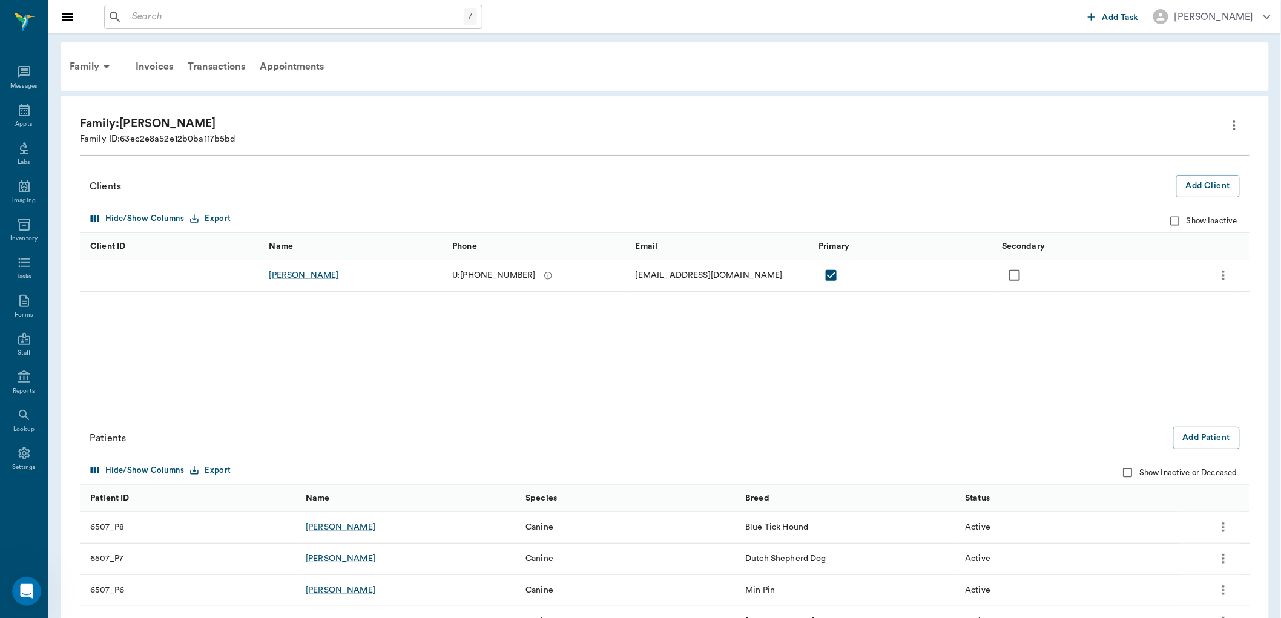
scroll to position [106, 0]
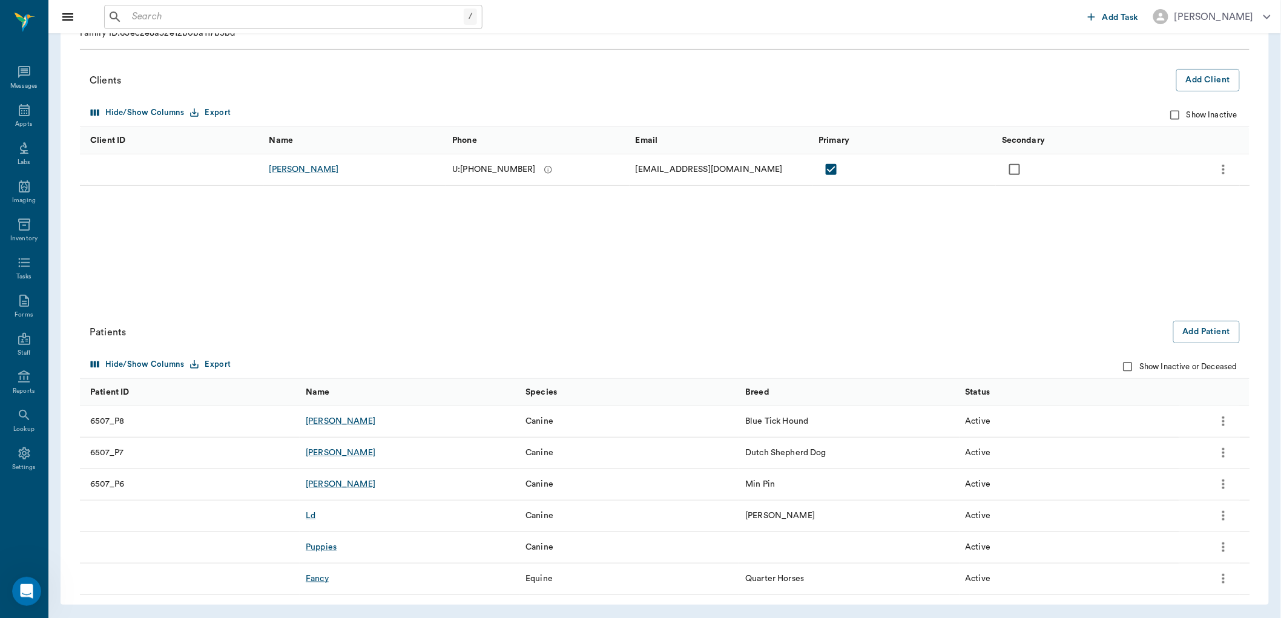
click at [317, 582] on div "Fancy" at bounding box center [317, 579] width 23 height 12
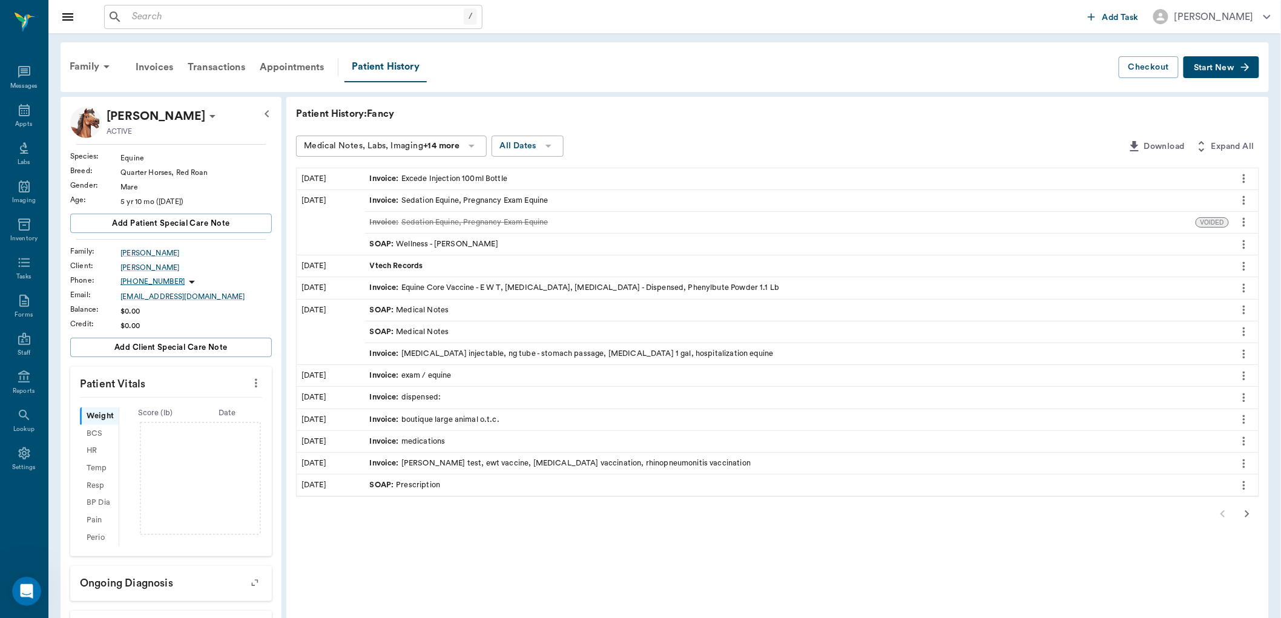
drag, startPoint x: 435, startPoint y: 323, endPoint x: 352, endPoint y: 522, distance: 215.0
click at [352, 522] on div at bounding box center [777, 514] width 963 height 24
